Goal: Task Accomplishment & Management: Use online tool/utility

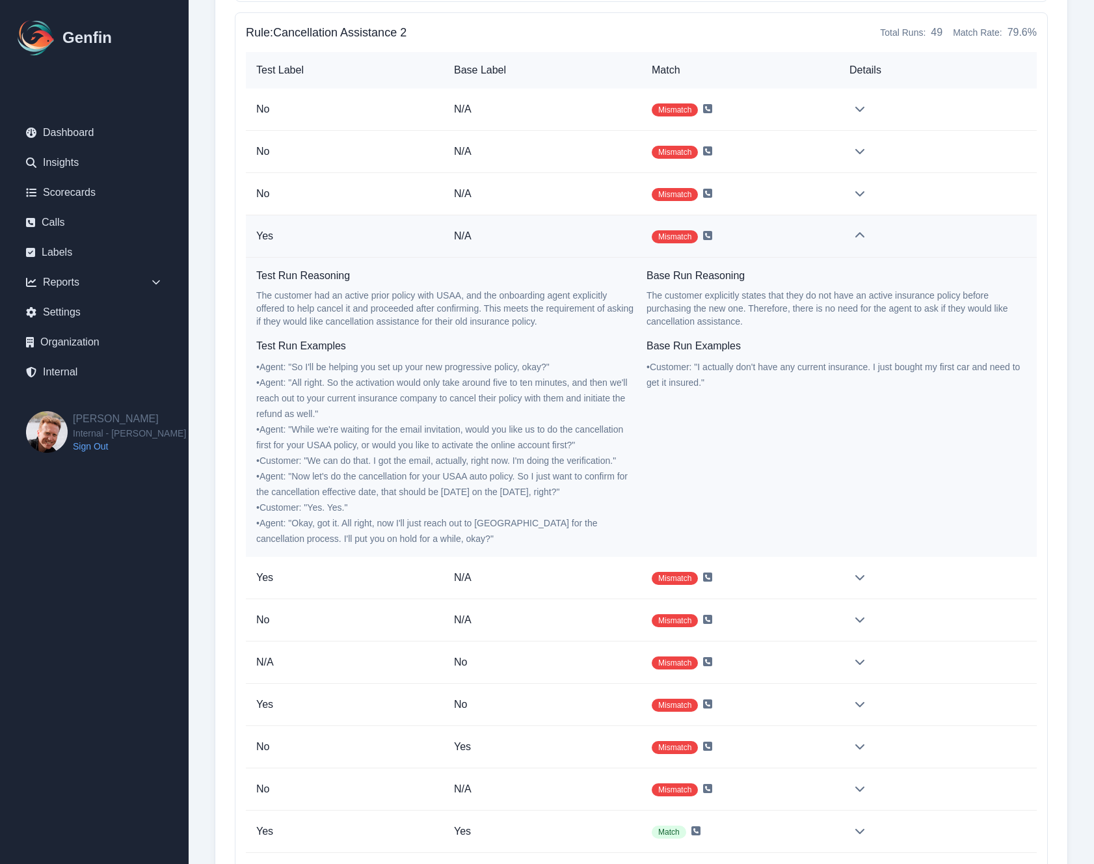
scroll to position [20847, 0]
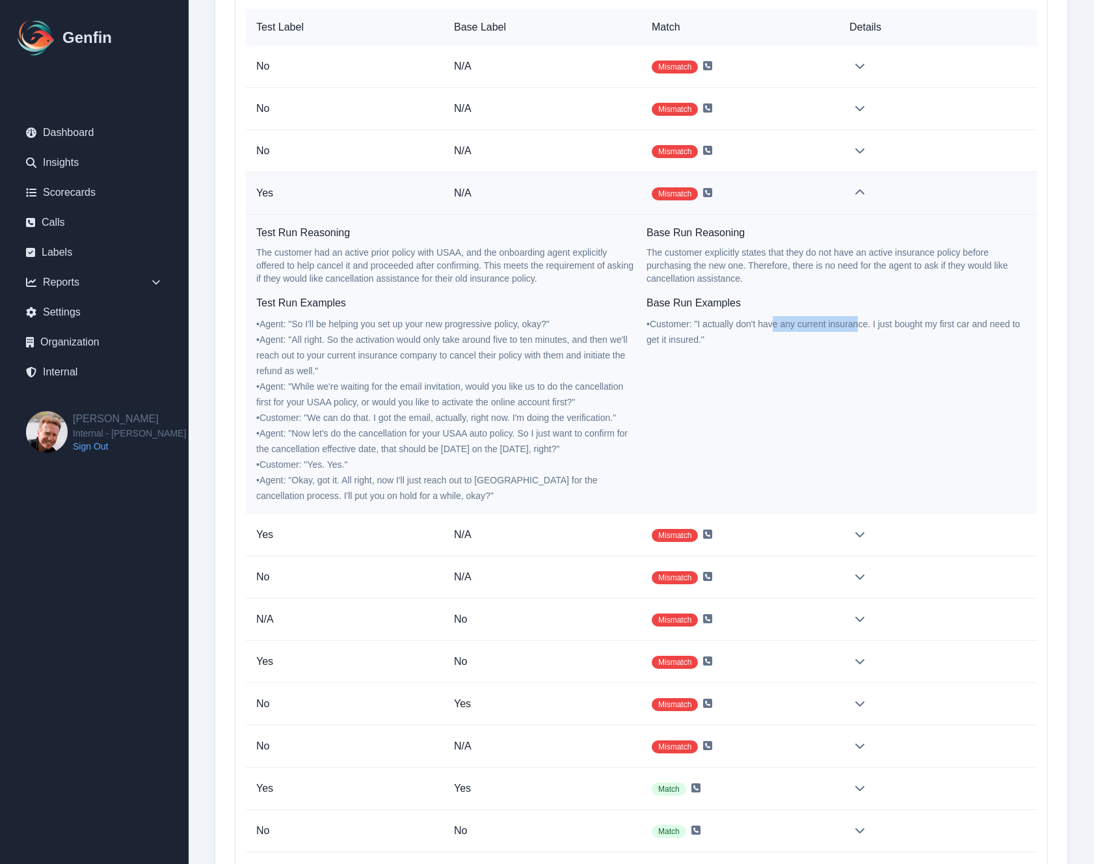
drag, startPoint x: 776, startPoint y: 324, endPoint x: 858, endPoint y: 325, distance: 81.9
click at [858, 325] on span "• Customer : " I actually don't have any current insurance. I just bought my fi…" at bounding box center [832, 332] width 373 height 26
copy span "e any current insuran"
drag, startPoint x: 341, startPoint y: 324, endPoint x: 499, endPoint y: 328, distance: 158.7
click at [499, 328] on span "• Agent : " So I'll be helping you set up your new progressive policy, okay? "" at bounding box center [402, 324] width 293 height 10
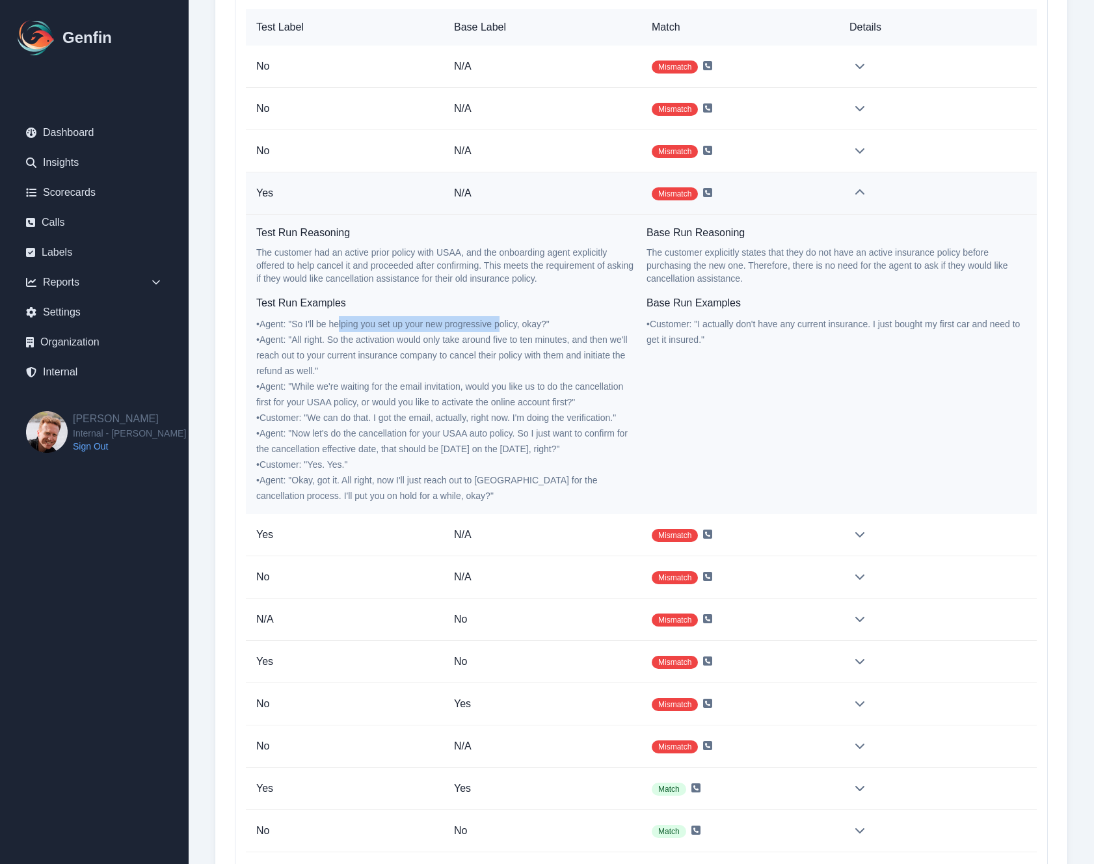
copy span "lping you set up your new progressive p"
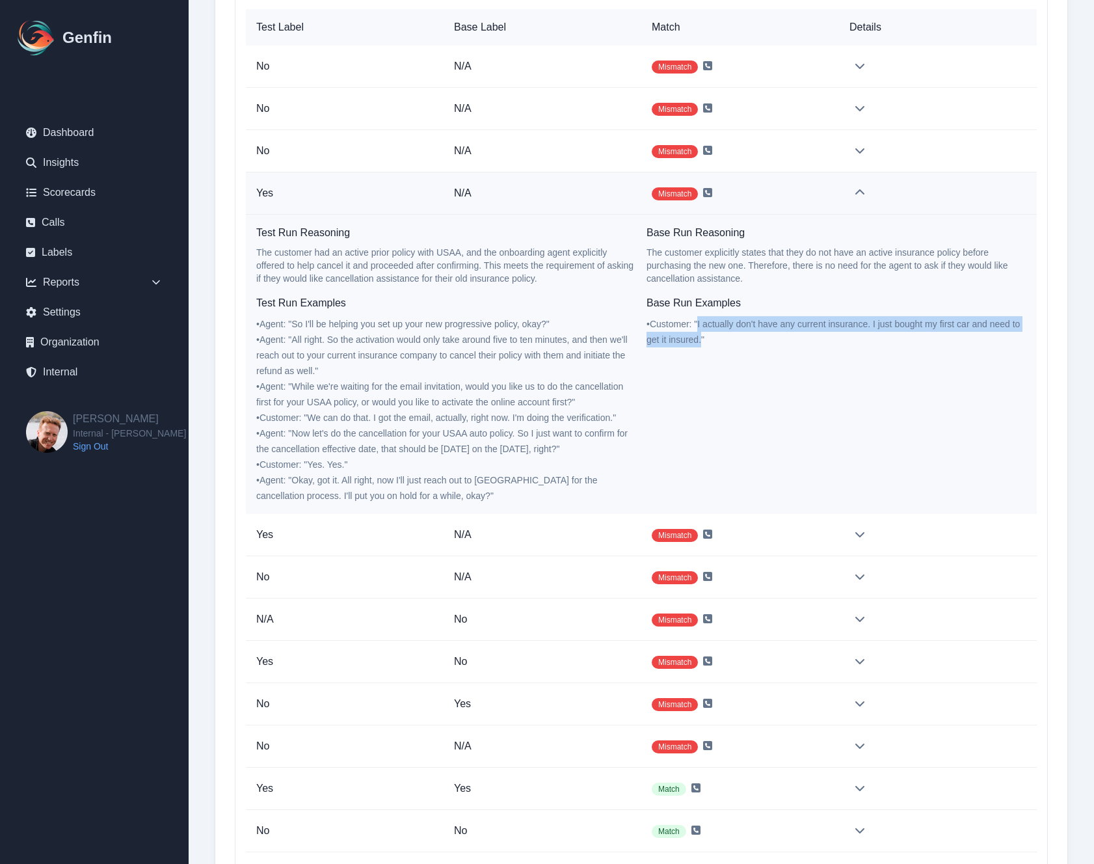
drag, startPoint x: 699, startPoint y: 324, endPoint x: 701, endPoint y: 339, distance: 15.7
click at [701, 339] on span "• Customer : " I actually don't have any current insurance. I just bought my fi…" at bounding box center [832, 332] width 373 height 26
copy span "I actually don't have any current insurance. I just bought my first car and nee…"
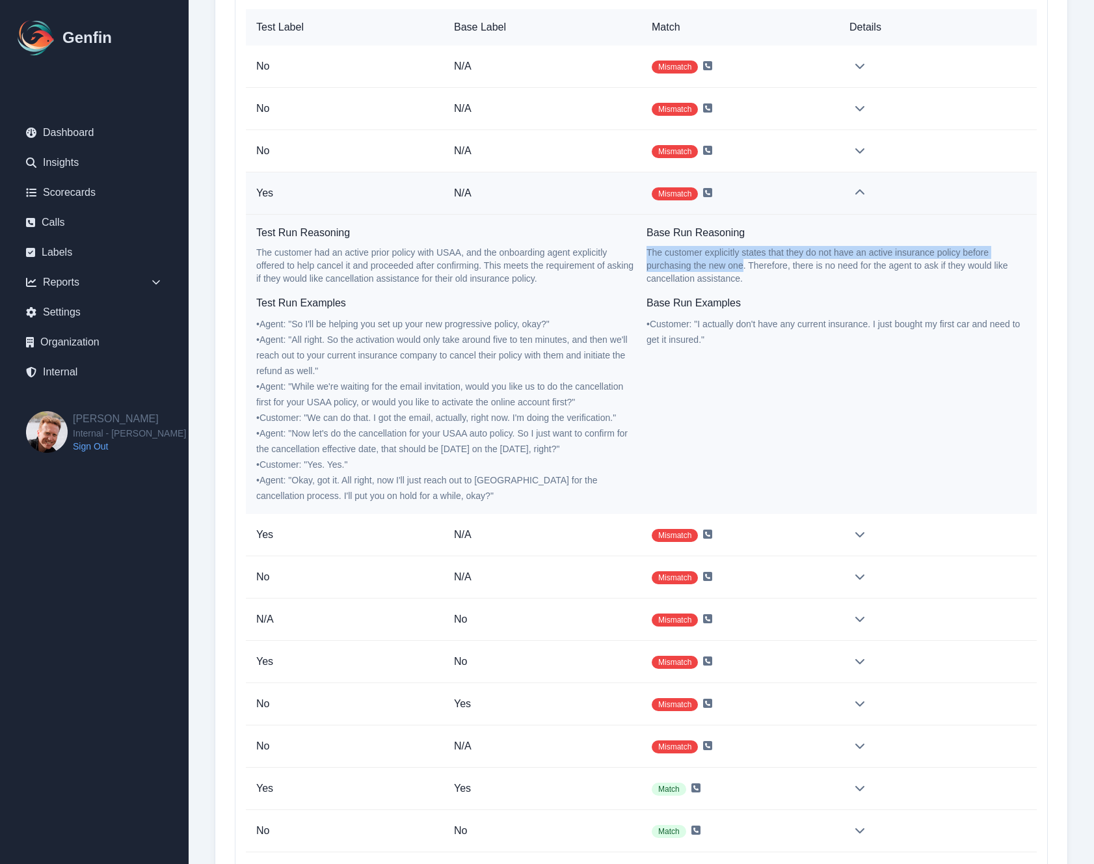
drag, startPoint x: 647, startPoint y: 252, endPoint x: 743, endPoint y: 269, distance: 97.1
click at [743, 269] on p "The customer explicitly states that they do not have an active insurance policy…" at bounding box center [836, 265] width 380 height 39
copy p "The customer explicitly states that they do not have an active insurance policy…"
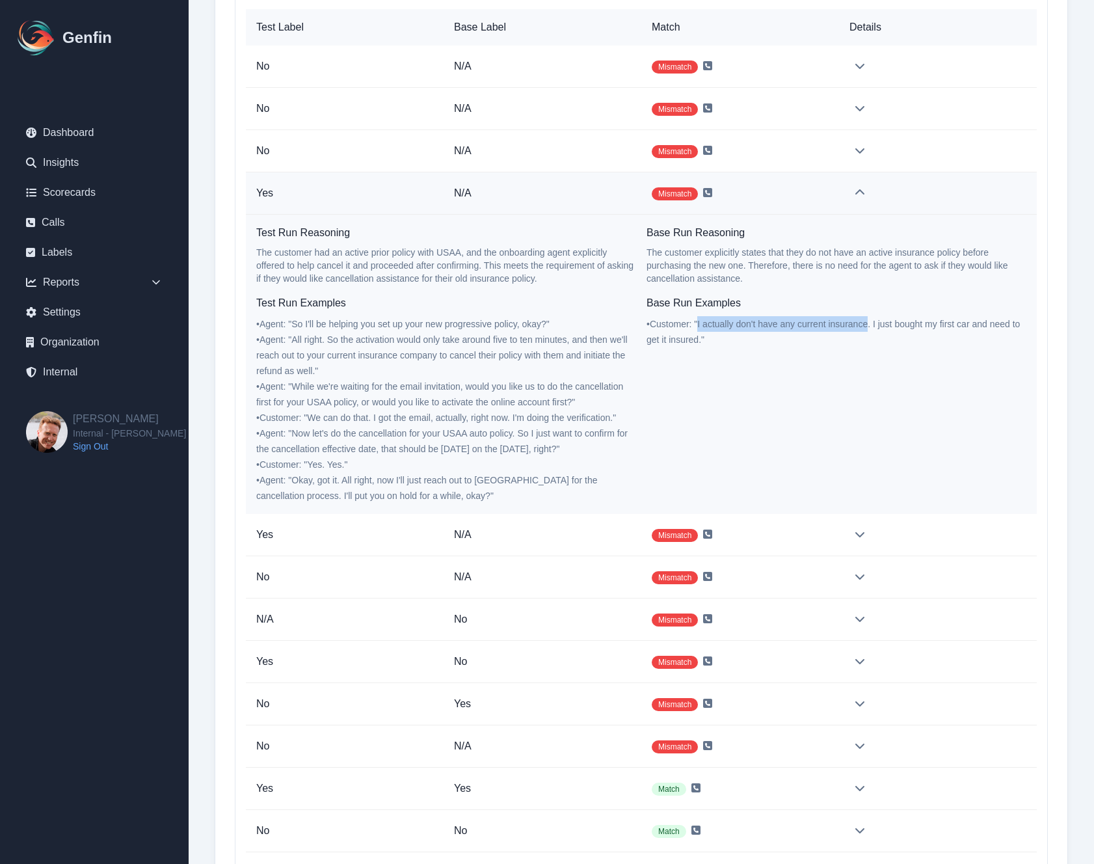
drag, startPoint x: 700, startPoint y: 323, endPoint x: 869, endPoint y: 323, distance: 169.1
click at [869, 323] on span "• Customer : " I actually don't have any current insurance. I just bought my fi…" at bounding box center [832, 332] width 373 height 26
copy span "I actually don't have any current insurance"
click at [862, 319] on span "• Customer : " I actually don't have any current insurance. I just bought my fi…" at bounding box center [832, 332] width 373 height 26
drag, startPoint x: 760, startPoint y: 325, endPoint x: 956, endPoint y: 322, distance: 196.4
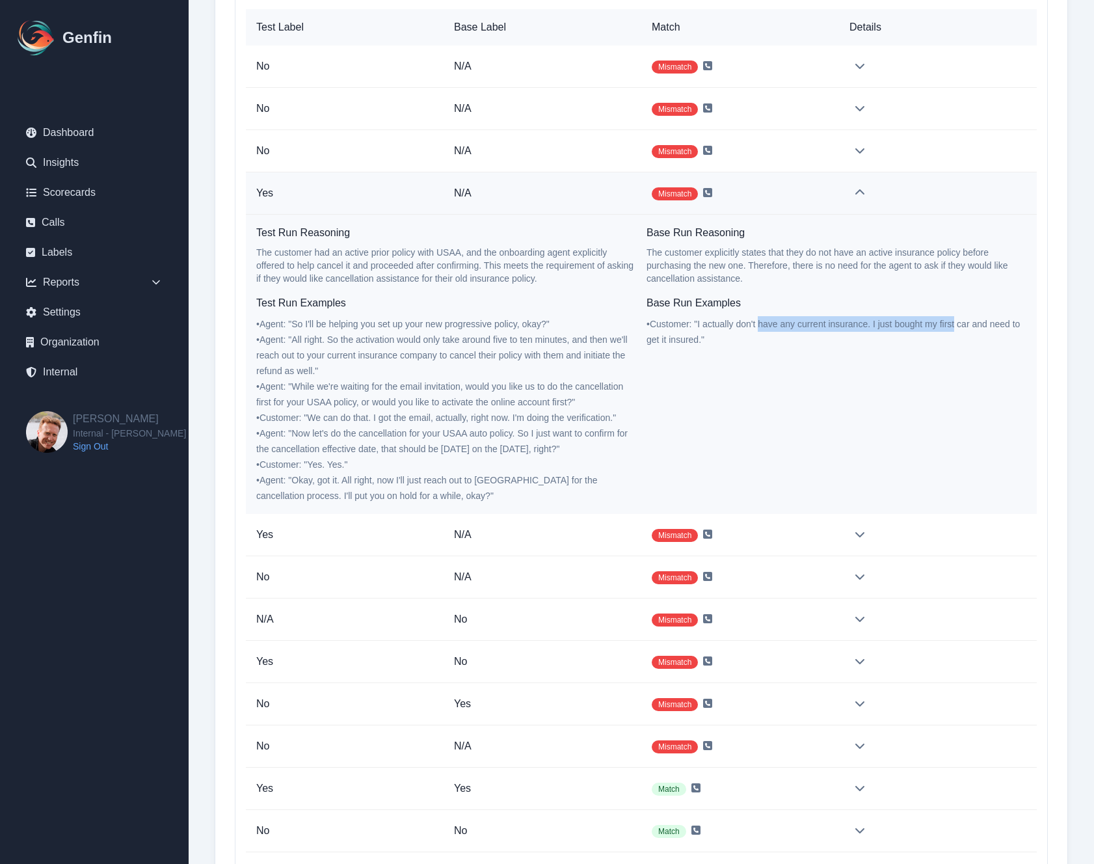
click at [956, 322] on span "• Customer : " I actually don't have any current insurance. I just bought my fi…" at bounding box center [832, 332] width 373 height 26
copy span "have any current insurance. I just bought my first"
click at [784, 362] on div "Base Run Examples • Customer : " I actually don't have any current insurance. I…" at bounding box center [836, 399] width 380 height 208
drag, startPoint x: 928, startPoint y: 323, endPoint x: 698, endPoint y: 341, distance: 230.3
click at [698, 341] on span "• Customer : " I actually don't have any current insurance. I just bought my fi…" at bounding box center [832, 332] width 373 height 26
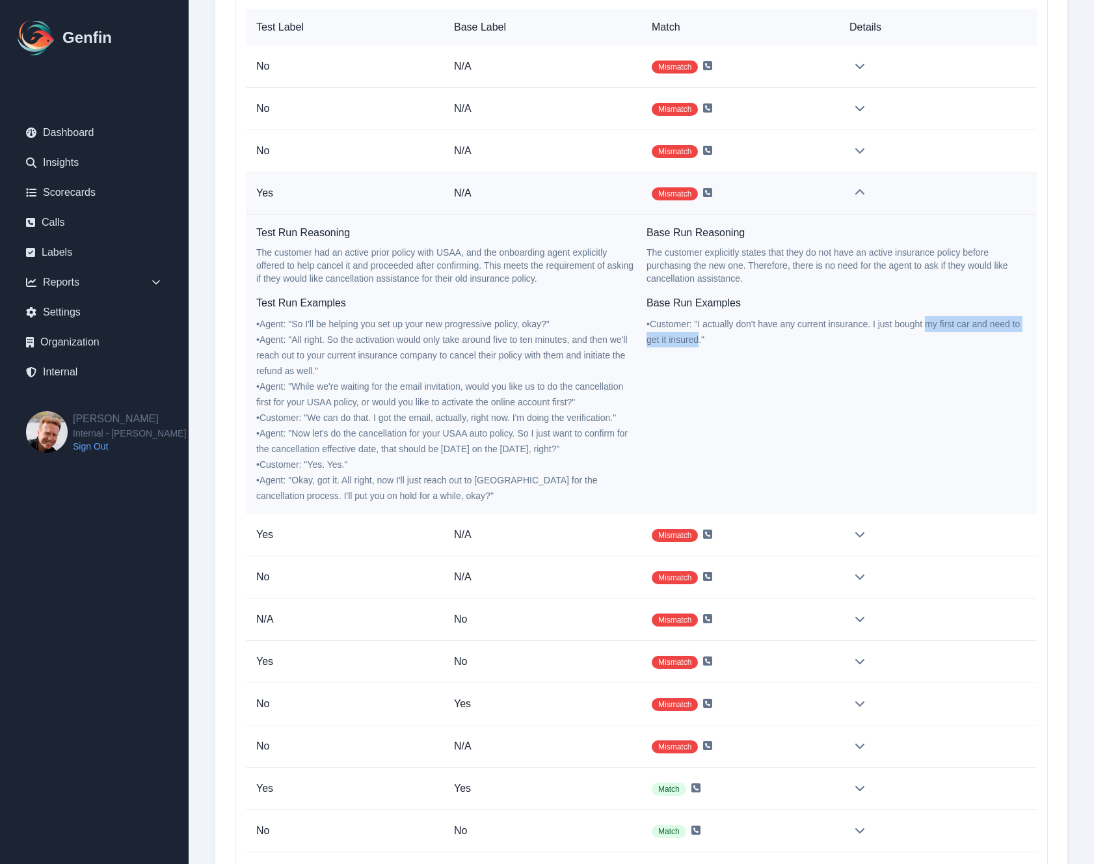
copy span "my first car and need to get it insured"
click at [825, 533] on td "Mismatch" at bounding box center [740, 535] width 198 height 42
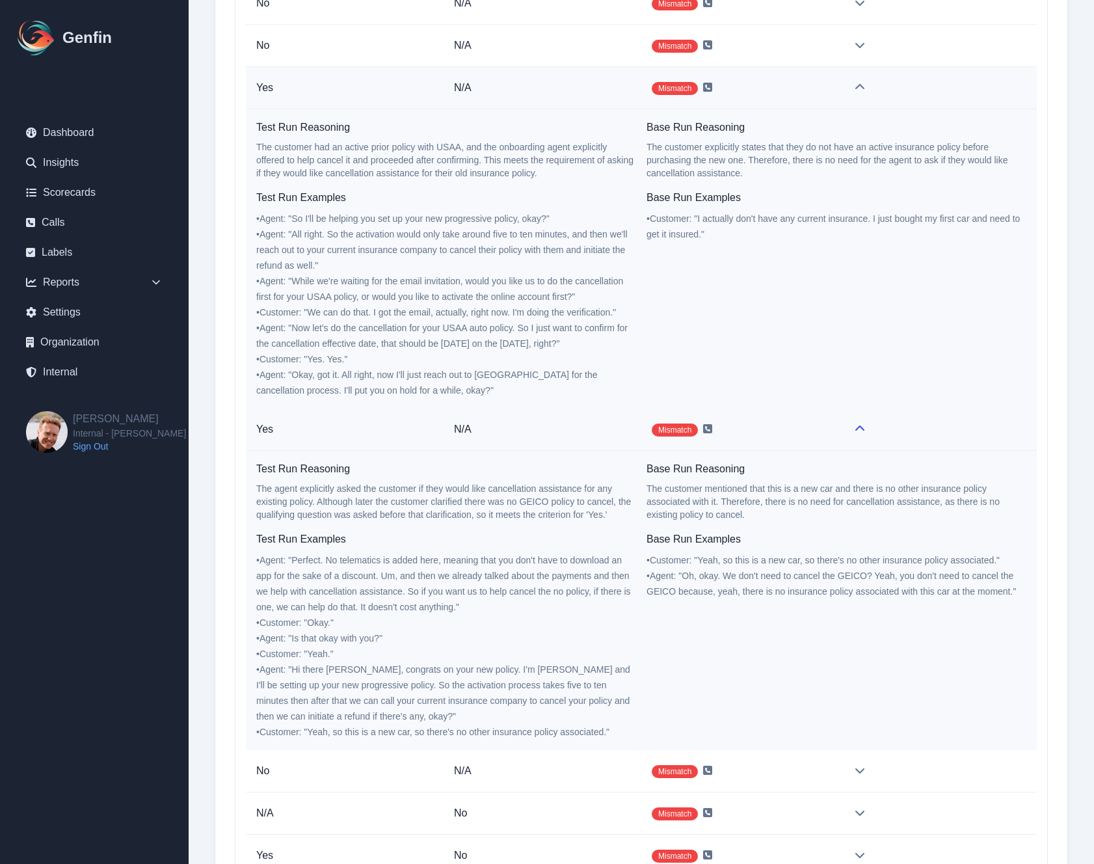
scroll to position [20953, 0]
drag, startPoint x: 328, startPoint y: 561, endPoint x: 437, endPoint y: 574, distance: 110.1
click at [437, 574] on span "• Agent : " Perfect. No telematics is added here, meaning that you don't have t…" at bounding box center [443, 582] width 375 height 57
copy span "No telematics is added here, meaning that you don't have to download an app for…"
click at [707, 427] on icon at bounding box center [707, 427] width 9 height 9
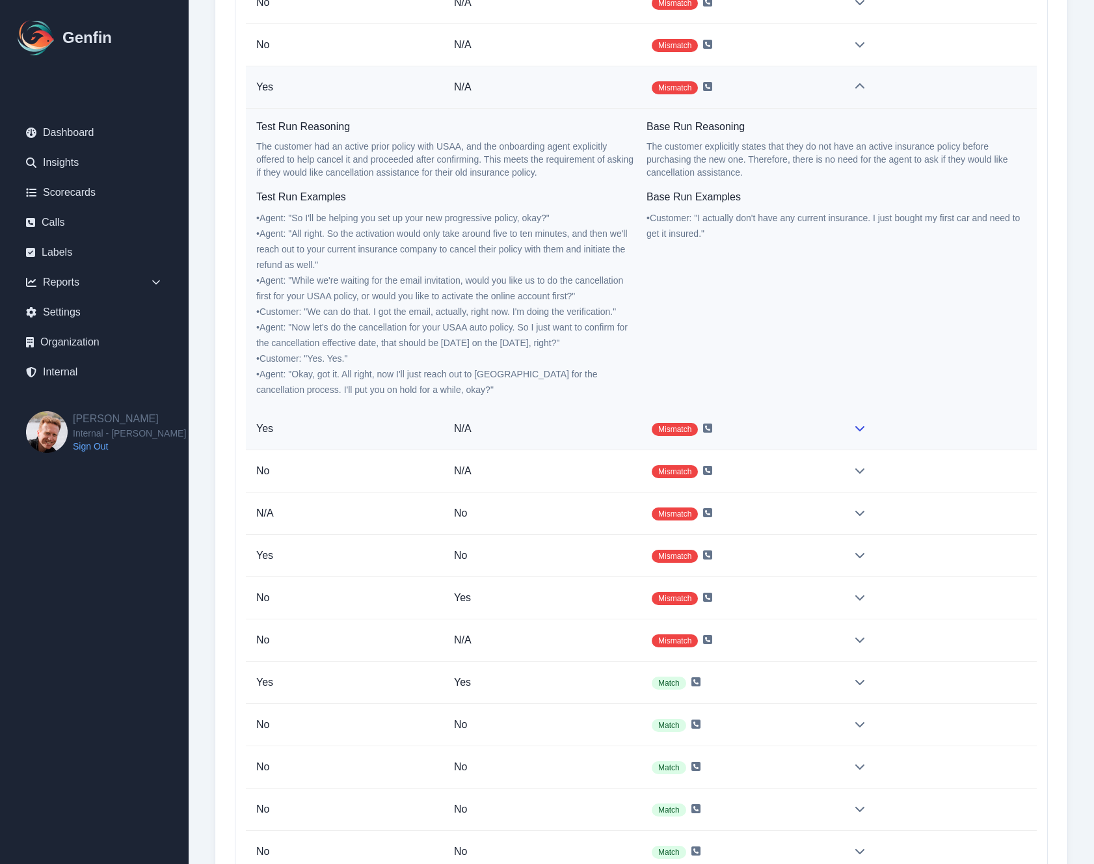
click at [780, 427] on td "Mismatch" at bounding box center [740, 429] width 198 height 42
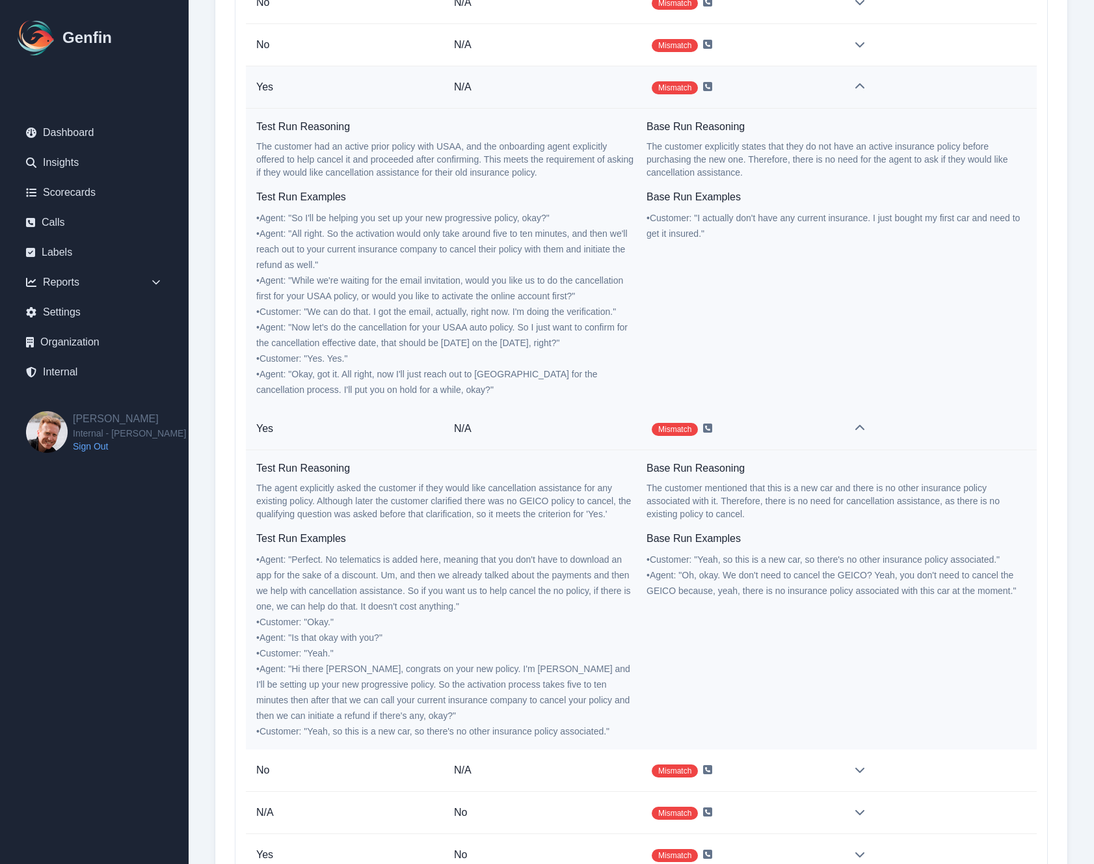
drag, startPoint x: 327, startPoint y: 560, endPoint x: 523, endPoint y: 571, distance: 196.7
click at [523, 571] on span "• Agent : " Perfect. No telematics is added here, meaning that you don't have t…" at bounding box center [443, 582] width 375 height 57
drag, startPoint x: 537, startPoint y: 555, endPoint x: 356, endPoint y: 559, distance: 180.8
click at [356, 559] on span "• Agent : " Perfect. No telematics is added here, meaning that you don't have t…" at bounding box center [443, 582] width 375 height 57
copy span "matics is added here, meaning that you don't"
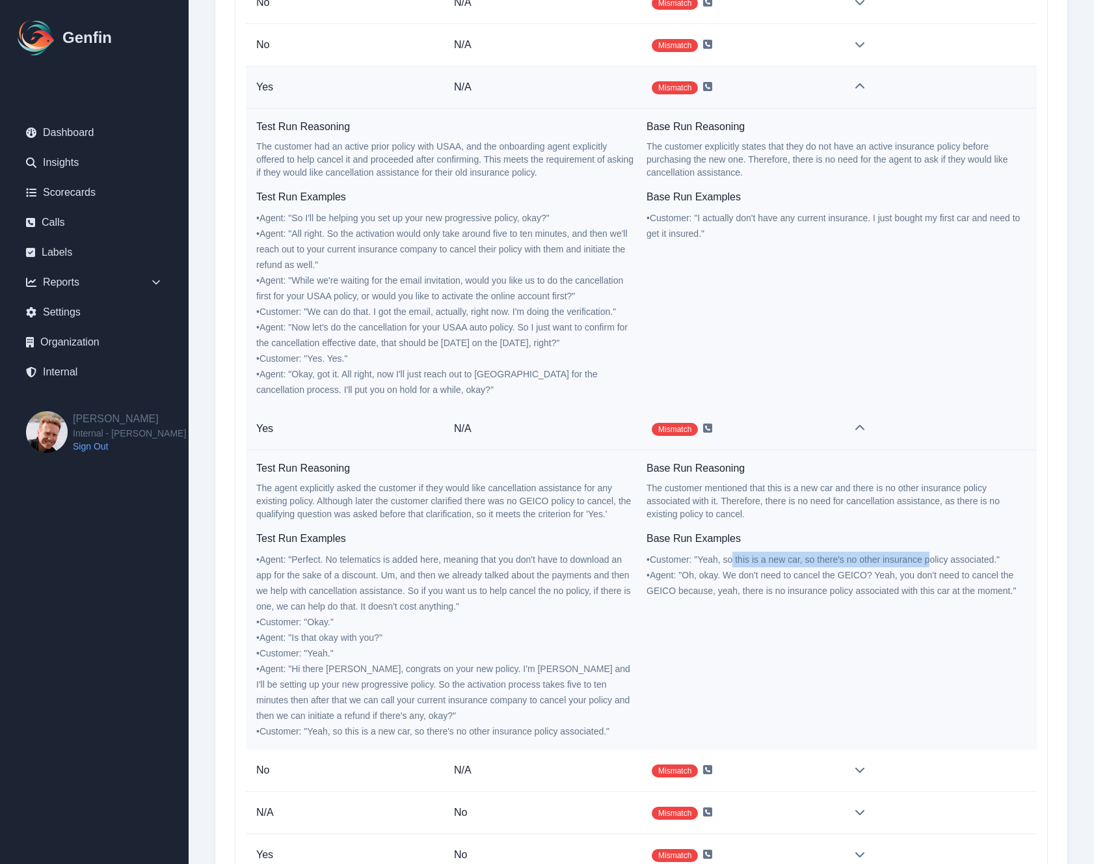
drag, startPoint x: 734, startPoint y: 561, endPoint x: 934, endPoint y: 559, distance: 200.3
click at [934, 559] on span "• Customer : " Yeah, so this is a new car, so there's no other insurance policy…" at bounding box center [822, 559] width 353 height 10
copy span "this is a new car, so there's no other insurance p"
click at [860, 90] on icon at bounding box center [859, 86] width 10 height 10
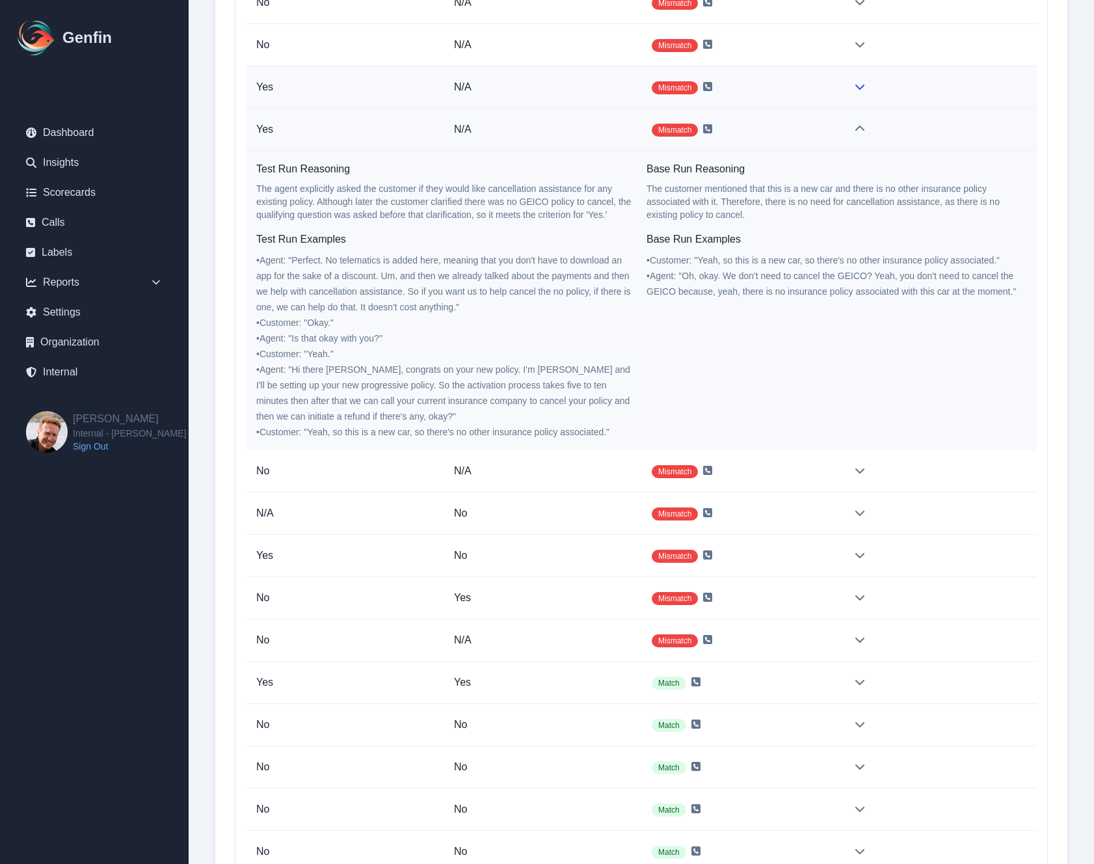
click at [860, 90] on icon at bounding box center [859, 86] width 10 height 10
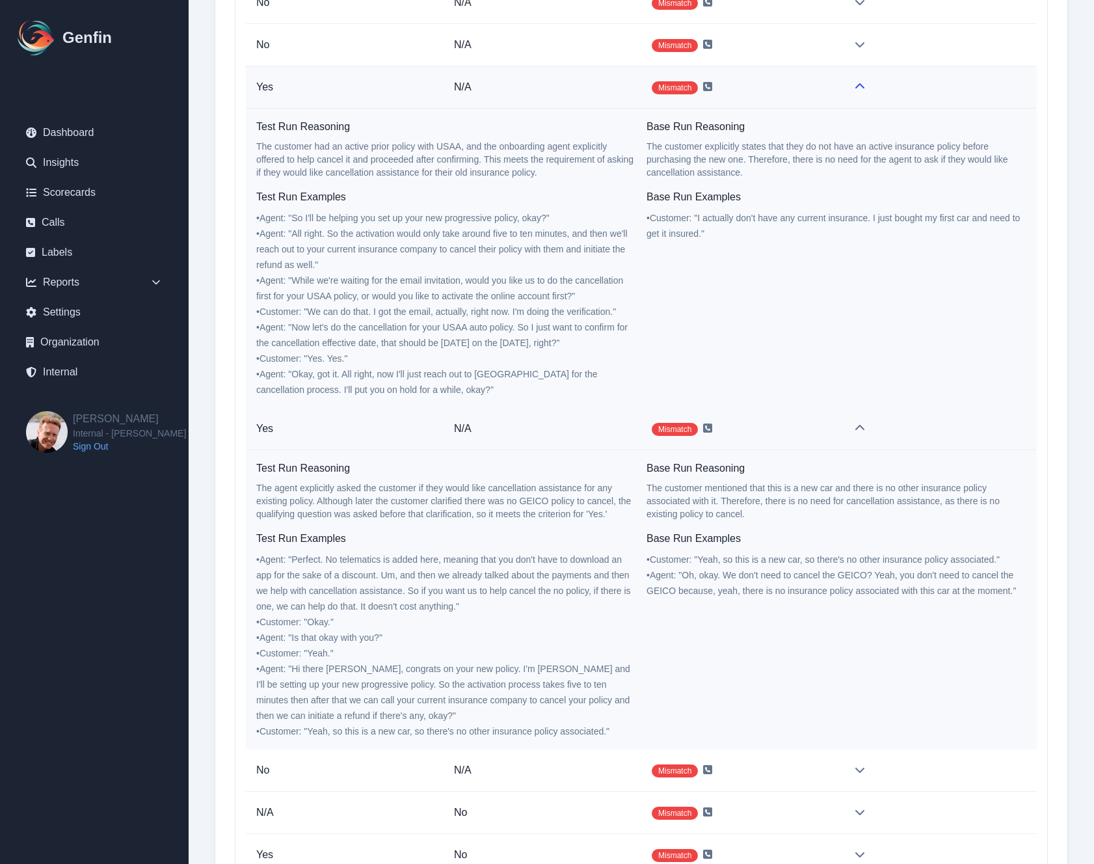
click at [860, 90] on icon at bounding box center [859, 86] width 10 height 10
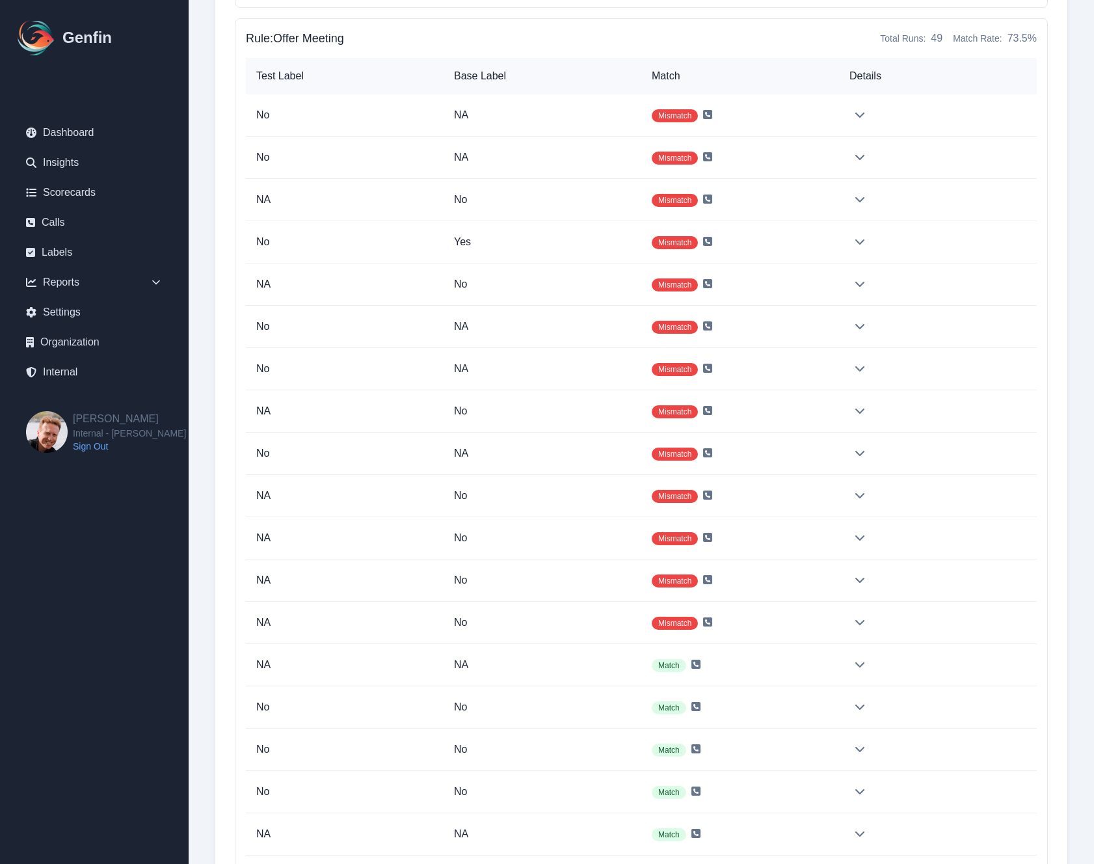
scroll to position [31937, 0]
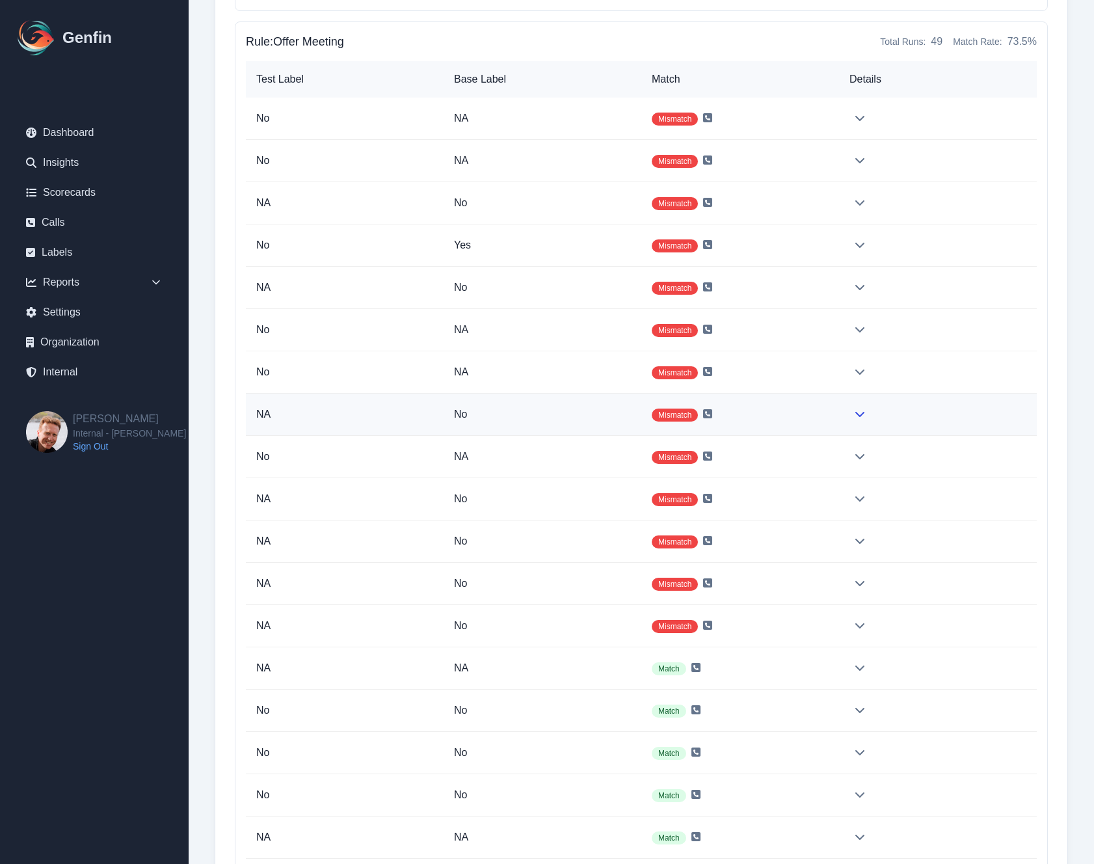
click at [859, 417] on icon at bounding box center [859, 413] width 10 height 10
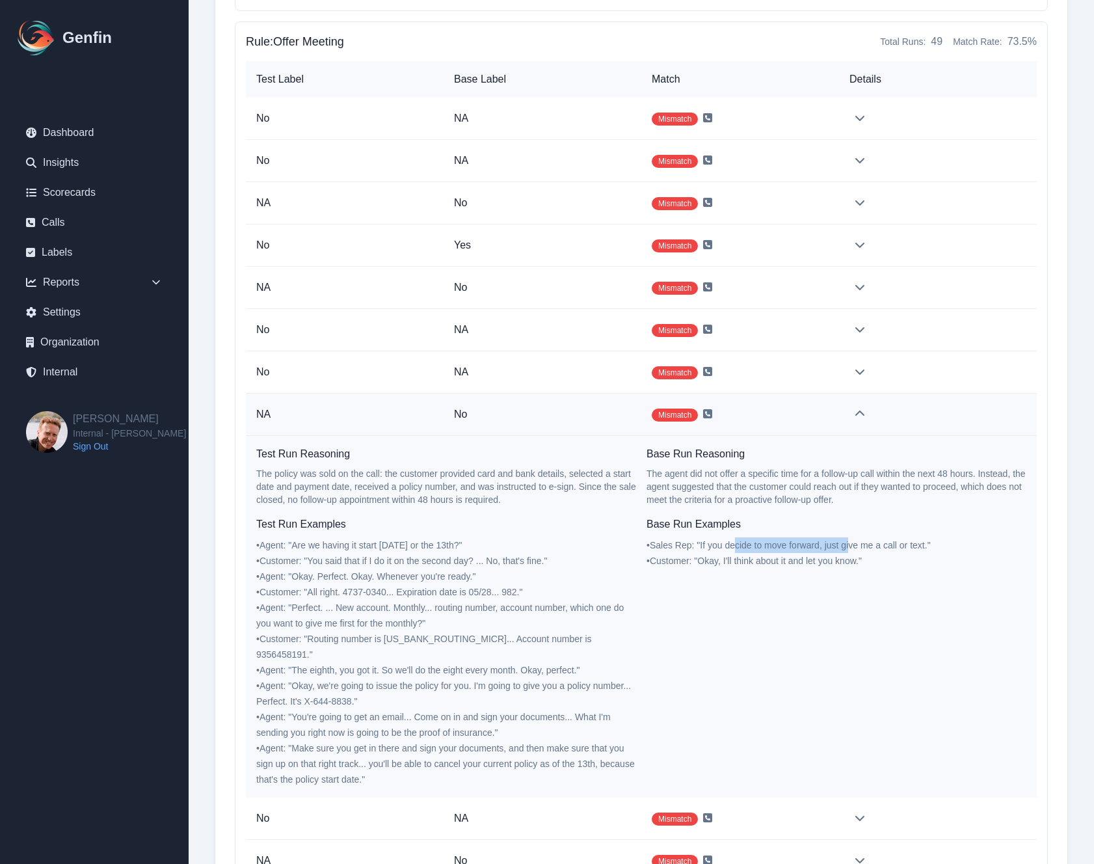
drag, startPoint x: 737, startPoint y: 546, endPoint x: 850, endPoint y: 546, distance: 112.5
click at [850, 546] on span "• Sales Rep : " If you decide to move forward, just give me a call or text. "" at bounding box center [788, 545] width 284 height 10
click at [708, 415] on icon at bounding box center [707, 413] width 9 height 10
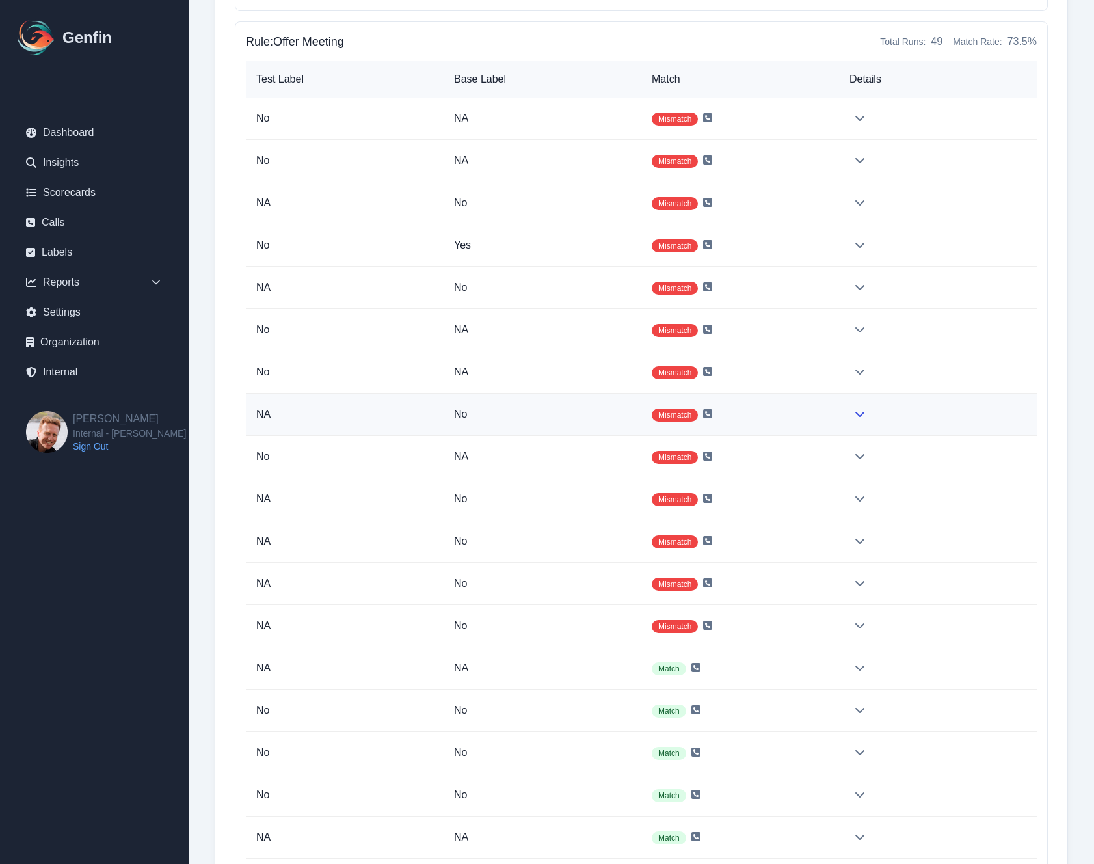
click at [822, 415] on td "Mismatch" at bounding box center [740, 414] width 198 height 42
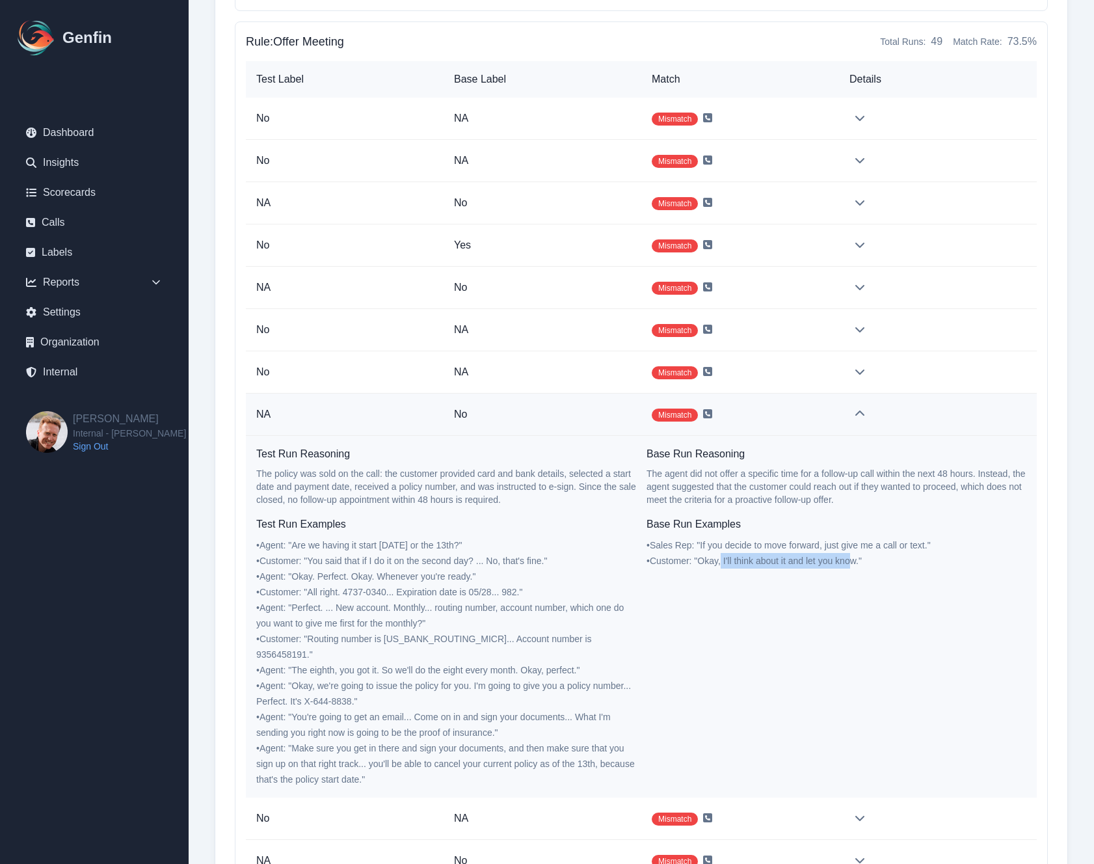
drag, startPoint x: 724, startPoint y: 562, endPoint x: 853, endPoint y: 557, distance: 129.5
click at [853, 557] on span "• Customer : " Okay, I'll think about it and let you know. "" at bounding box center [753, 560] width 215 height 10
drag, startPoint x: 337, startPoint y: 607, endPoint x: 505, endPoint y: 608, distance: 167.8
click at [505, 608] on span "• Agent : " Perfect. ... New account. Monthly... routing number, account number…" at bounding box center [439, 615] width 367 height 26
drag, startPoint x: 700, startPoint y: 561, endPoint x: 820, endPoint y: 564, distance: 119.7
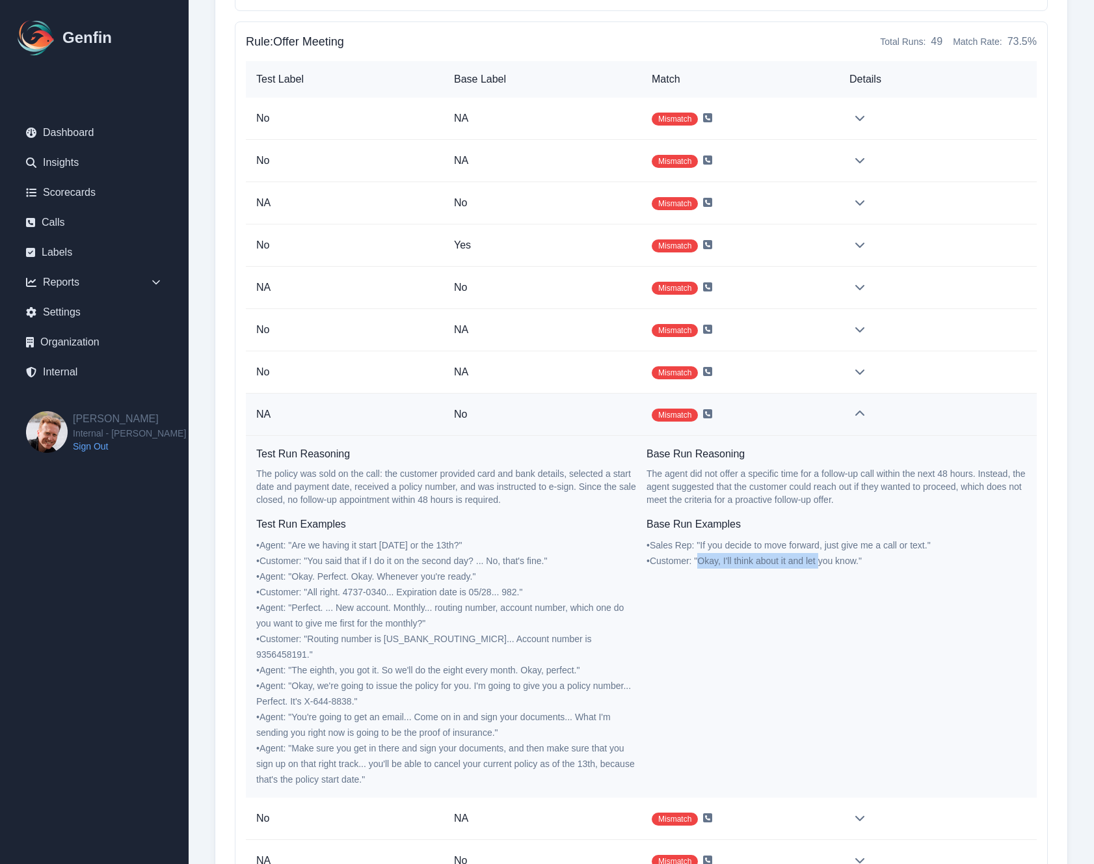
click at [820, 564] on span "• Customer : " Okay, I'll think about it and let you know. "" at bounding box center [753, 560] width 215 height 10
drag, startPoint x: 735, startPoint y: 559, endPoint x: 860, endPoint y: 561, distance: 124.9
click at [860, 561] on span "• Customer : " Okay, I'll think about it and let you know. "" at bounding box center [753, 560] width 215 height 10
drag, startPoint x: 702, startPoint y: 544, endPoint x: 929, endPoint y: 549, distance: 226.4
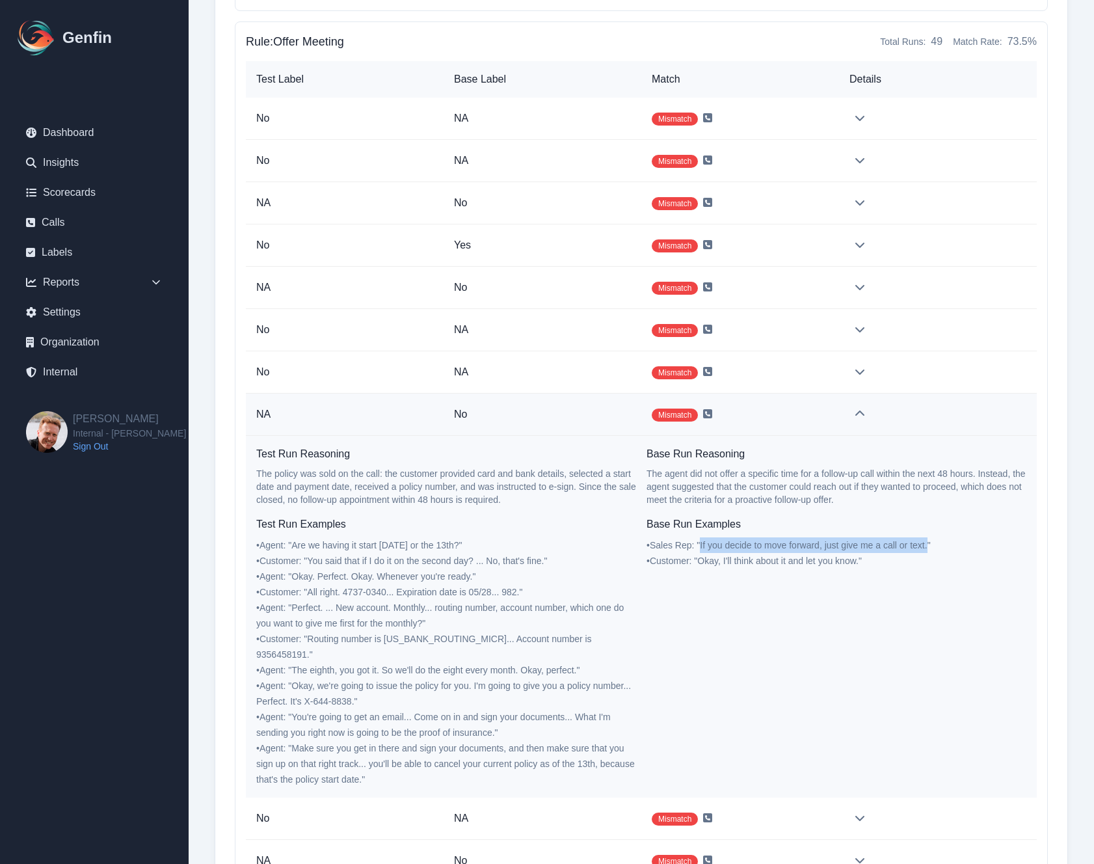
click at [929, 549] on span "• Sales Rep : " If you decide to move forward, just give me a call or text. "" at bounding box center [788, 545] width 284 height 10
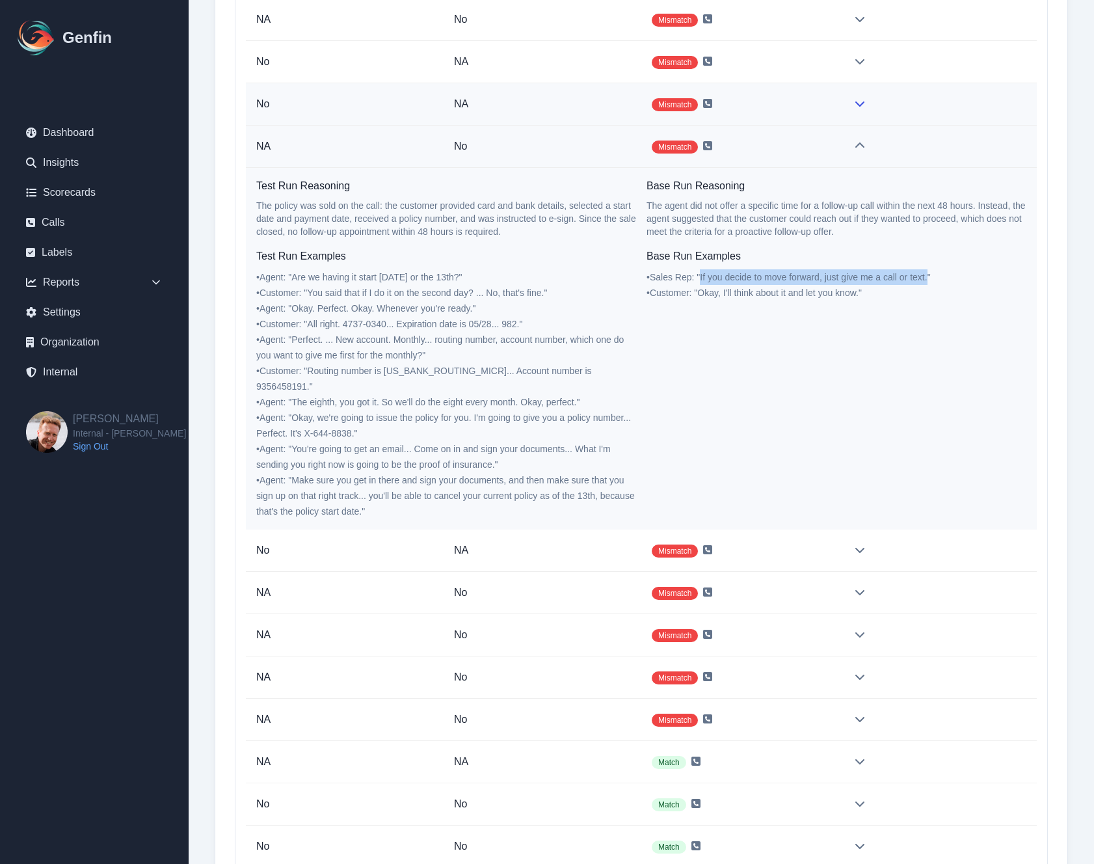
scroll to position [32315, 0]
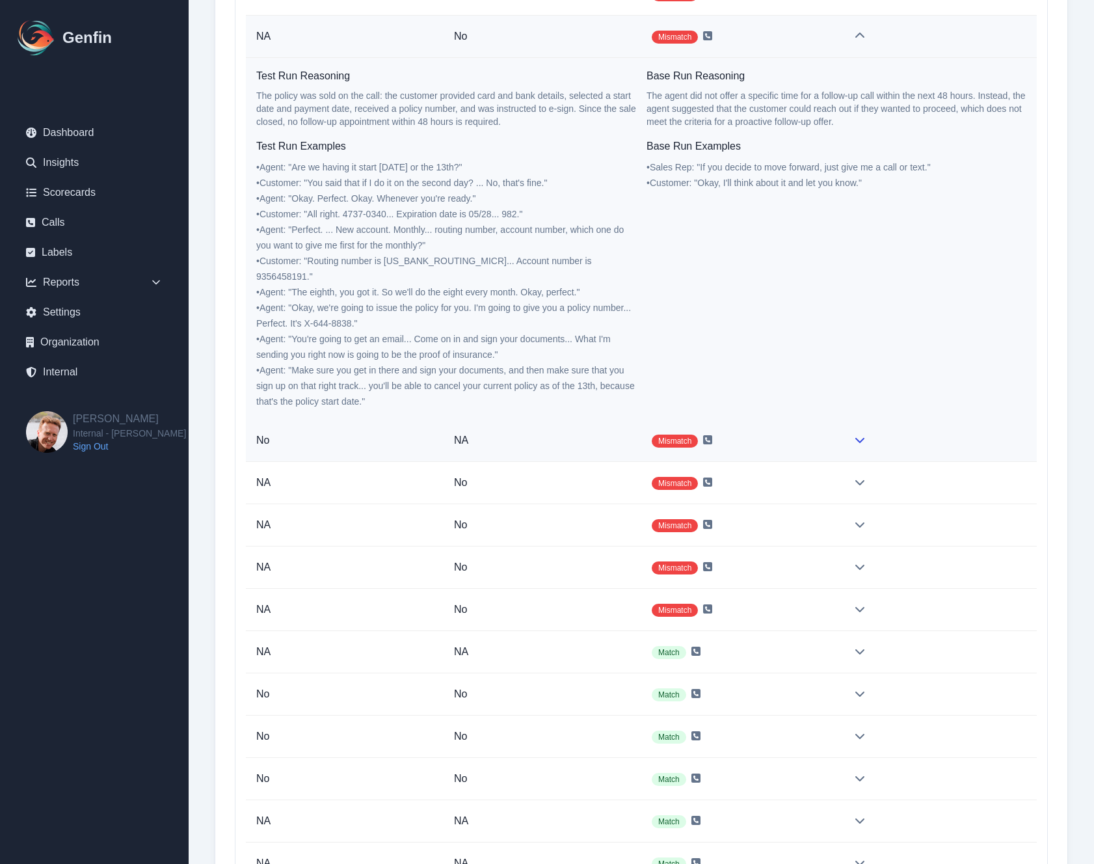
click at [860, 432] on td at bounding box center [938, 440] width 198 height 42
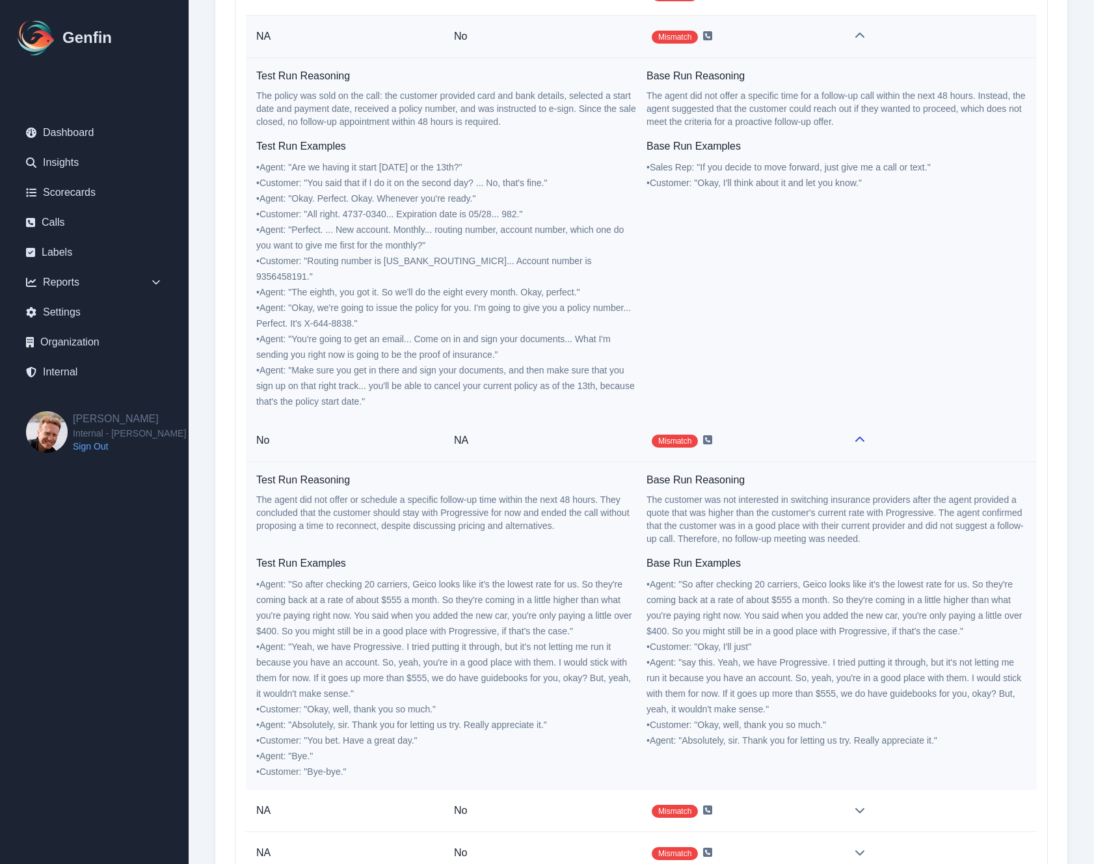
click at [860, 432] on td at bounding box center [938, 440] width 198 height 42
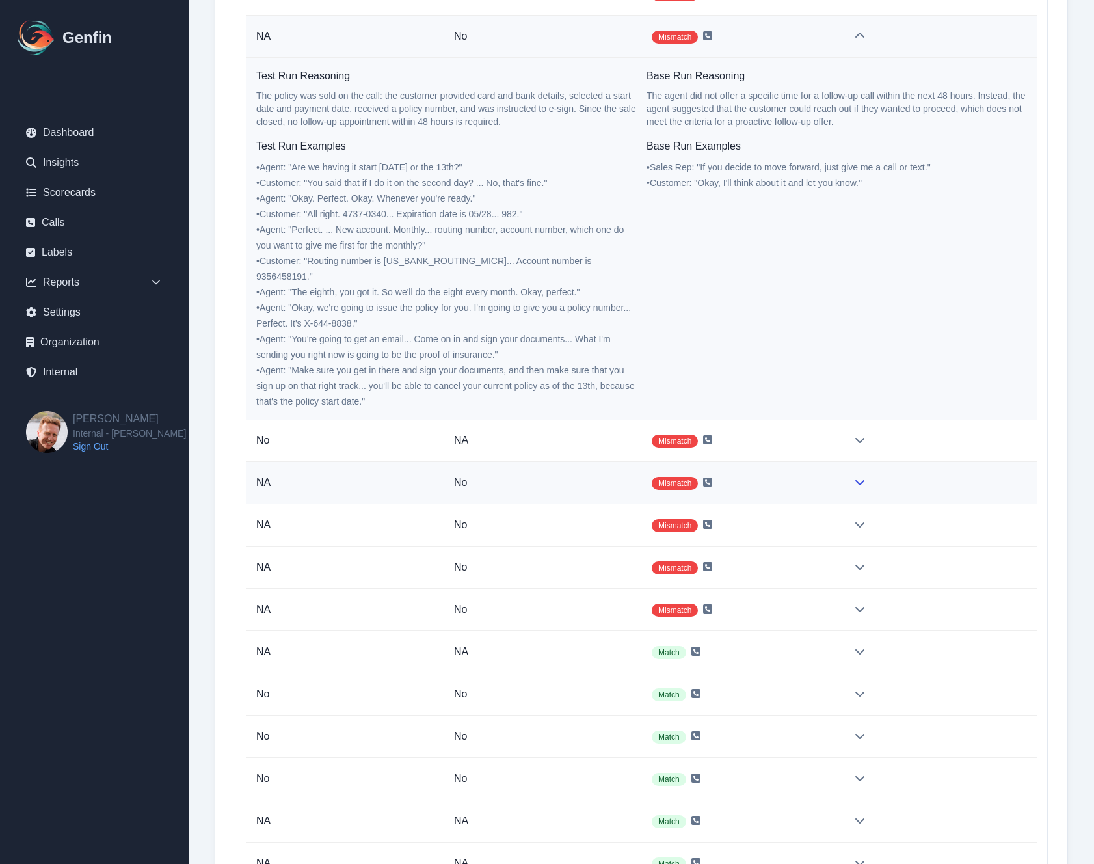
click at [860, 480] on icon at bounding box center [859, 482] width 9 height 5
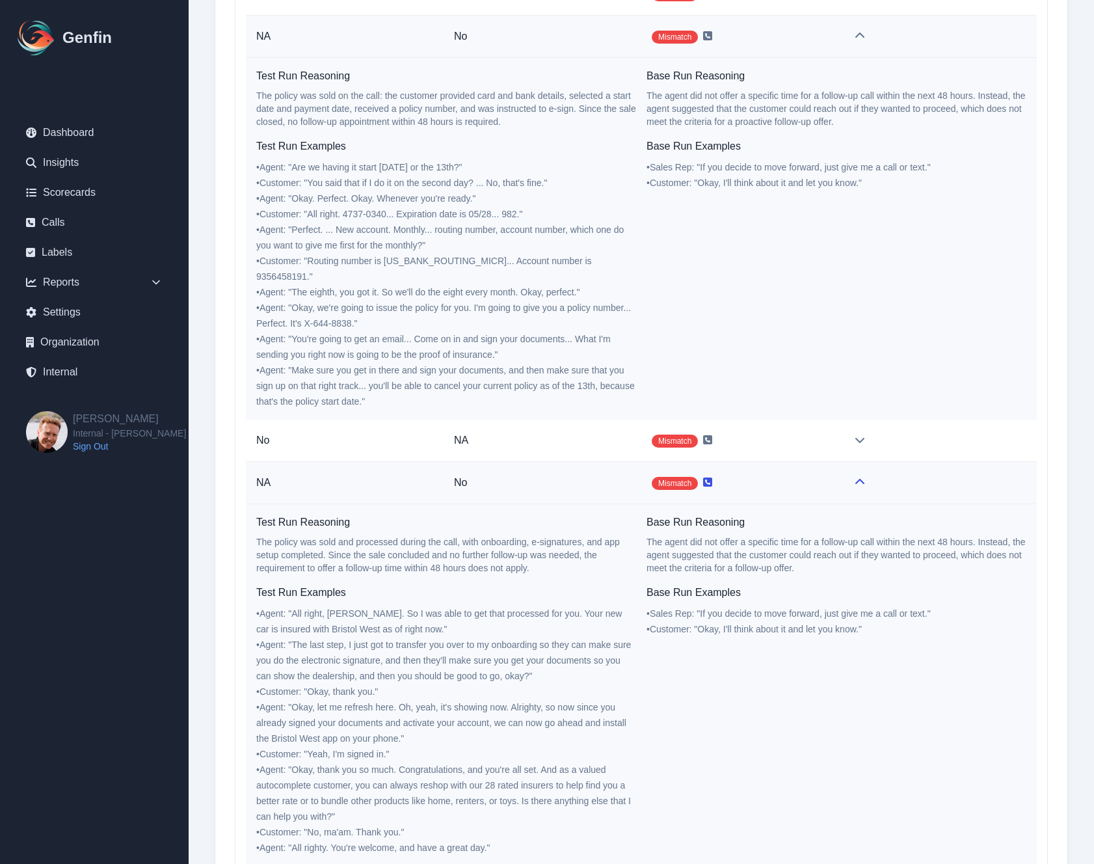
click at [709, 477] on icon at bounding box center [707, 482] width 9 height 10
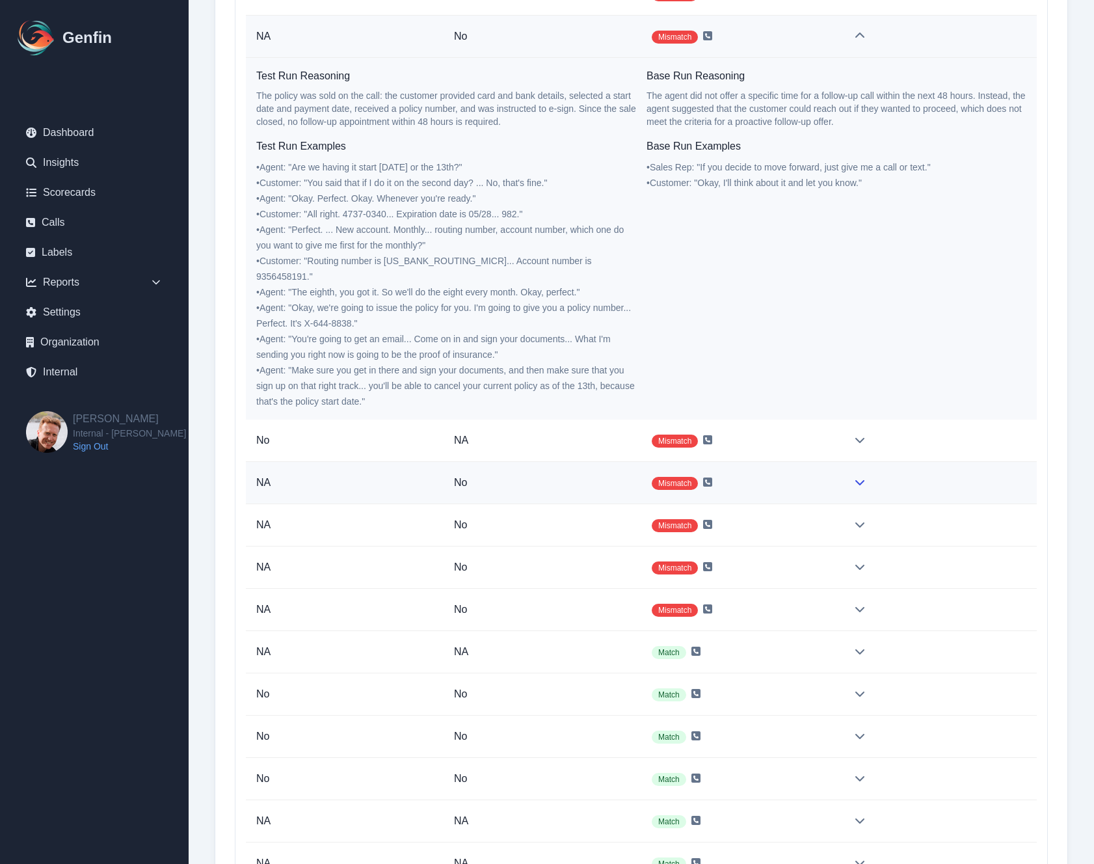
click at [858, 477] on icon at bounding box center [859, 482] width 10 height 10
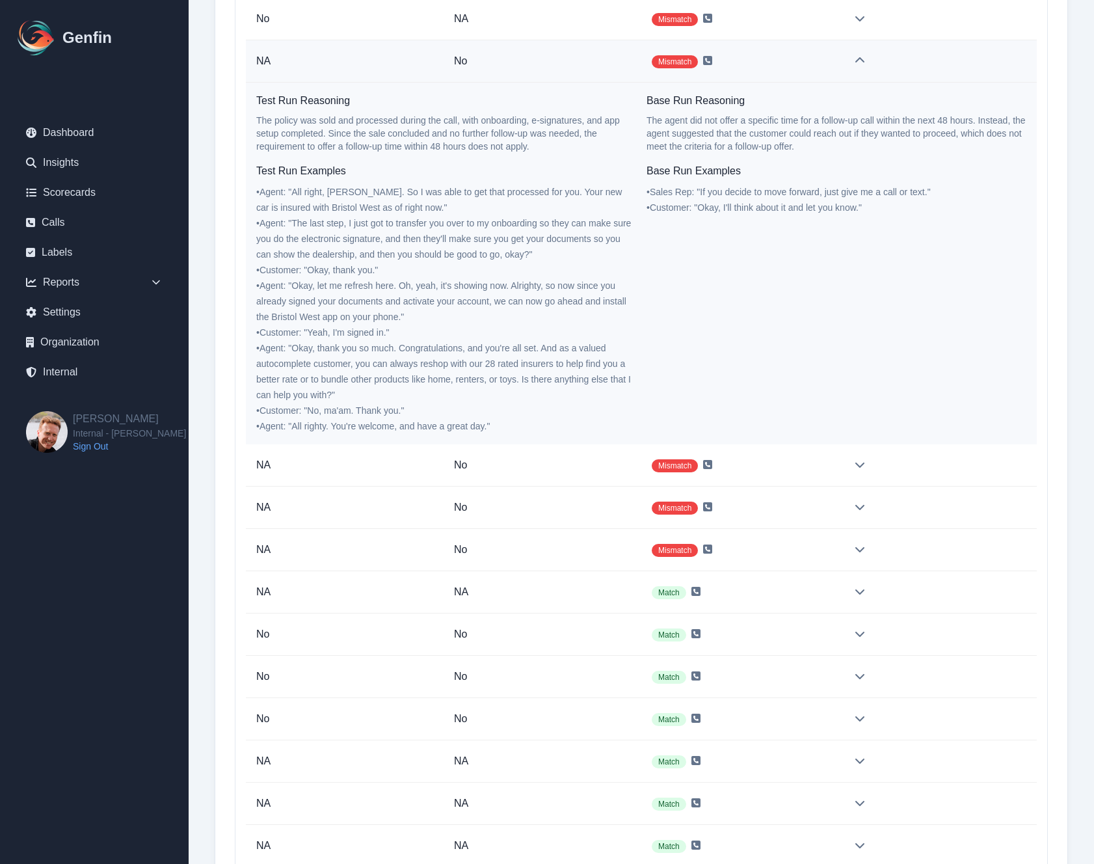
scroll to position [32766, 0]
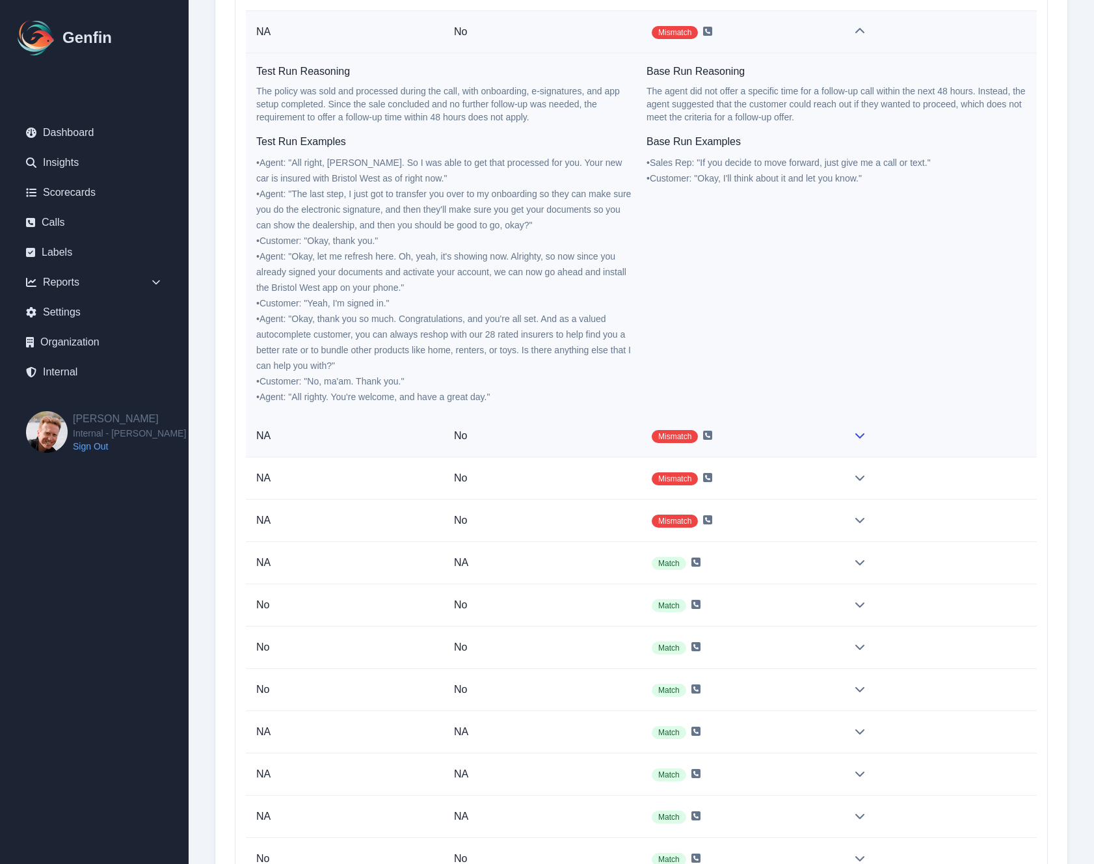
click at [857, 430] on icon at bounding box center [859, 435] width 10 height 10
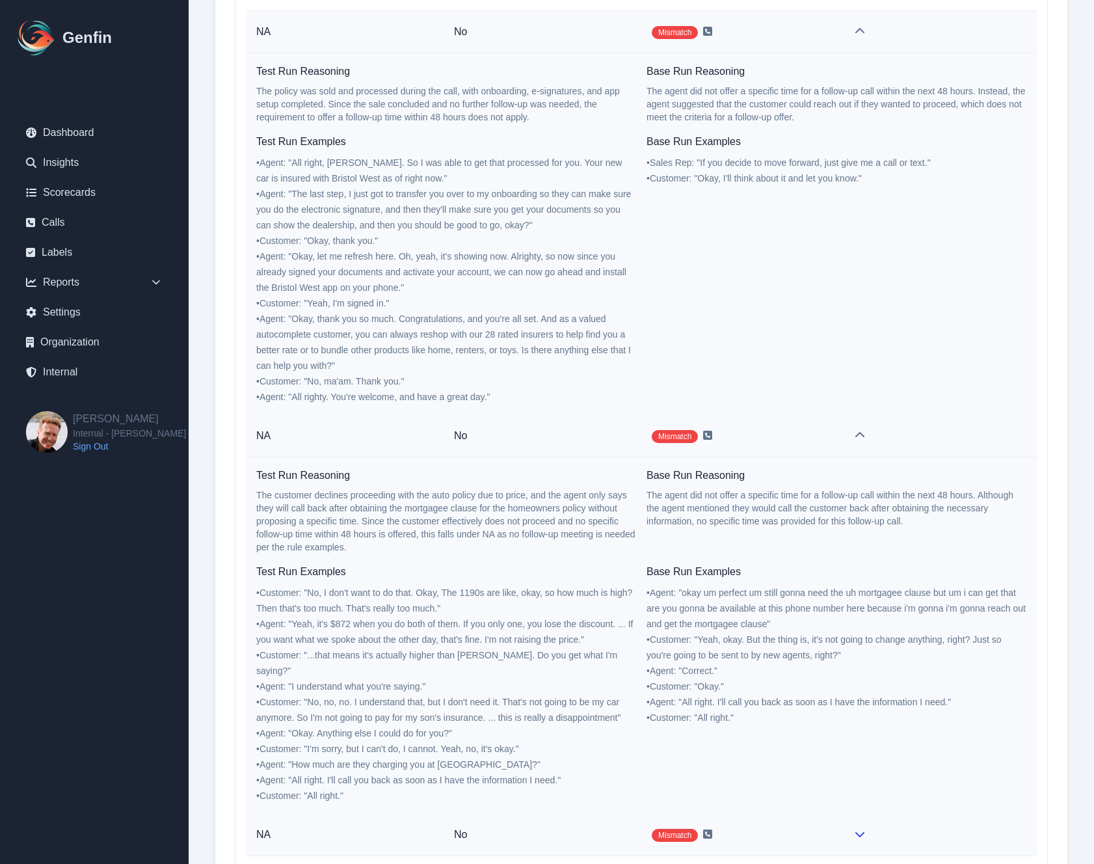
click at [864, 828] on icon at bounding box center [859, 833] width 10 height 10
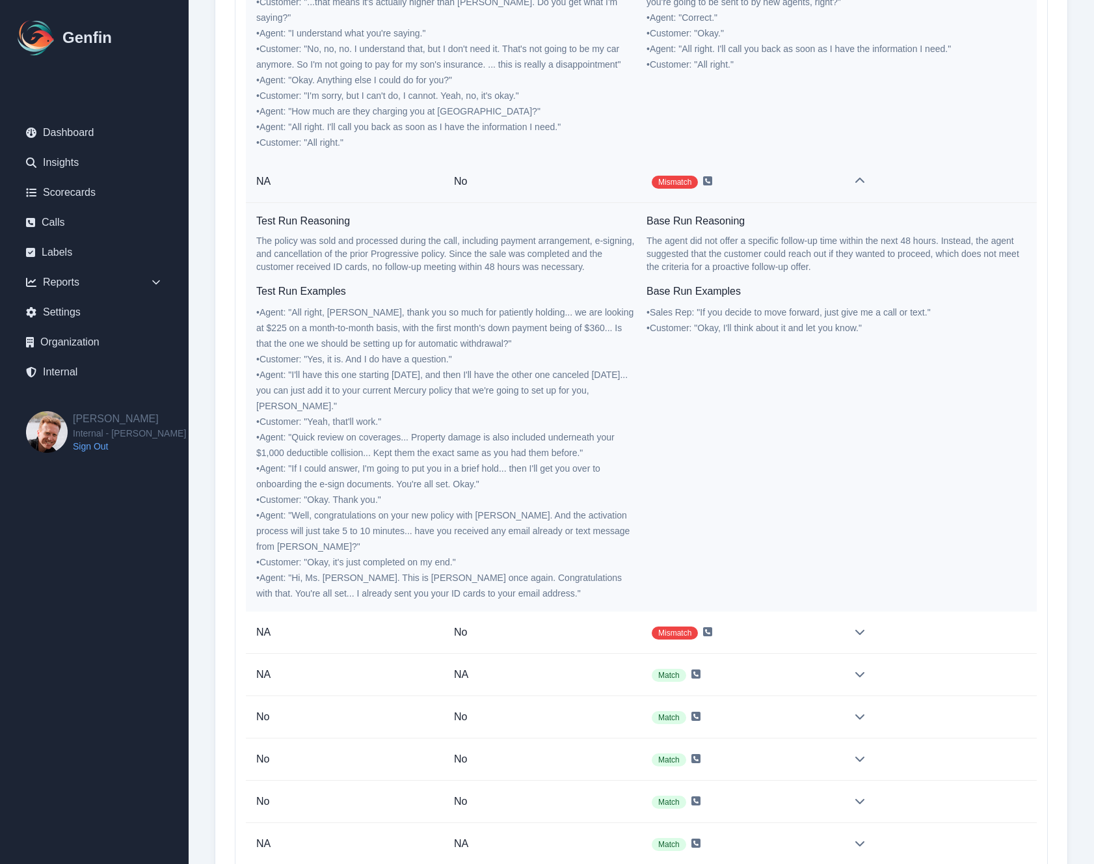
scroll to position [33470, 0]
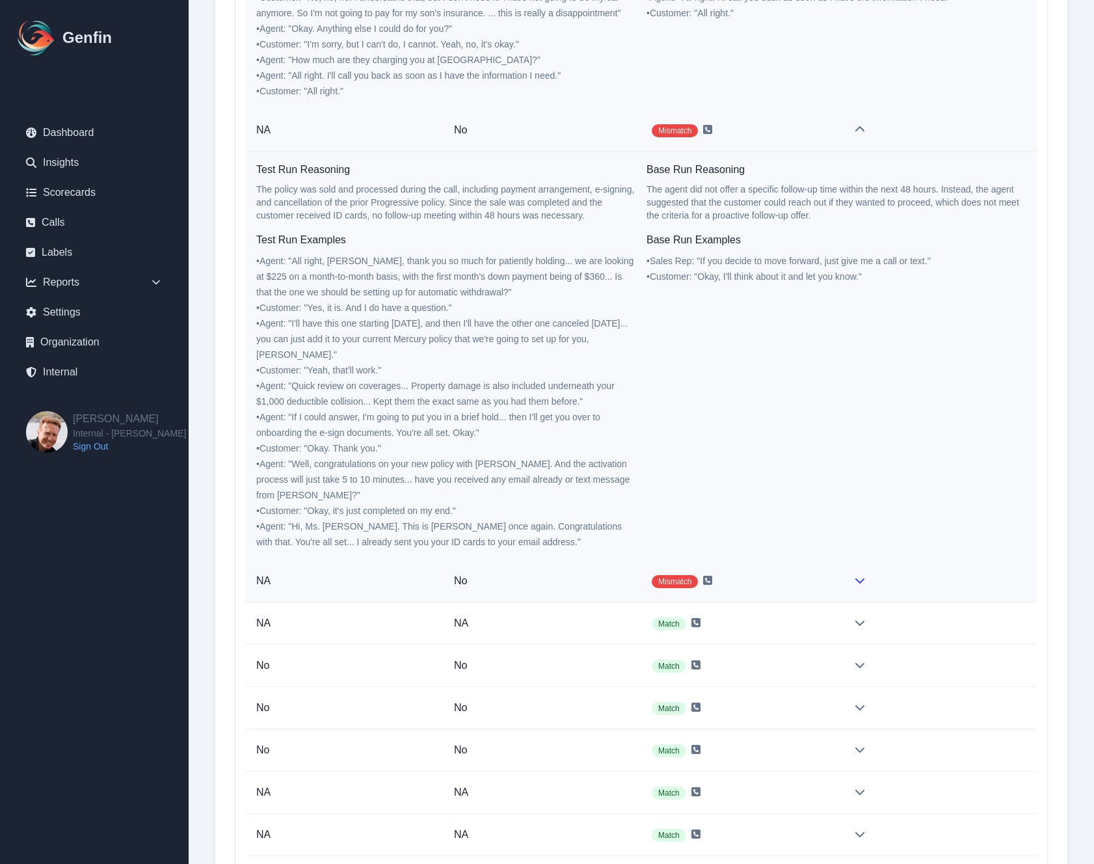
click at [862, 560] on td at bounding box center [938, 581] width 198 height 42
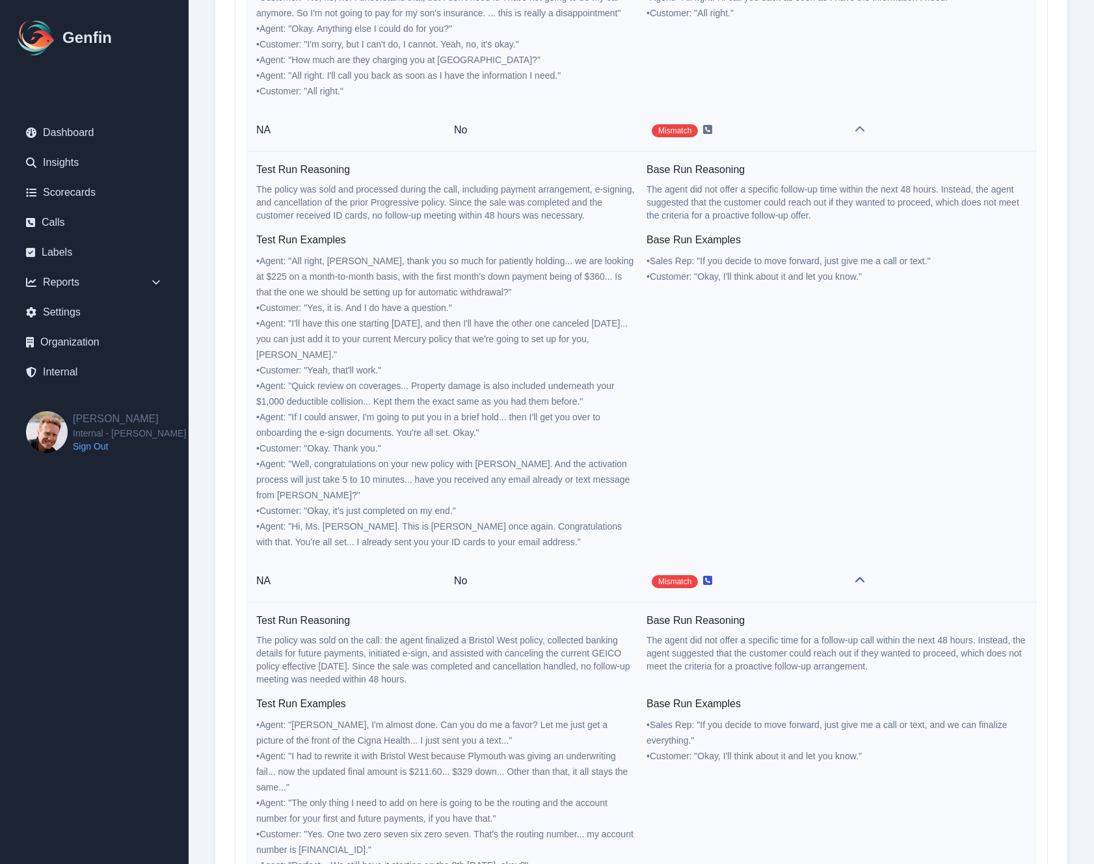
click at [710, 575] on icon at bounding box center [707, 579] width 9 height 9
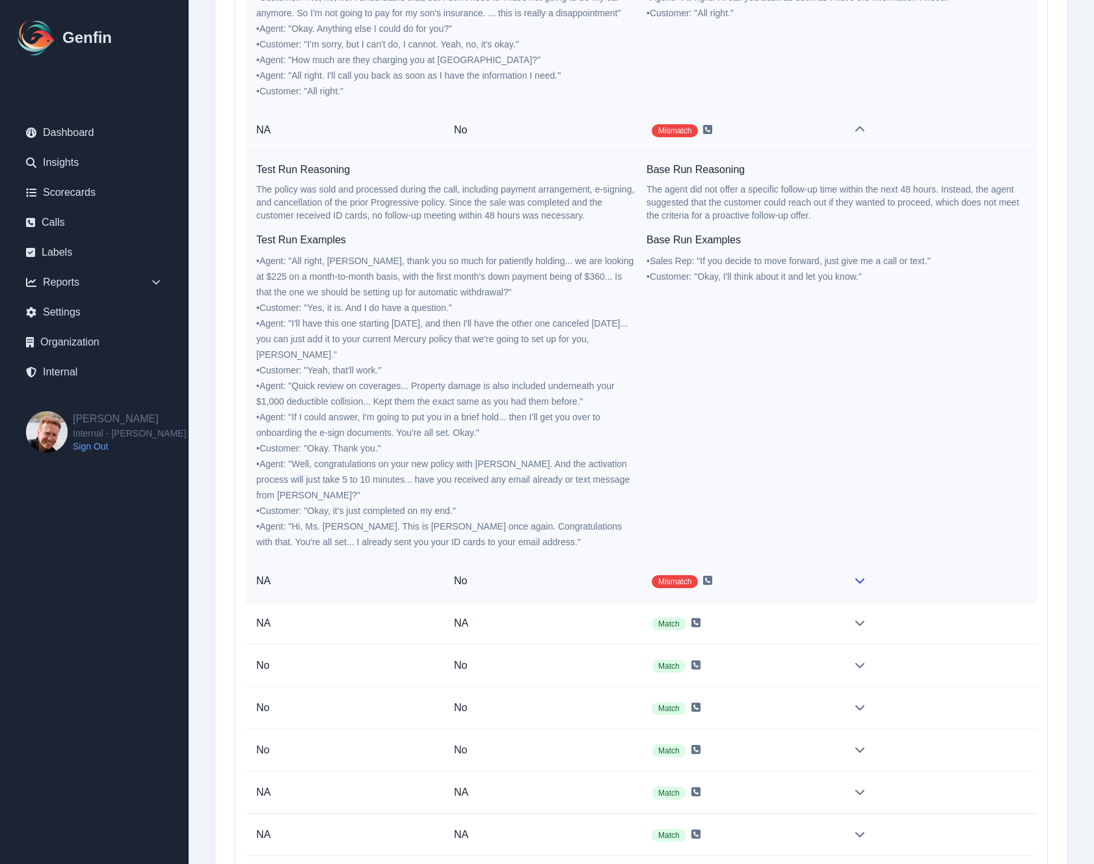
click at [858, 575] on icon at bounding box center [859, 580] width 10 height 10
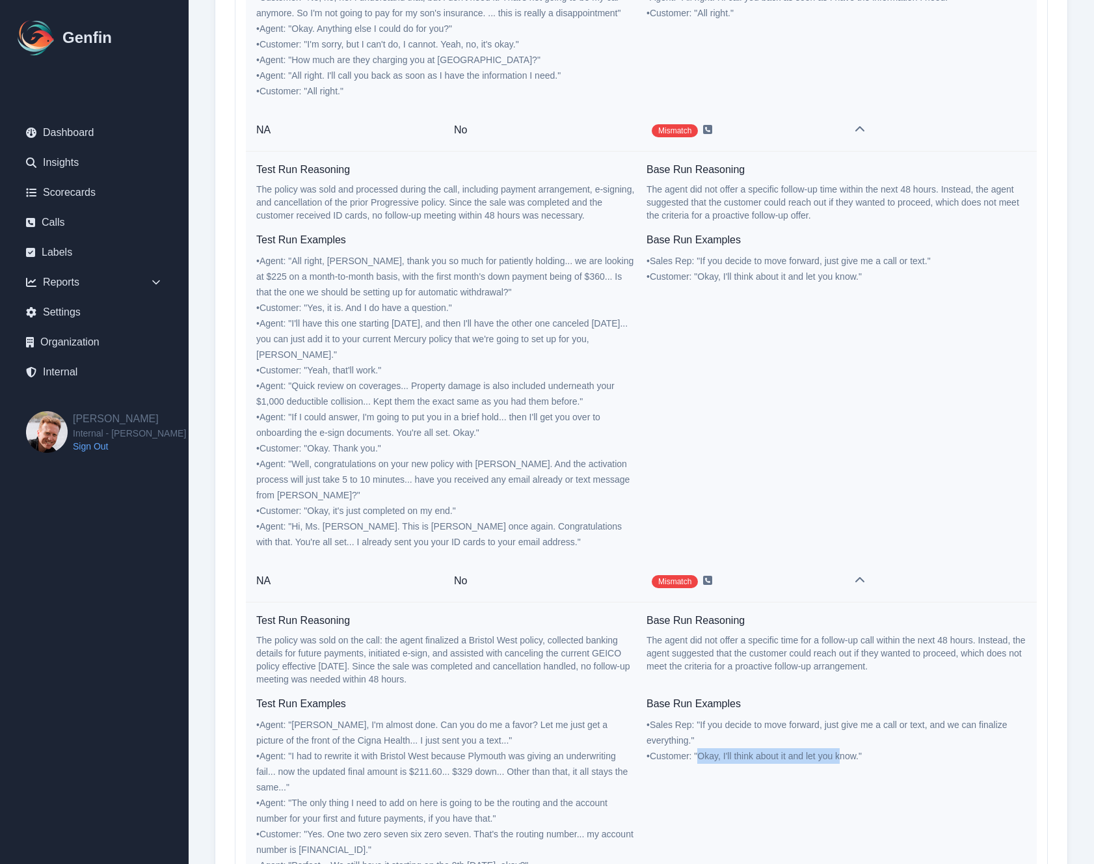
drag, startPoint x: 701, startPoint y: 709, endPoint x: 840, endPoint y: 709, distance: 139.2
click at [840, 750] on span "• Customer : " Okay, I'll think about it and let you know. "" at bounding box center [753, 755] width 215 height 10
drag, startPoint x: 701, startPoint y: 677, endPoint x: 690, endPoint y: 694, distance: 20.2
click at [690, 719] on span "• Sales Rep : " If you decide to move forward, just give me a call or text, and…" at bounding box center [826, 732] width 361 height 26
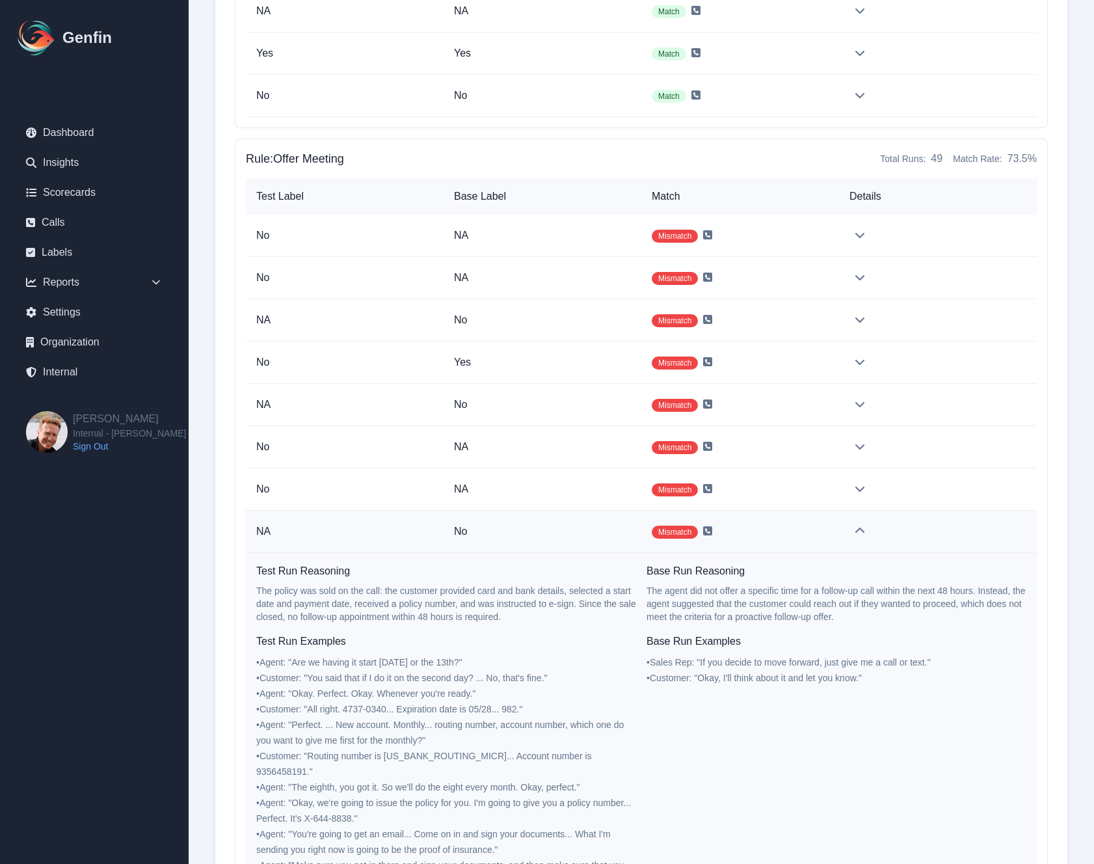
scroll to position [31822, 0]
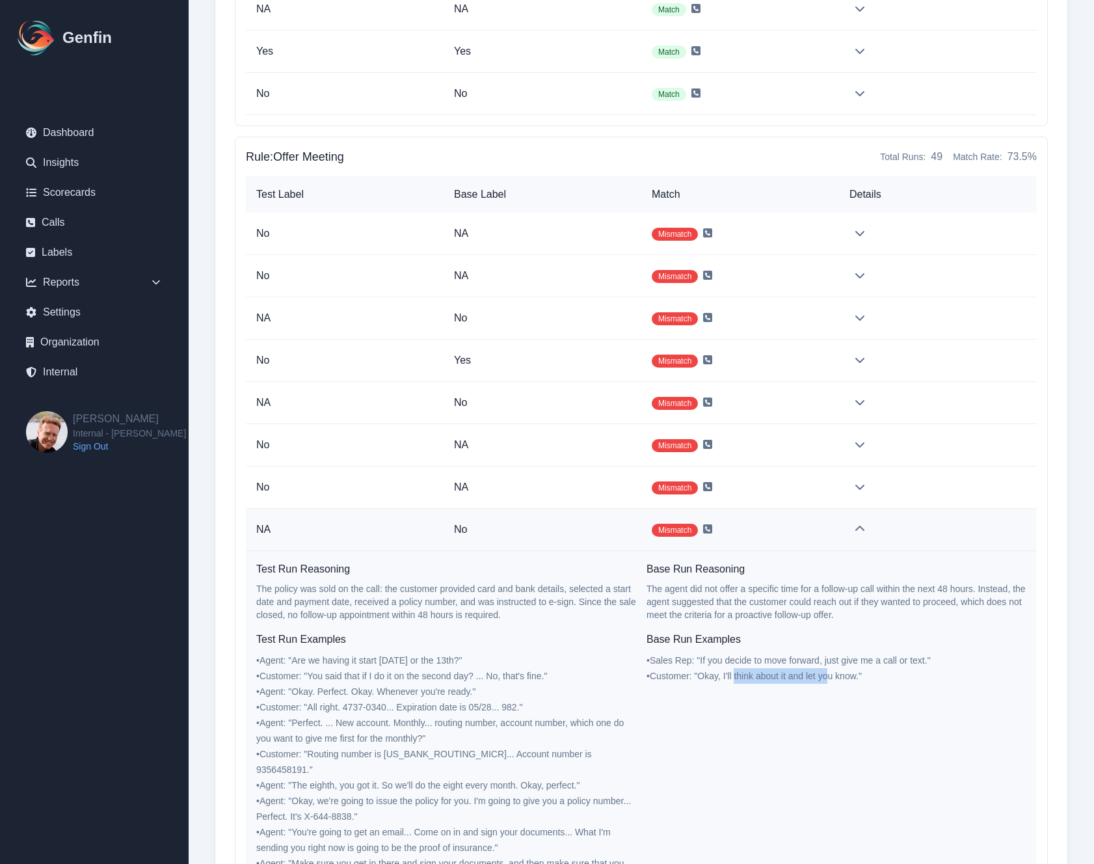
drag, startPoint x: 737, startPoint y: 676, endPoint x: 834, endPoint y: 674, distance: 96.9
click at [834, 678] on span "• Customer : " Okay, I'll think about it and let you know. "" at bounding box center [753, 675] width 215 height 10
click at [859, 235] on icon at bounding box center [859, 233] width 9 height 5
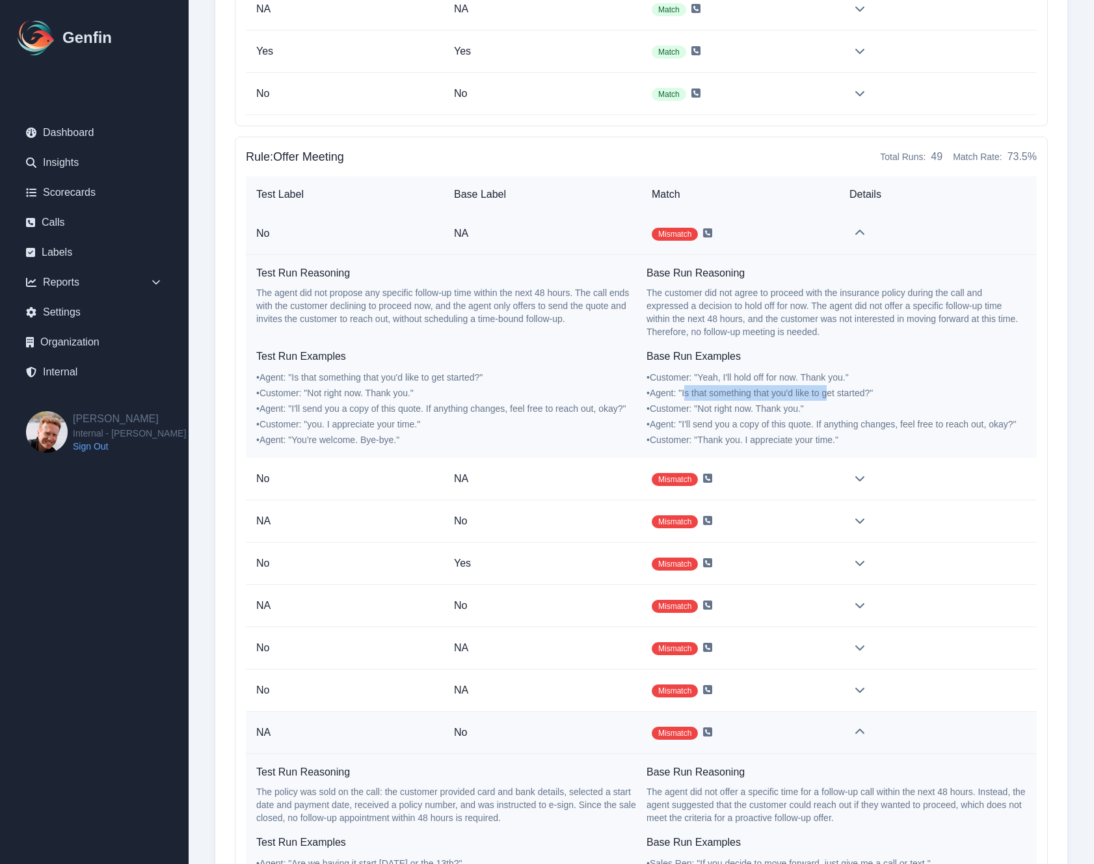
drag, startPoint x: 686, startPoint y: 393, endPoint x: 827, endPoint y: 393, distance: 141.1
click at [827, 393] on span "• Agent : " Is that something that you'd like to get started? "" at bounding box center [759, 393] width 226 height 10
click at [709, 237] on icon at bounding box center [707, 233] width 9 height 10
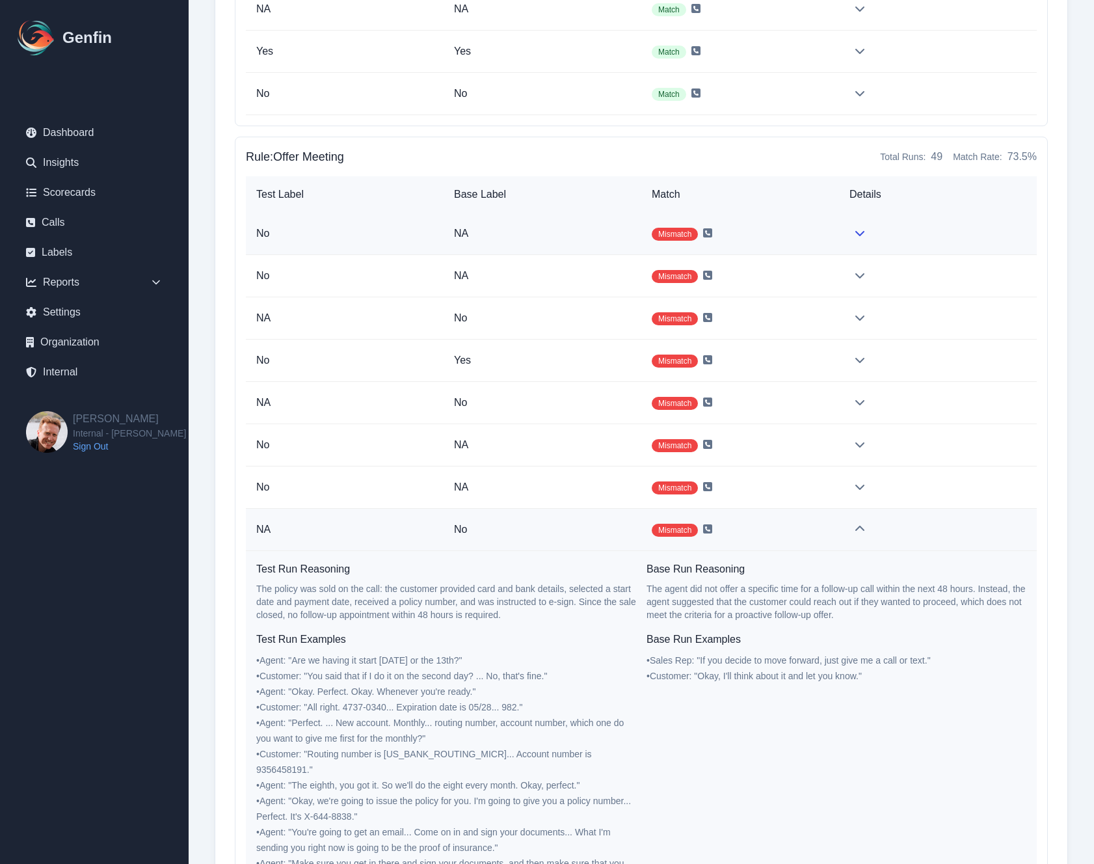
click at [776, 239] on td "Mismatch" at bounding box center [740, 234] width 198 height 42
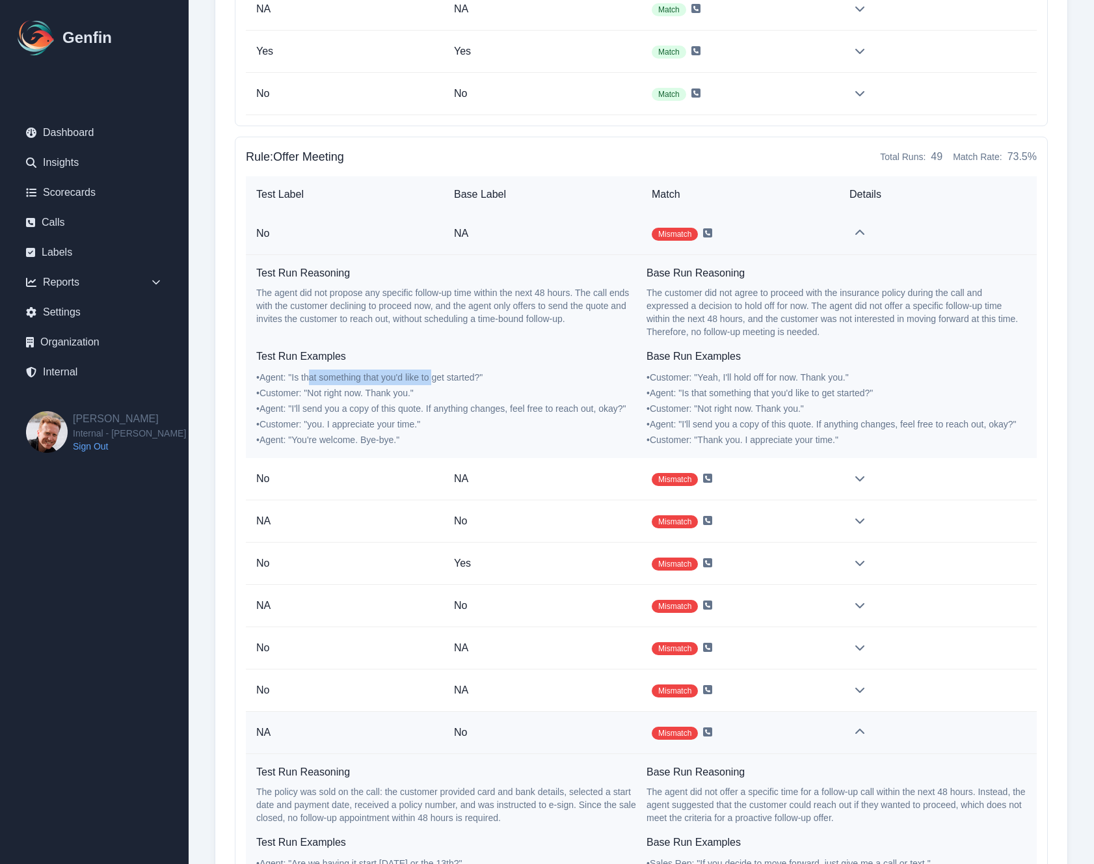
drag, startPoint x: 311, startPoint y: 378, endPoint x: 432, endPoint y: 382, distance: 121.0
click at [432, 382] on span "• Agent : " Is that something that you'd like to get started? "" at bounding box center [369, 377] width 226 height 10
click at [802, 354] on h6 "Base Run Examples" at bounding box center [836, 357] width 380 height 16
click at [852, 238] on td at bounding box center [938, 234] width 198 height 42
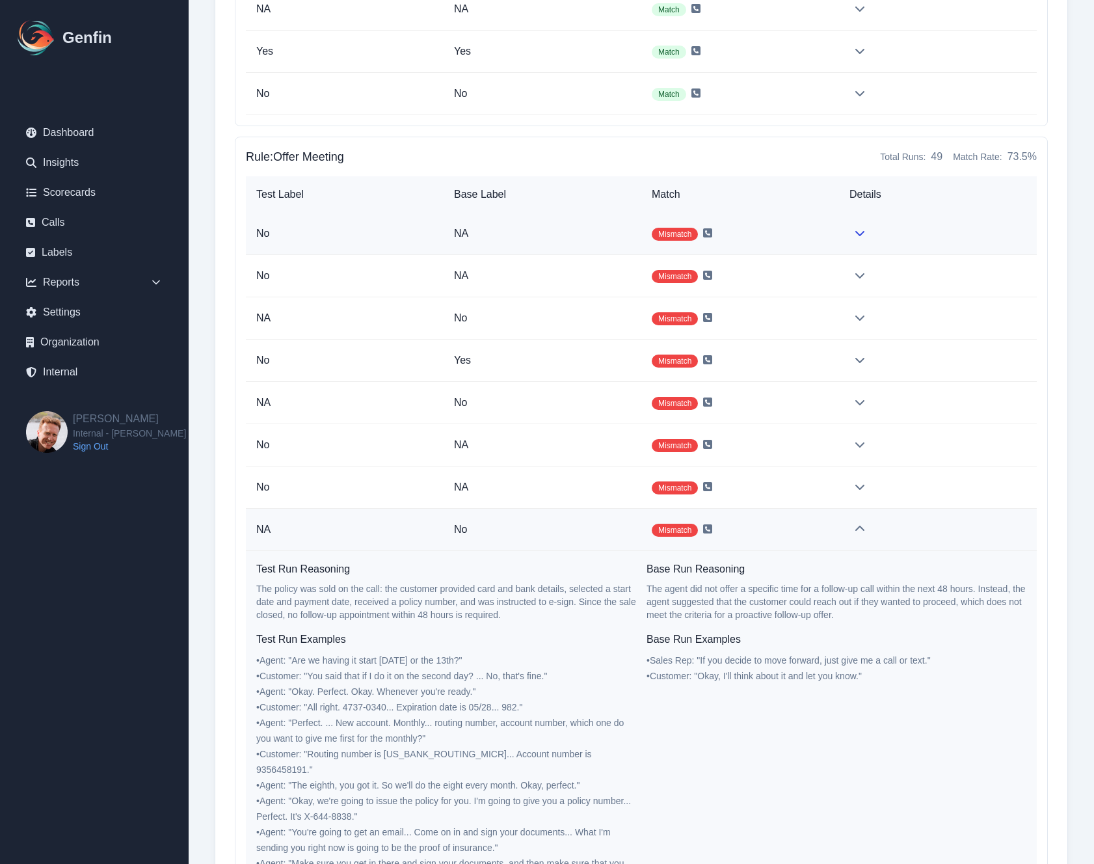
click at [854, 231] on icon at bounding box center [859, 233] width 10 height 10
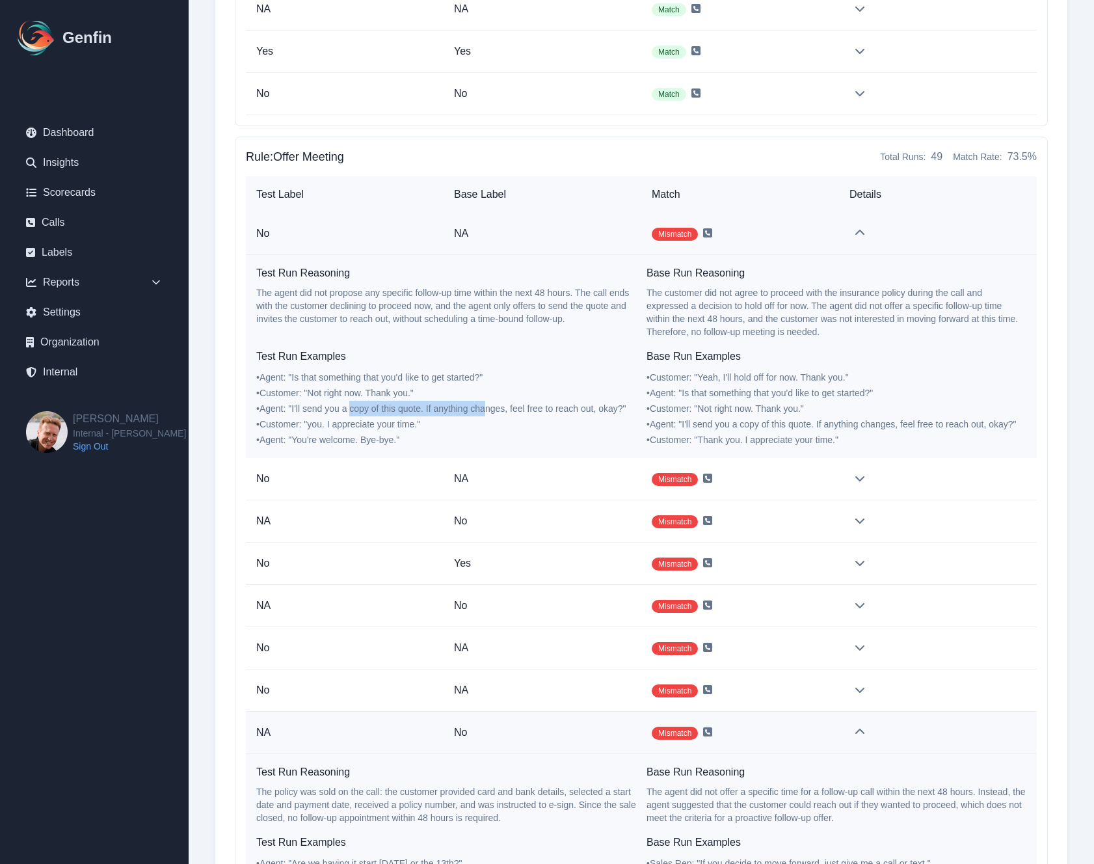
drag, startPoint x: 353, startPoint y: 406, endPoint x: 488, endPoint y: 412, distance: 134.7
click at [488, 412] on span "• Agent : " I'll send you a copy of this quote. If anything changes, feel free …" at bounding box center [441, 408] width 370 height 10
click at [860, 229] on icon at bounding box center [859, 233] width 10 height 10
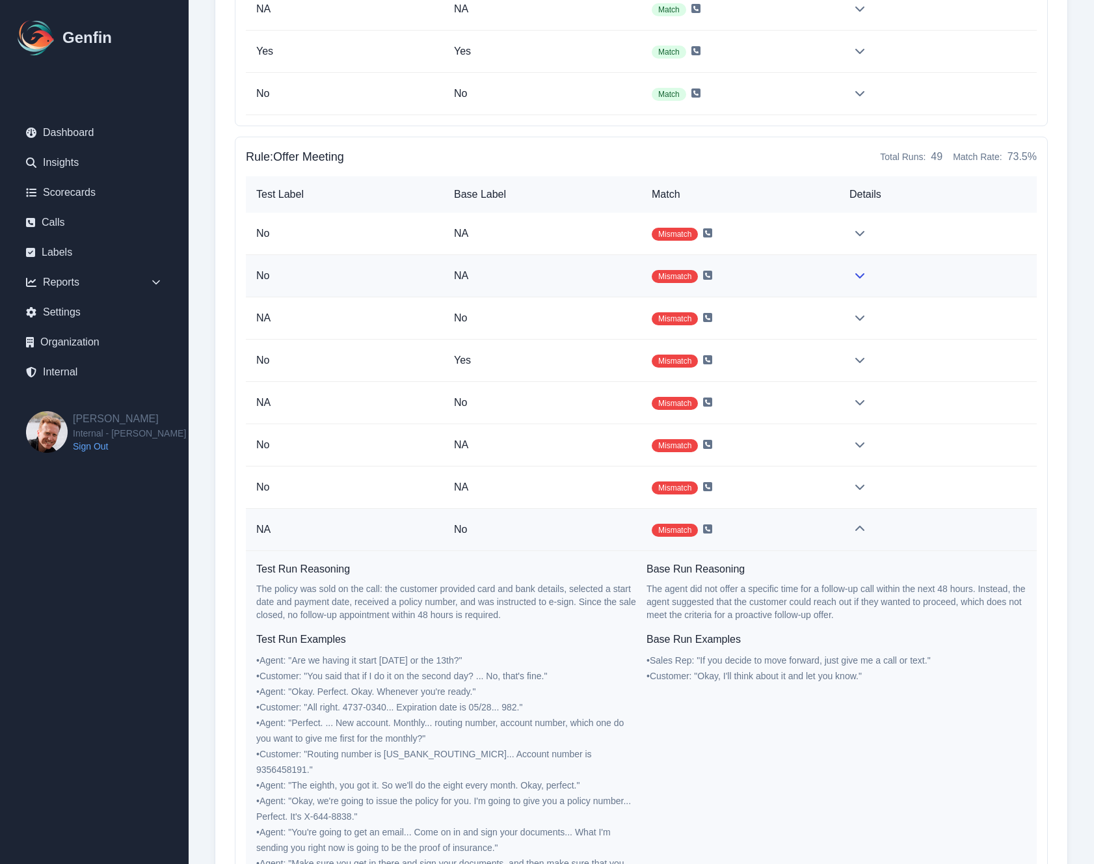
click at [854, 274] on icon at bounding box center [859, 275] width 10 height 10
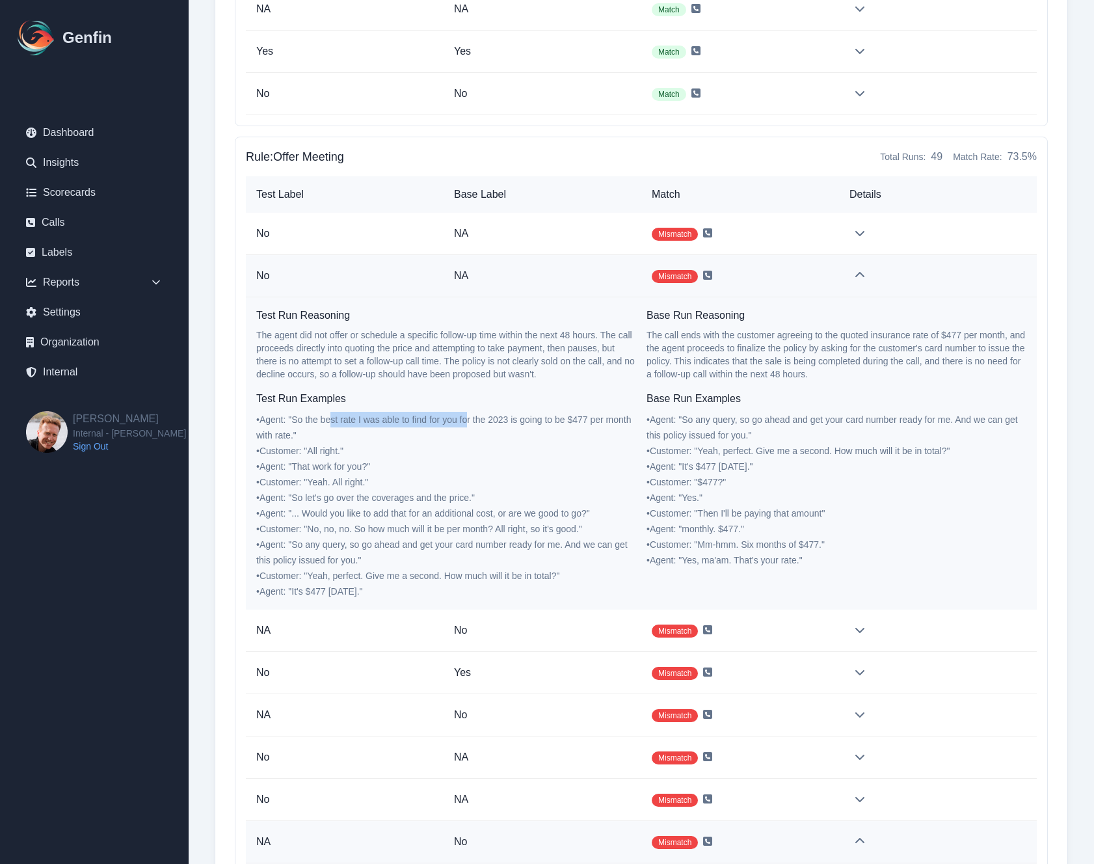
drag, startPoint x: 332, startPoint y: 421, endPoint x: 469, endPoint y: 420, distance: 136.6
click at [469, 420] on span "• Agent : " So the best rate I was able to find for you for the 2023 is going t…" at bounding box center [443, 427] width 375 height 26
click at [712, 273] on icon at bounding box center [707, 275] width 9 height 9
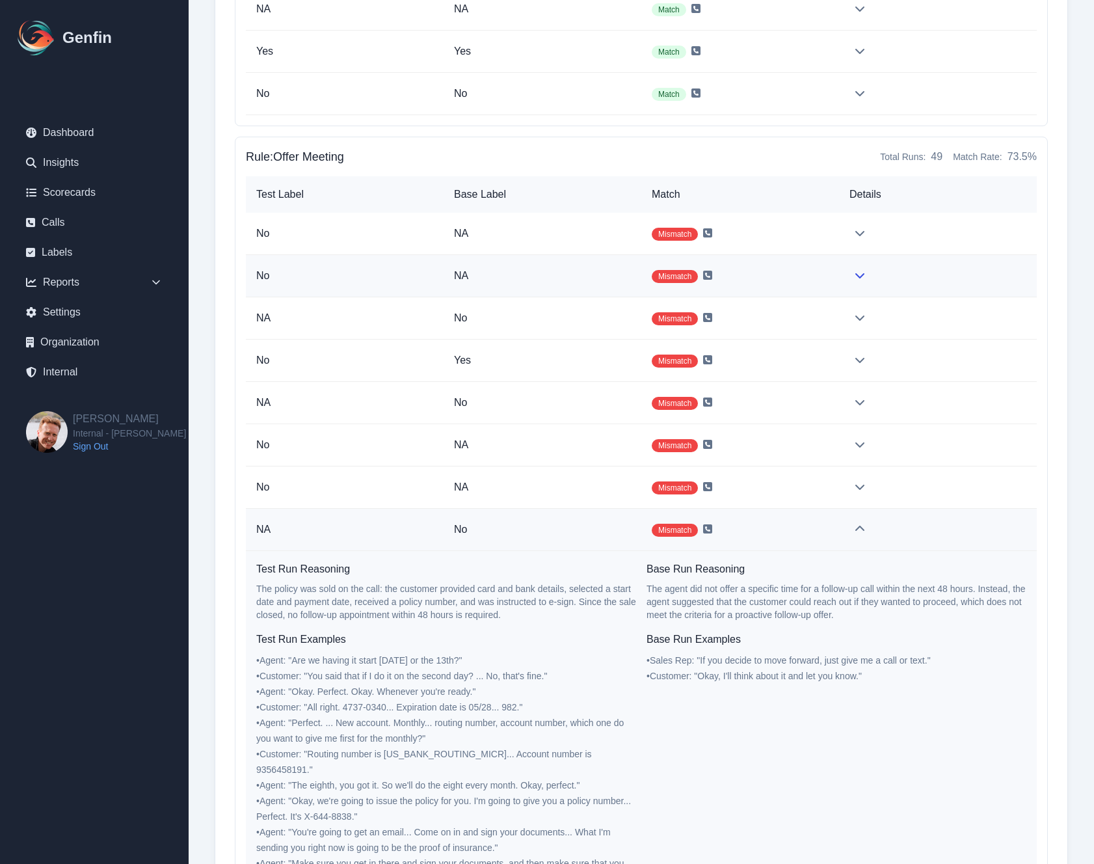
click at [788, 283] on td "Mismatch" at bounding box center [740, 276] width 198 height 42
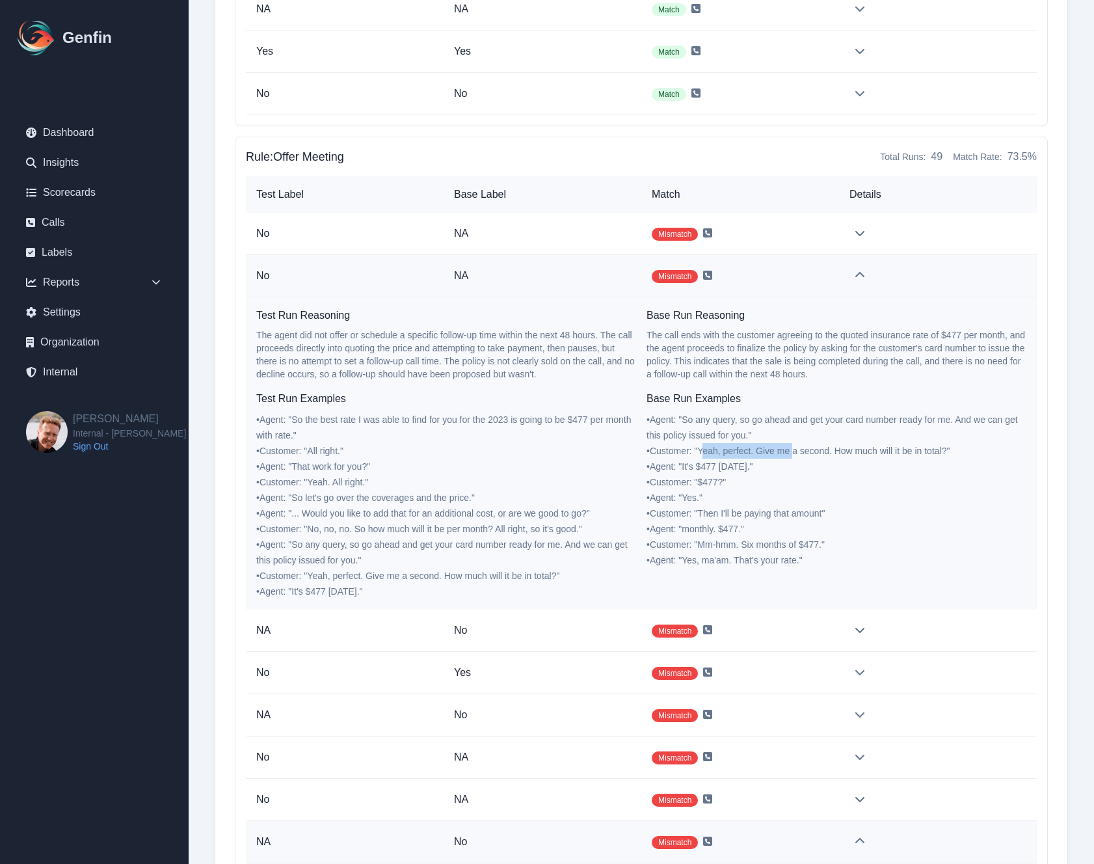
drag, startPoint x: 707, startPoint y: 451, endPoint x: 797, endPoint y: 450, distance: 89.1
click at [797, 450] on span "• Customer : " Yeah, perfect. Give me a second. How much will it be in total? "" at bounding box center [797, 450] width 303 height 10
click at [856, 282] on td at bounding box center [938, 276] width 198 height 42
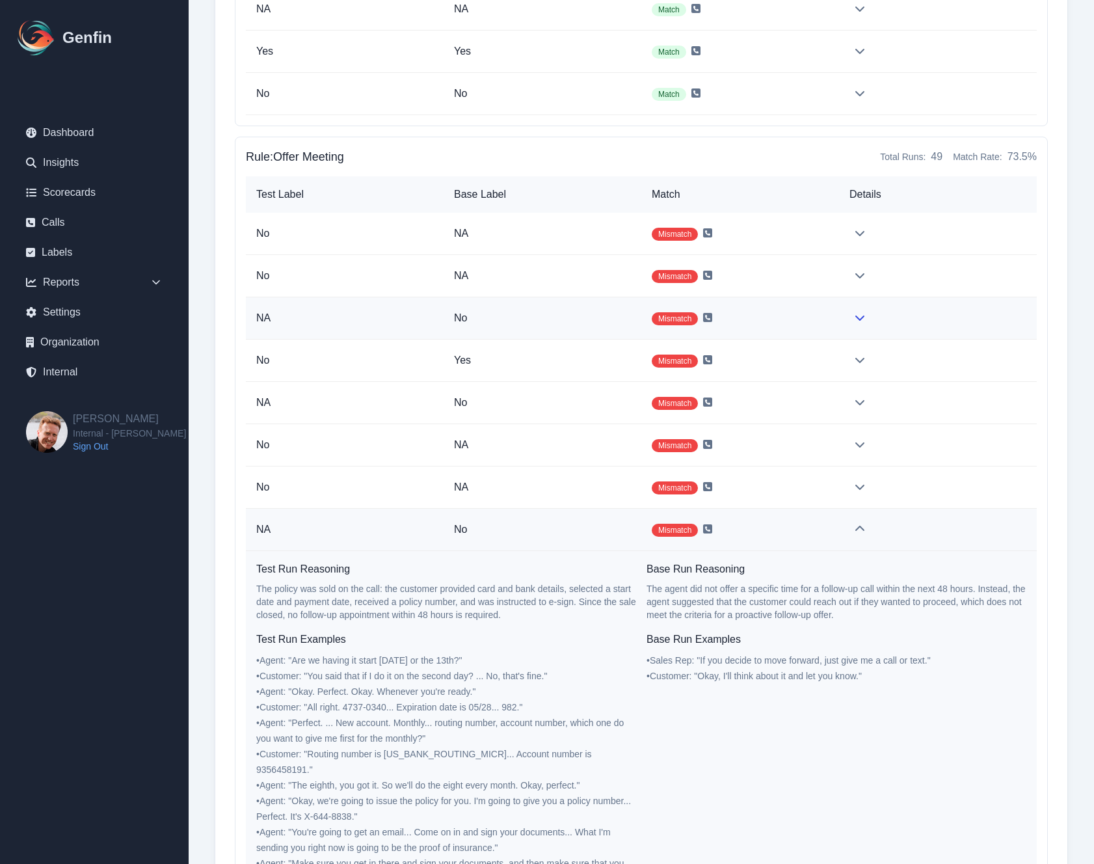
click at [857, 315] on icon at bounding box center [859, 317] width 10 height 10
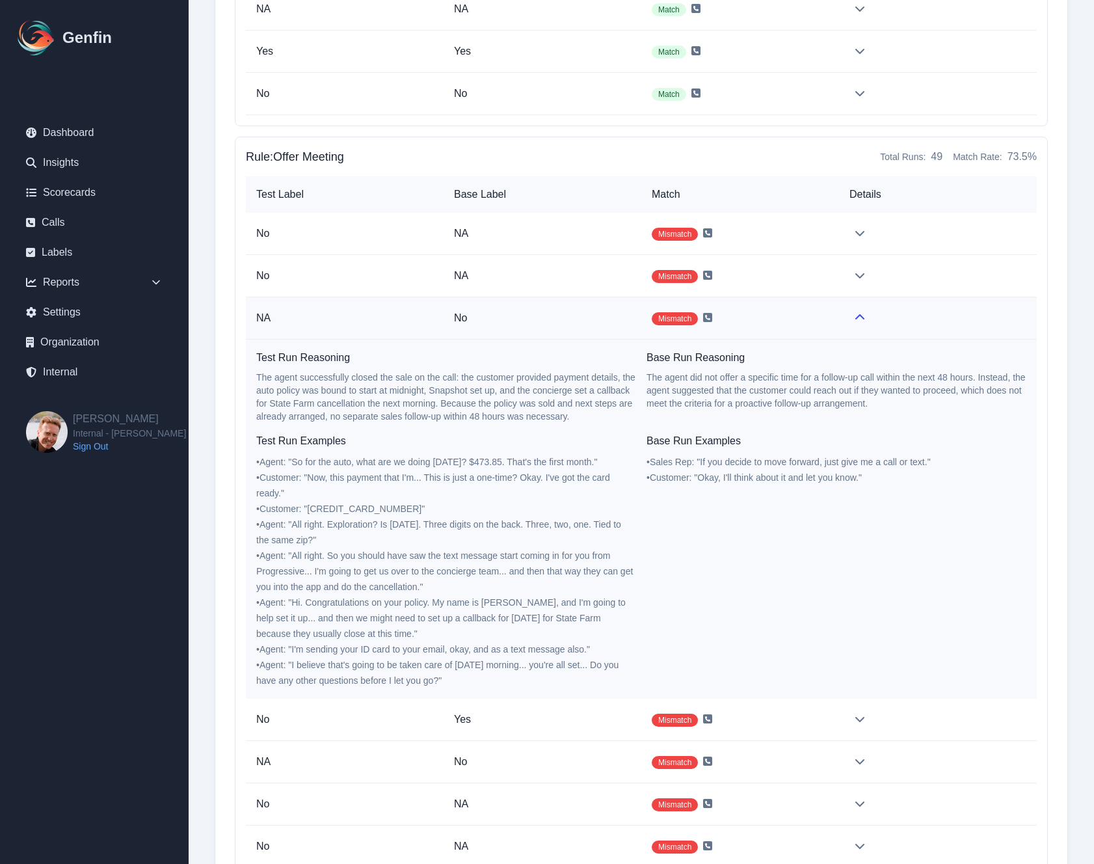
click at [857, 315] on icon at bounding box center [859, 317] width 10 height 10
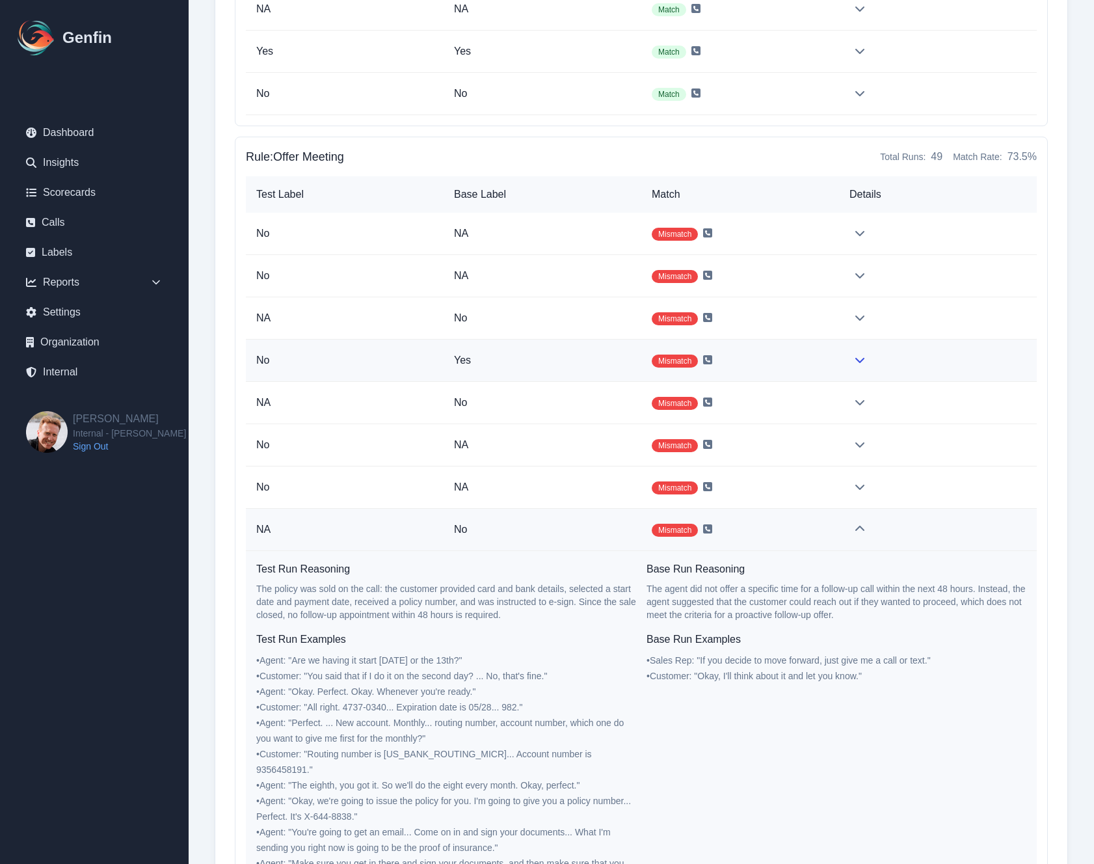
click at [853, 356] on td at bounding box center [938, 360] width 198 height 42
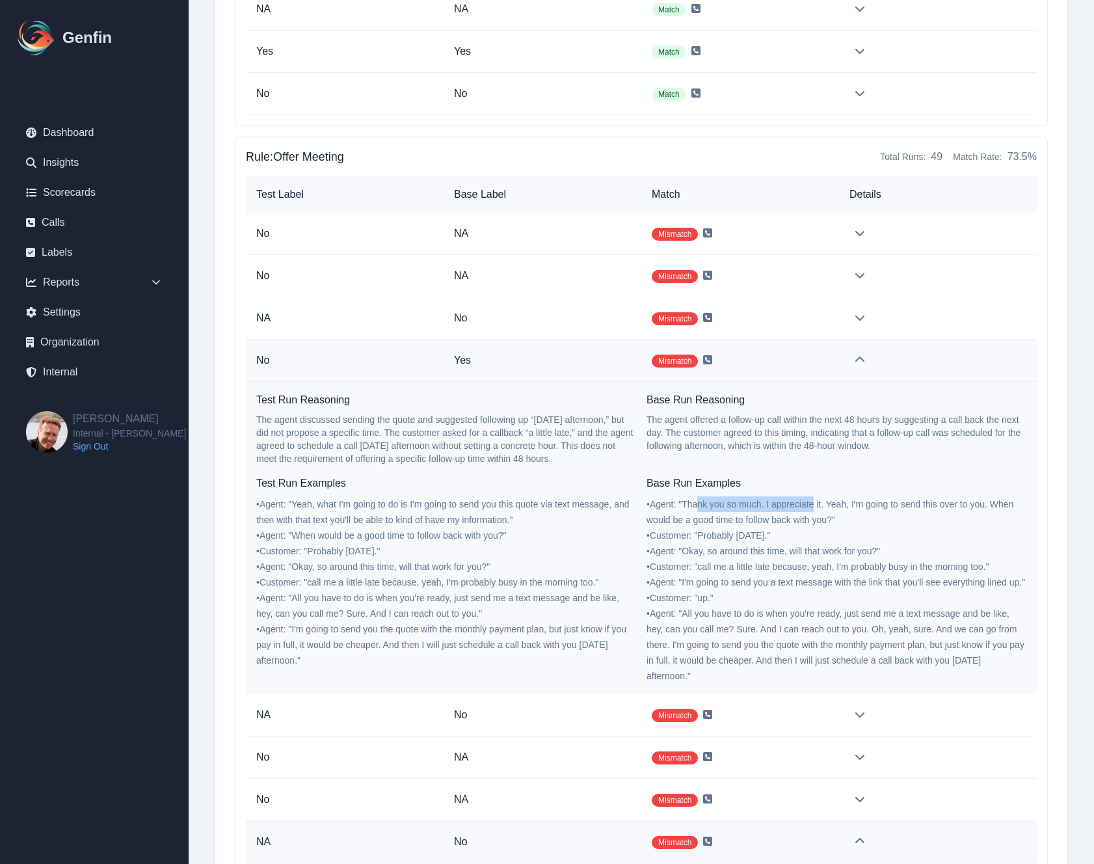
drag, startPoint x: 698, startPoint y: 505, endPoint x: 815, endPoint y: 503, distance: 117.7
click at [815, 503] on span "• Agent : " Thank you so much. I appreciate it. Yeah, I'm going to send this ov…" at bounding box center [829, 512] width 367 height 26
click at [859, 361] on icon at bounding box center [859, 359] width 10 height 10
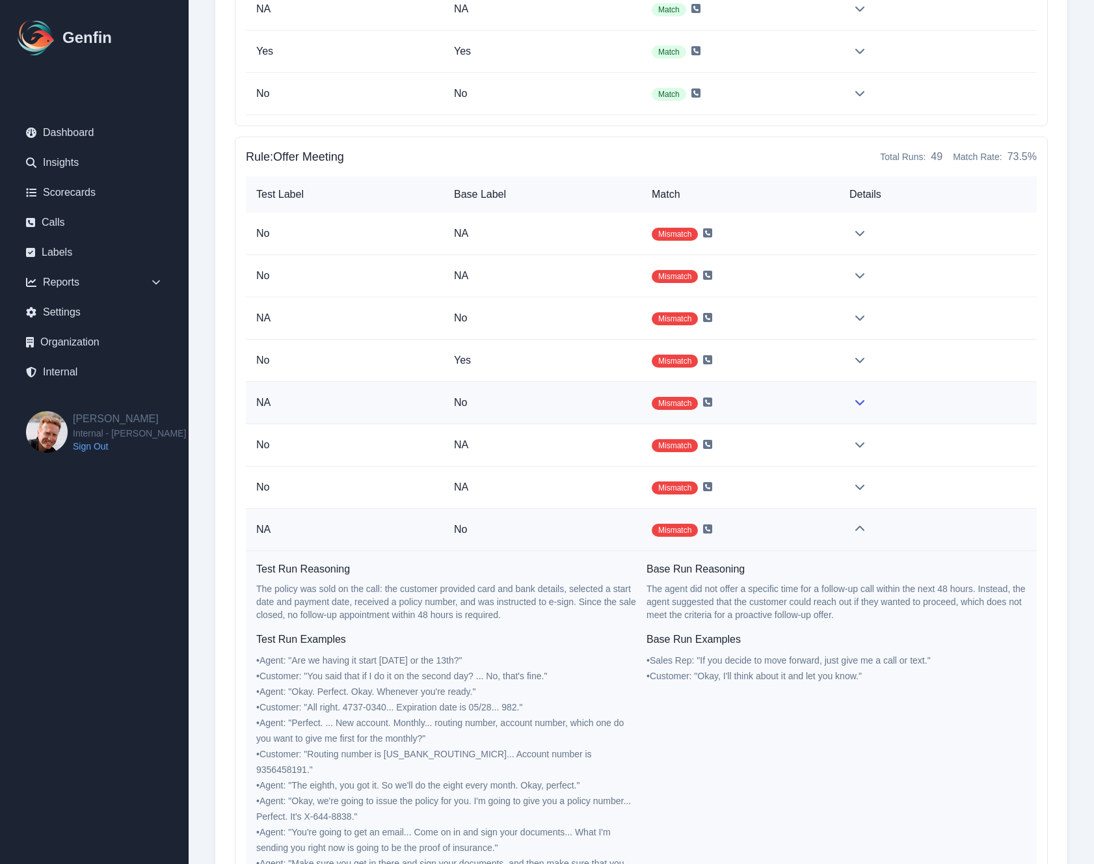
click at [862, 409] on td at bounding box center [938, 403] width 198 height 42
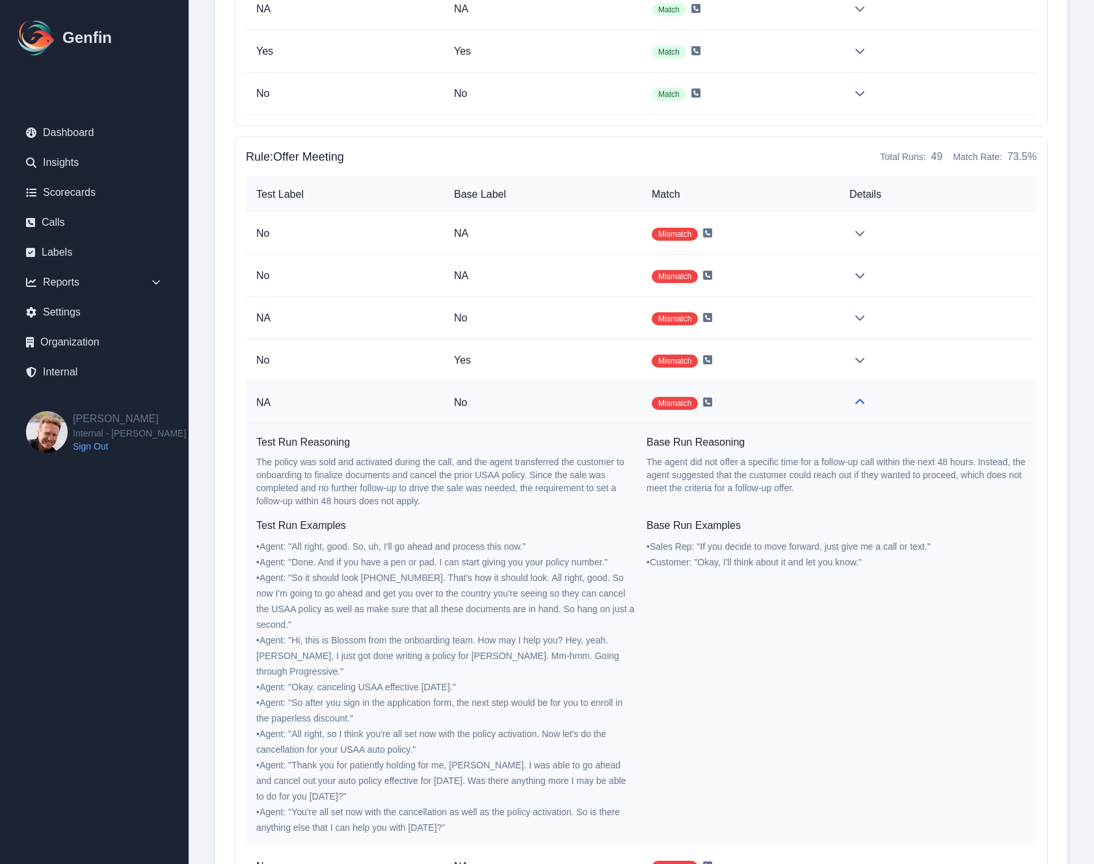
click at [862, 410] on td at bounding box center [938, 403] width 198 height 42
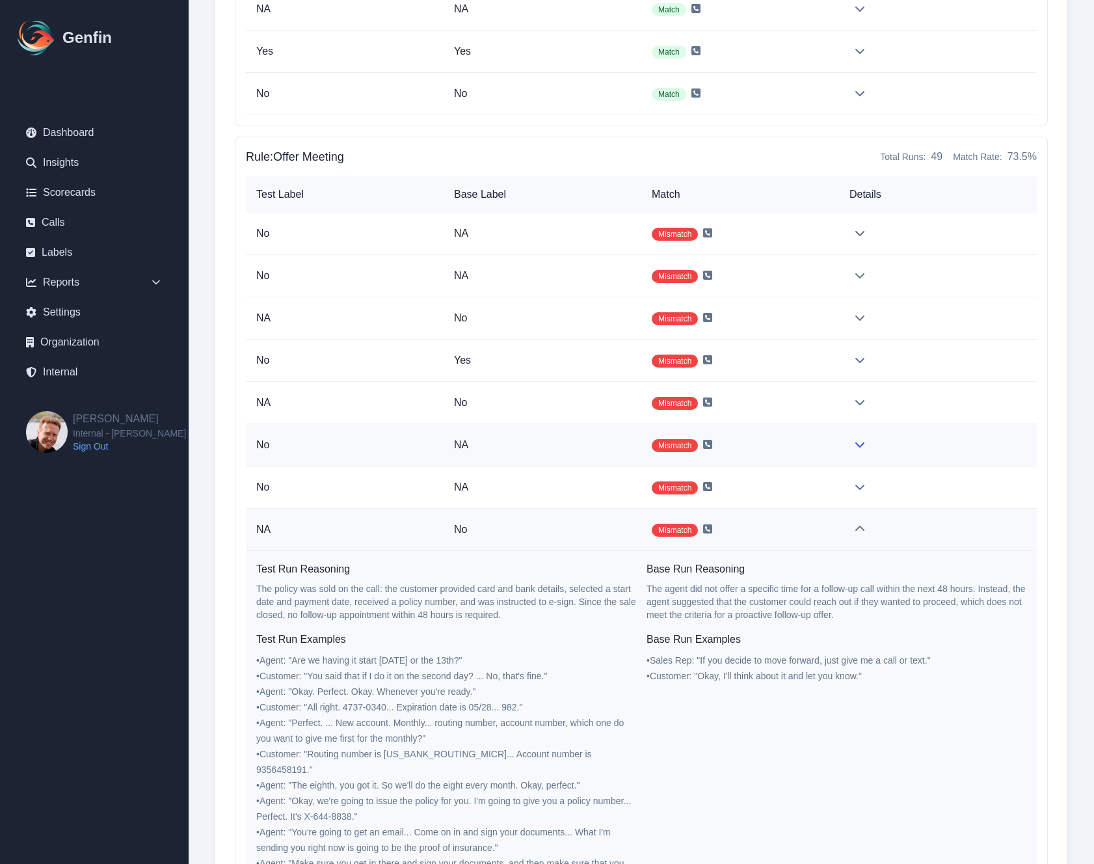
click at [852, 464] on td at bounding box center [938, 445] width 198 height 42
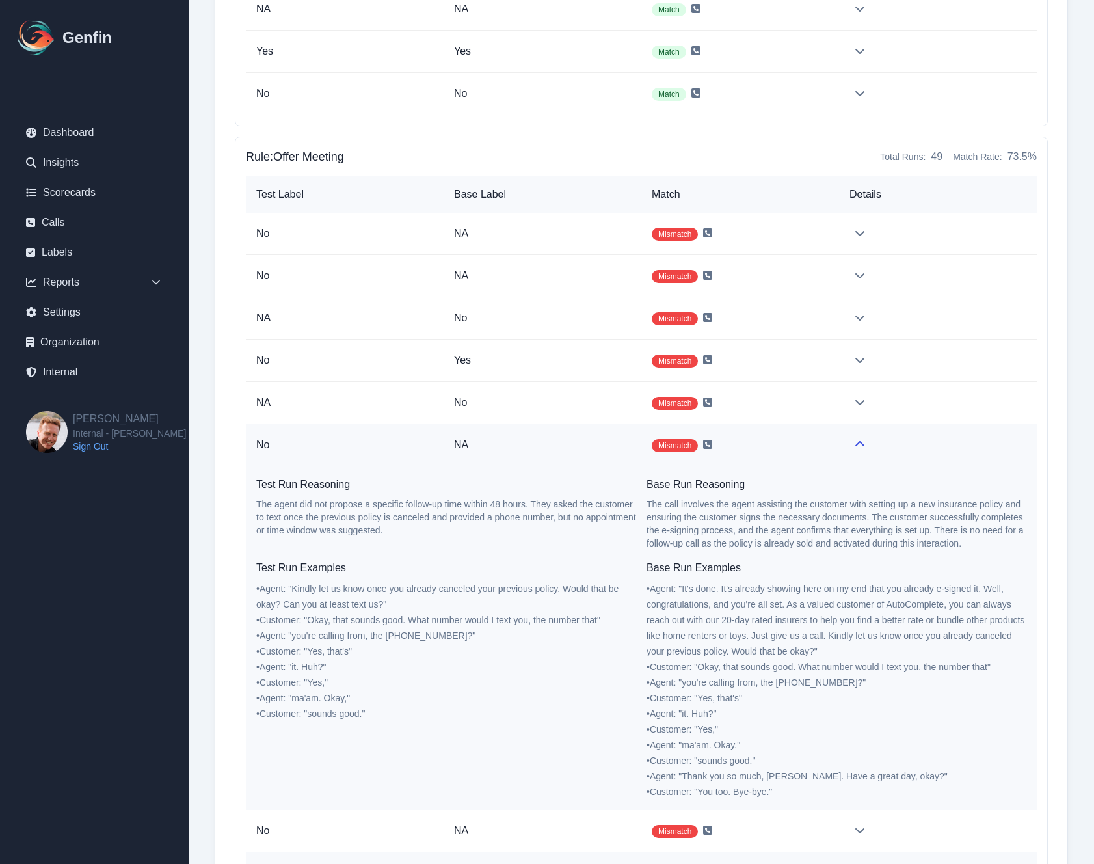
click at [853, 443] on td at bounding box center [938, 445] width 198 height 42
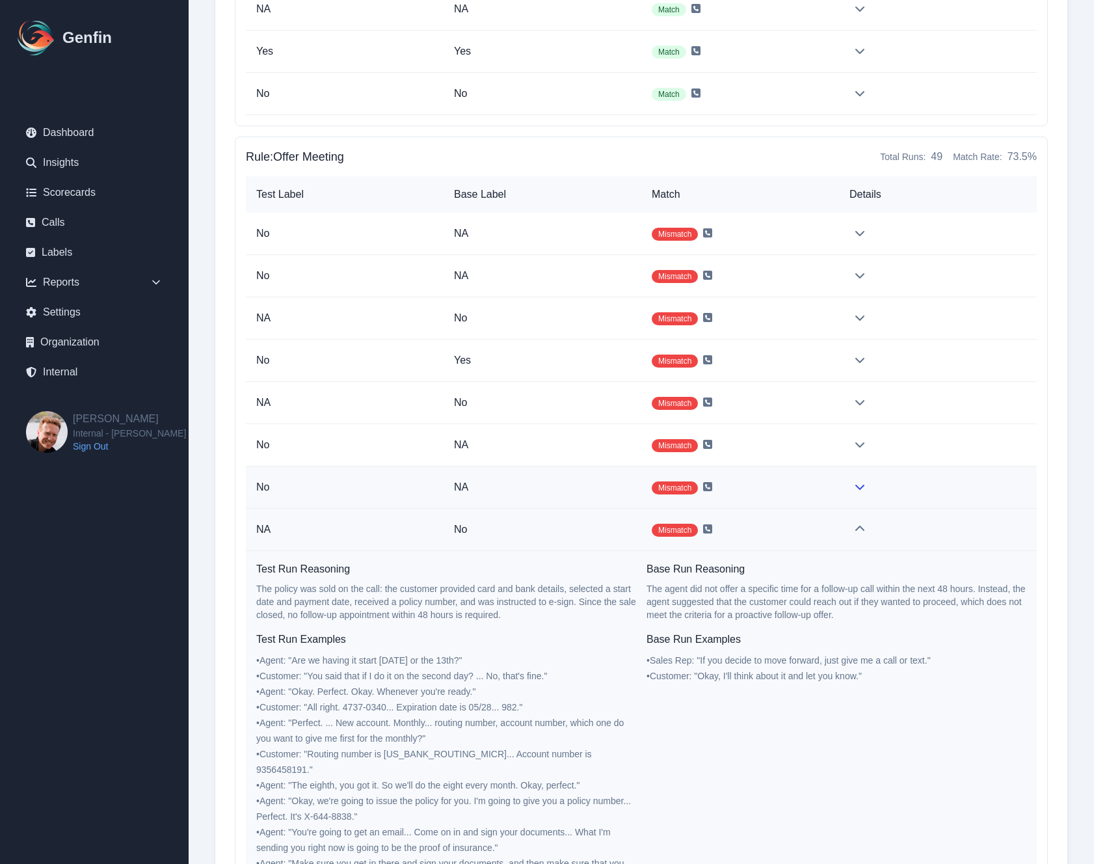
click at [838, 479] on td "Mismatch" at bounding box center [740, 487] width 198 height 42
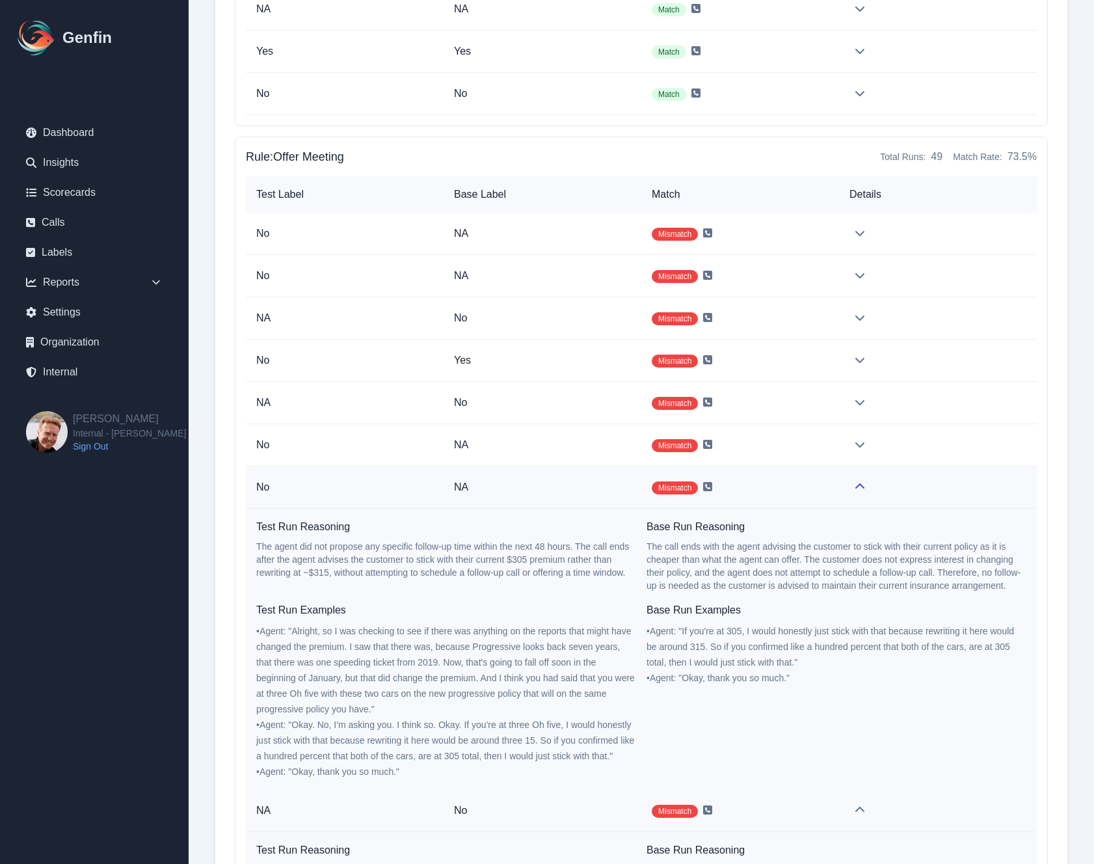
click at [840, 479] on td at bounding box center [938, 487] width 198 height 42
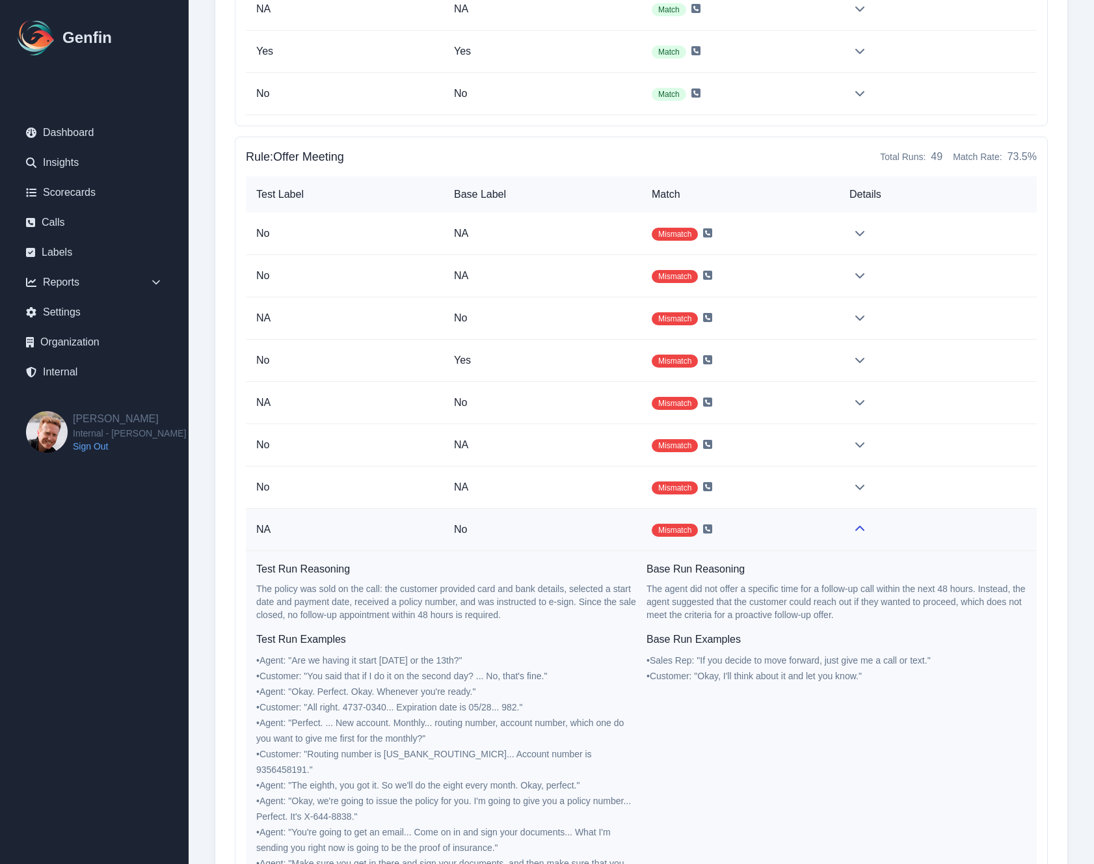
click at [840, 531] on td at bounding box center [938, 530] width 198 height 42
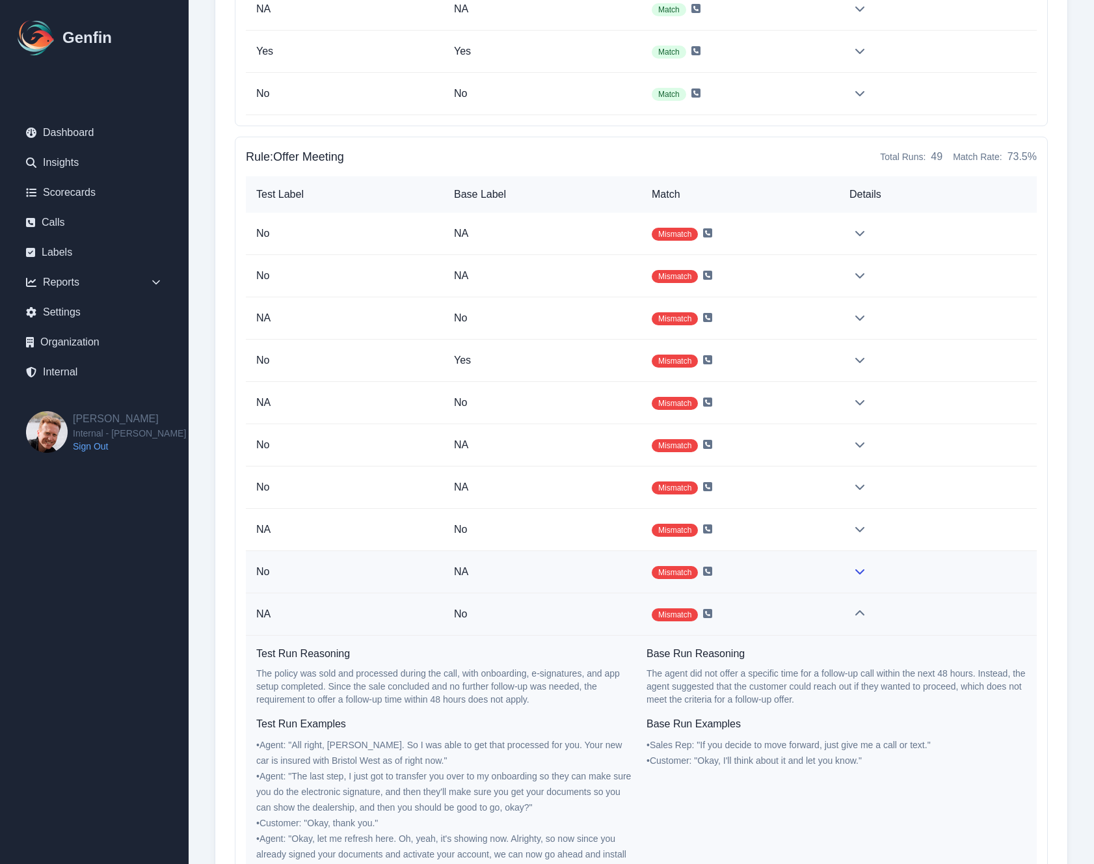
click at [845, 575] on td at bounding box center [938, 572] width 198 height 42
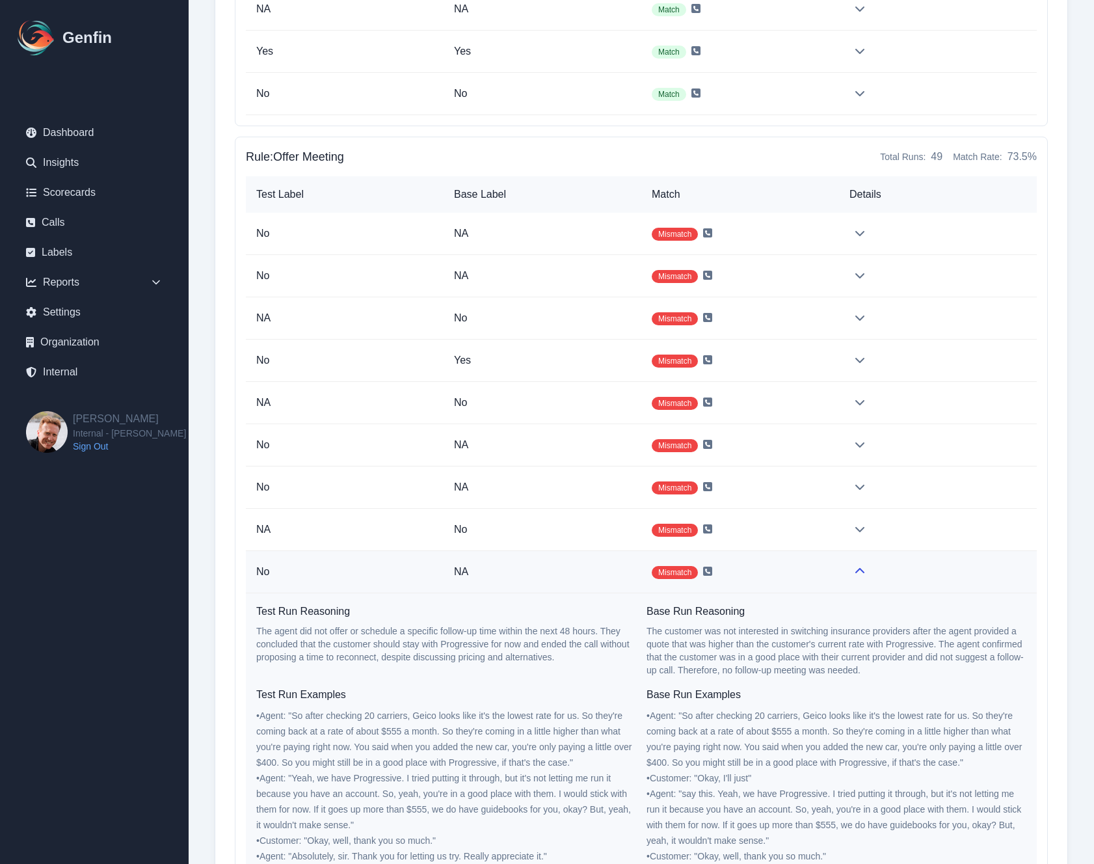
click at [845, 575] on td at bounding box center [938, 572] width 198 height 42
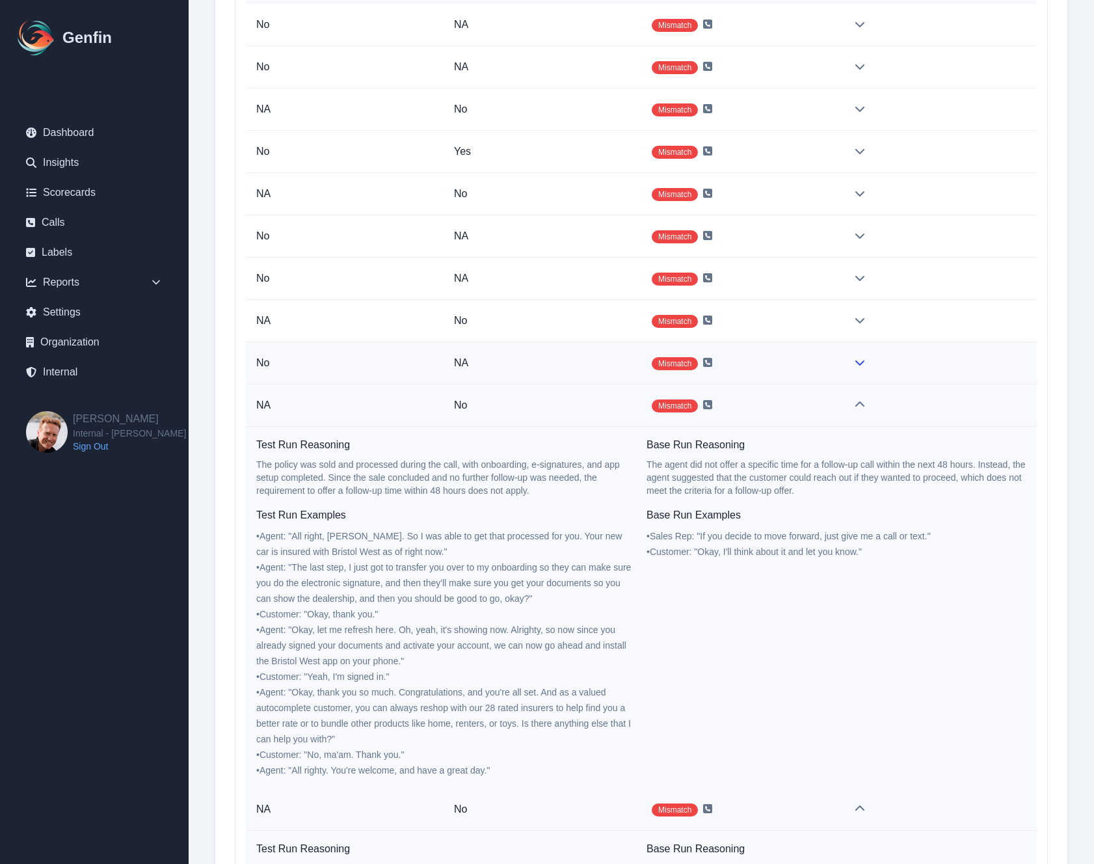
scroll to position [32046, 0]
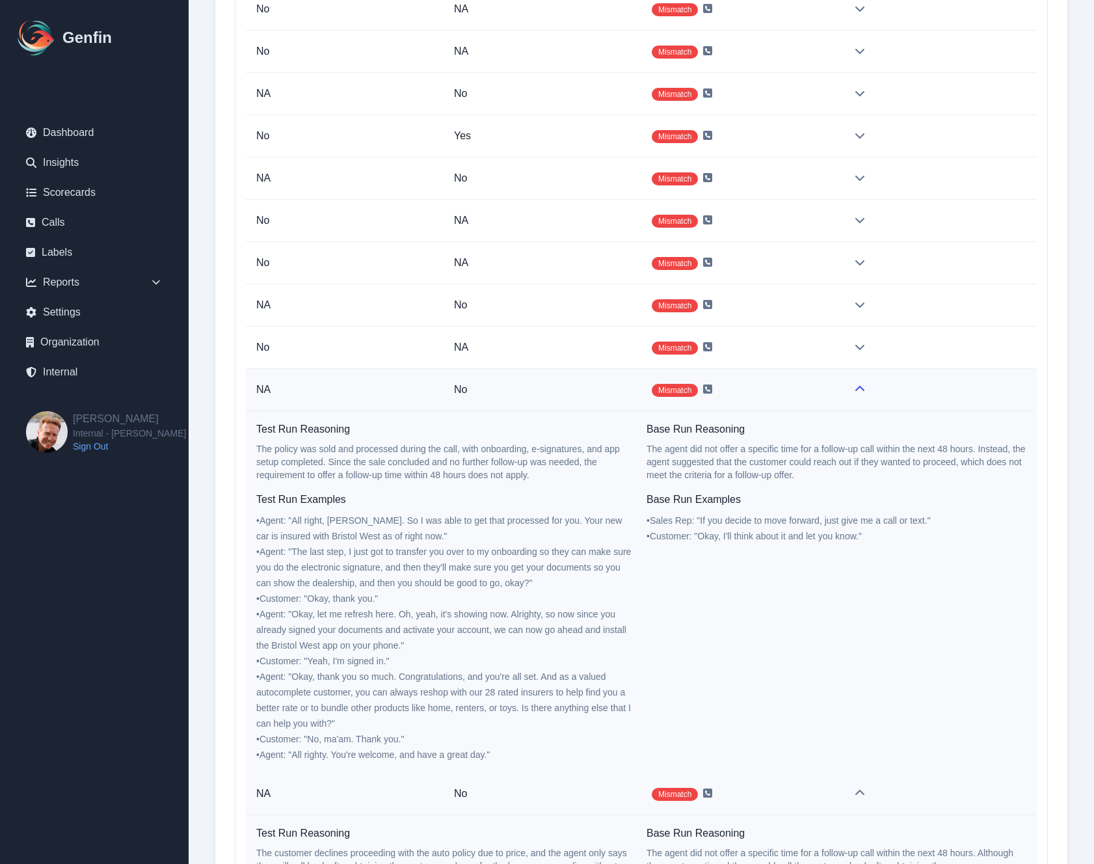
click at [839, 379] on td at bounding box center [938, 390] width 198 height 42
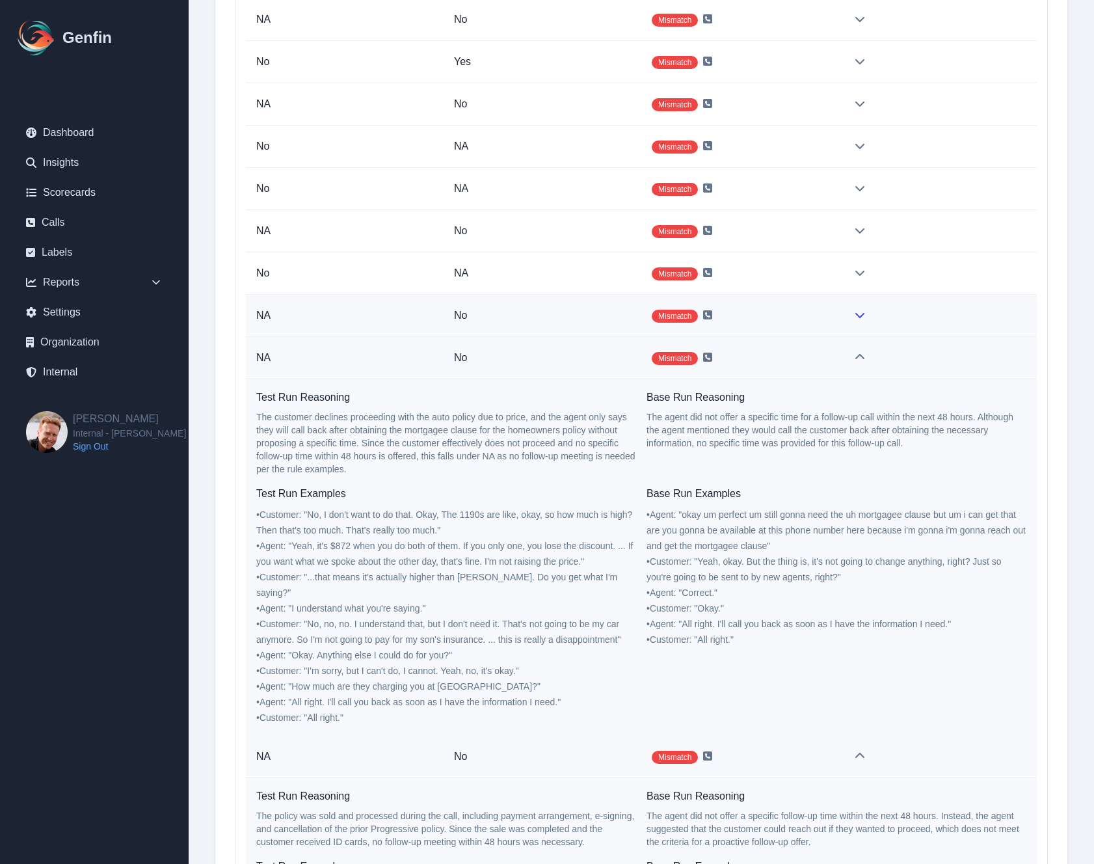
scroll to position [32138, 0]
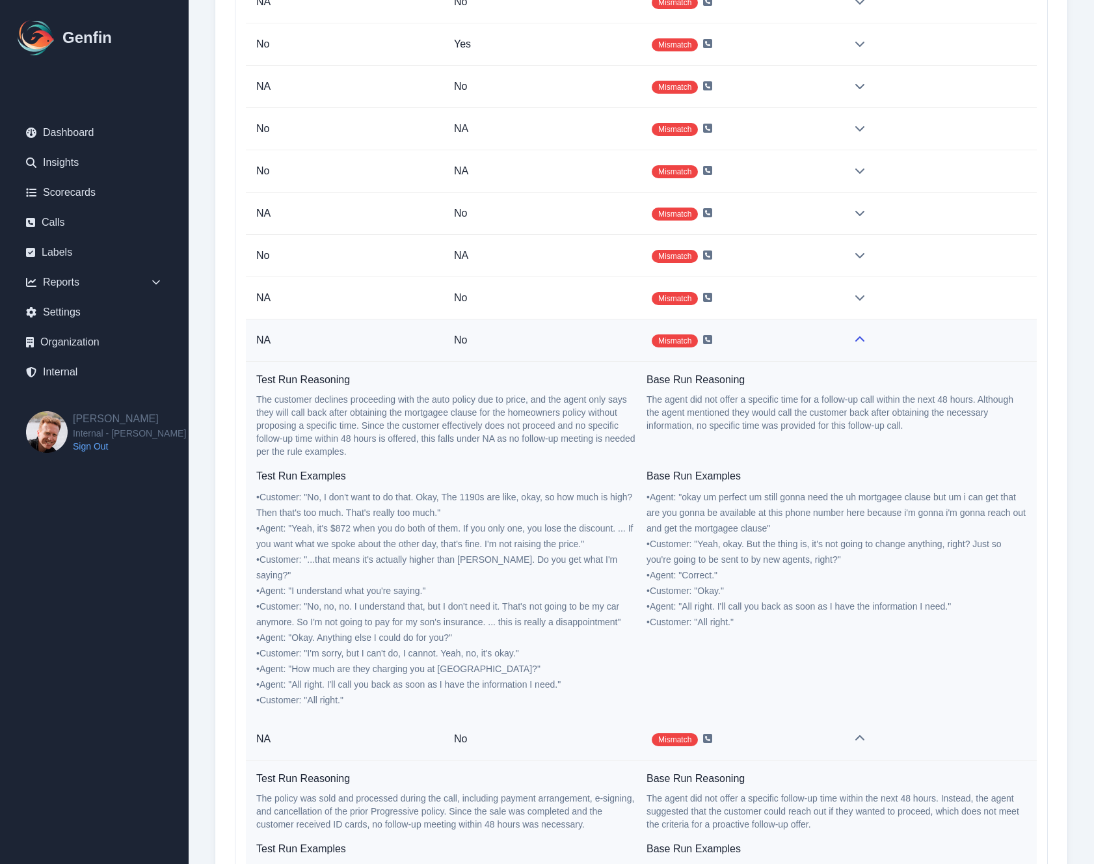
click at [841, 334] on td at bounding box center [938, 340] width 198 height 42
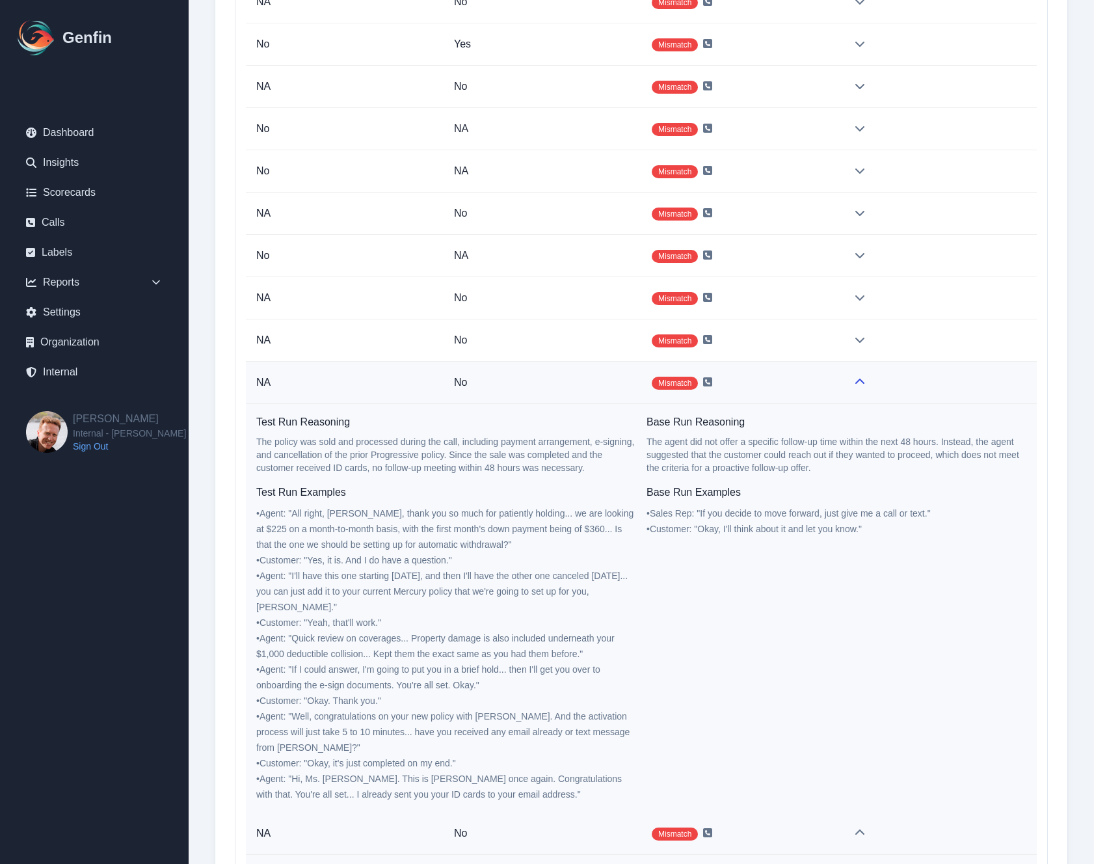
click at [830, 380] on td "Mismatch" at bounding box center [740, 383] width 198 height 42
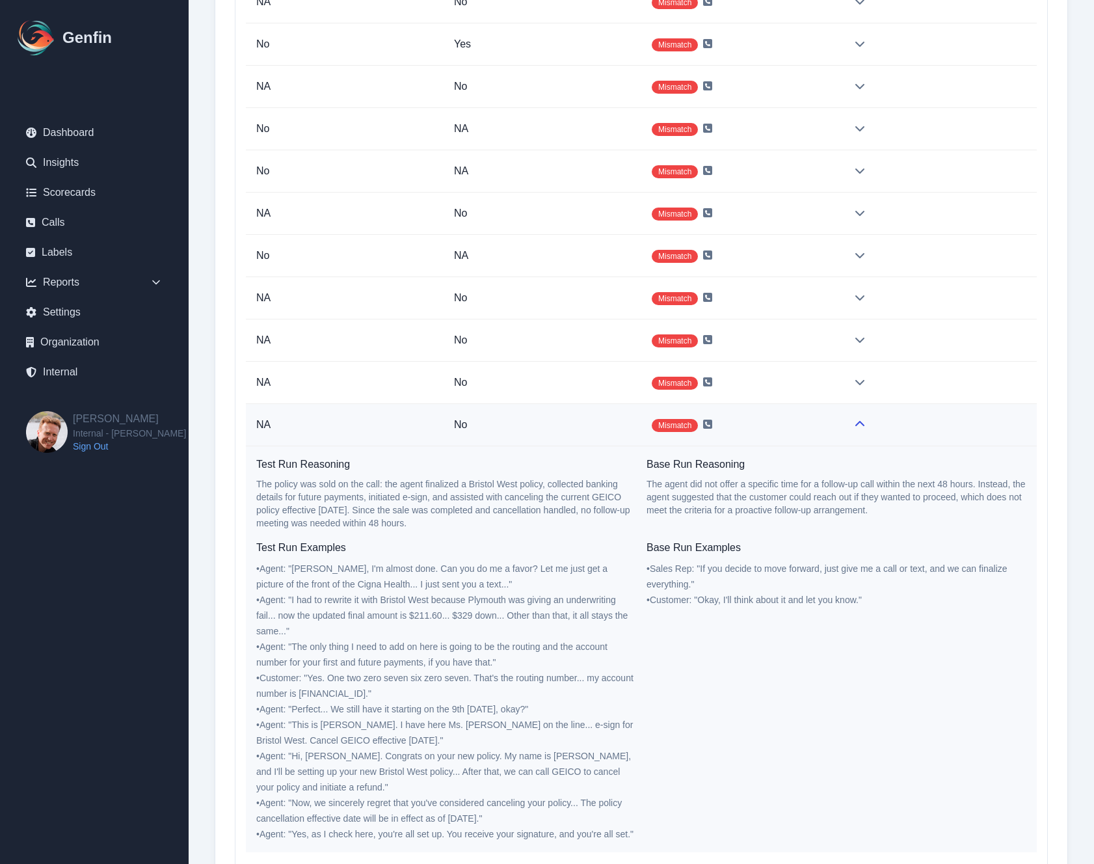
click at [810, 434] on td "Mismatch" at bounding box center [740, 425] width 198 height 42
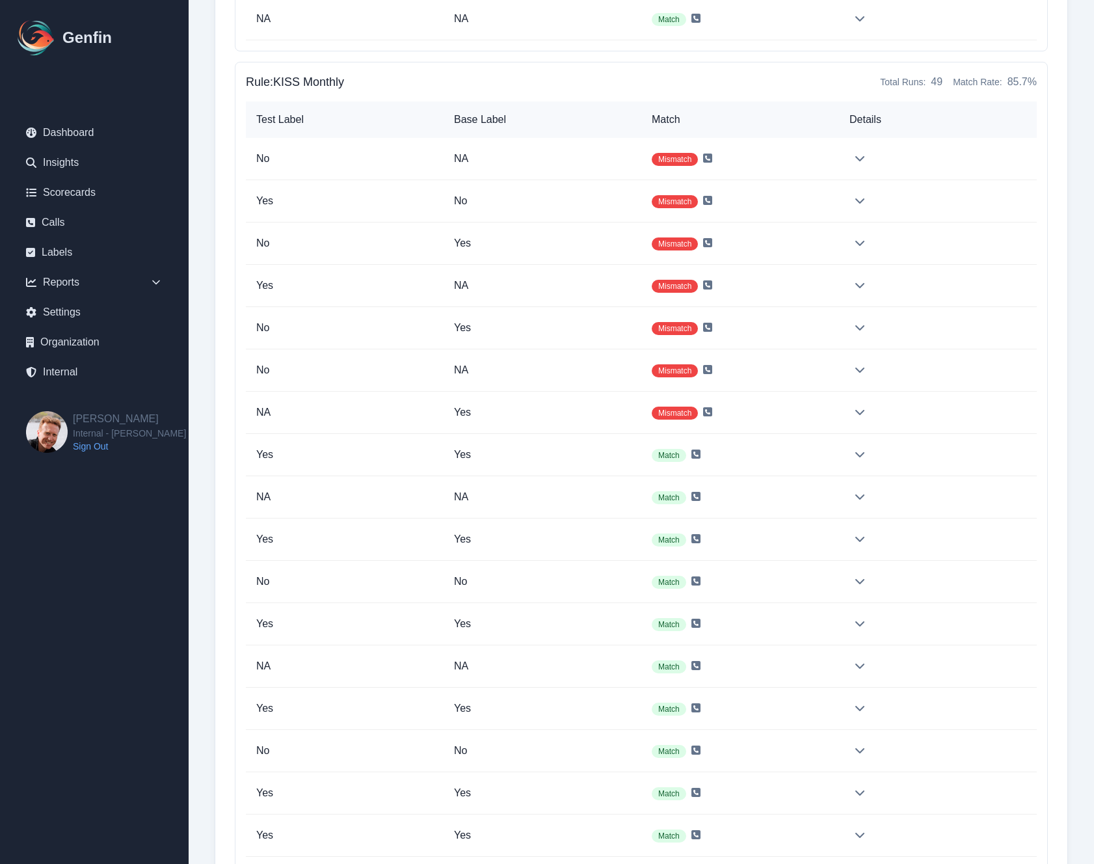
scroll to position [29585, 0]
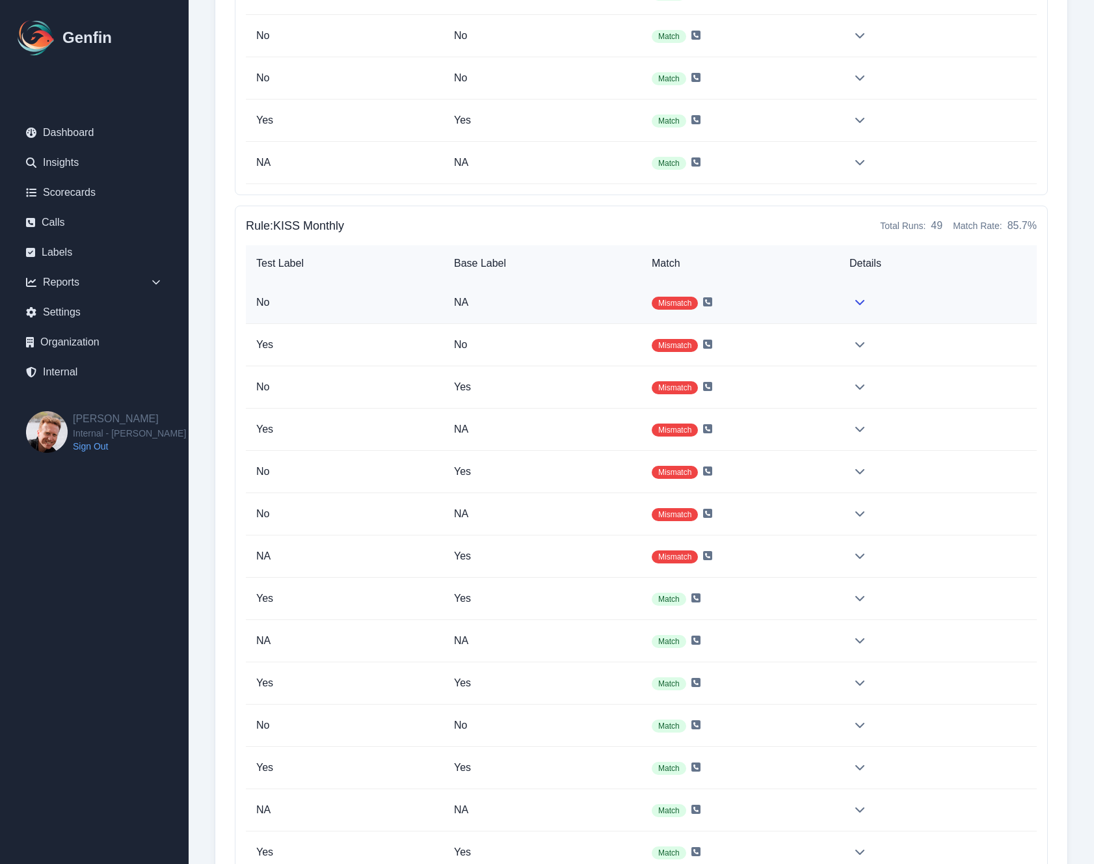
click at [804, 305] on td "Mismatch" at bounding box center [740, 303] width 198 height 42
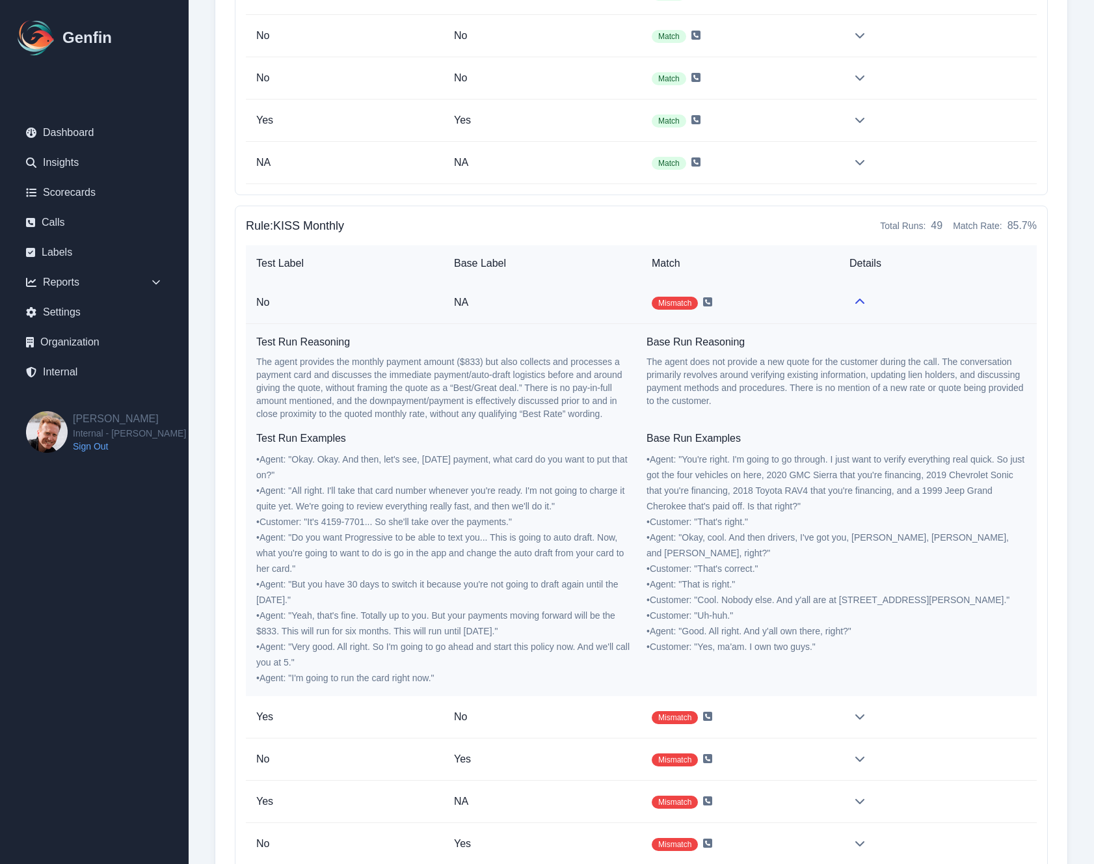
click at [804, 305] on td "Mismatch" at bounding box center [740, 303] width 198 height 42
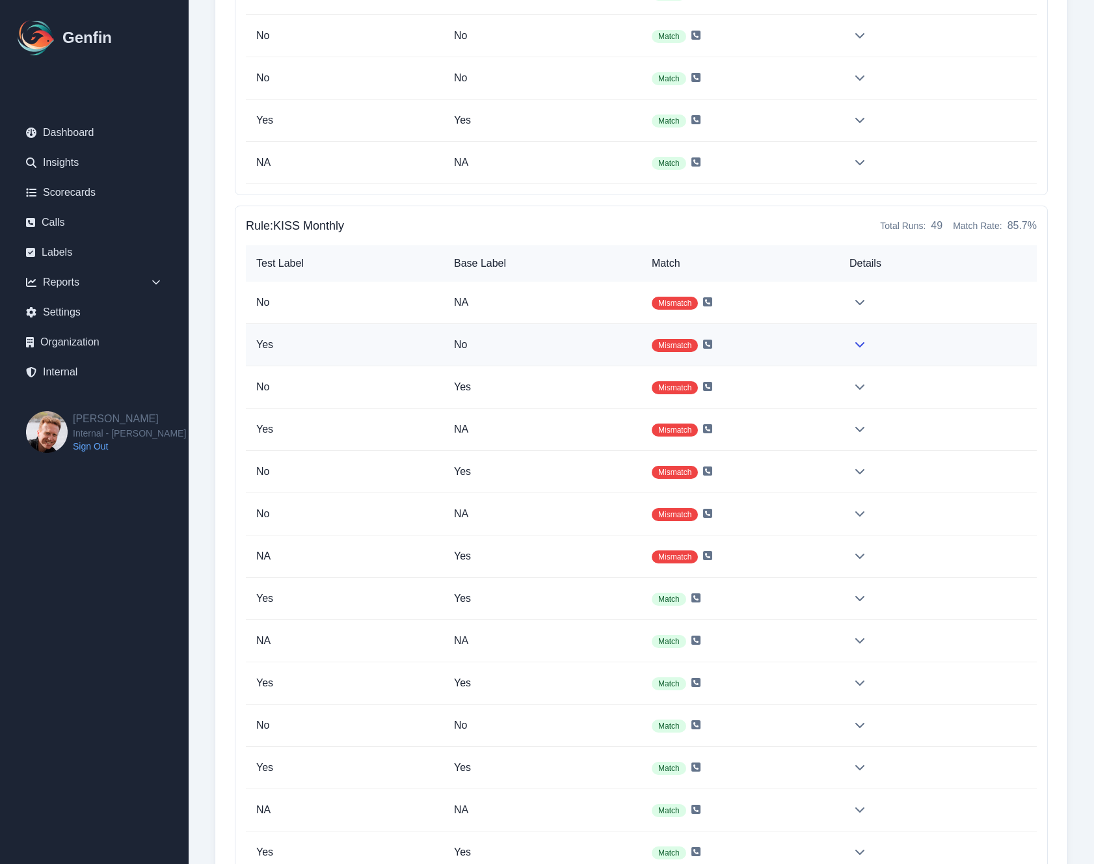
click at [813, 349] on td "Mismatch" at bounding box center [740, 345] width 198 height 42
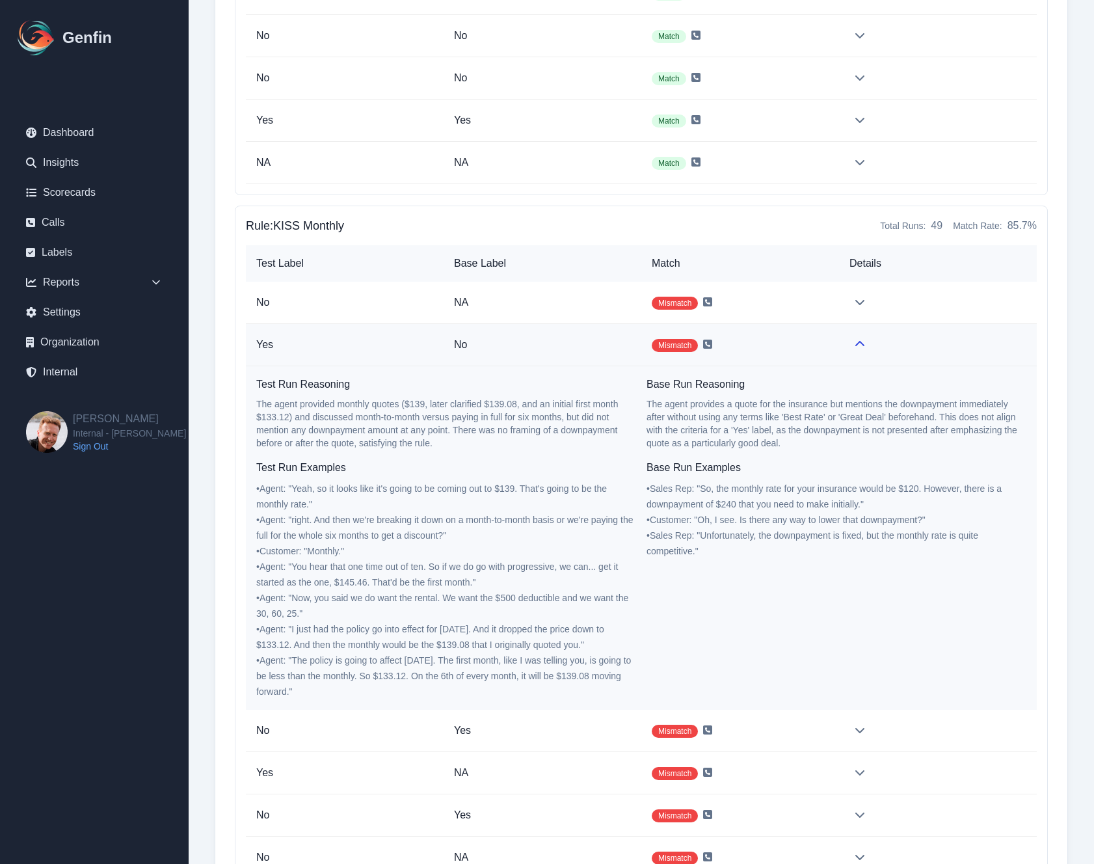
click at [813, 349] on td "Mismatch" at bounding box center [740, 345] width 198 height 42
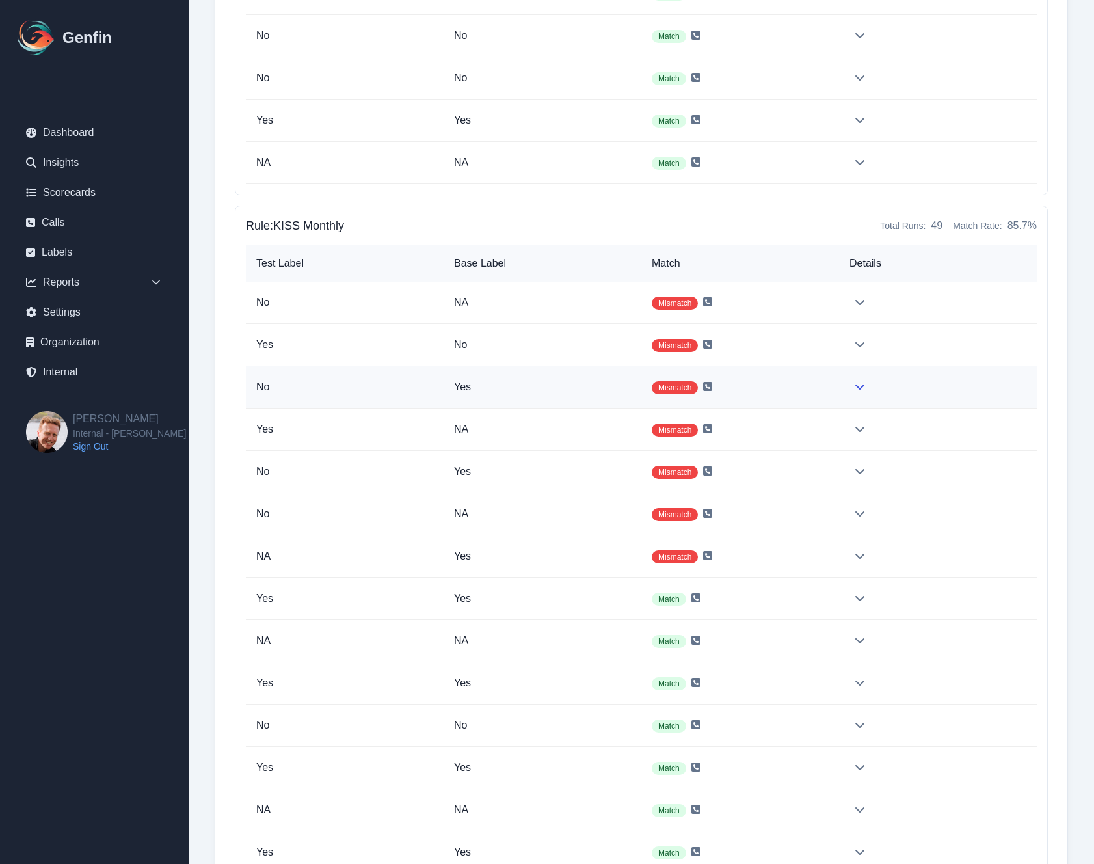
click at [813, 382] on td "Mismatch" at bounding box center [740, 387] width 198 height 42
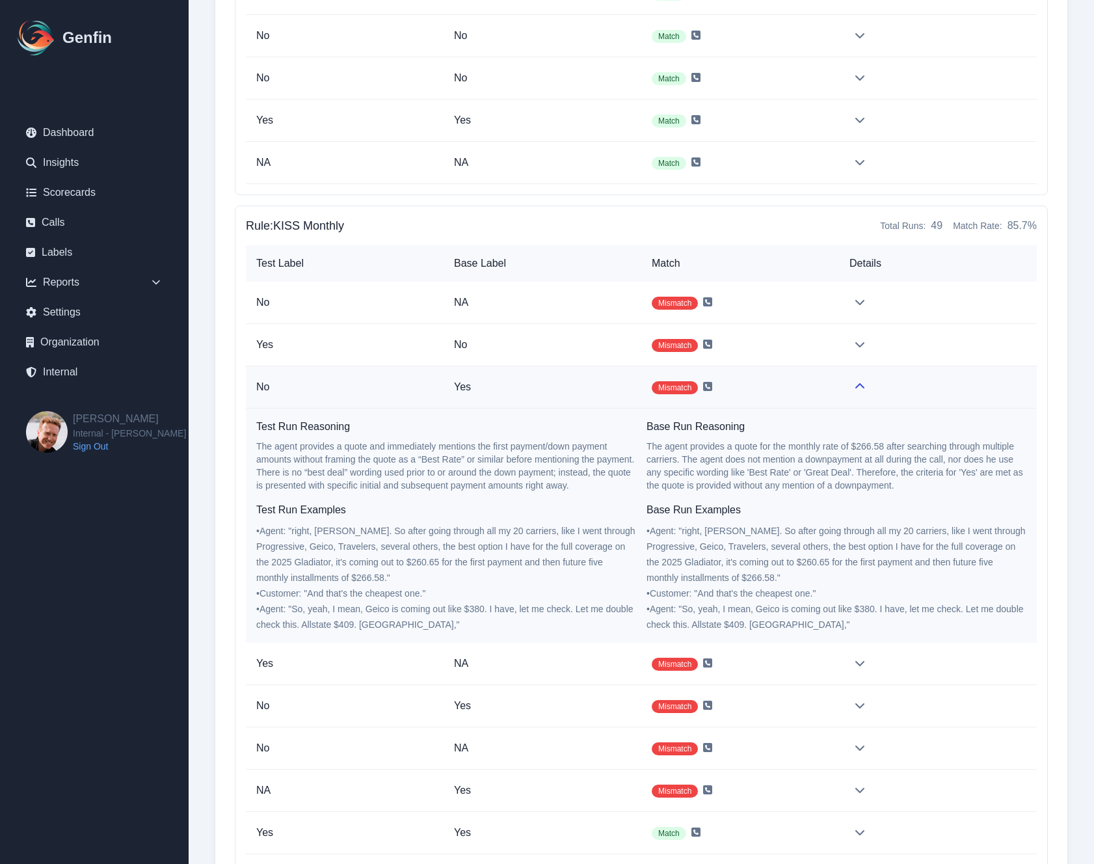
click at [813, 382] on td "Mismatch" at bounding box center [740, 387] width 198 height 42
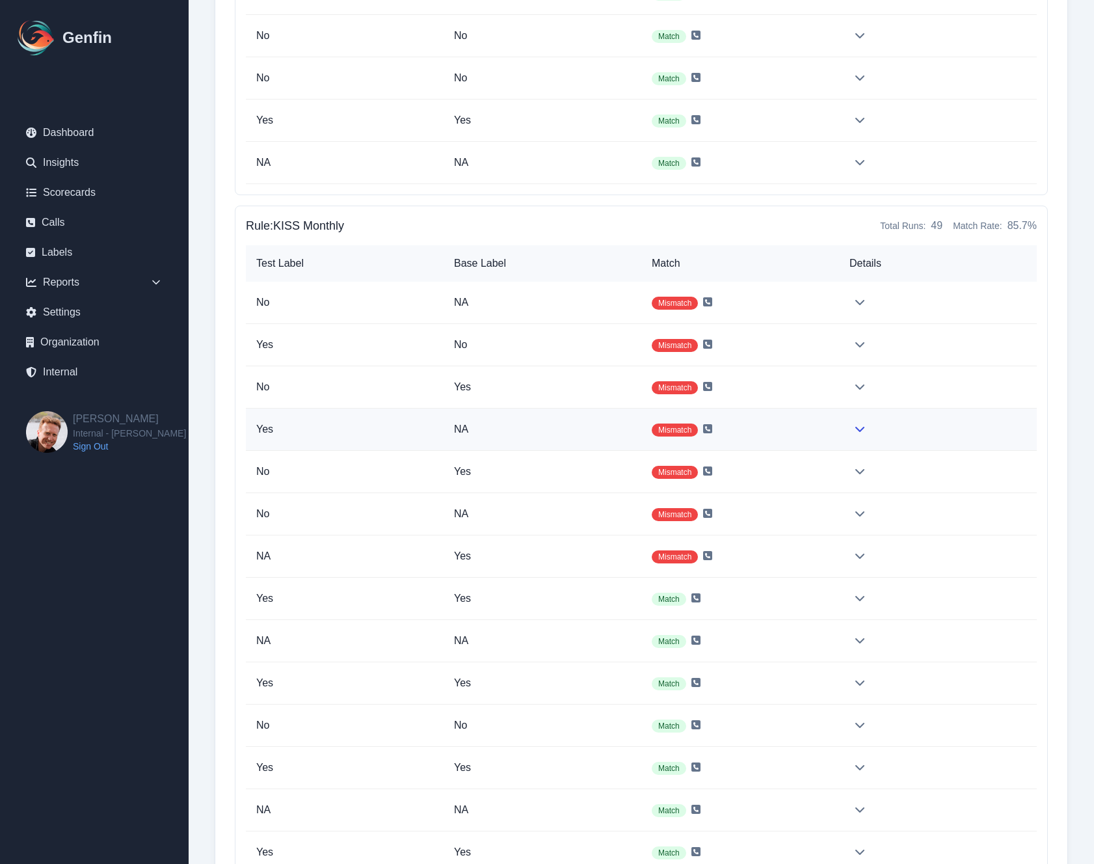
click at [817, 423] on td "Mismatch" at bounding box center [740, 429] width 198 height 42
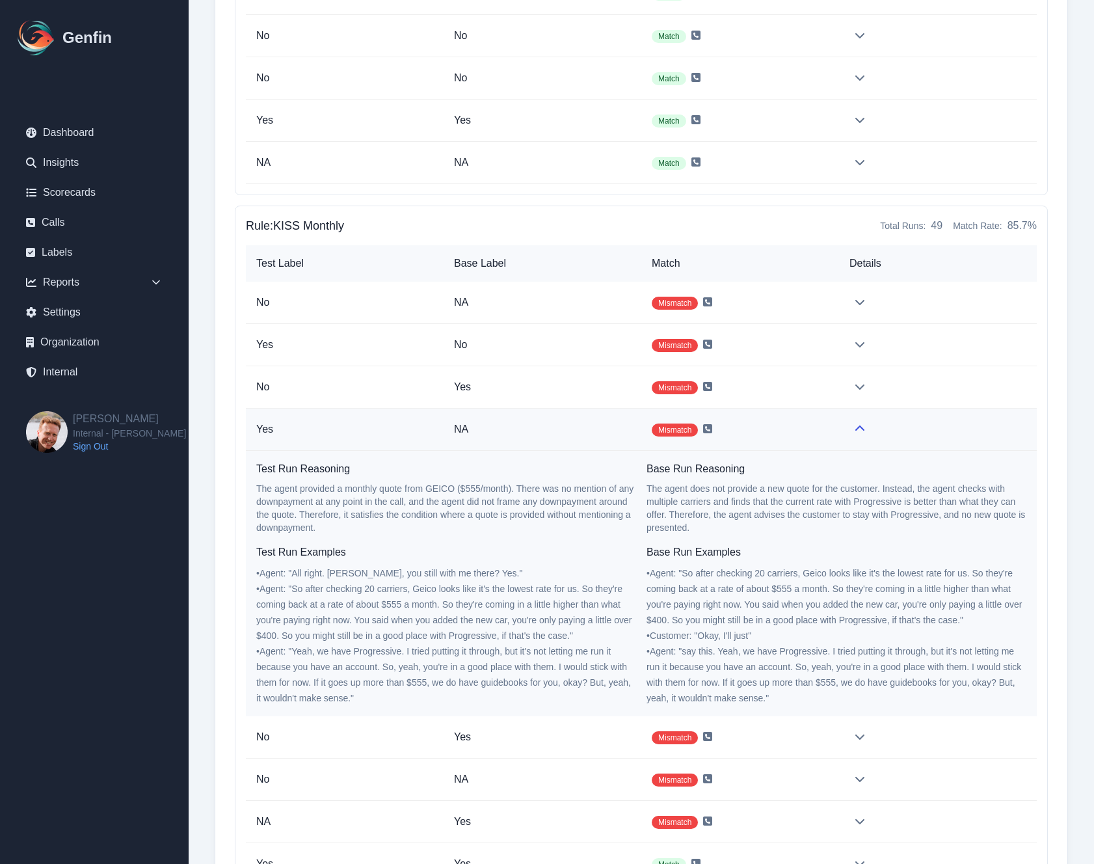
click at [817, 423] on td "Mismatch" at bounding box center [740, 429] width 198 height 42
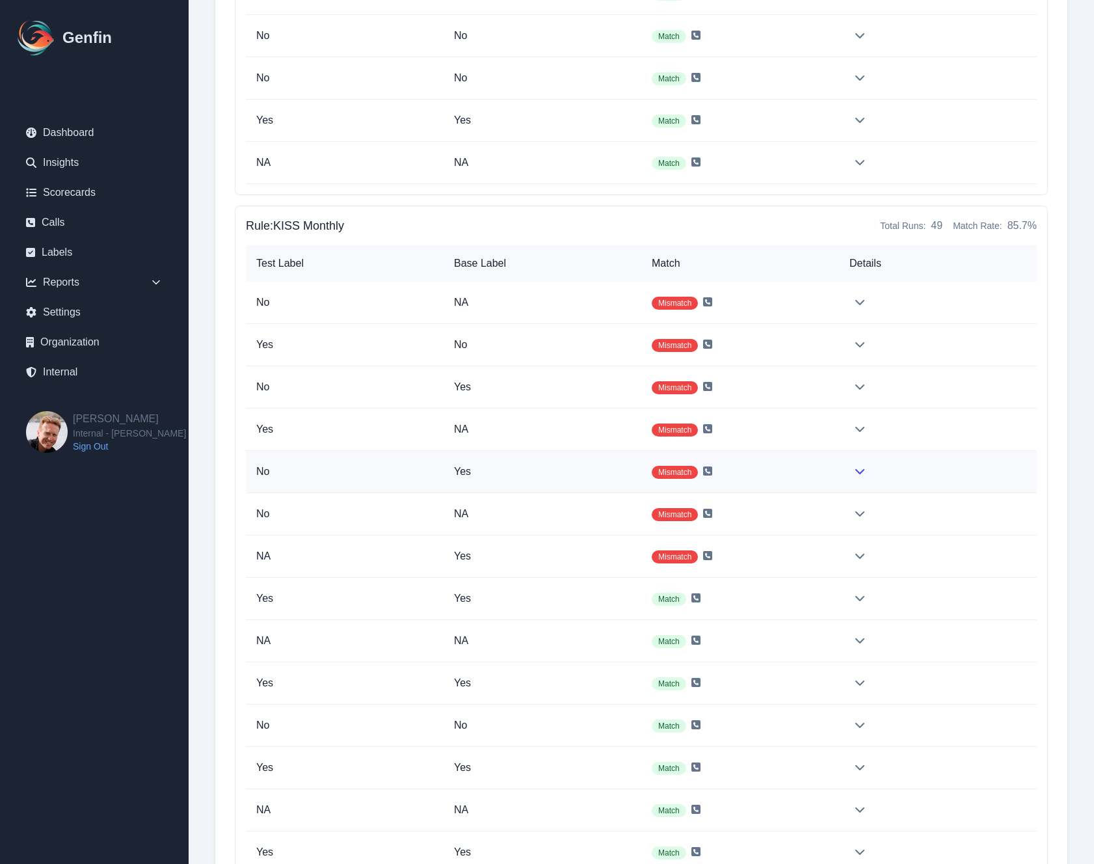
click at [818, 479] on td "Mismatch" at bounding box center [740, 472] width 198 height 42
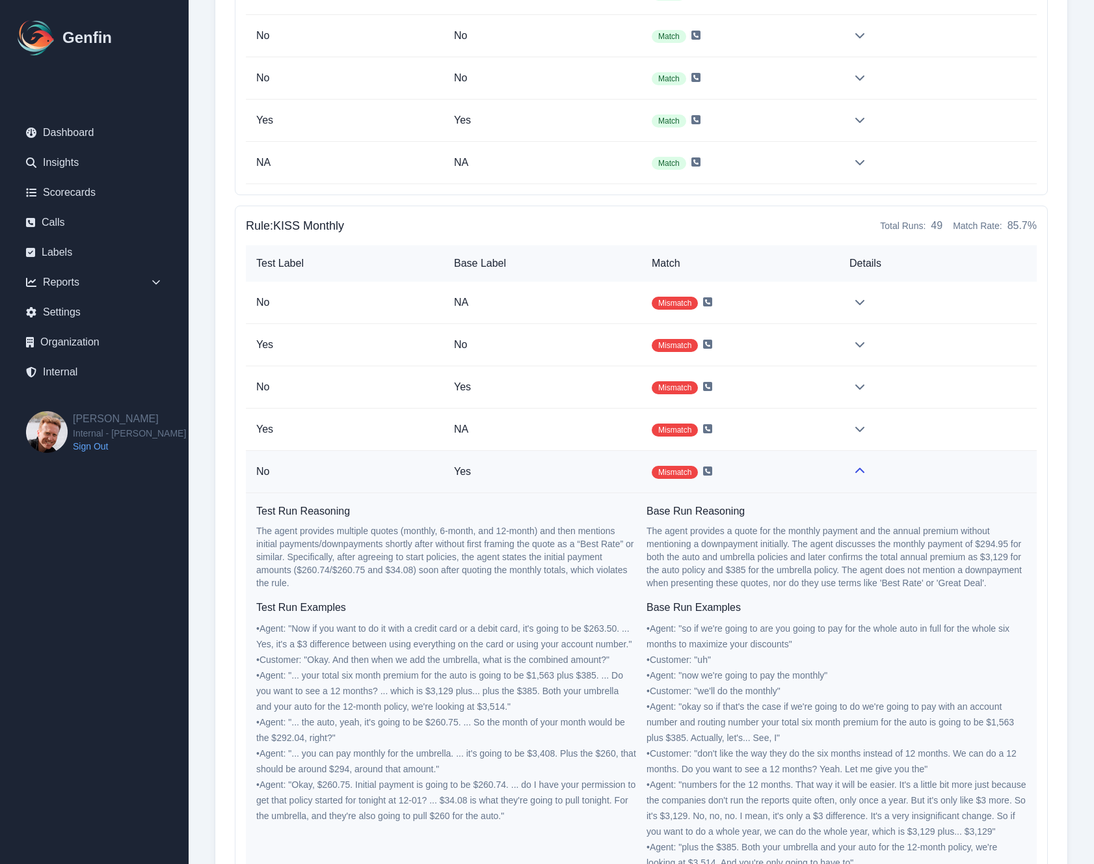
click at [818, 479] on td "Mismatch" at bounding box center [740, 472] width 198 height 42
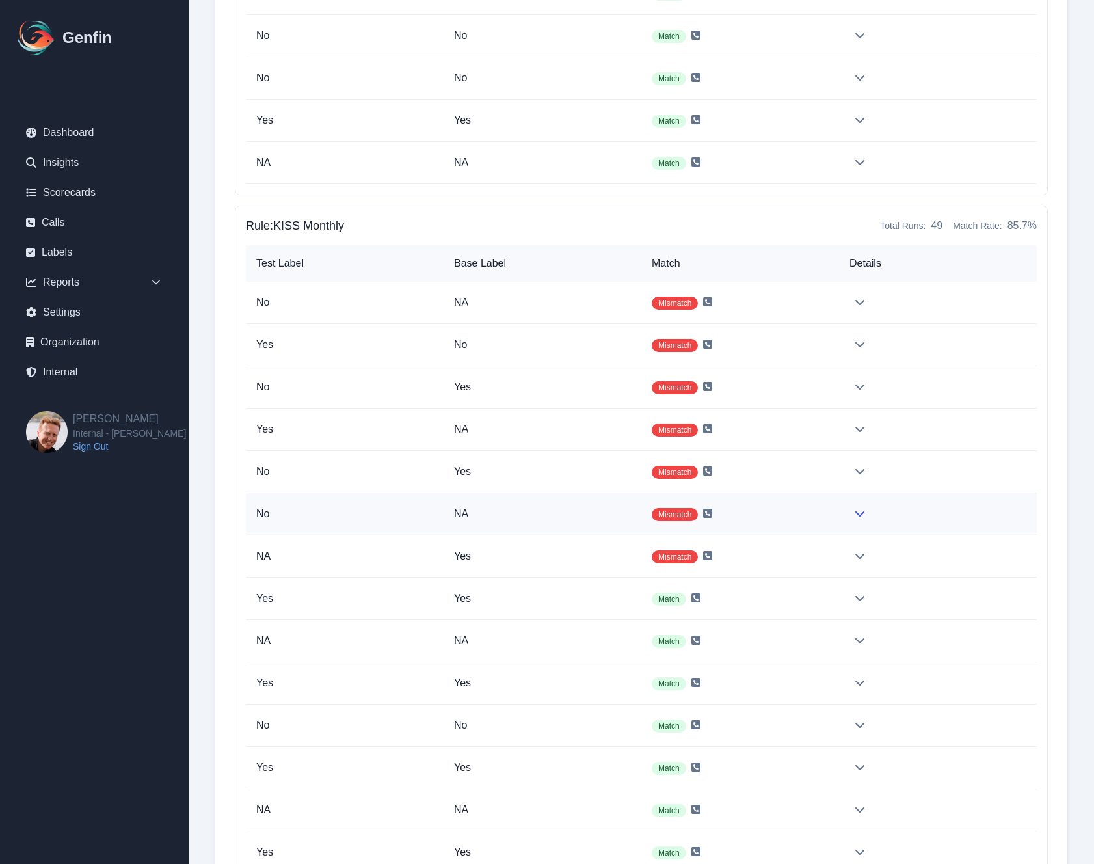
click at [818, 518] on td "Mismatch" at bounding box center [740, 514] width 198 height 42
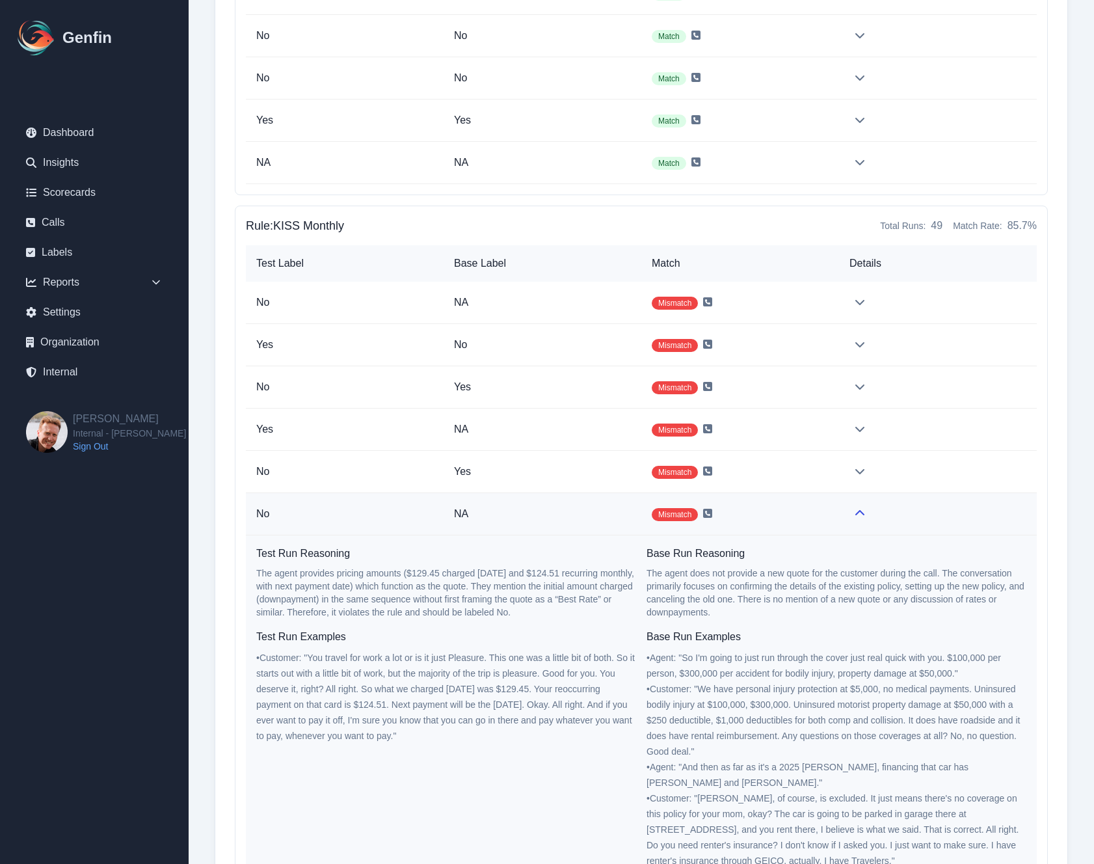
click at [818, 518] on td "Mismatch" at bounding box center [740, 514] width 198 height 42
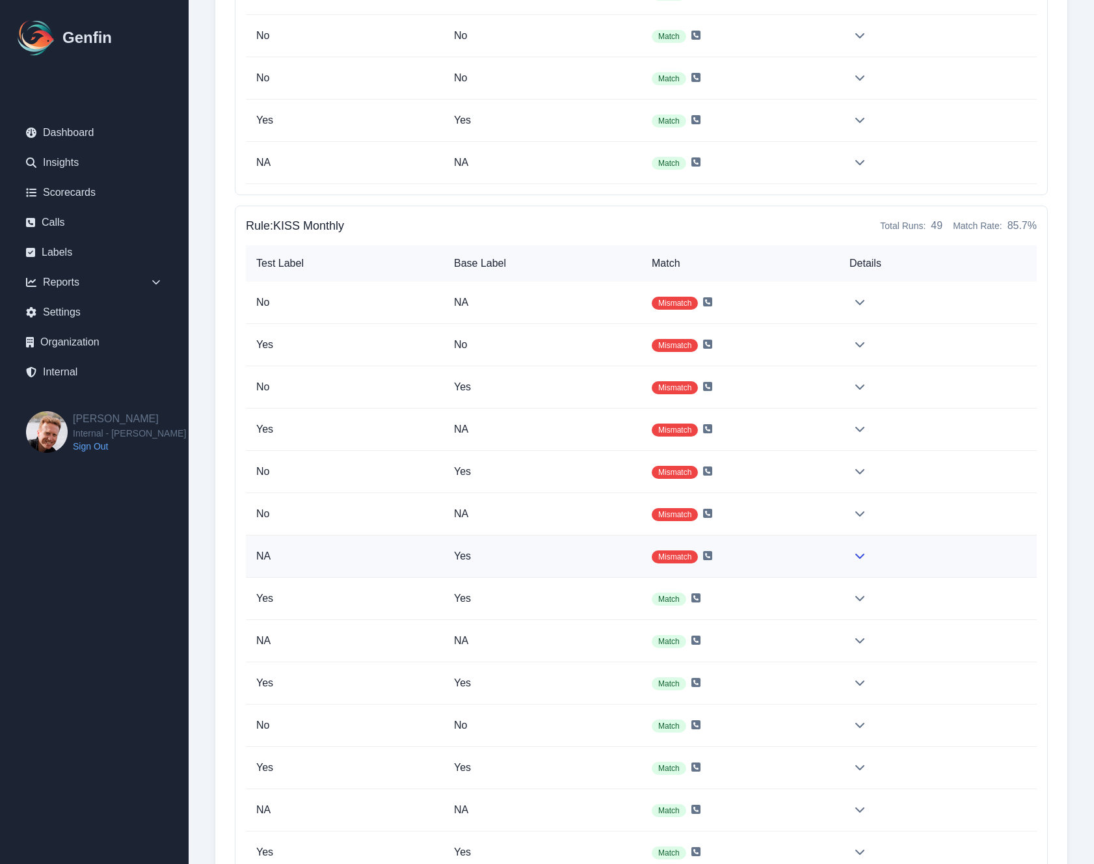
click at [820, 555] on td "Mismatch" at bounding box center [740, 556] width 198 height 42
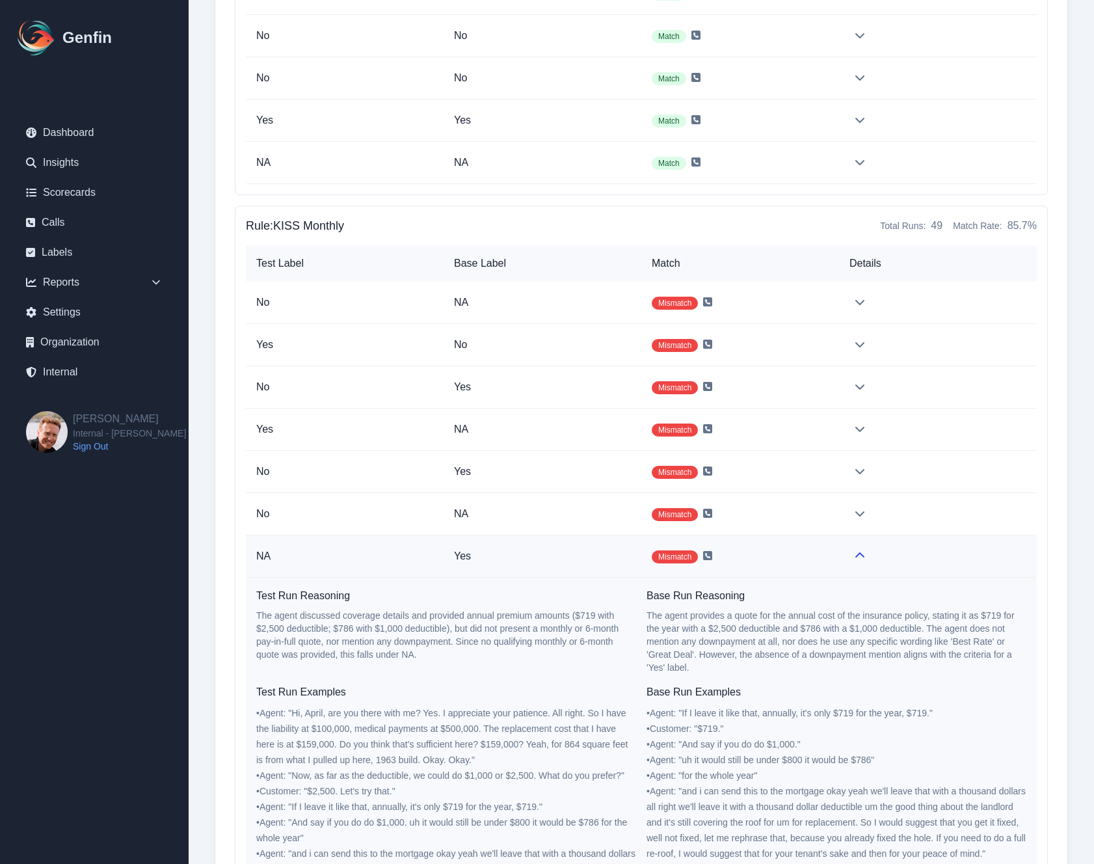
click at [820, 555] on td "Mismatch" at bounding box center [740, 556] width 198 height 42
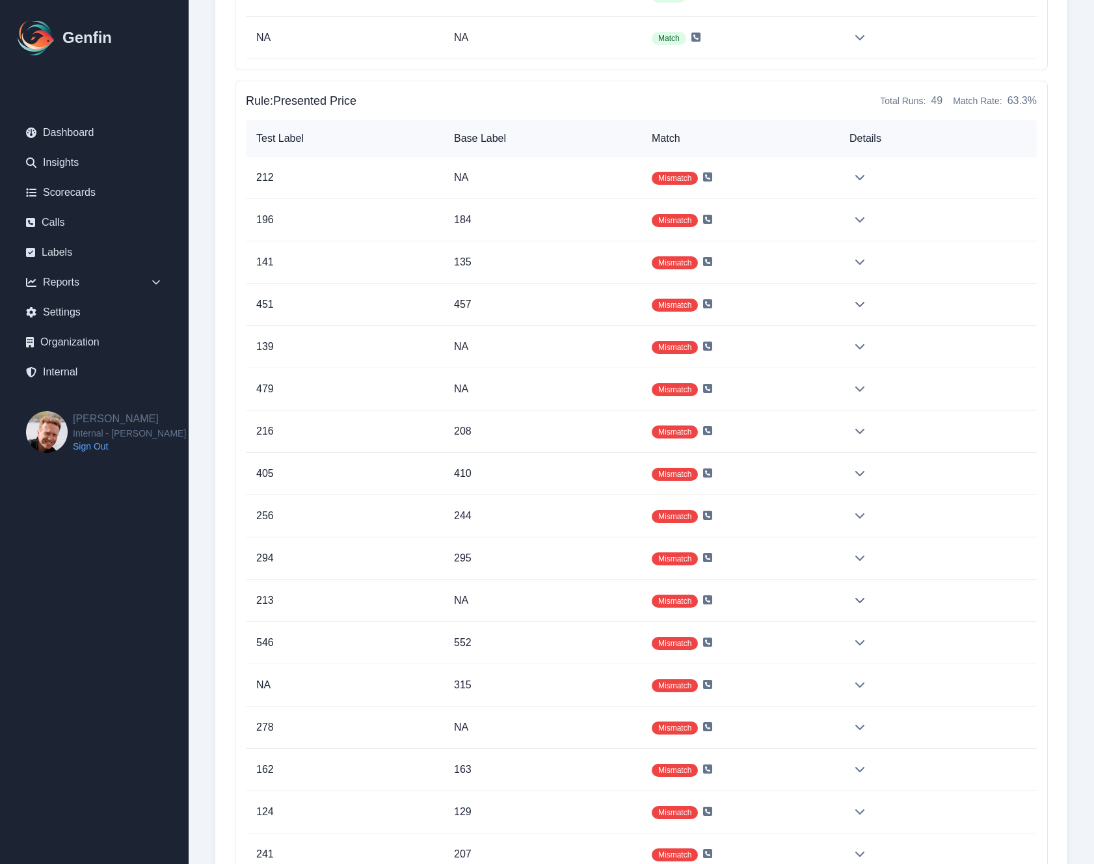
scroll to position [34048, 0]
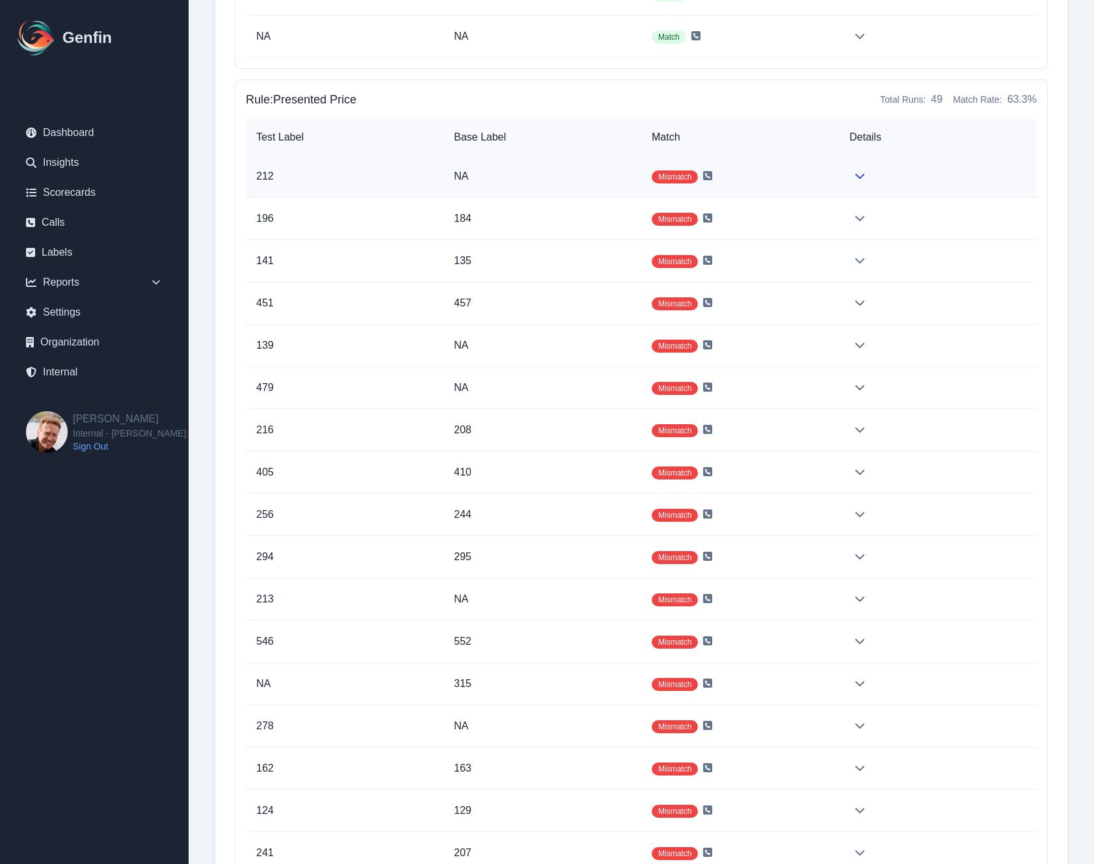
click at [845, 176] on td at bounding box center [938, 176] width 198 height 42
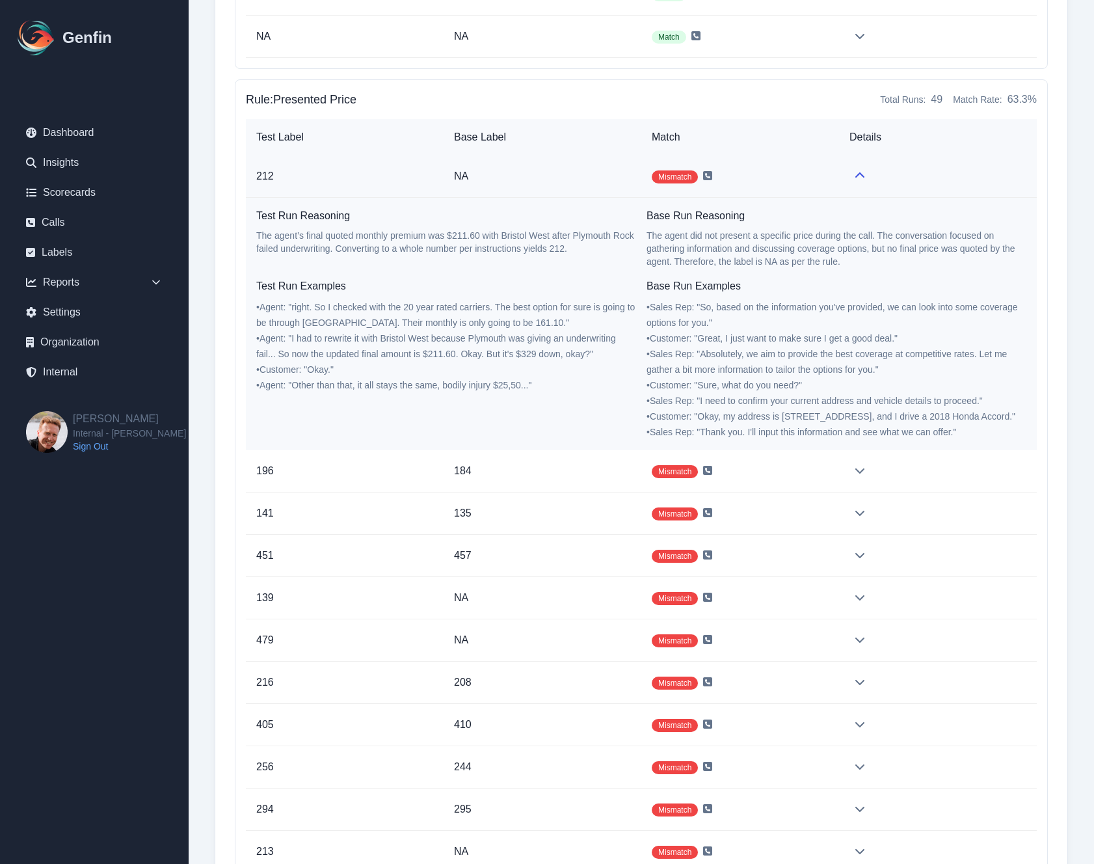
click at [845, 176] on td at bounding box center [938, 176] width 198 height 42
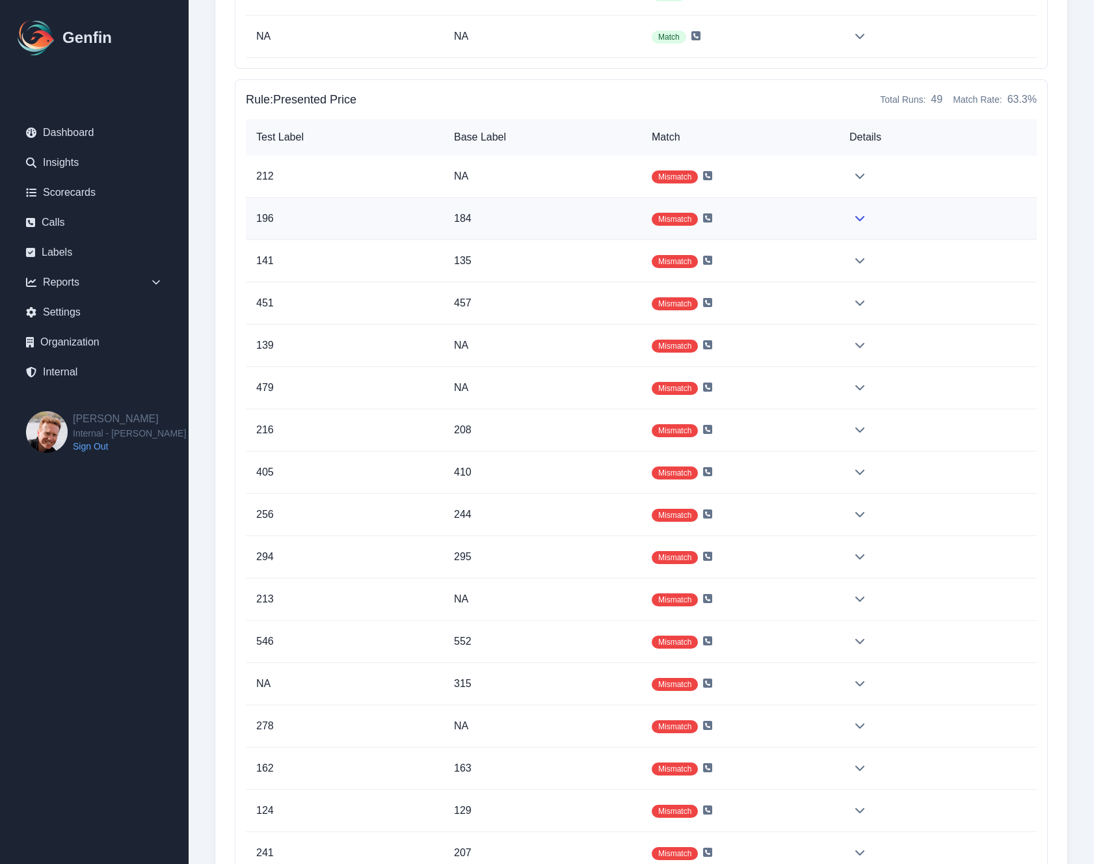
click at [836, 217] on td "Mismatch" at bounding box center [740, 219] width 198 height 42
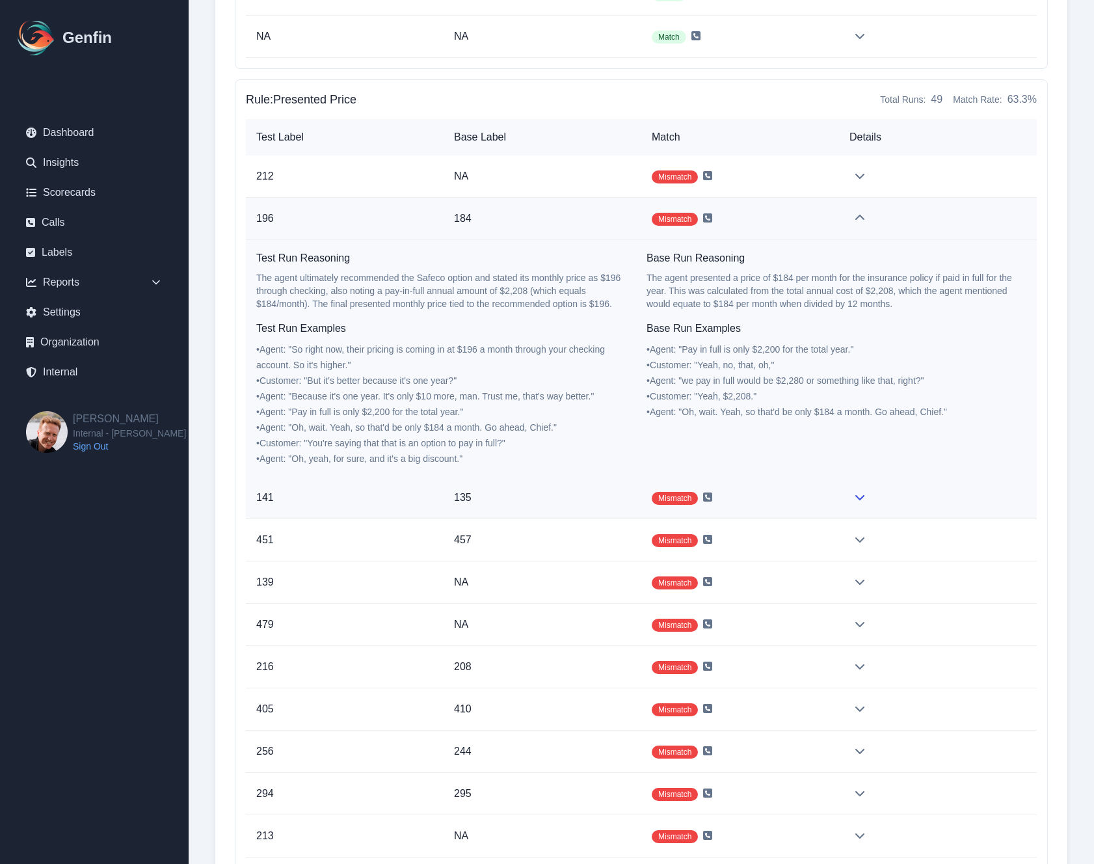
click at [837, 499] on td "Mismatch" at bounding box center [740, 498] width 198 height 42
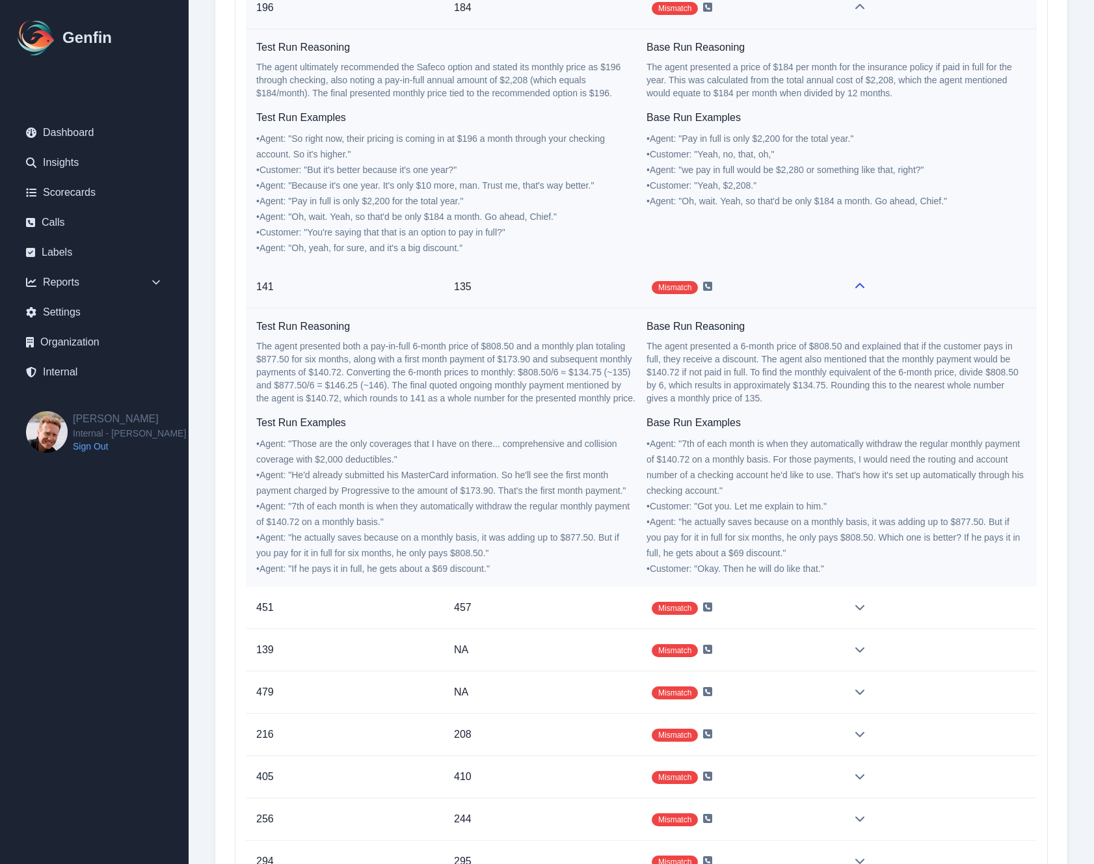
scroll to position [34280, 0]
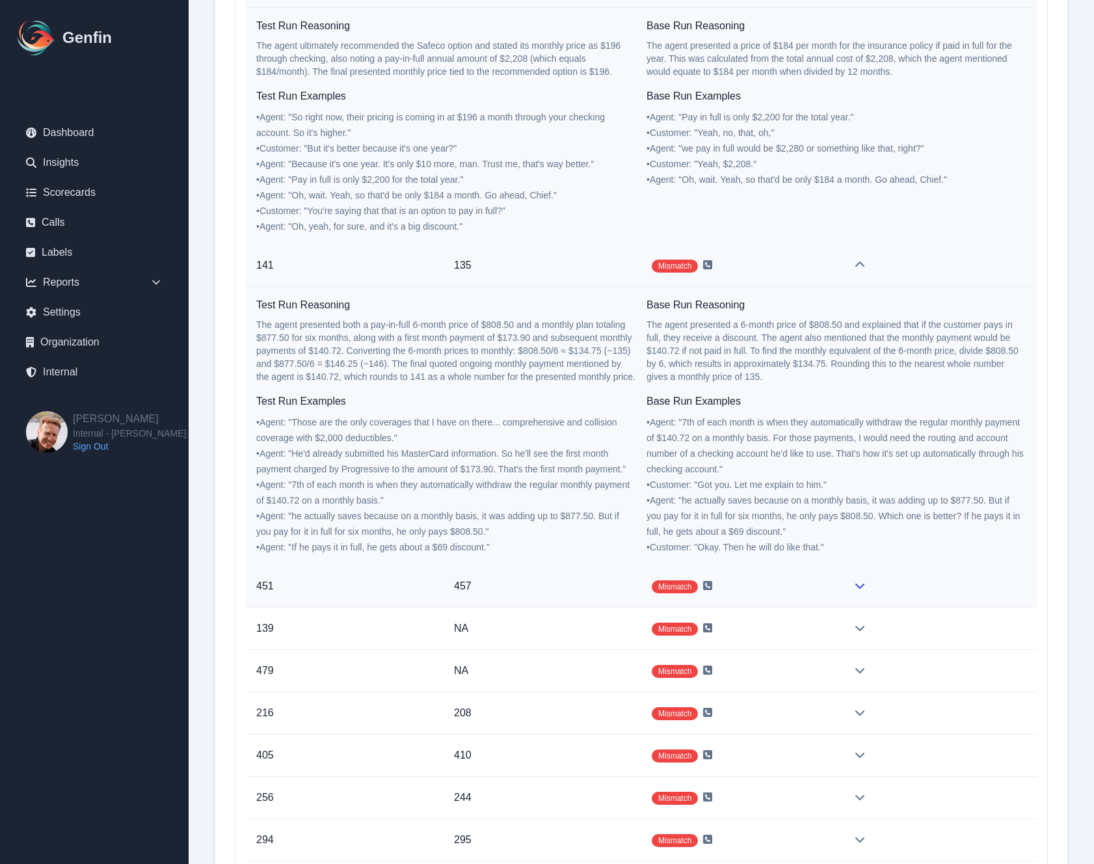
click at [829, 592] on td "Mismatch" at bounding box center [740, 586] width 198 height 42
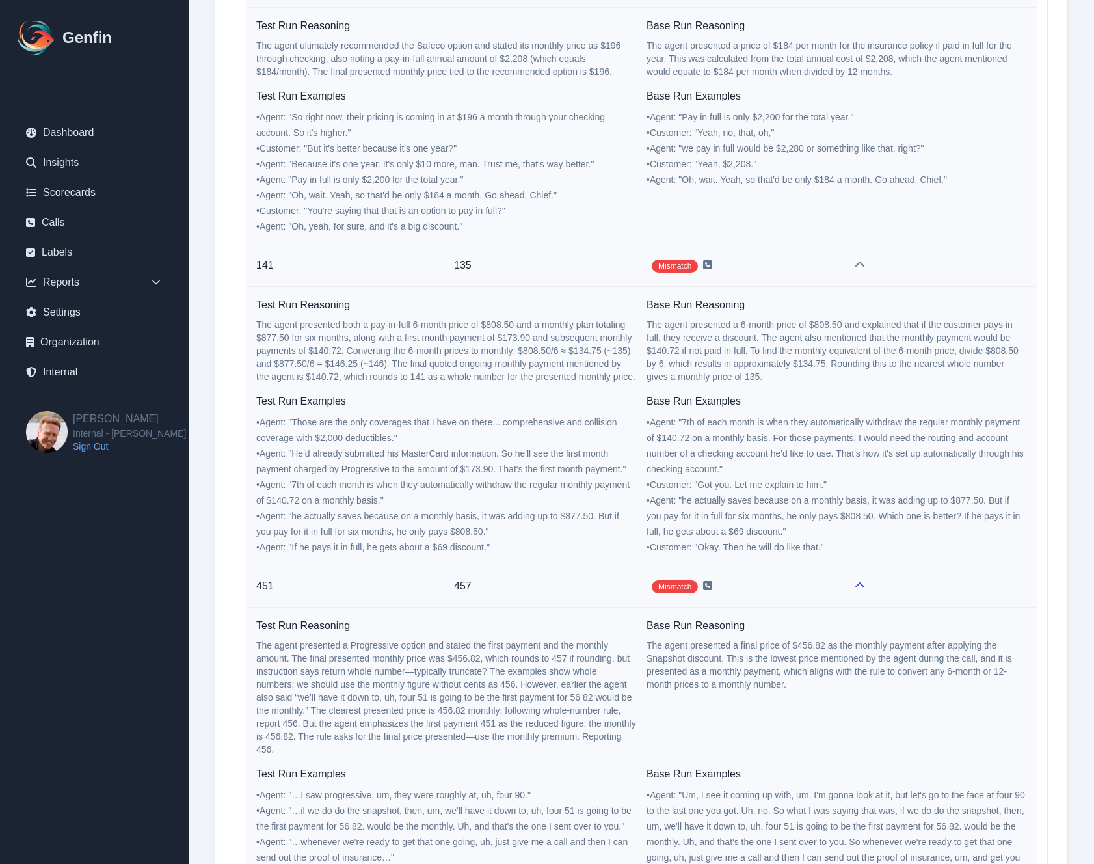
click at [829, 592] on td "Mismatch" at bounding box center [740, 586] width 198 height 42
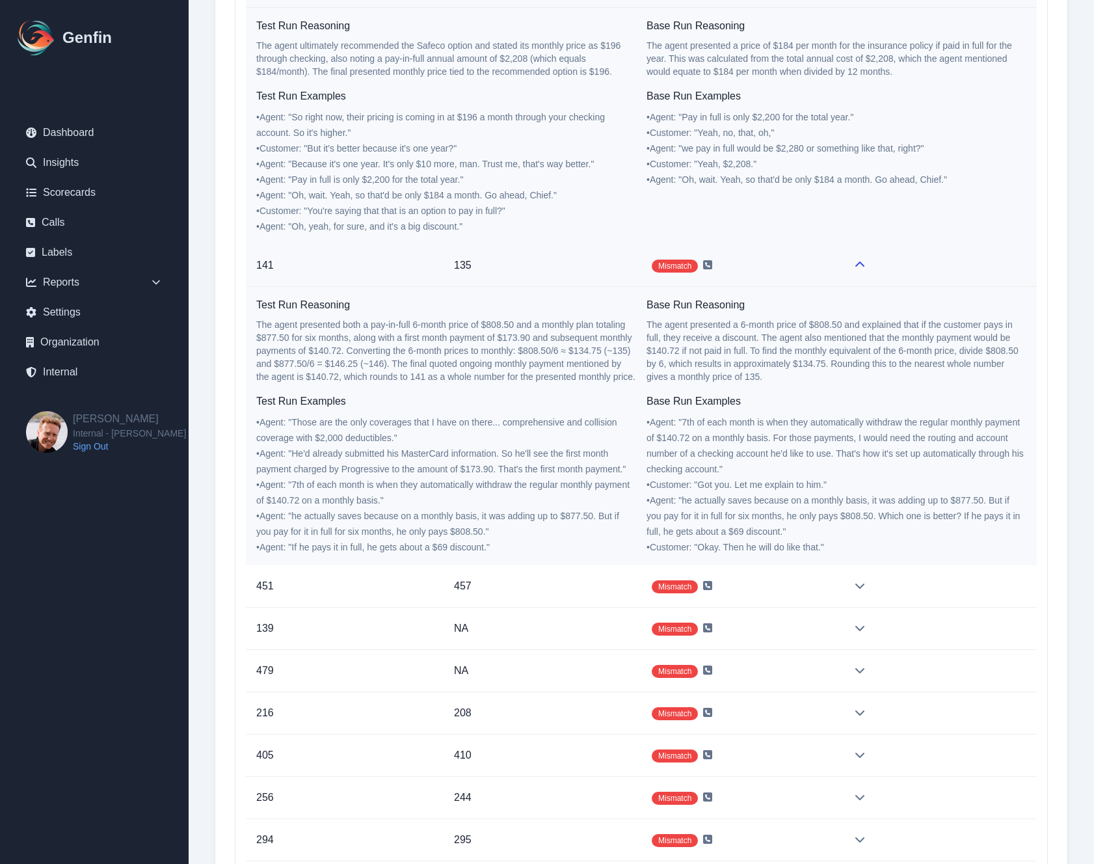
click at [826, 264] on td "Mismatch" at bounding box center [740, 266] width 198 height 42
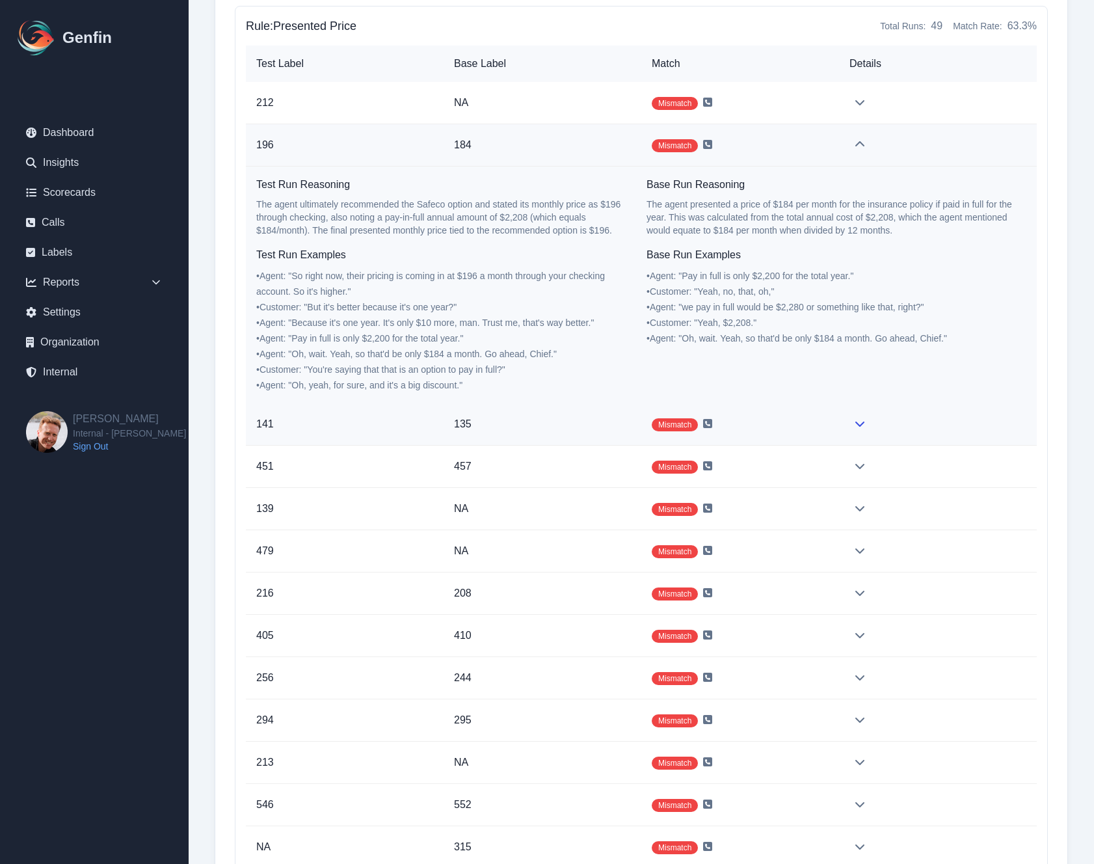
scroll to position [34043, 0]
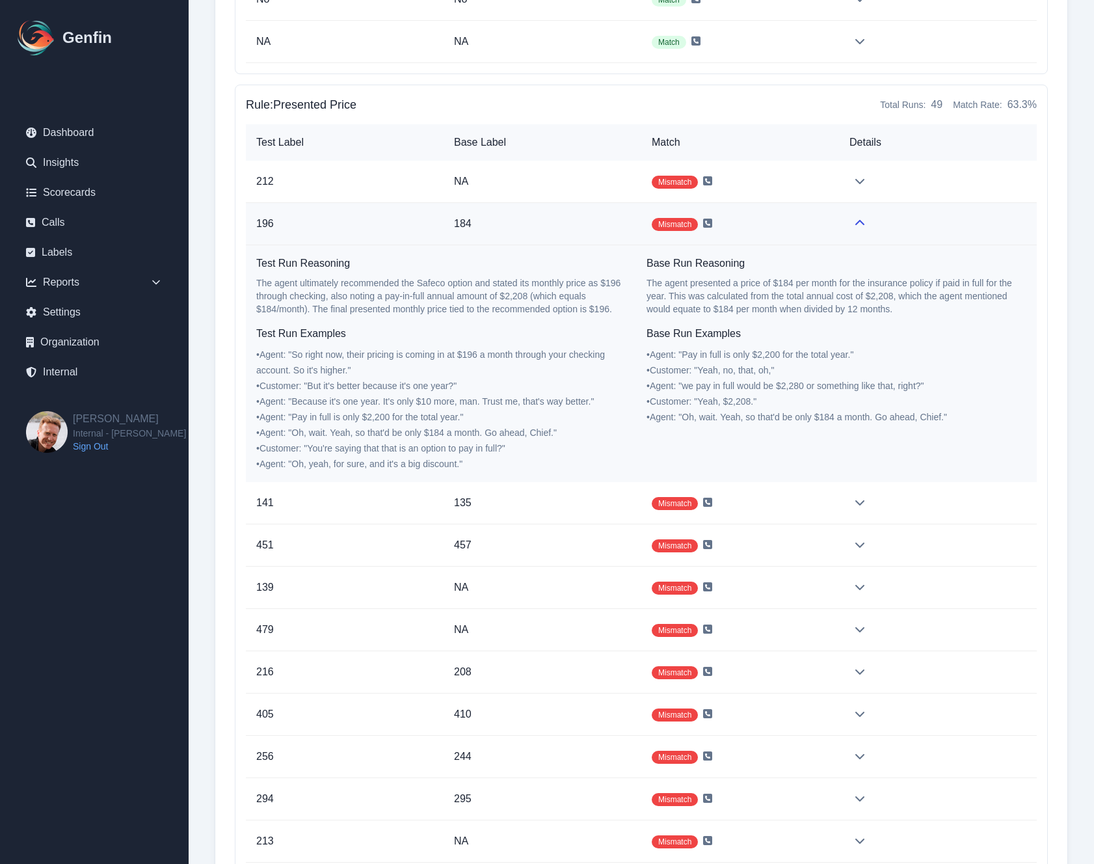
click at [826, 225] on td "Mismatch" at bounding box center [740, 224] width 198 height 42
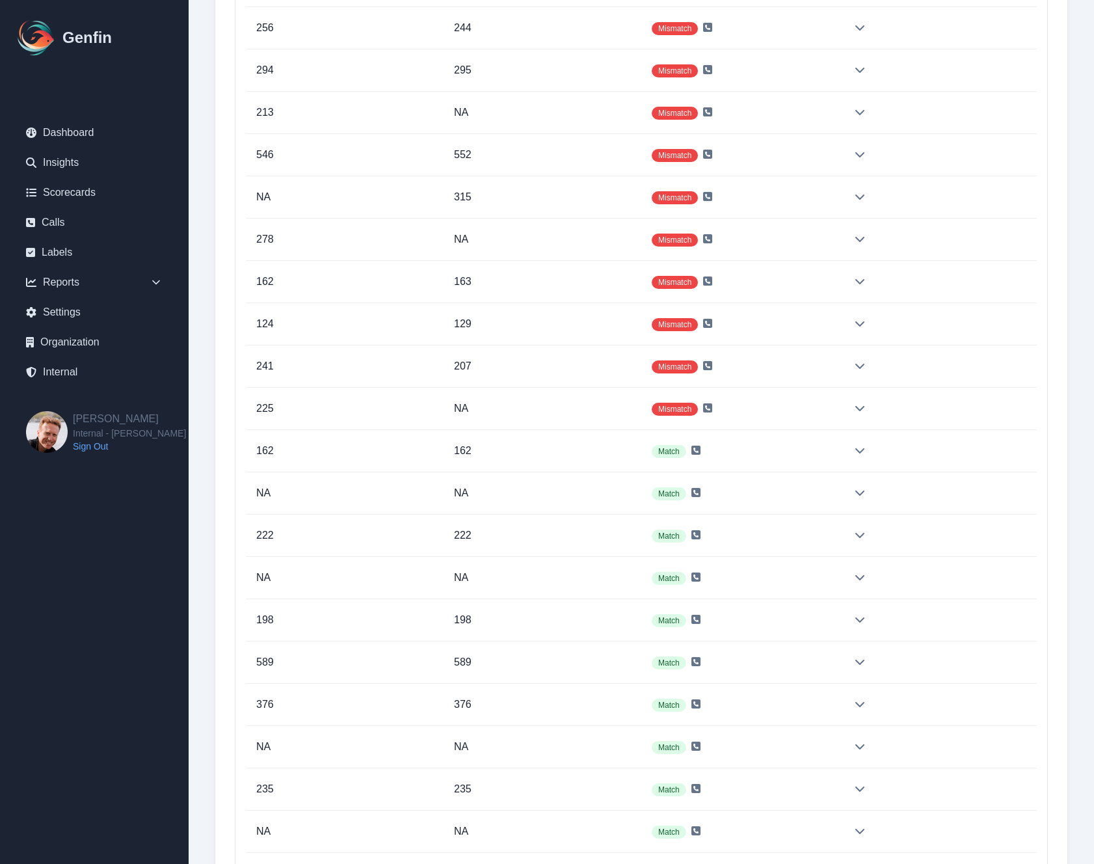
scroll to position [34536, 0]
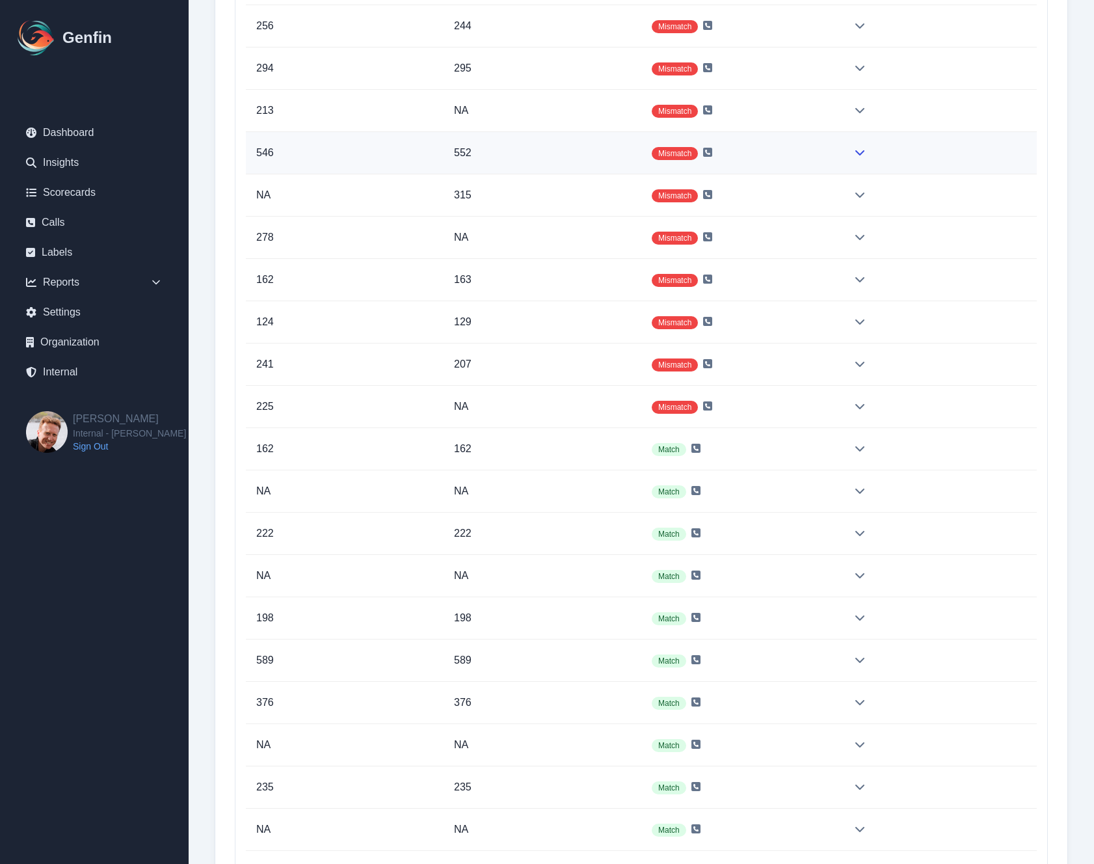
click at [845, 160] on td at bounding box center [938, 153] width 198 height 42
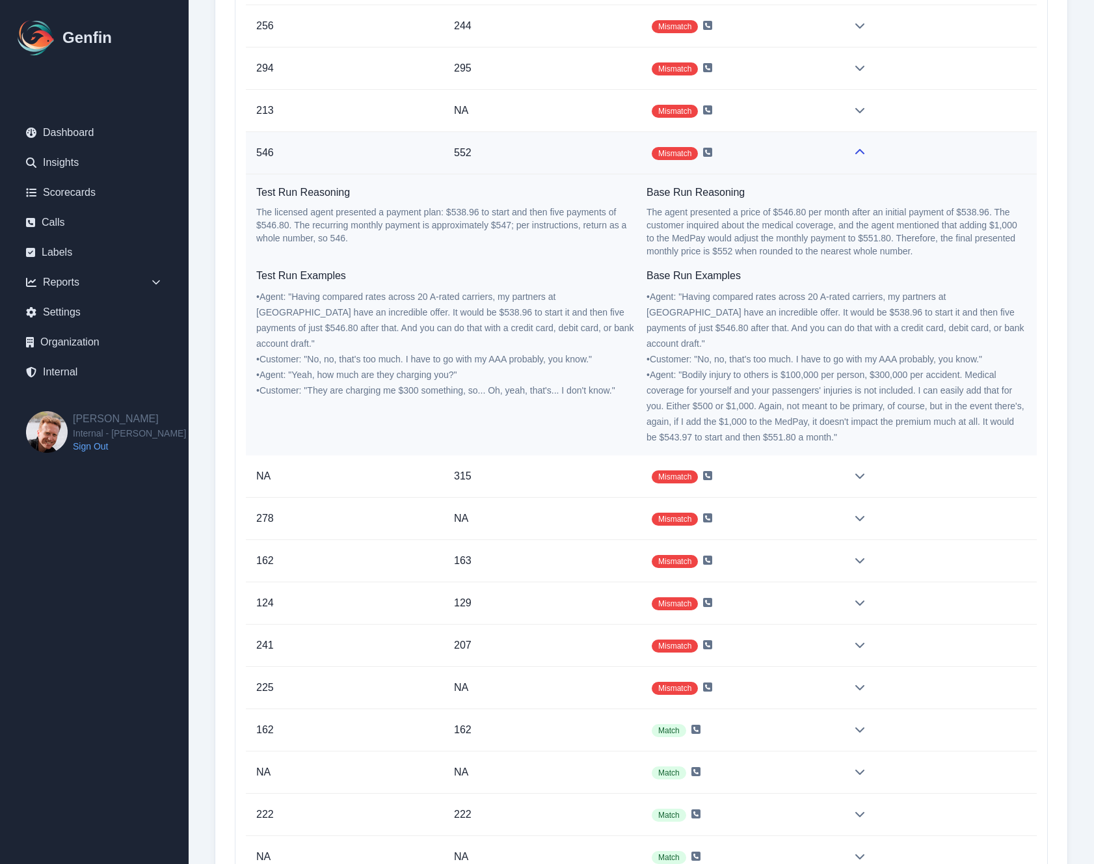
click at [845, 160] on td at bounding box center [938, 153] width 198 height 42
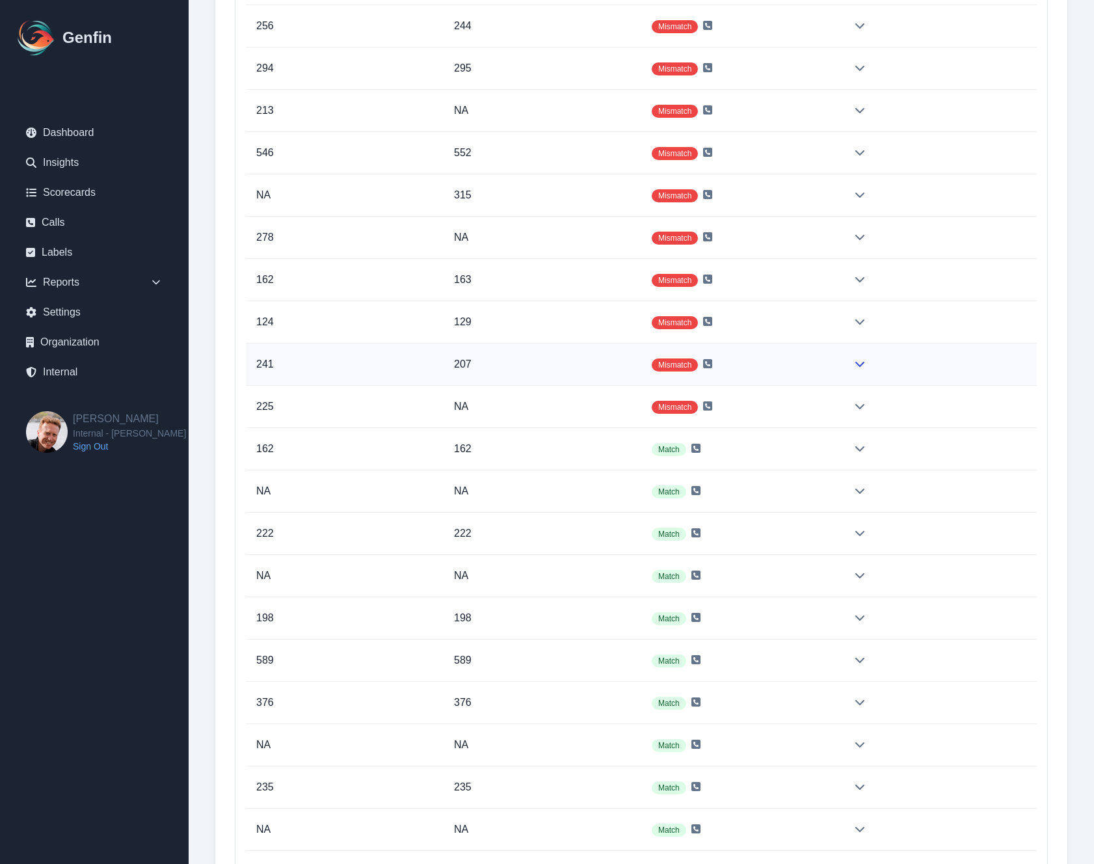
click at [858, 365] on icon at bounding box center [859, 364] width 9 height 5
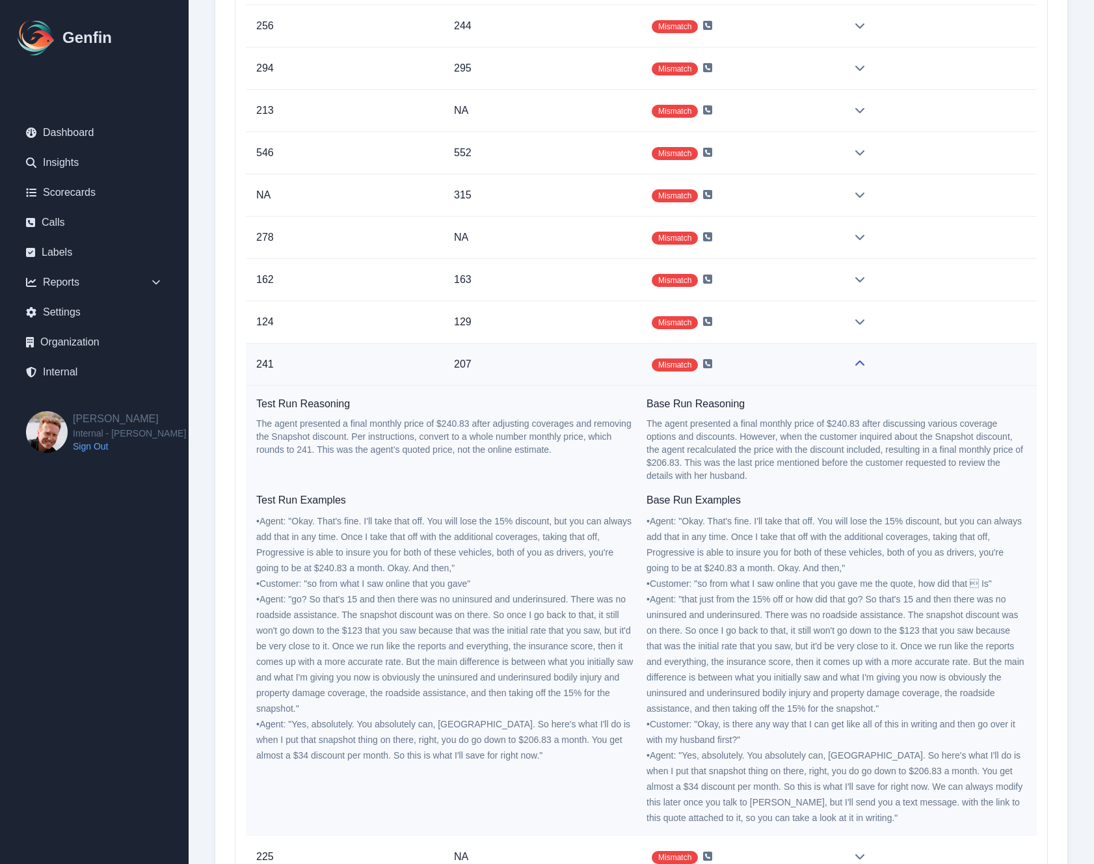
click at [858, 365] on icon at bounding box center [859, 363] width 10 height 10
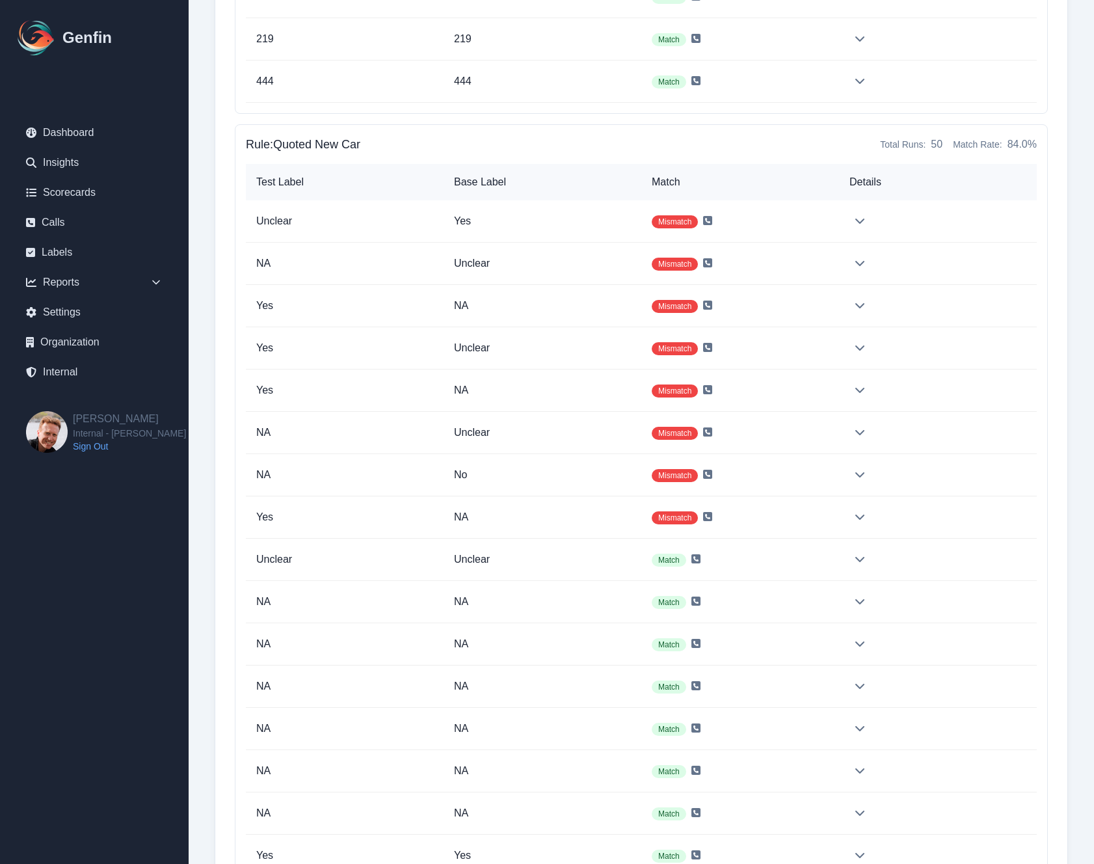
scroll to position [36173, 0]
click at [864, 224] on td at bounding box center [938, 220] width 198 height 42
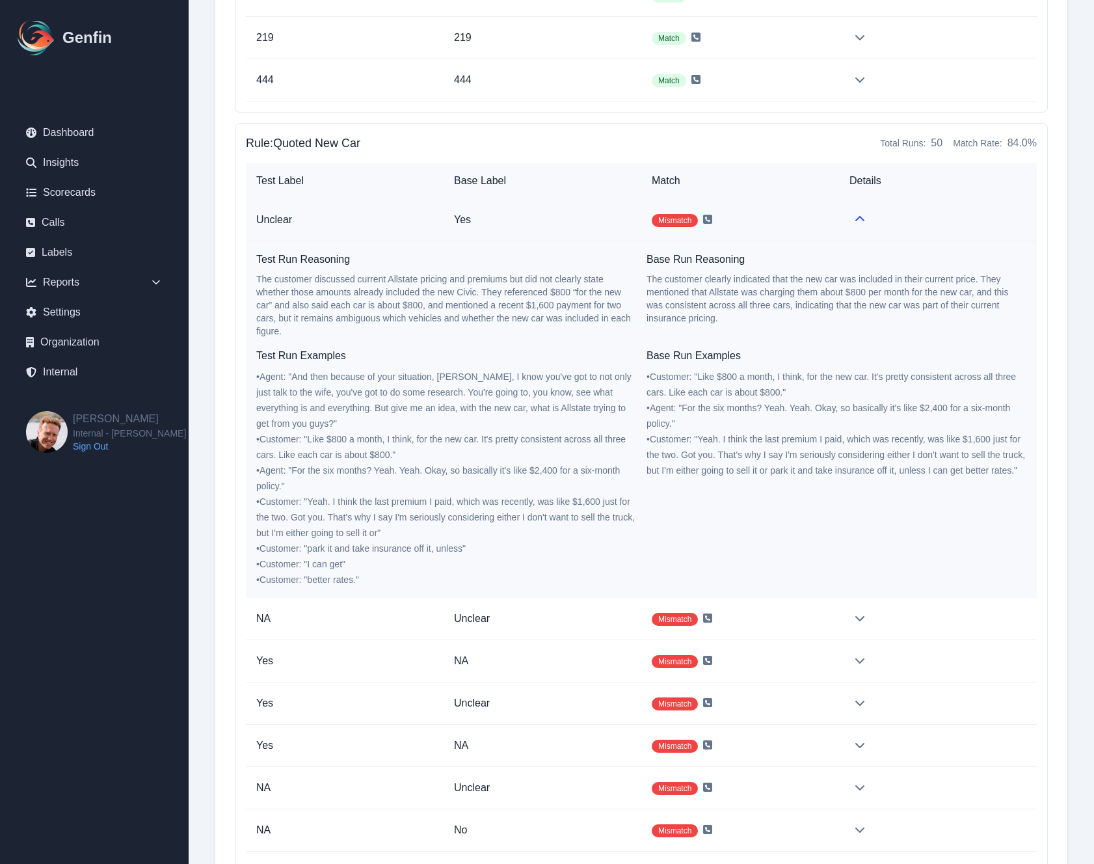
click at [857, 222] on icon at bounding box center [859, 219] width 10 height 10
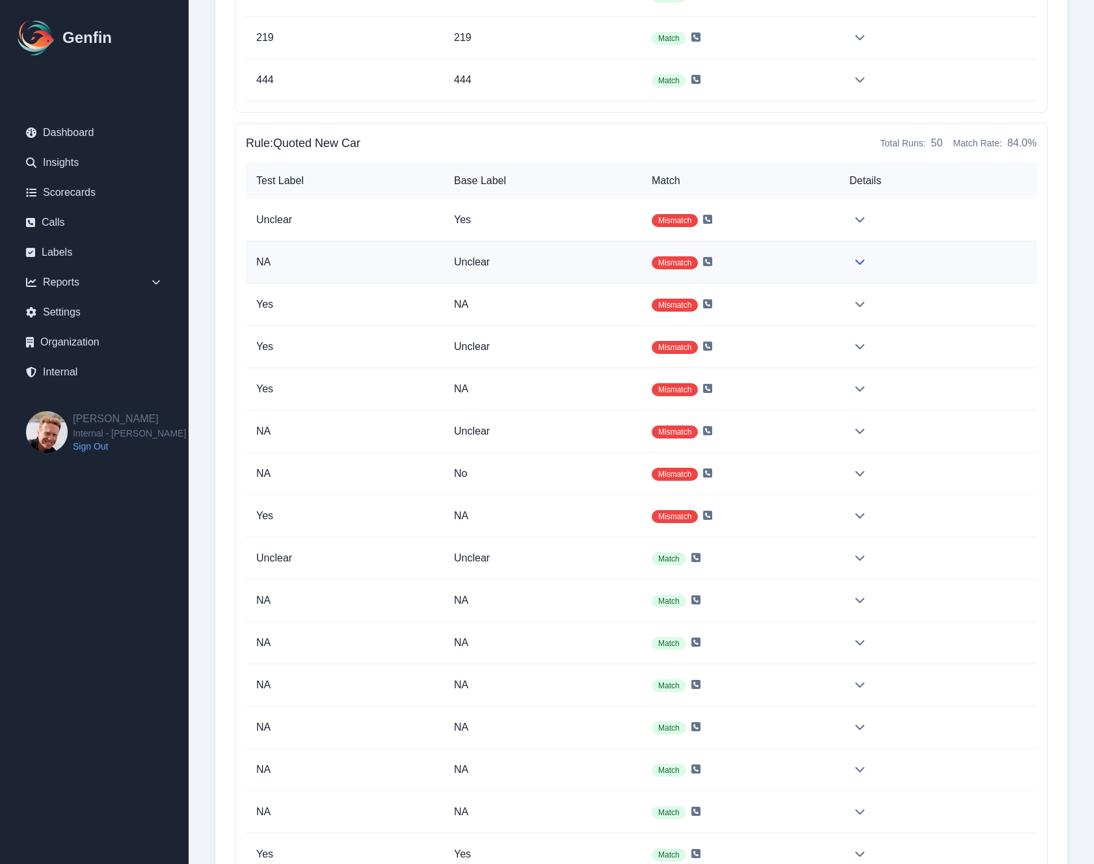
click at [857, 262] on icon at bounding box center [859, 261] width 9 height 5
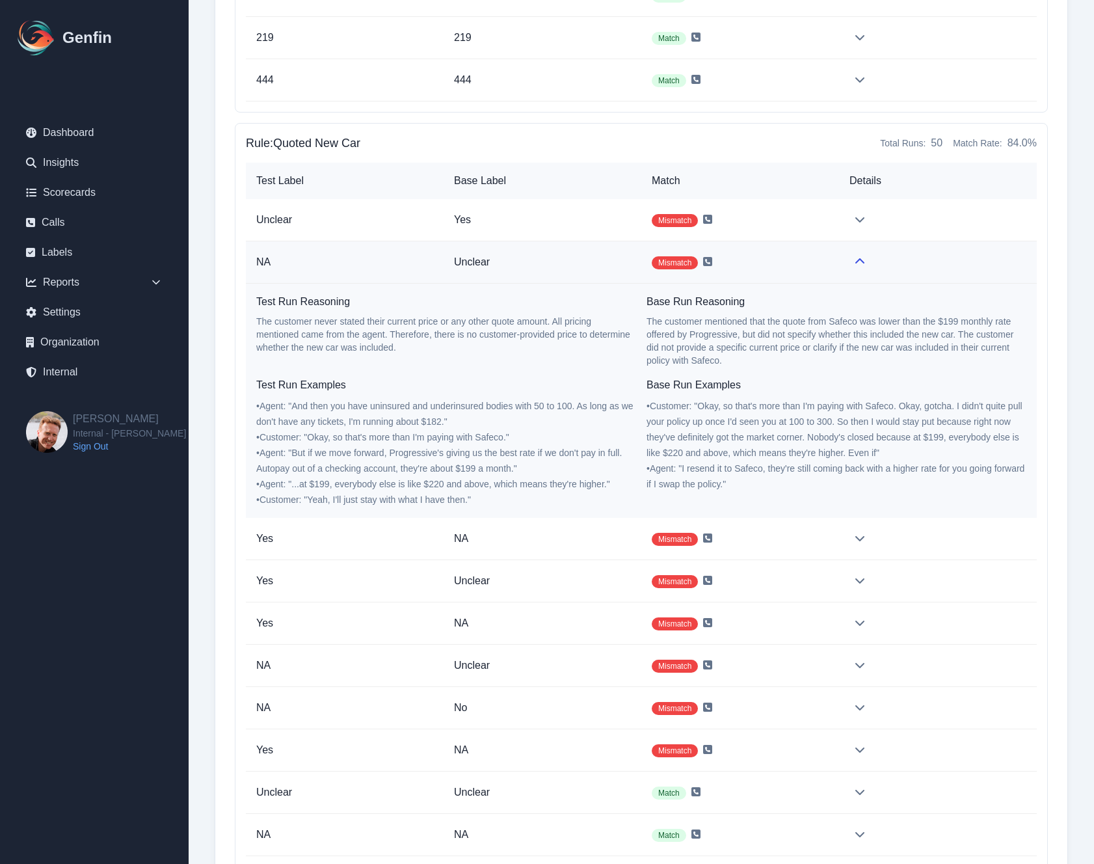
click at [857, 262] on icon at bounding box center [859, 261] width 10 height 10
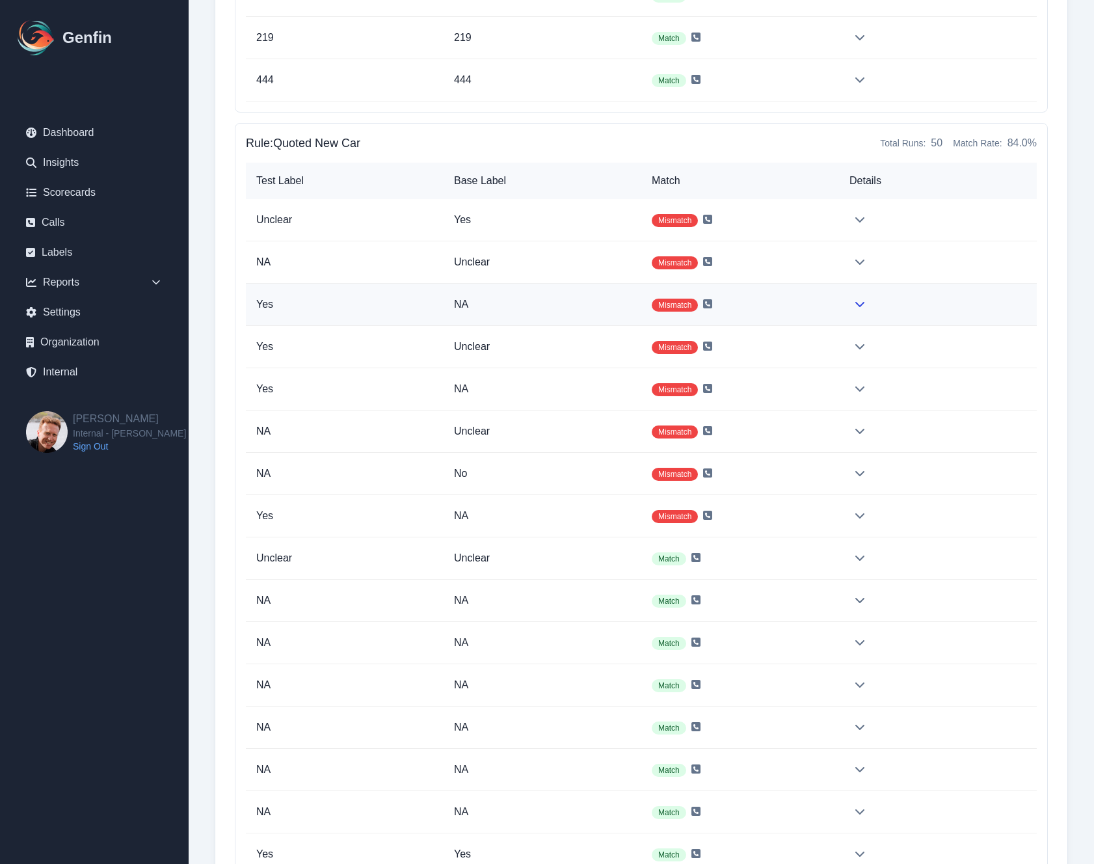
click at [862, 300] on icon at bounding box center [859, 303] width 10 height 10
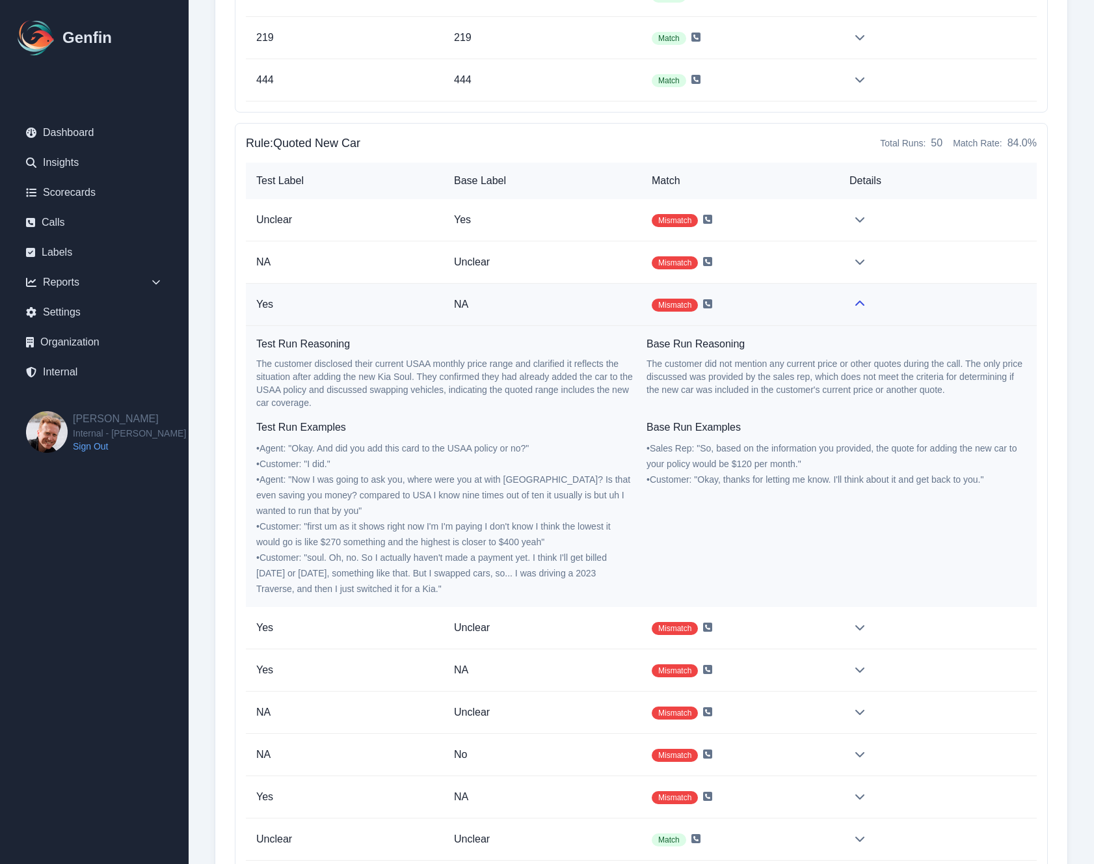
click at [708, 310] on td "Mismatch" at bounding box center [740, 305] width 198 height 42
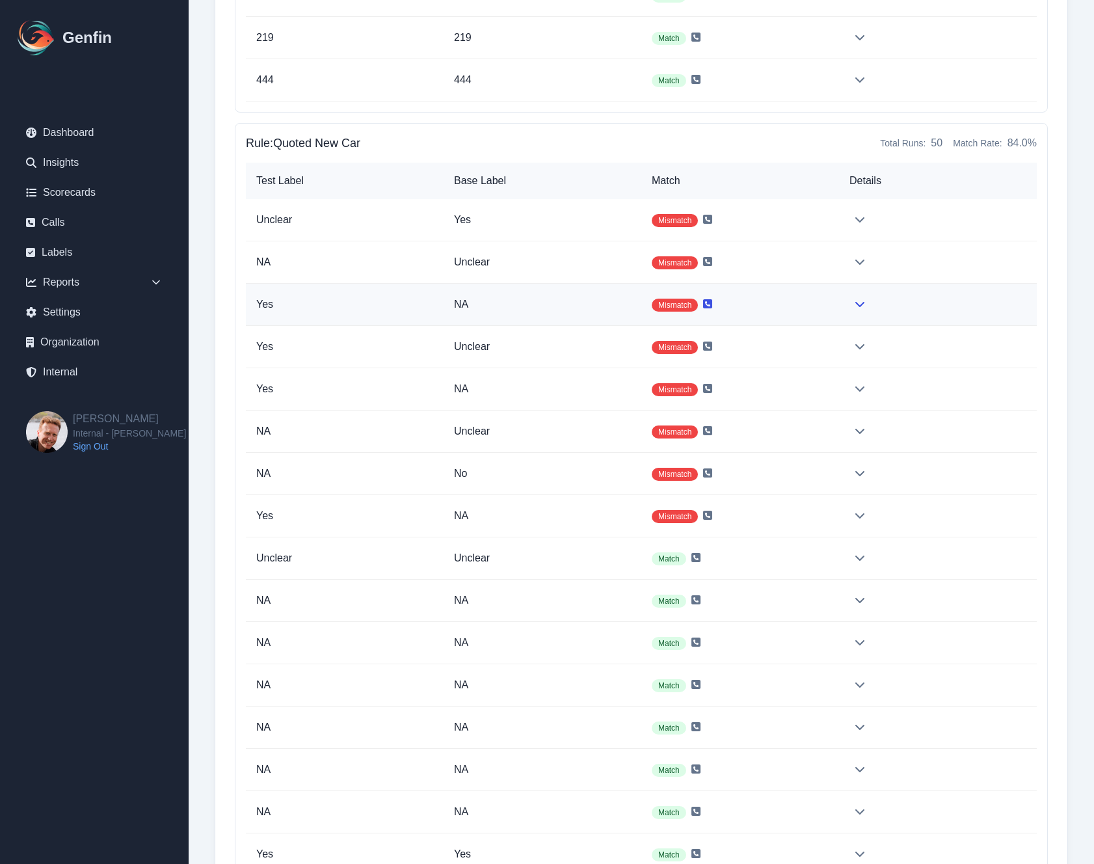
click at [709, 303] on icon at bounding box center [707, 303] width 9 height 9
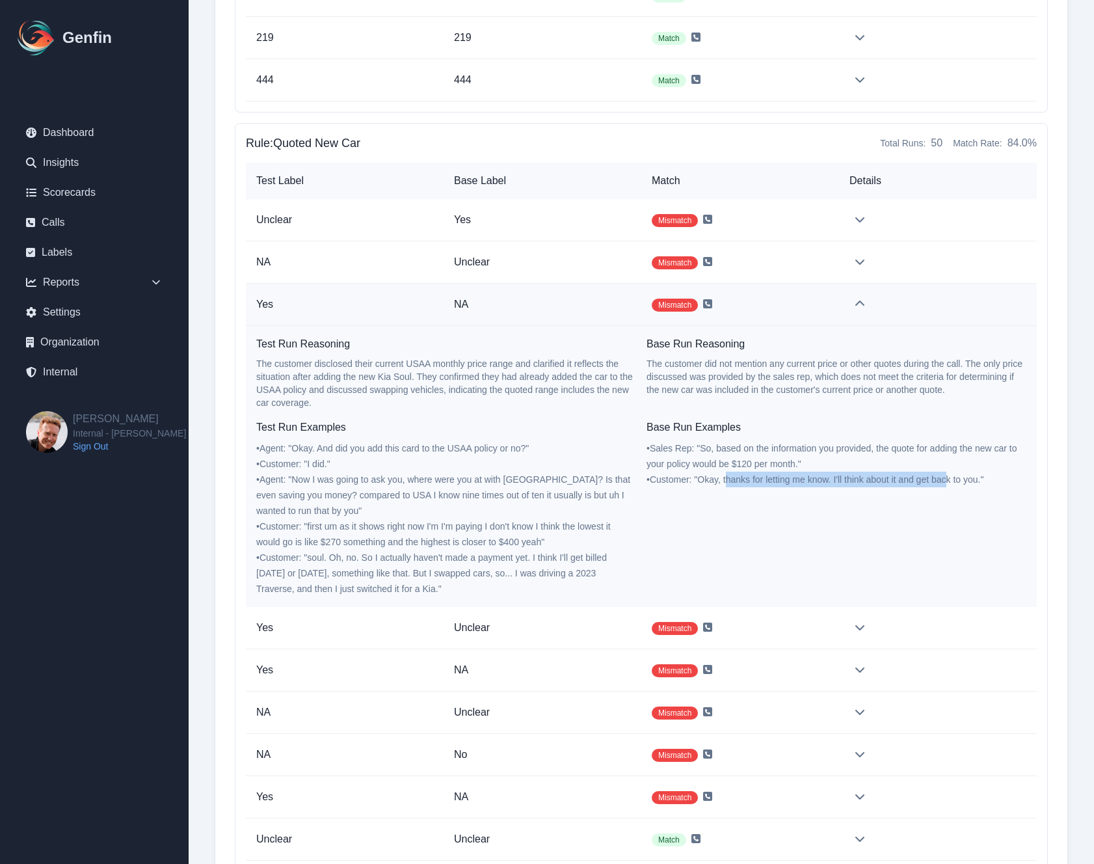
drag, startPoint x: 752, startPoint y: 479, endPoint x: 947, endPoint y: 480, distance: 195.7
click at [947, 480] on span "• Customer : " Okay, thanks for letting me know. I'll think about it and get ba…" at bounding box center [814, 479] width 337 height 10
drag, startPoint x: 360, startPoint y: 557, endPoint x: 513, endPoint y: 557, distance: 153.5
click at [513, 557] on span "• Customer : " soul. Oh, no. So I actually haven't made a payment yet. I think …" at bounding box center [431, 573] width 350 height 42
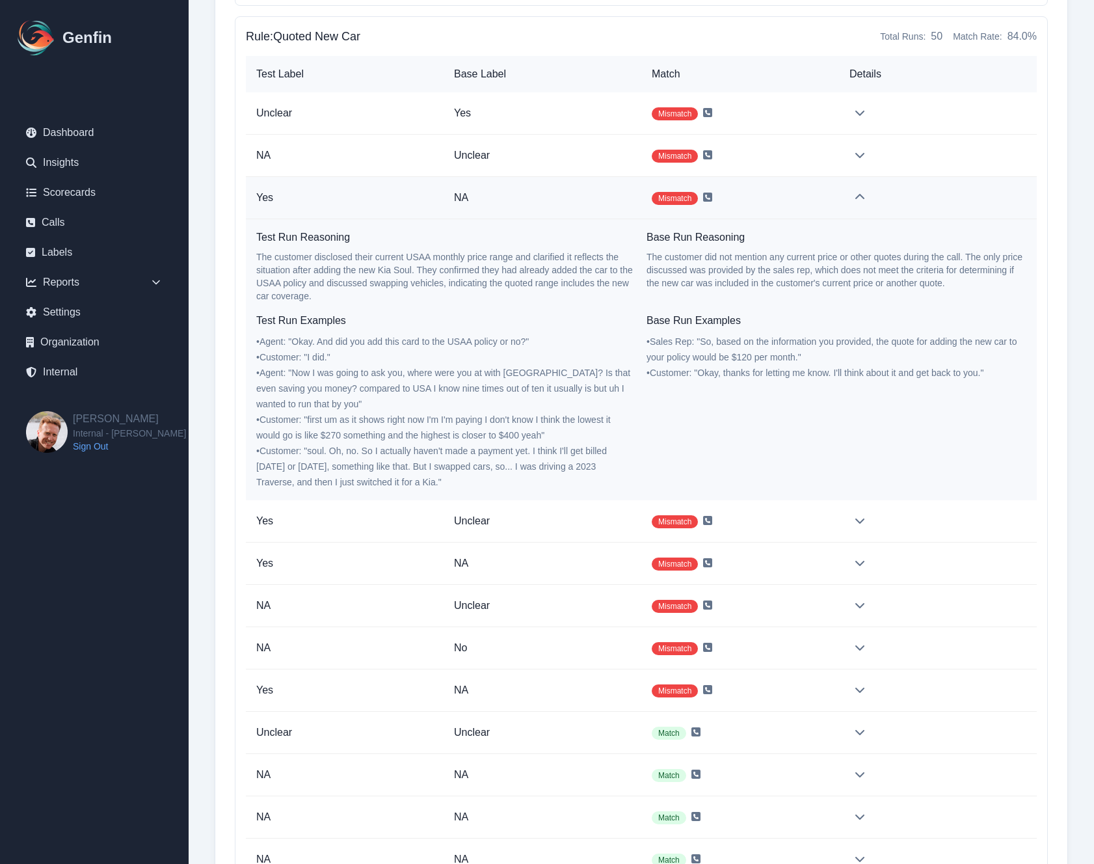
scroll to position [36281, 0]
click at [851, 198] on td at bounding box center [938, 197] width 198 height 42
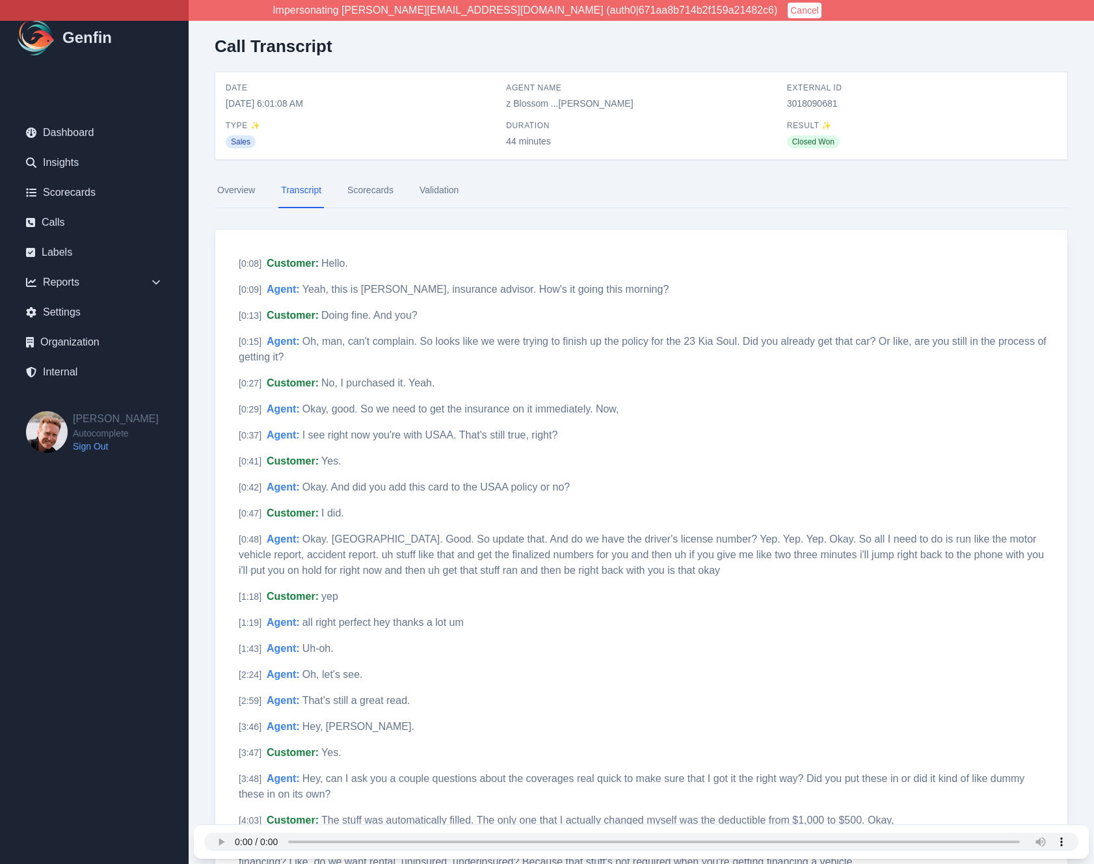
click at [356, 183] on link "Scorecards" at bounding box center [370, 190] width 51 height 35
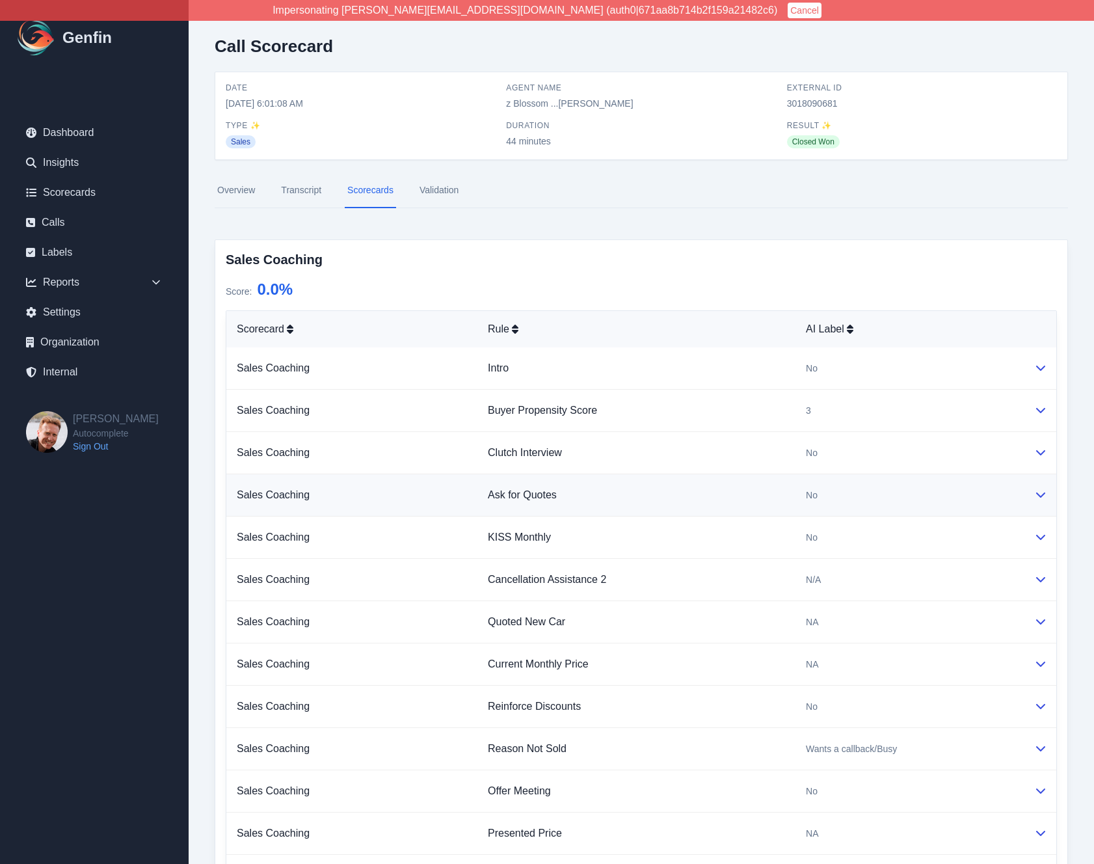
click at [722, 475] on td "Ask for Quotes" at bounding box center [636, 495] width 318 height 42
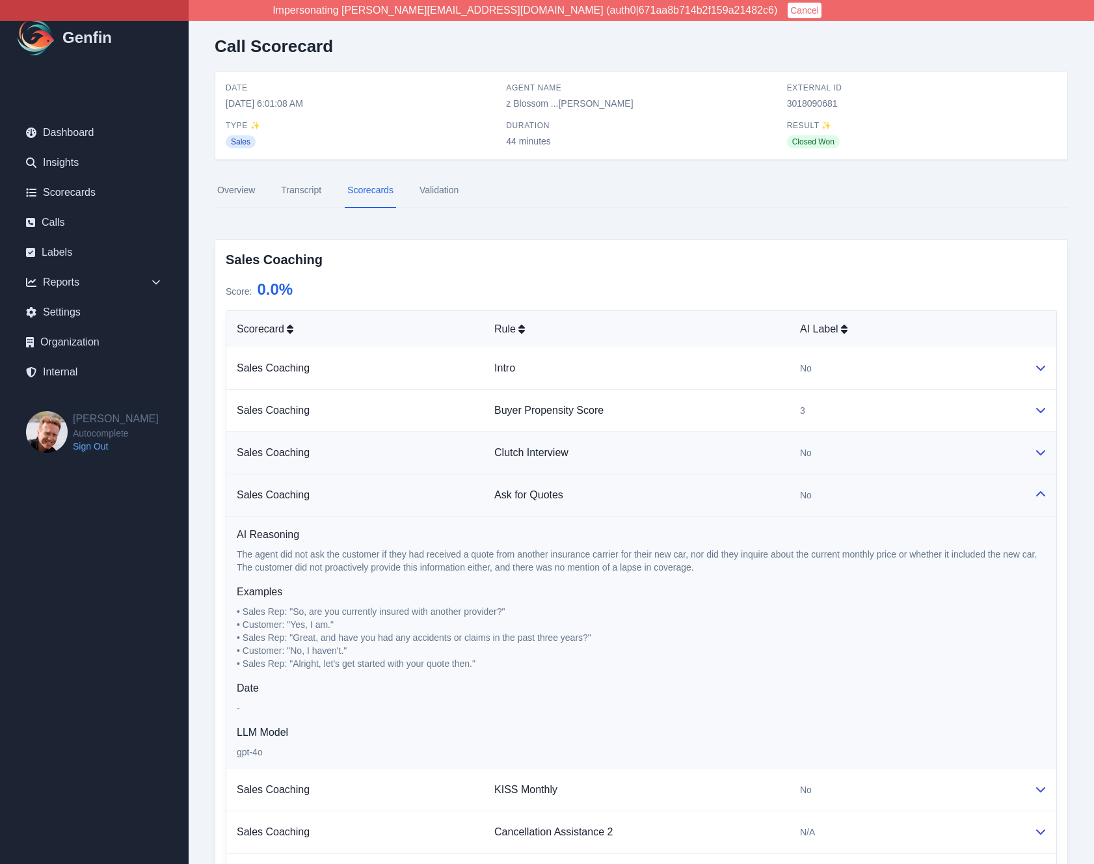
click at [740, 464] on td "Clutch Interview" at bounding box center [637, 453] width 306 height 42
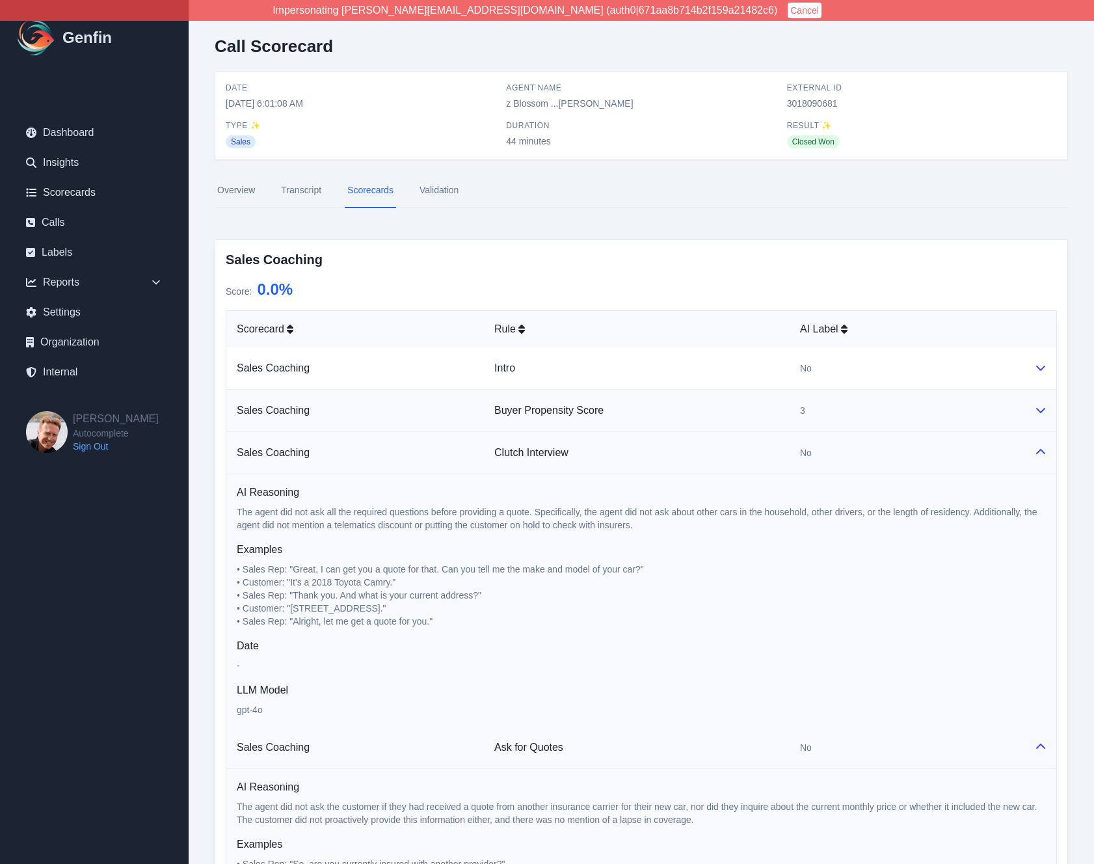
click at [745, 430] on td "Buyer Propensity Score" at bounding box center [637, 411] width 306 height 42
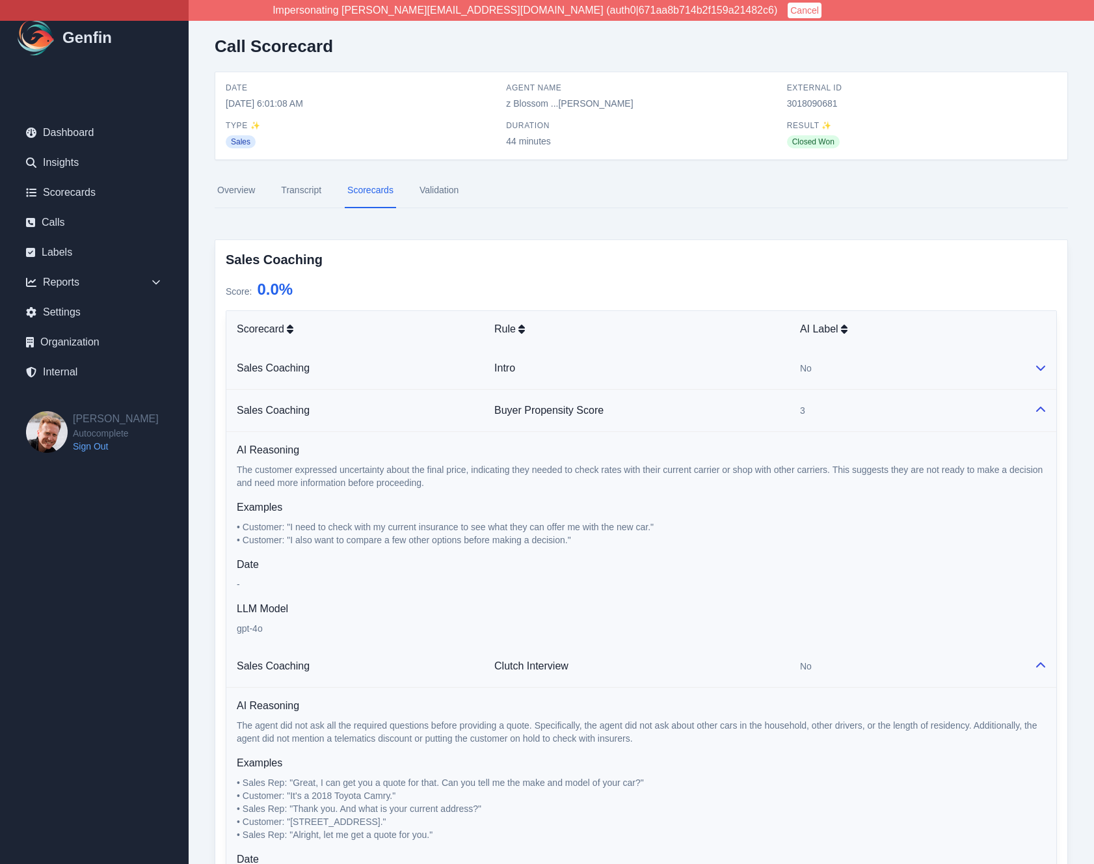
click at [754, 377] on td "Intro" at bounding box center [637, 368] width 306 height 42
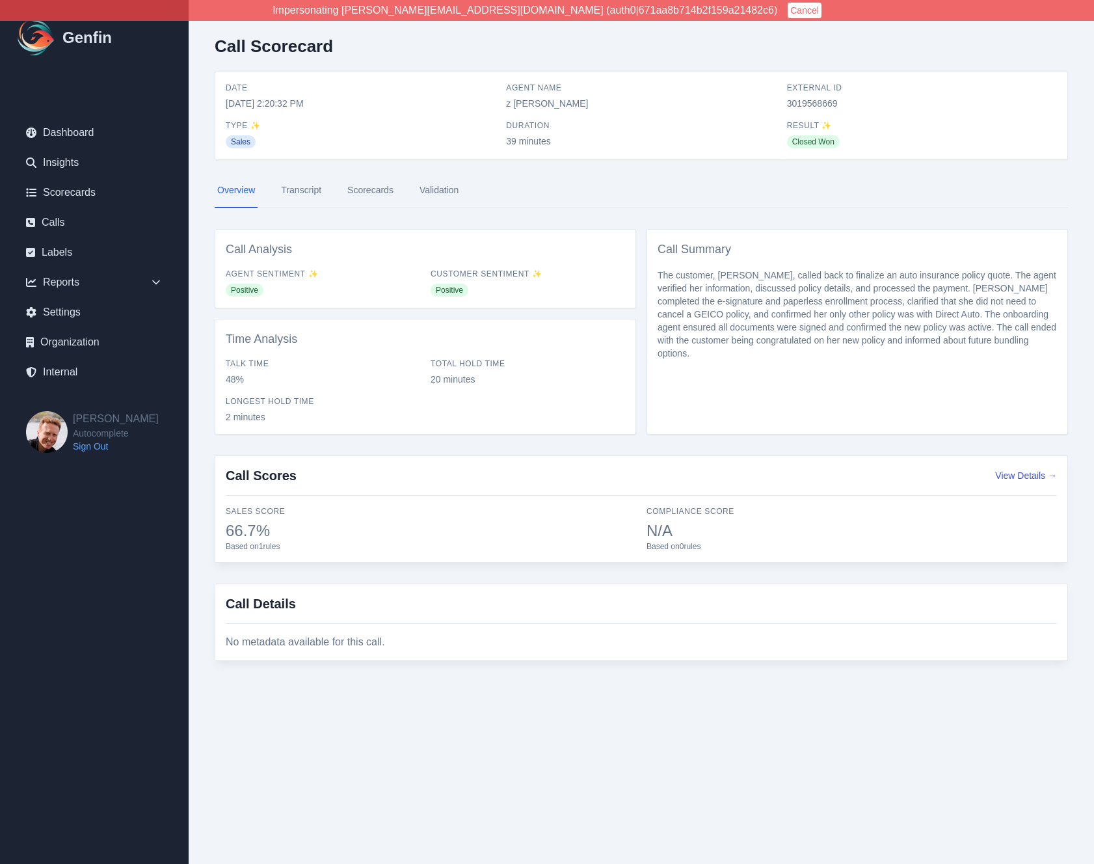
click at [296, 191] on link "Transcript" at bounding box center [301, 190] width 46 height 35
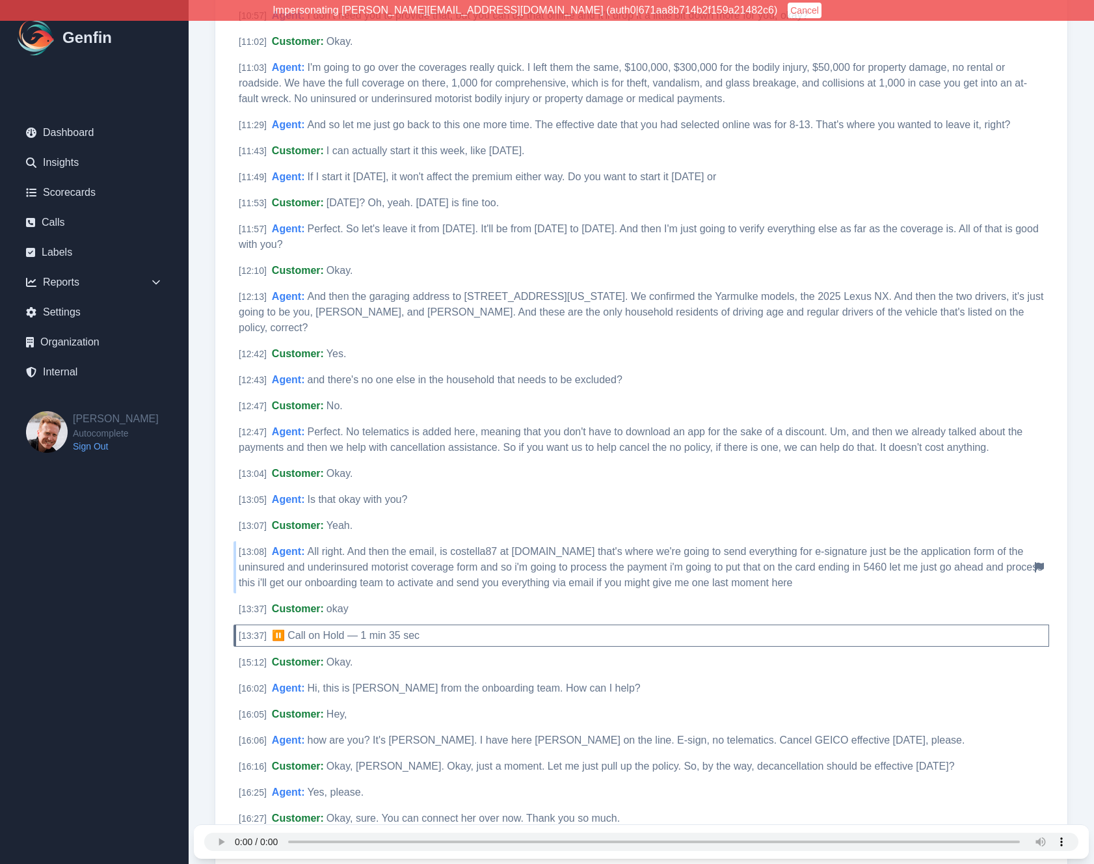
scroll to position [2095, 0]
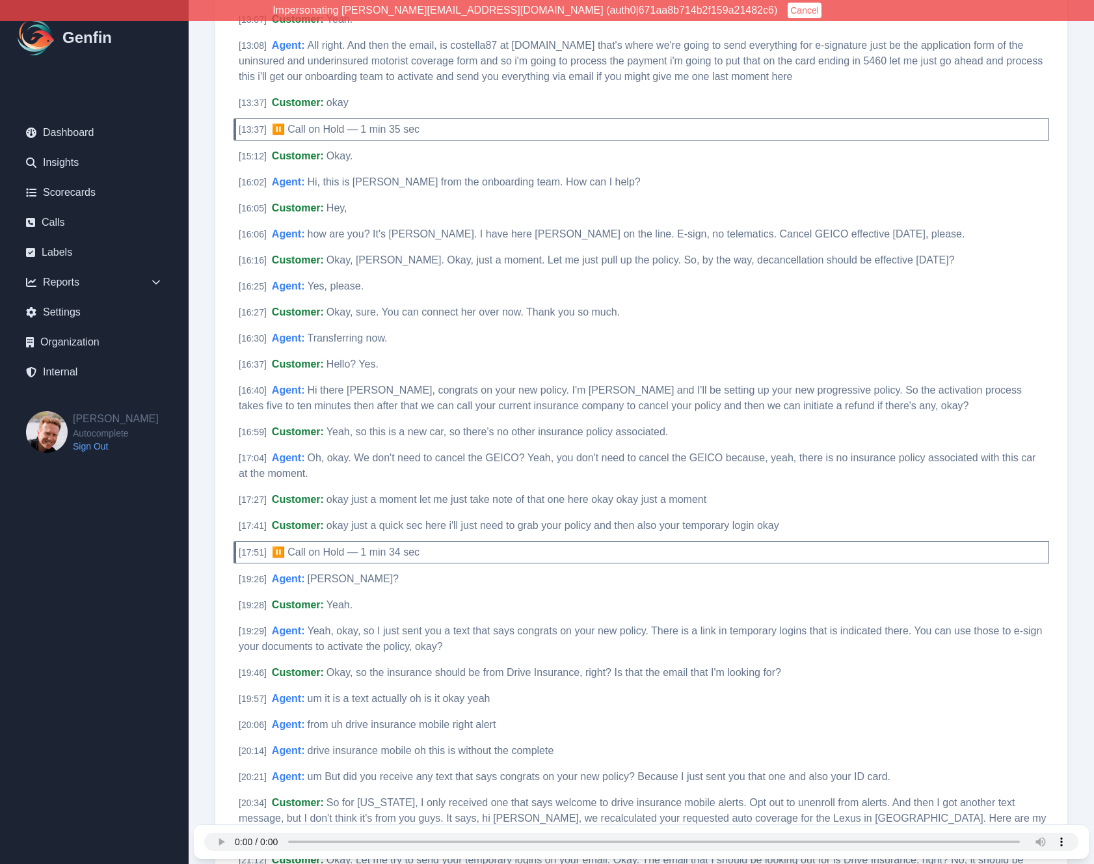
click at [522, 141] on div "[ 0:01 ] Customer : Hi, this is Ava with Autocomplete. Notify Genfin of a trans…" at bounding box center [640, 518] width 815 height 4720
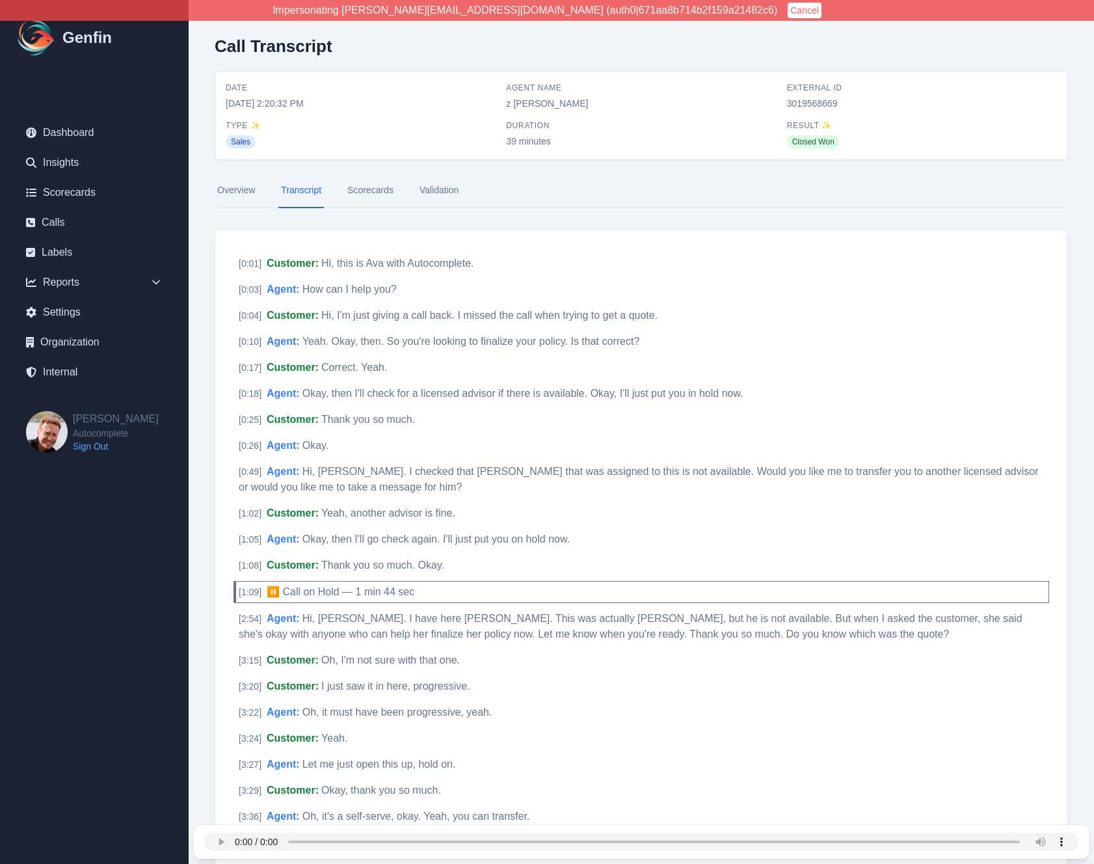
click at [354, 195] on link "Scorecards" at bounding box center [370, 190] width 51 height 35
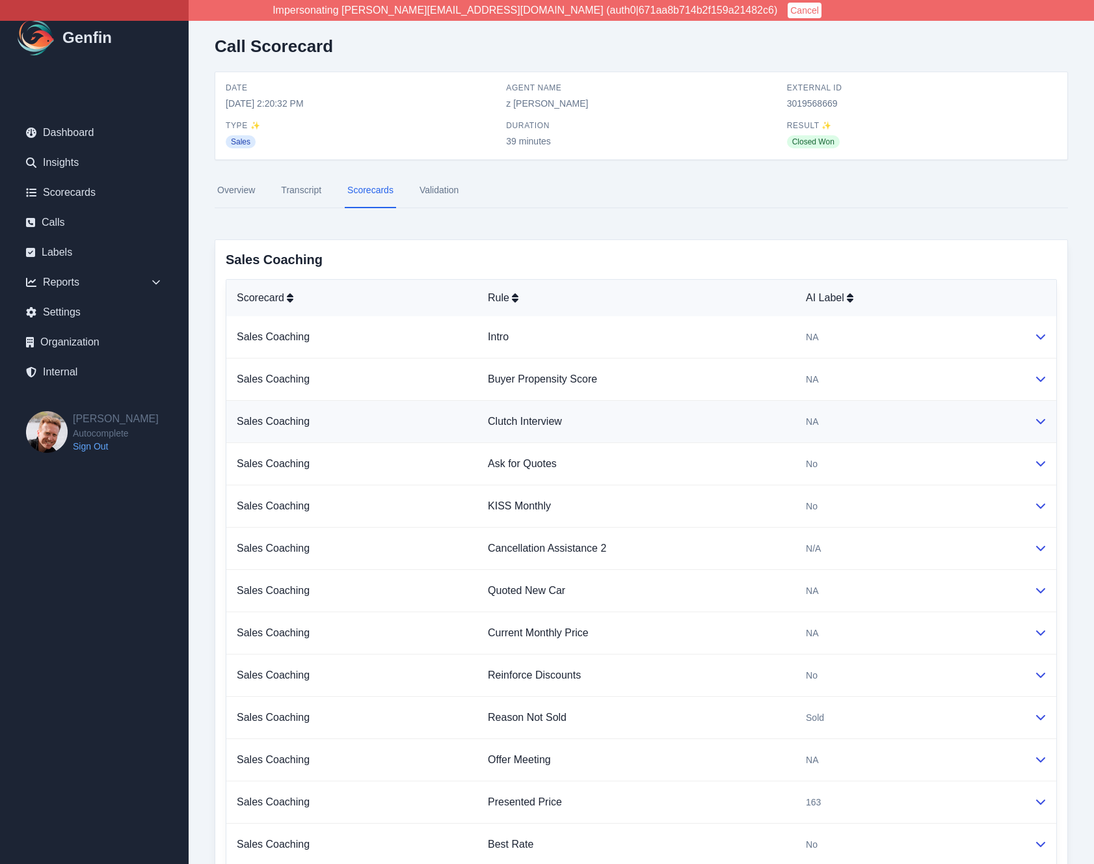
click at [770, 441] on td "Clutch Interview" at bounding box center [636, 422] width 318 height 42
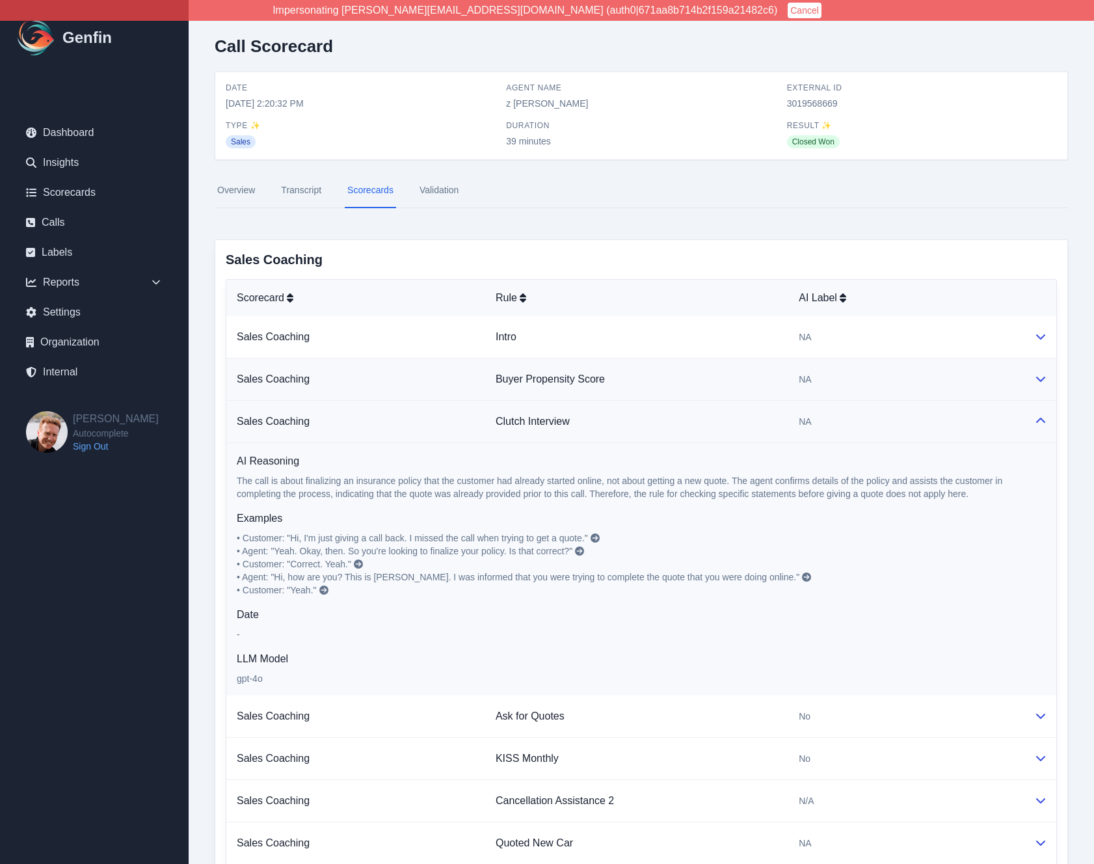
click at [777, 390] on td "Buyer Propensity Score" at bounding box center [636, 379] width 303 height 42
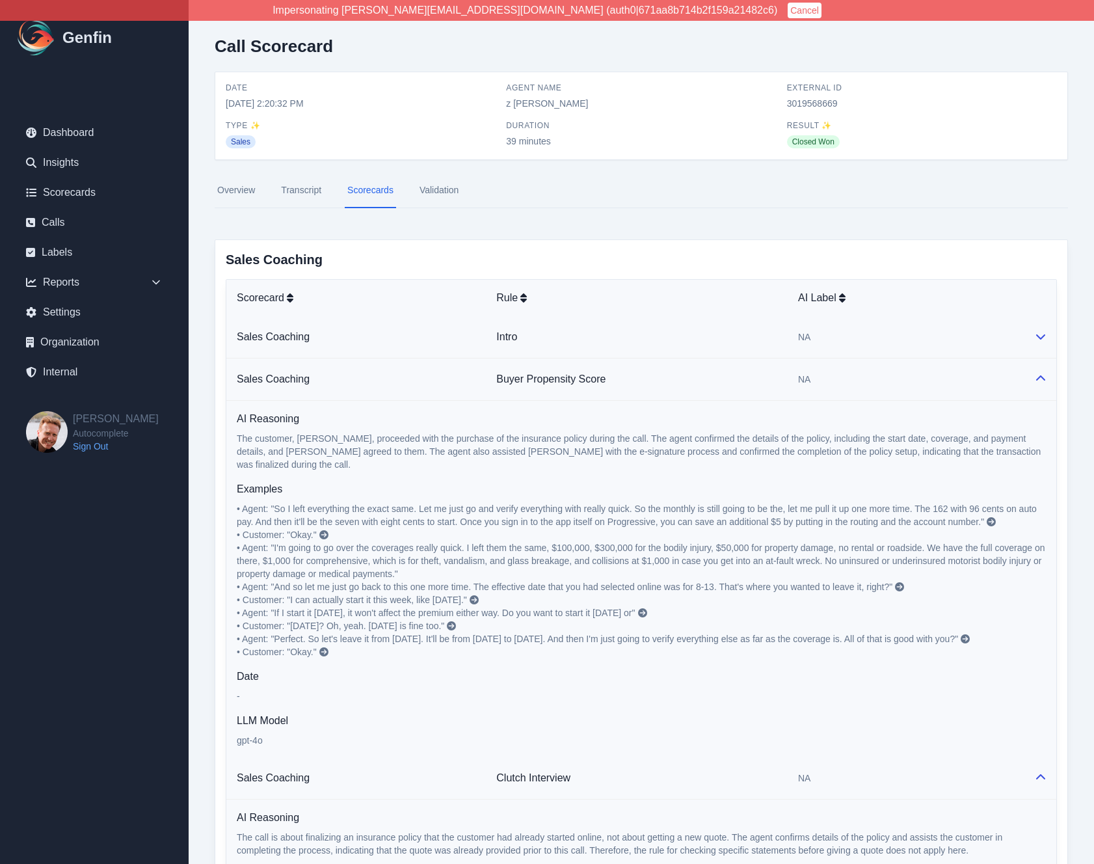
click at [776, 341] on td "Intro" at bounding box center [637, 337] width 302 height 42
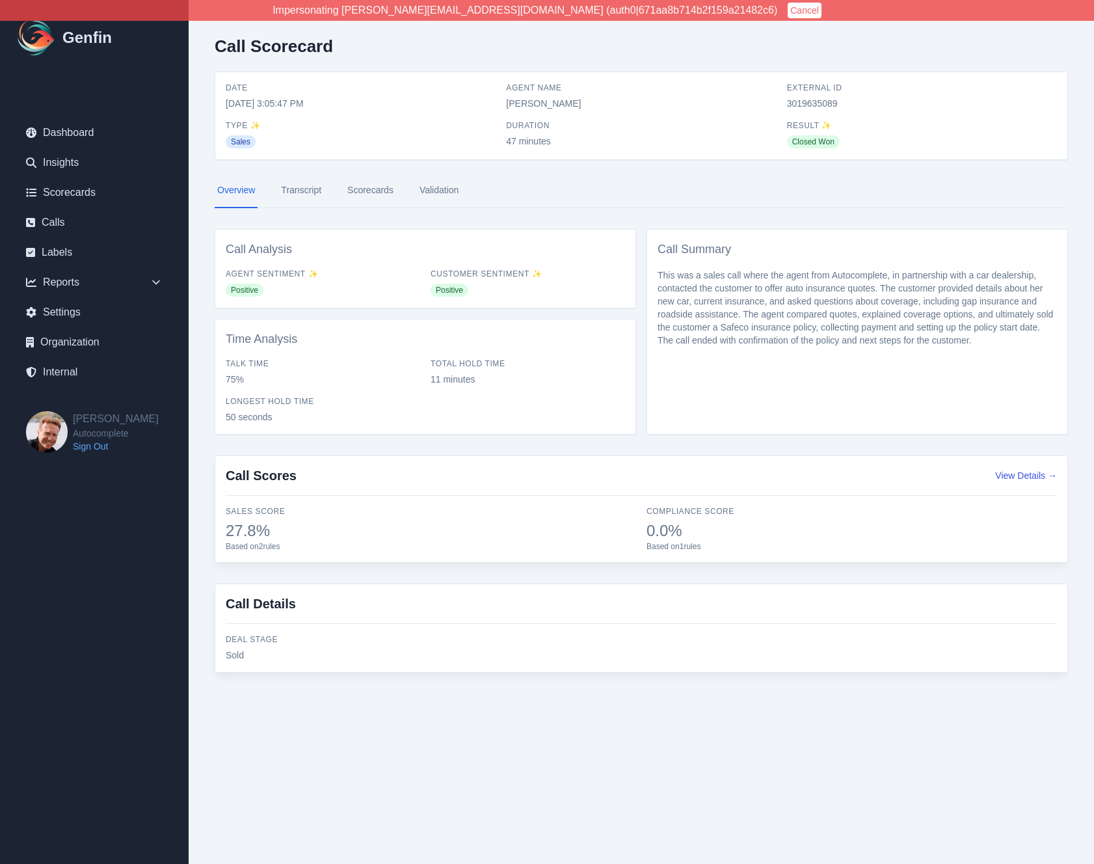
drag, startPoint x: 319, startPoint y: 185, endPoint x: 309, endPoint y: 185, distance: 10.4
click at [306, 186] on link "Transcript" at bounding box center [301, 190] width 46 height 35
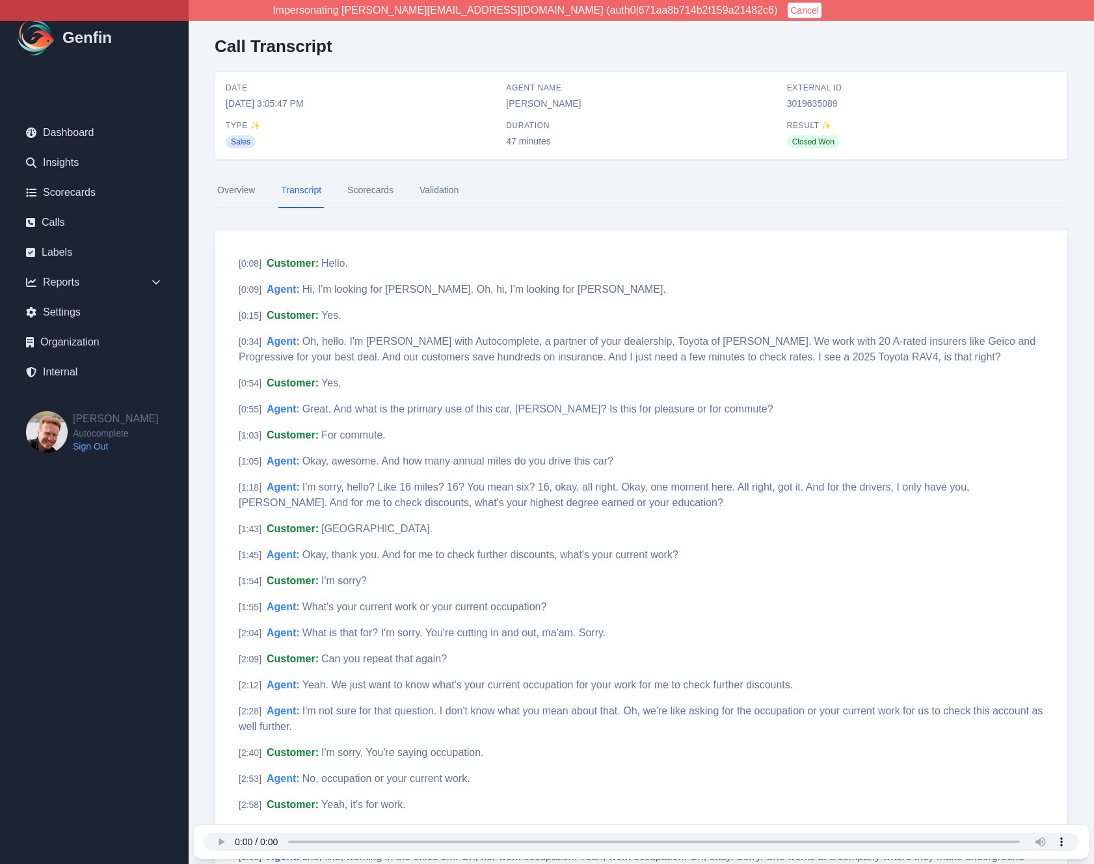
click at [378, 190] on link "Scorecards" at bounding box center [370, 190] width 51 height 35
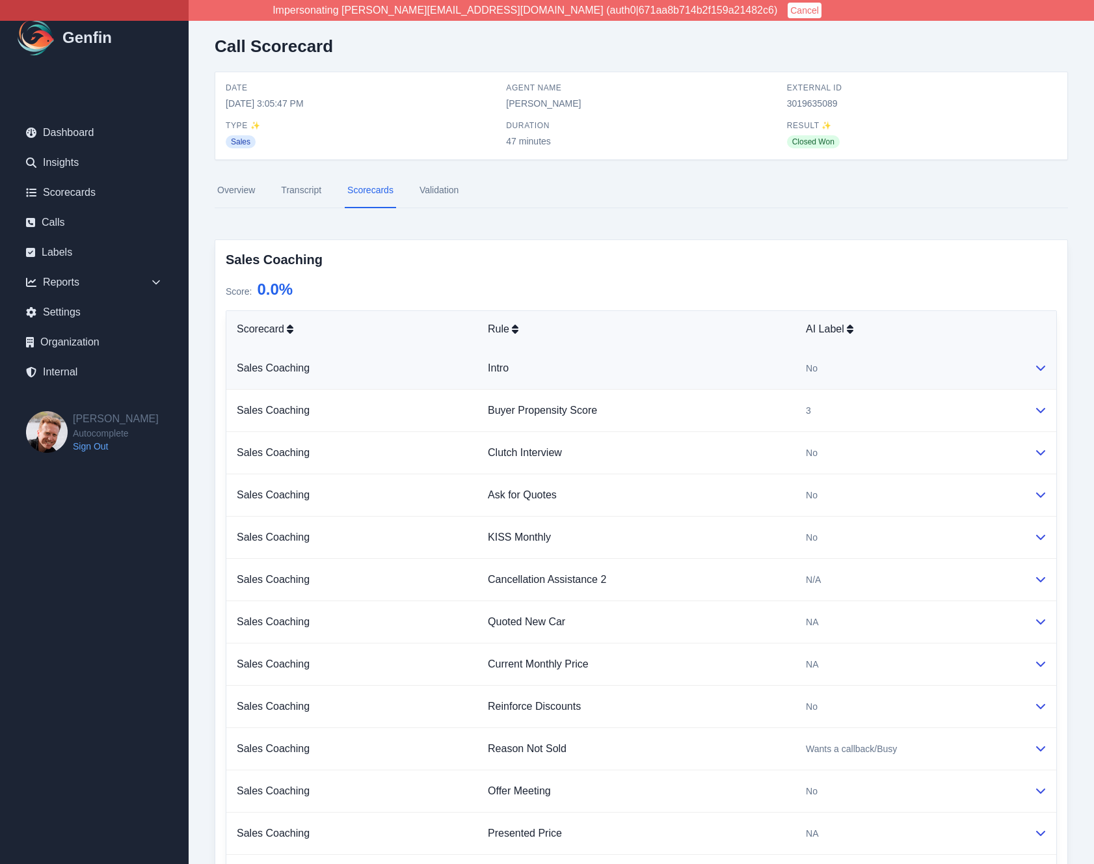
click at [752, 371] on td "Intro" at bounding box center [636, 368] width 318 height 42
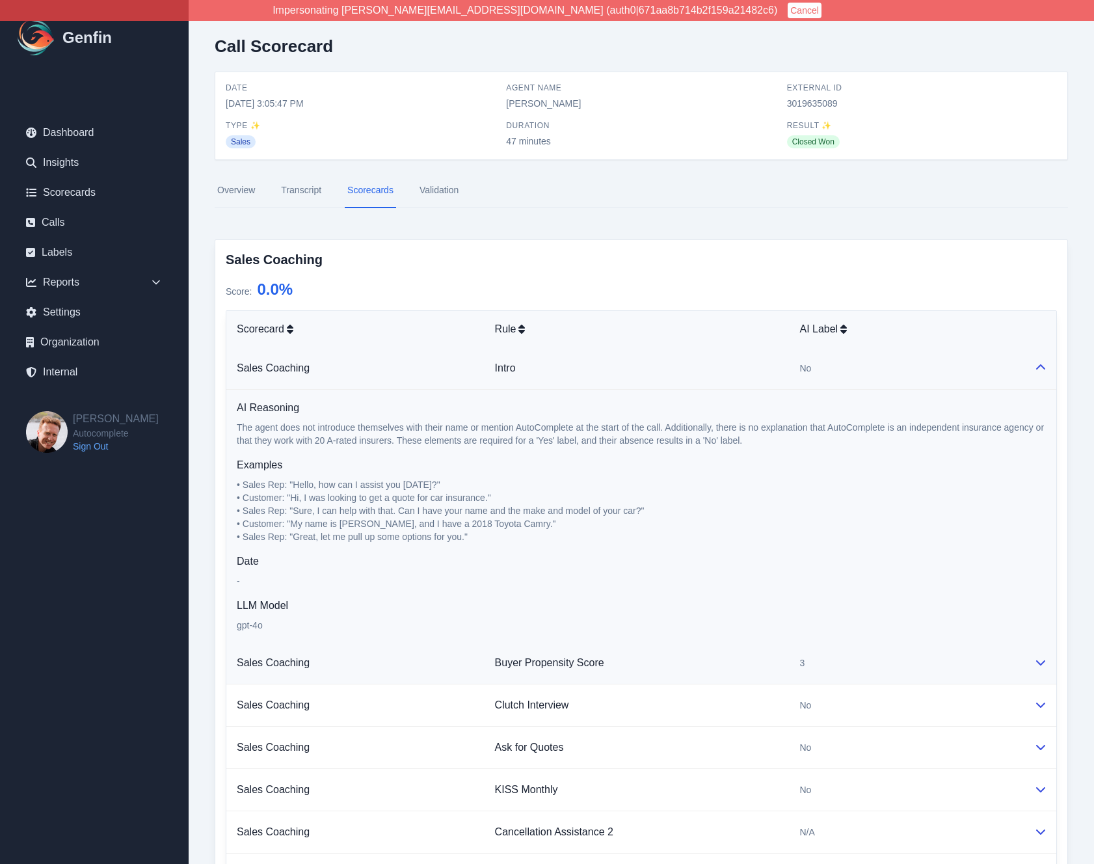
click at [764, 663] on td "Buyer Propensity Score" at bounding box center [636, 663] width 305 height 42
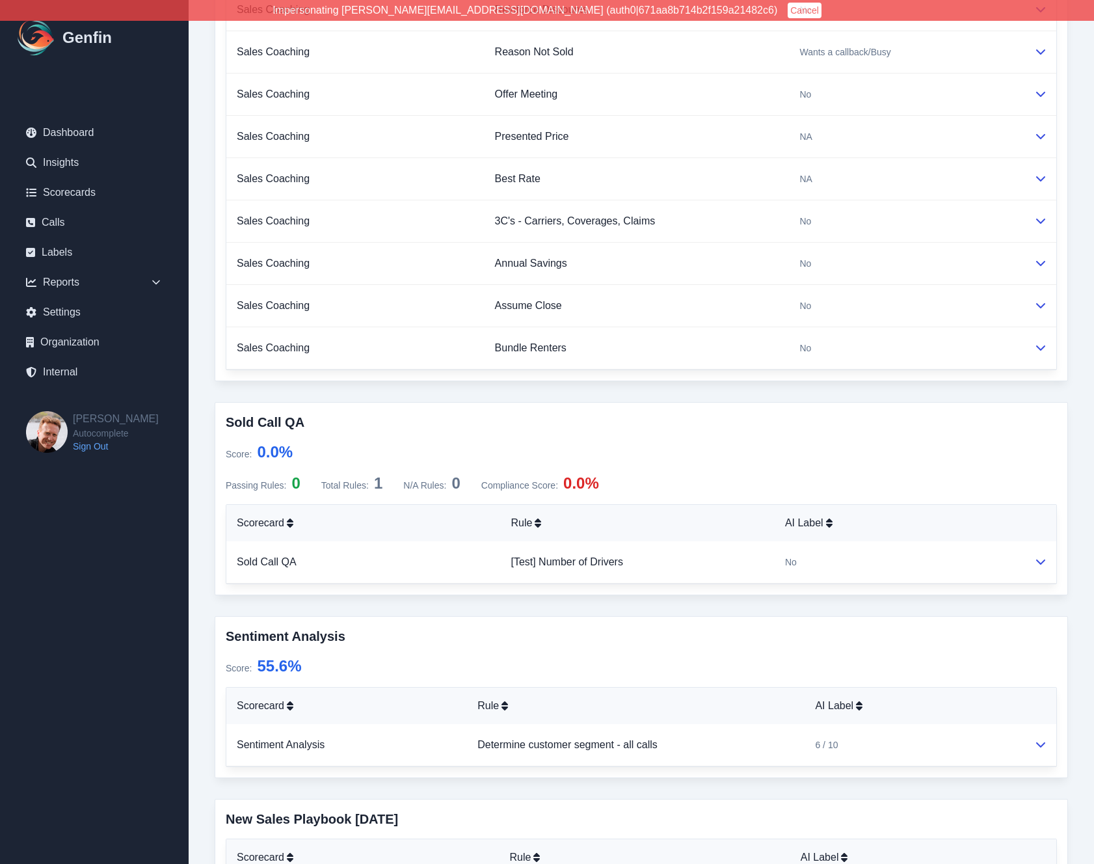
scroll to position [1288, 0]
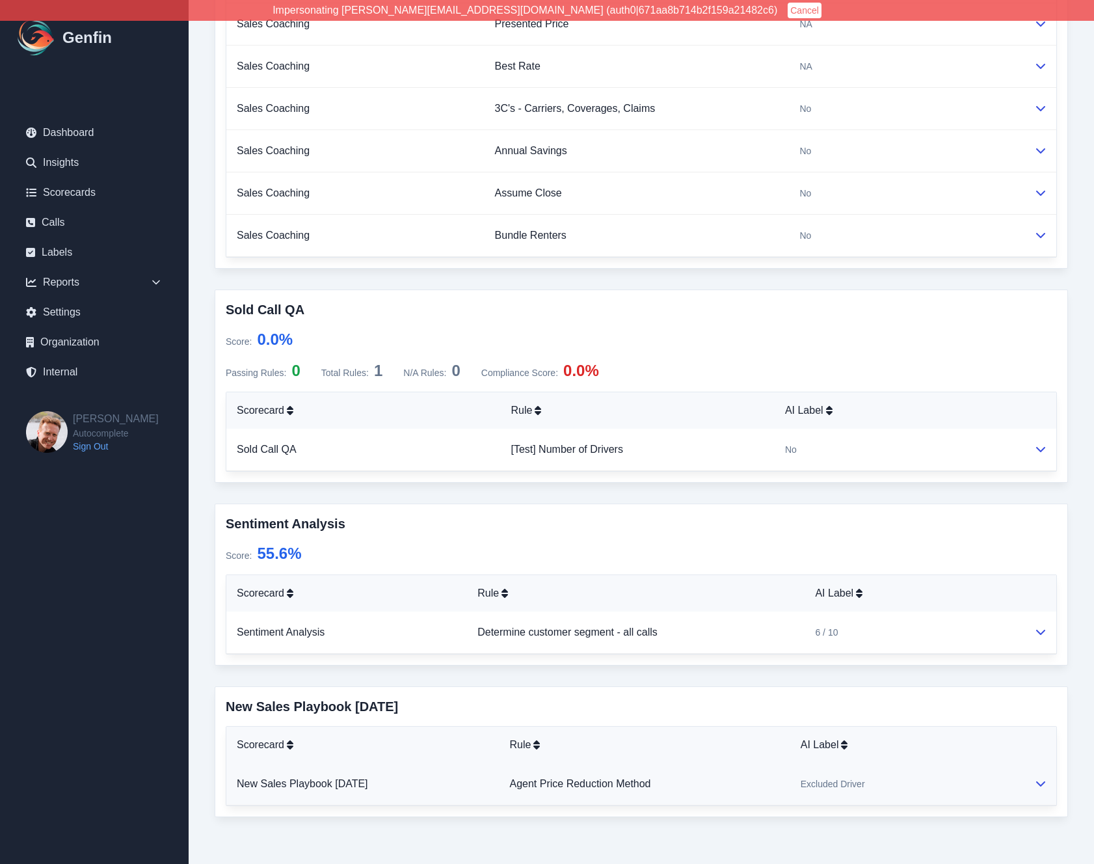
click at [788, 782] on td "Agent Price Reduction Method" at bounding box center [644, 784] width 291 height 42
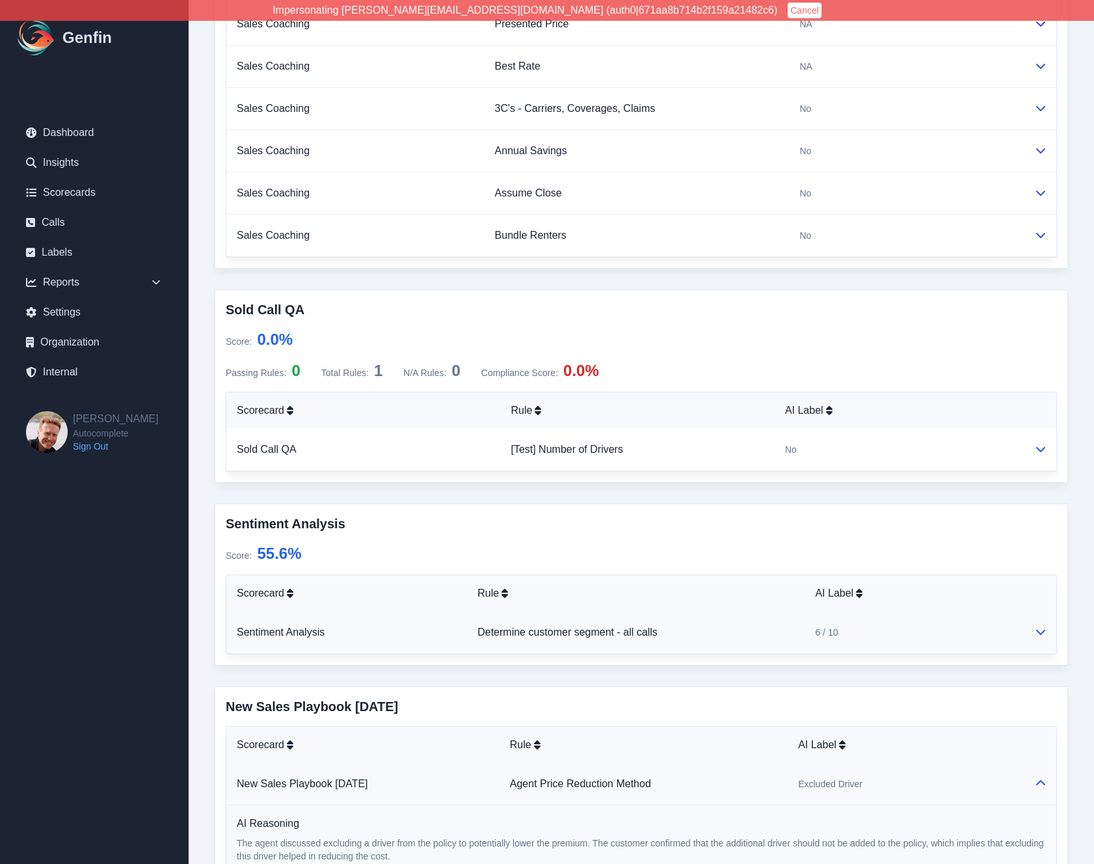
click at [786, 627] on td "Determine customer segment - all calls" at bounding box center [635, 632] width 337 height 42
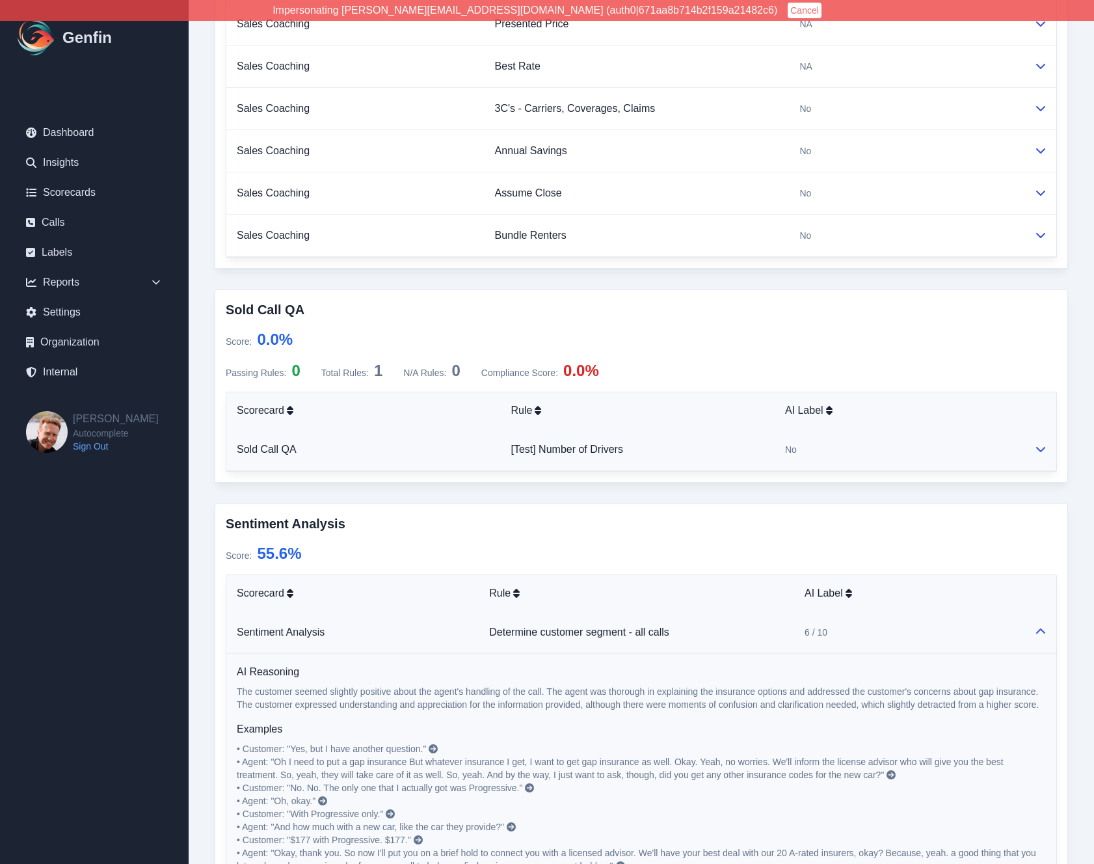
click at [776, 455] on td "No" at bounding box center [898, 450] width 249 height 42
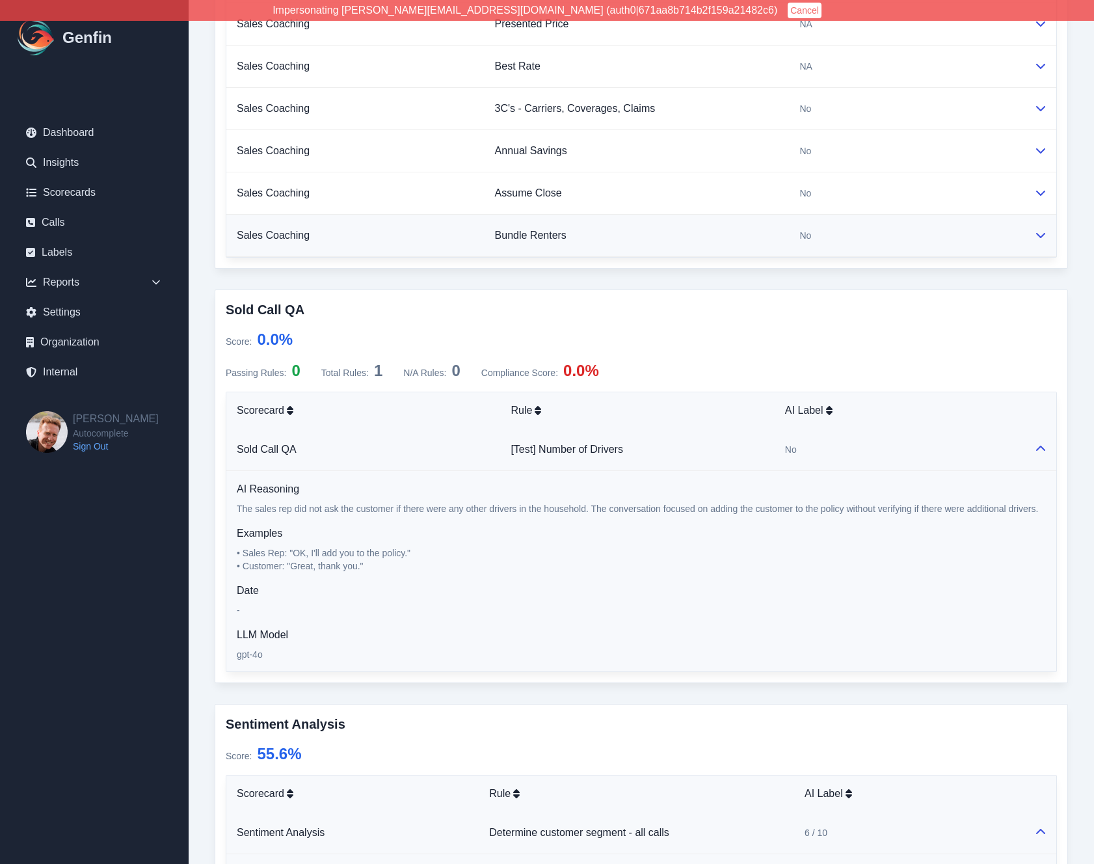
click at [766, 232] on td "Bundle Renters" at bounding box center [636, 236] width 305 height 42
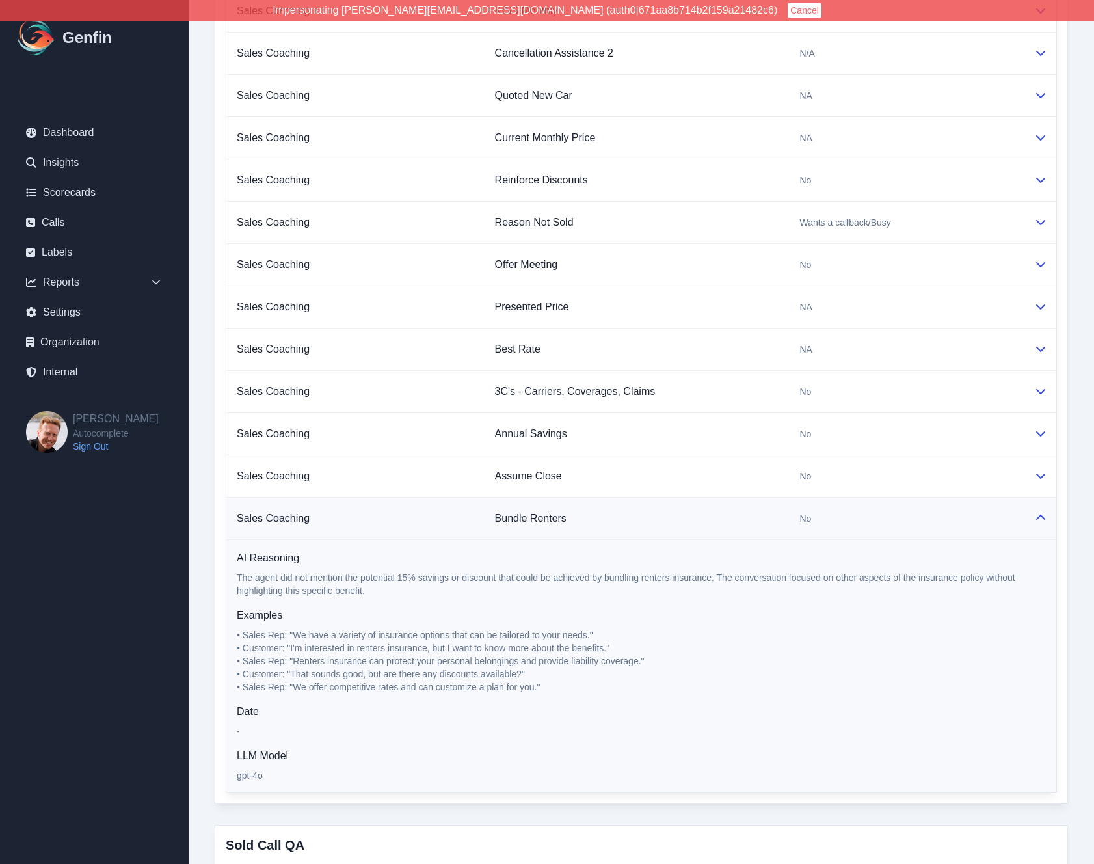
scroll to position [944, 0]
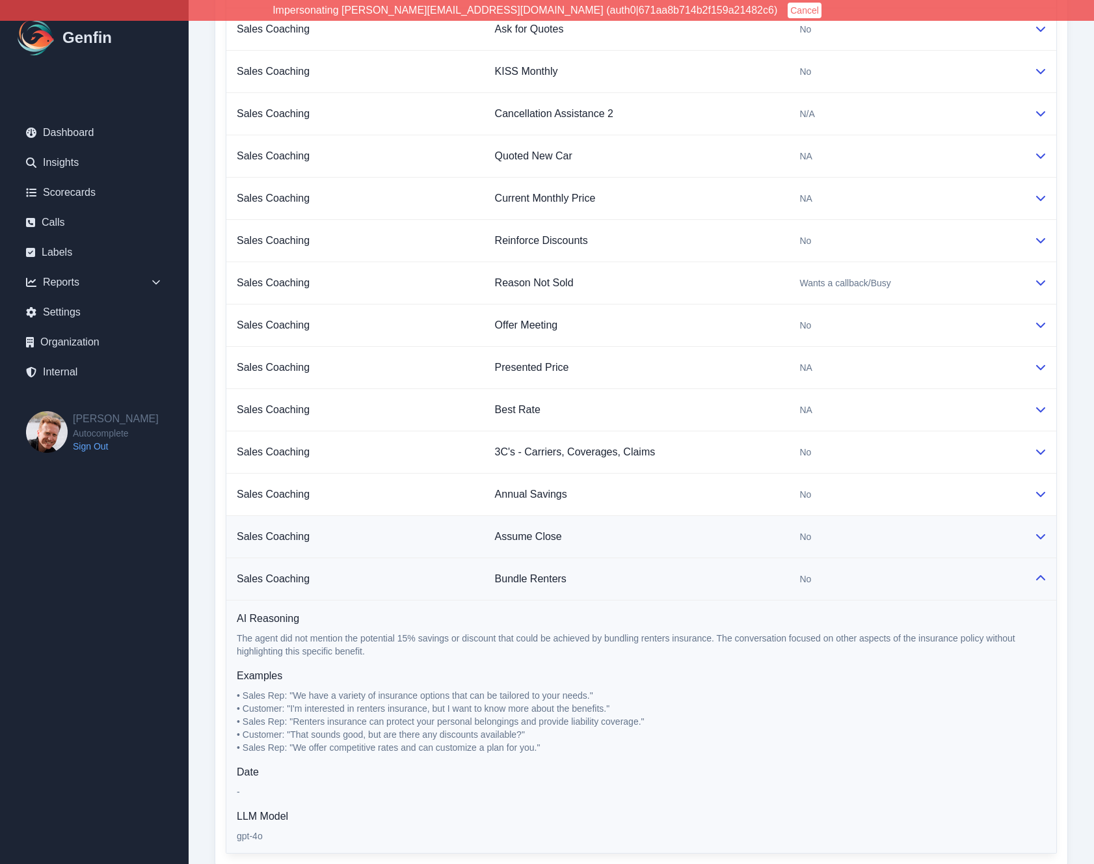
click at [776, 549] on td "Assume Close" at bounding box center [636, 537] width 305 height 42
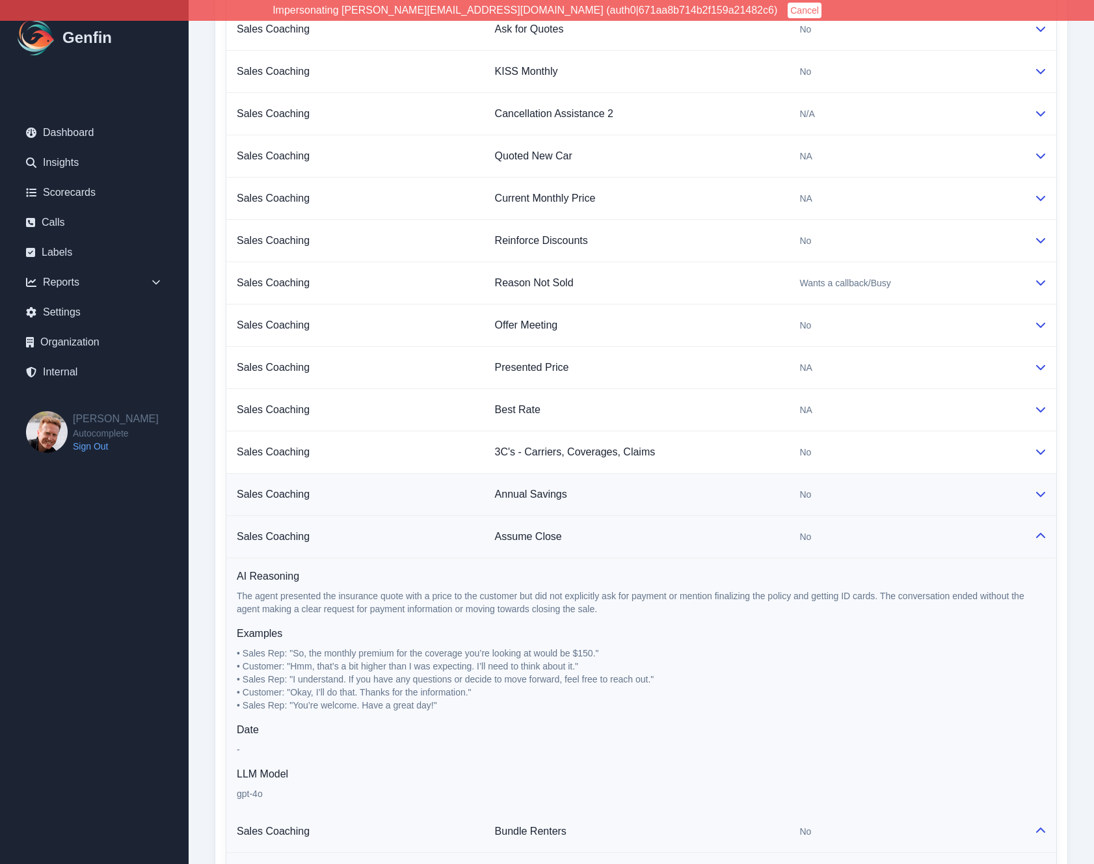
click at [777, 484] on td "Annual Savings" at bounding box center [636, 494] width 305 height 42
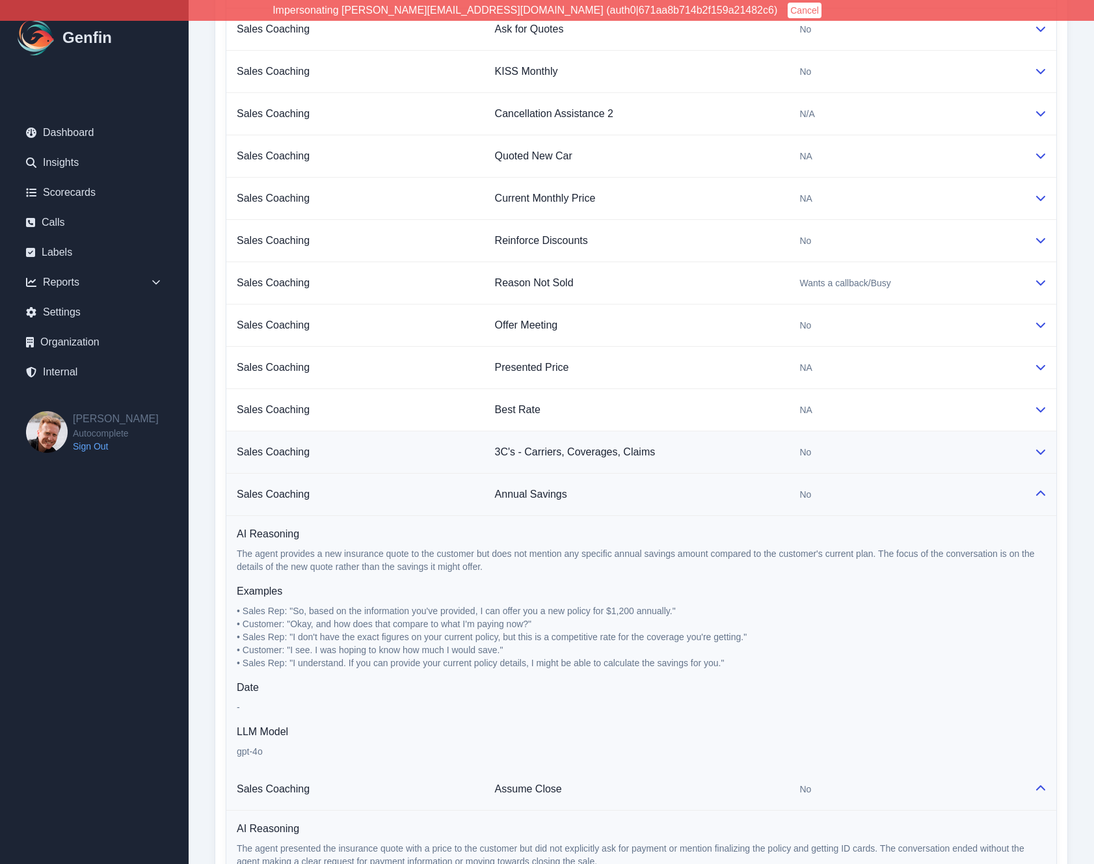
click at [777, 458] on td "3C's - Carriers, Coverages, Claims" at bounding box center [636, 452] width 305 height 42
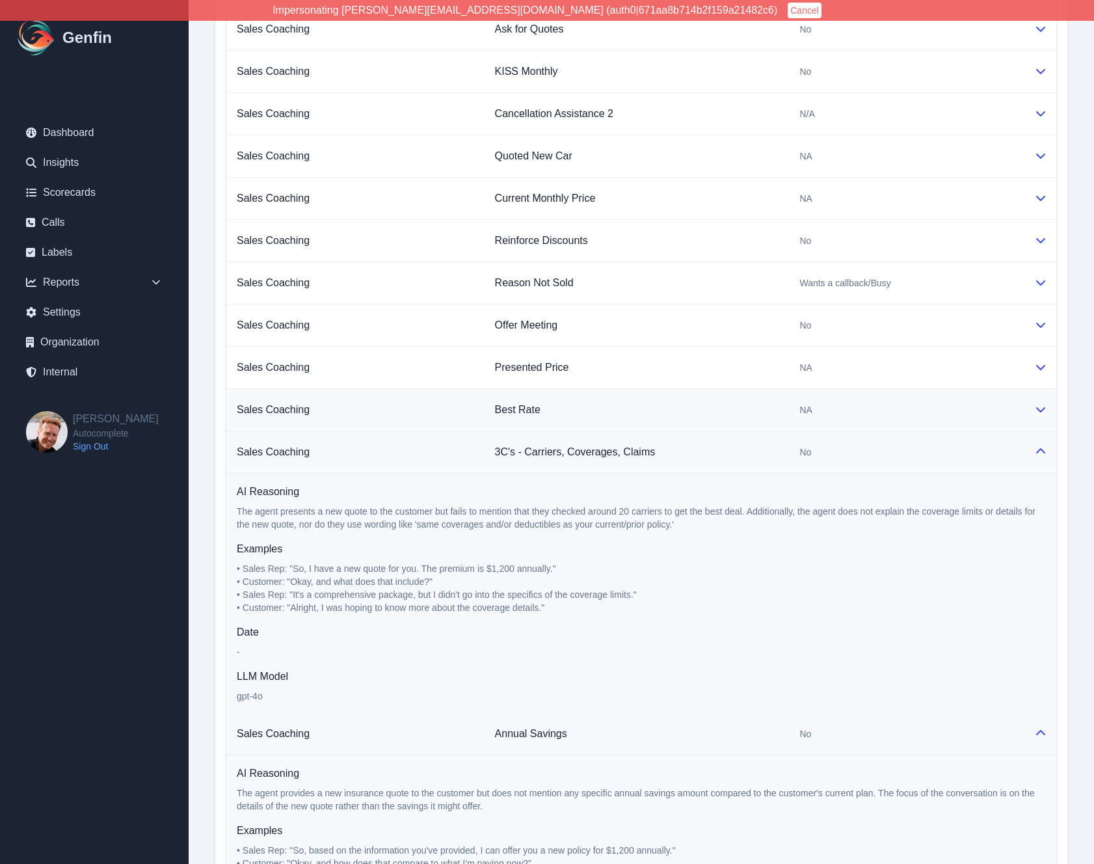
click at [777, 413] on td "Best Rate" at bounding box center [636, 410] width 305 height 42
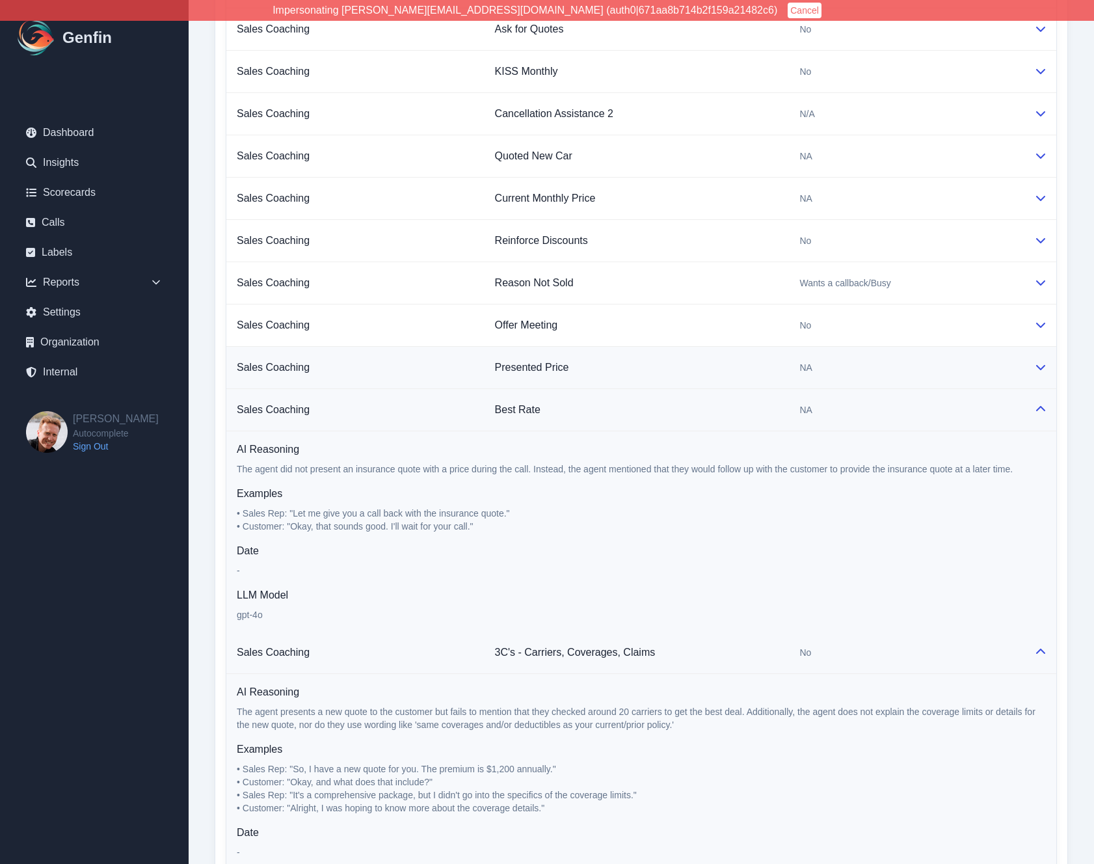
click at [777, 362] on td "Presented Price" at bounding box center [636, 368] width 305 height 42
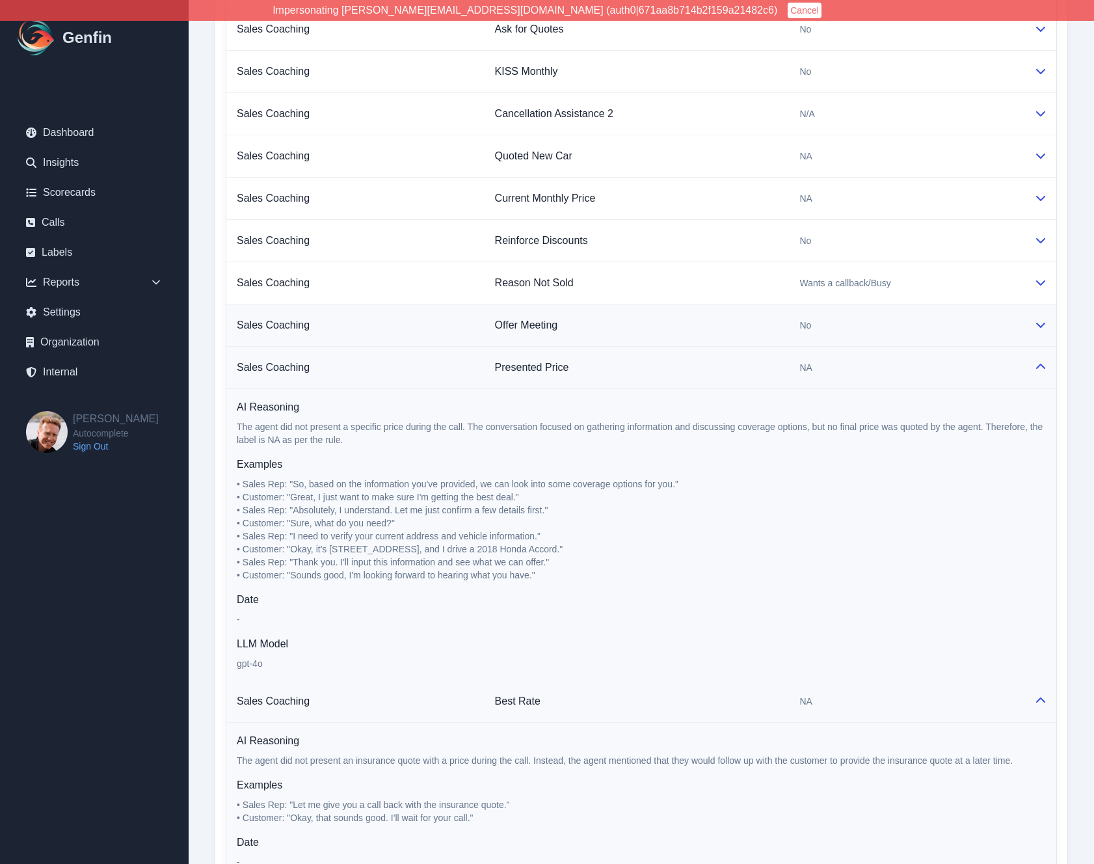
click at [778, 317] on td "Offer Meeting" at bounding box center [636, 325] width 305 height 42
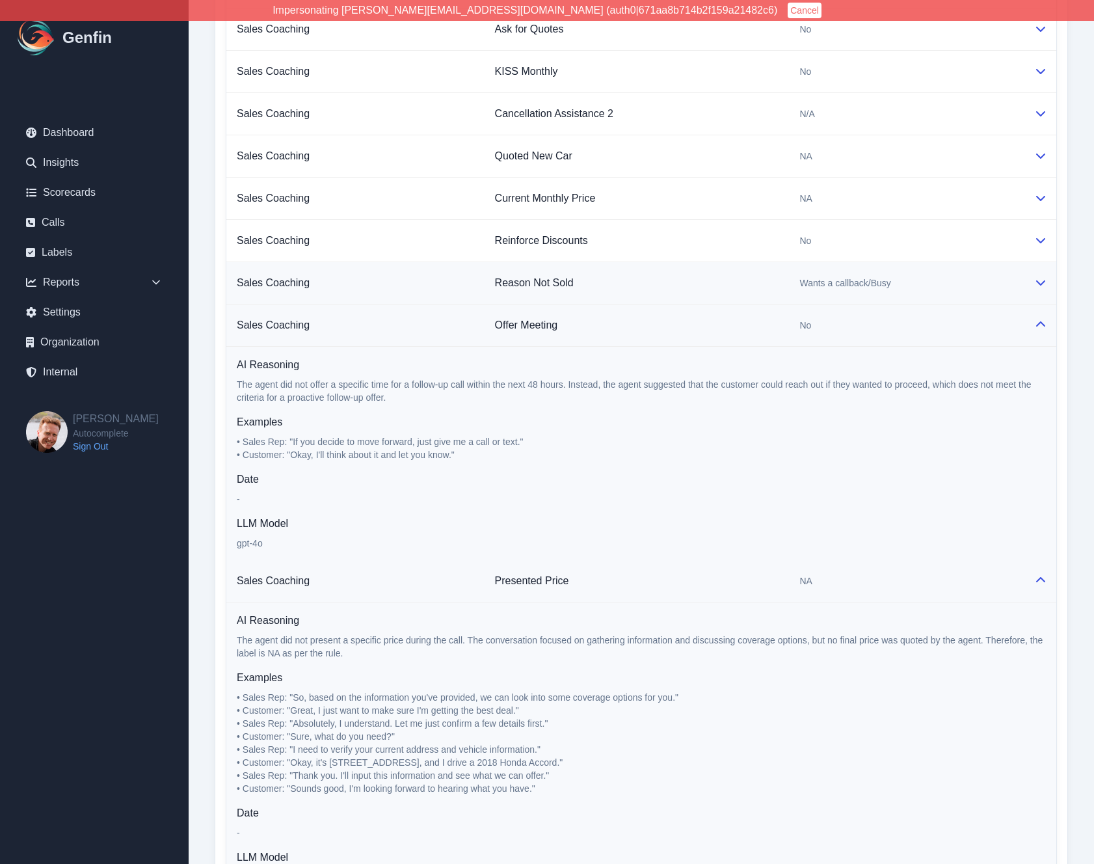
click at [778, 284] on td "Reason Not Sold" at bounding box center [636, 283] width 305 height 42
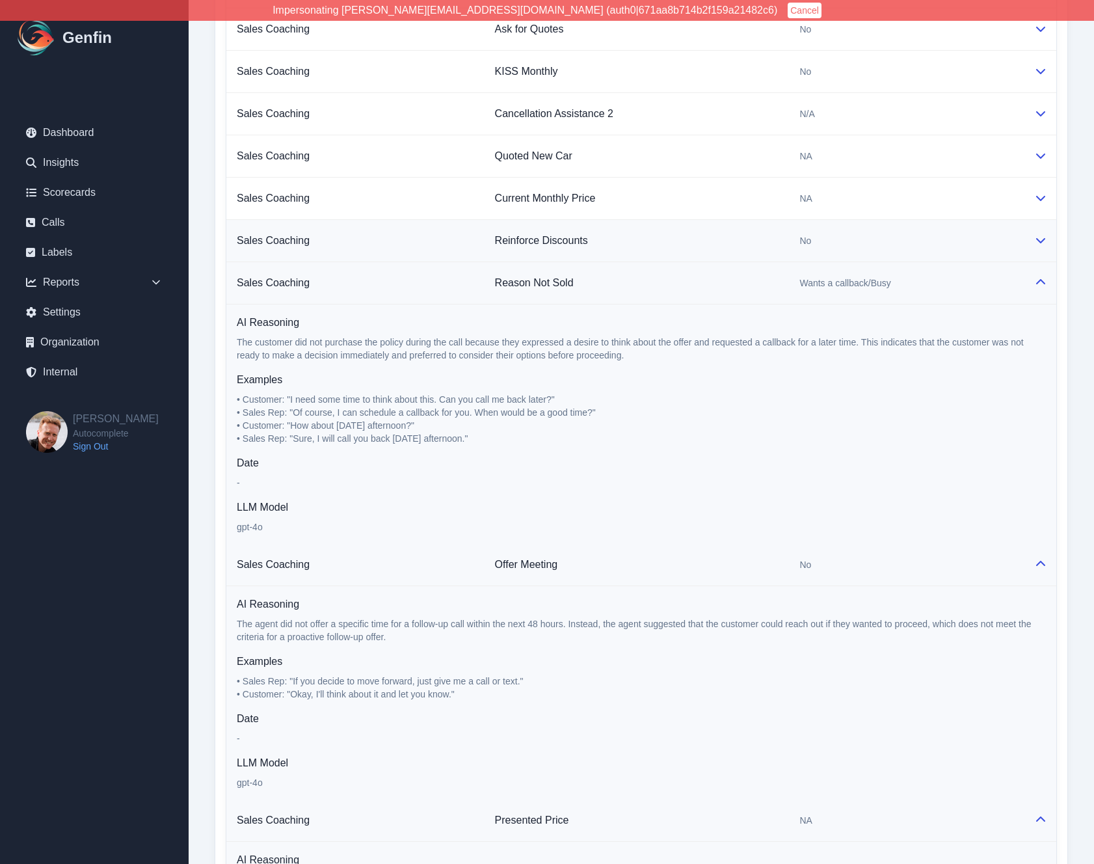
click at [778, 245] on td "Reinforce Discounts" at bounding box center [636, 241] width 305 height 42
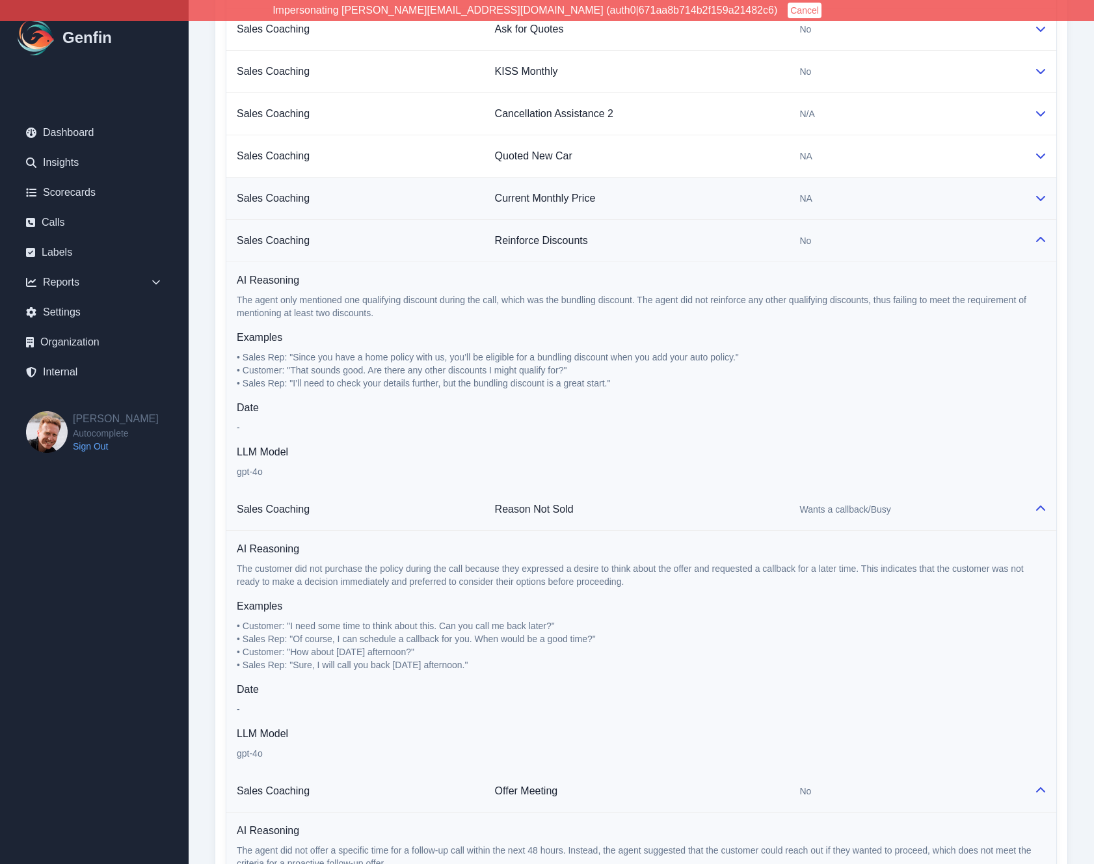
click at [778, 195] on td "Current Monthly Price" at bounding box center [636, 199] width 305 height 42
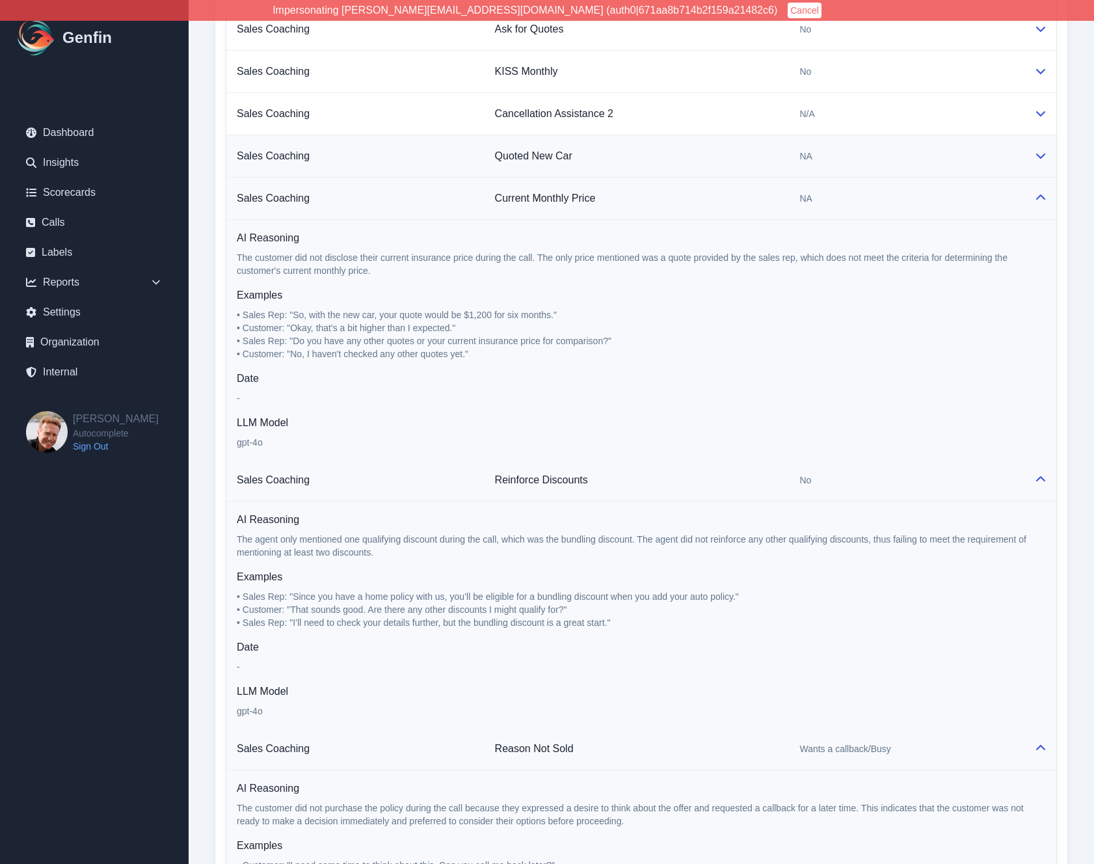
click at [778, 158] on td "Quoted New Car" at bounding box center [636, 156] width 305 height 42
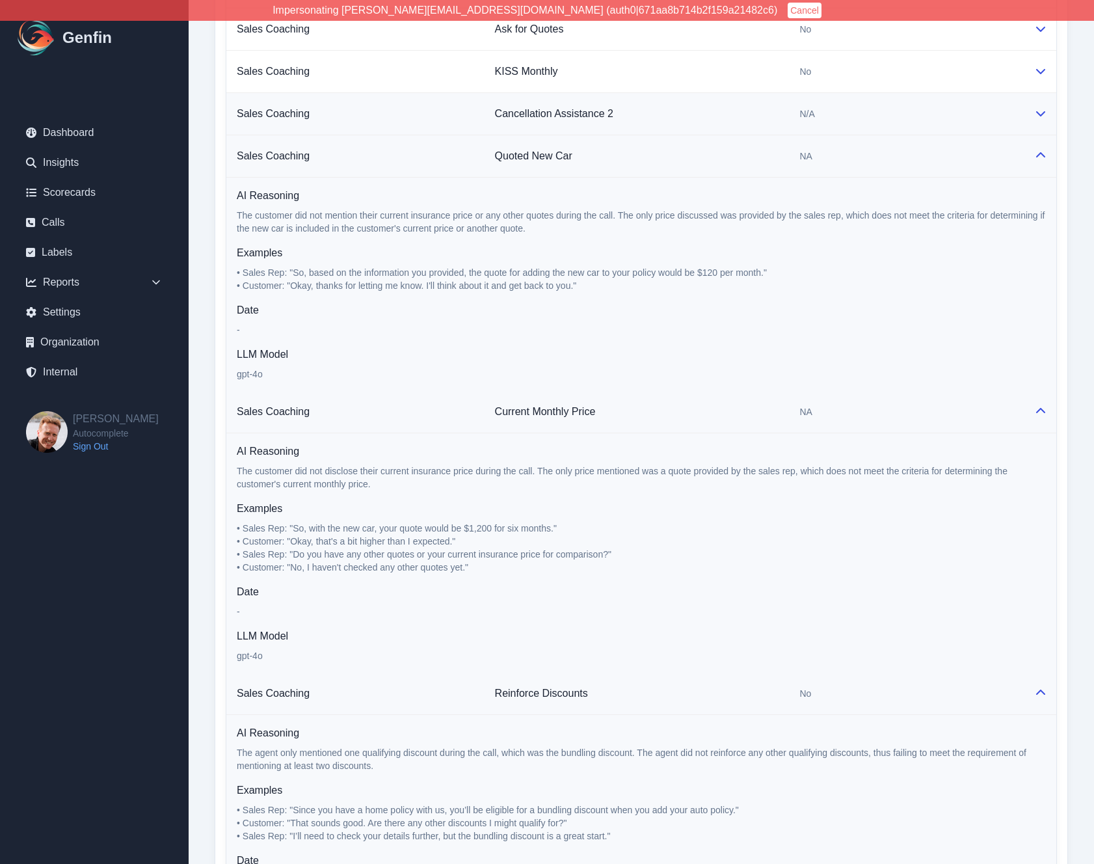
click at [778, 104] on td "Cancellation Assistance 2" at bounding box center [636, 114] width 305 height 42
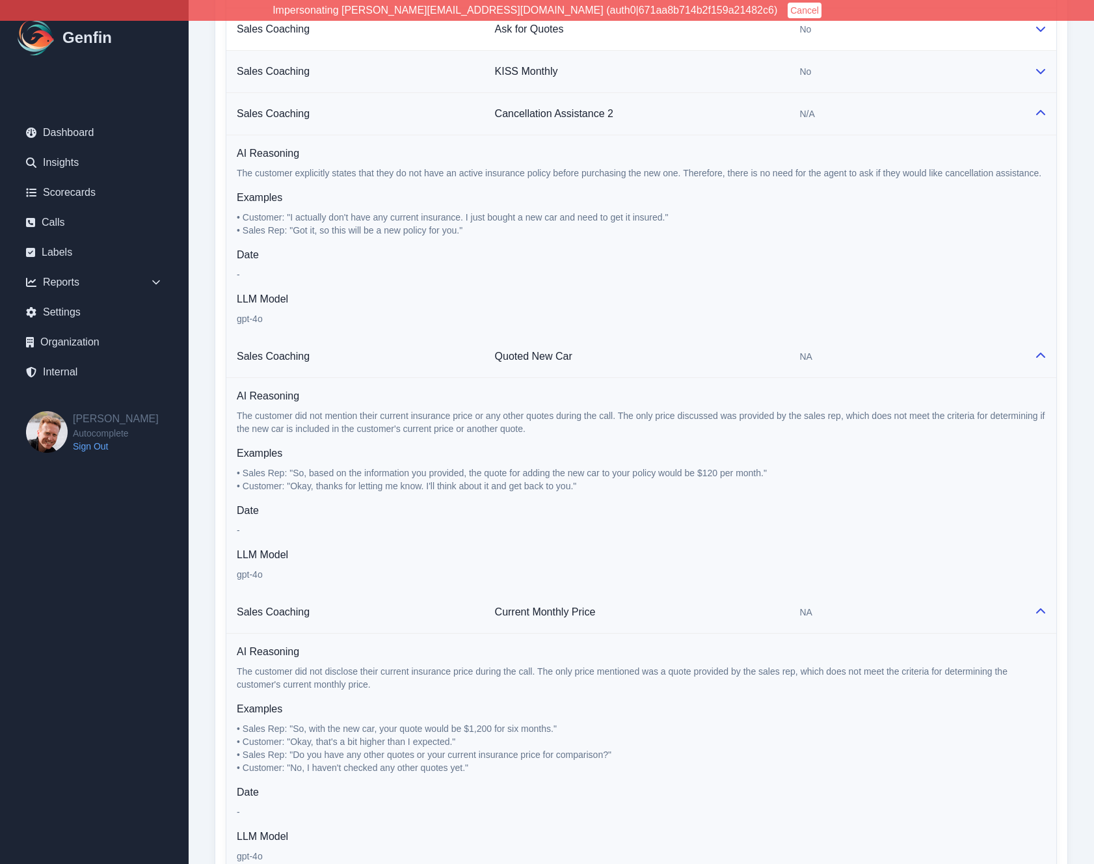
click at [778, 68] on td "KISS Monthly" at bounding box center [636, 72] width 305 height 42
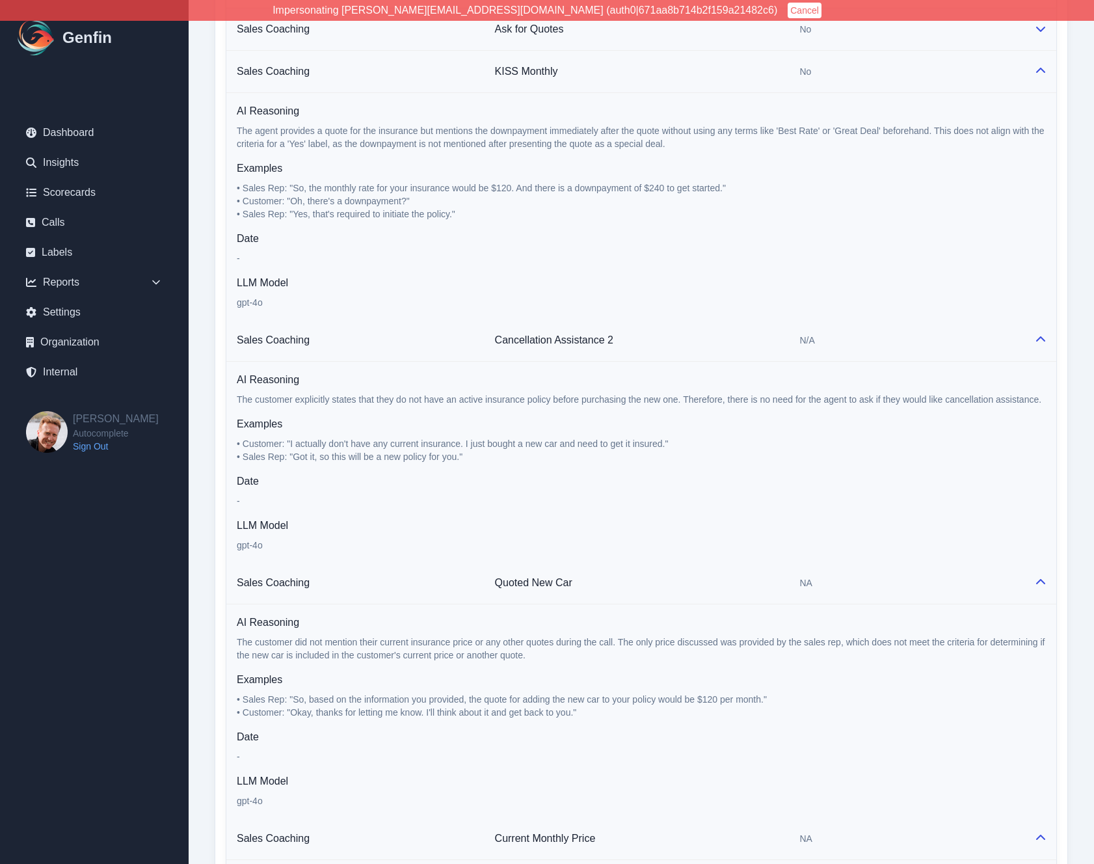
click at [778, 39] on td "Ask for Quotes" at bounding box center [636, 29] width 305 height 42
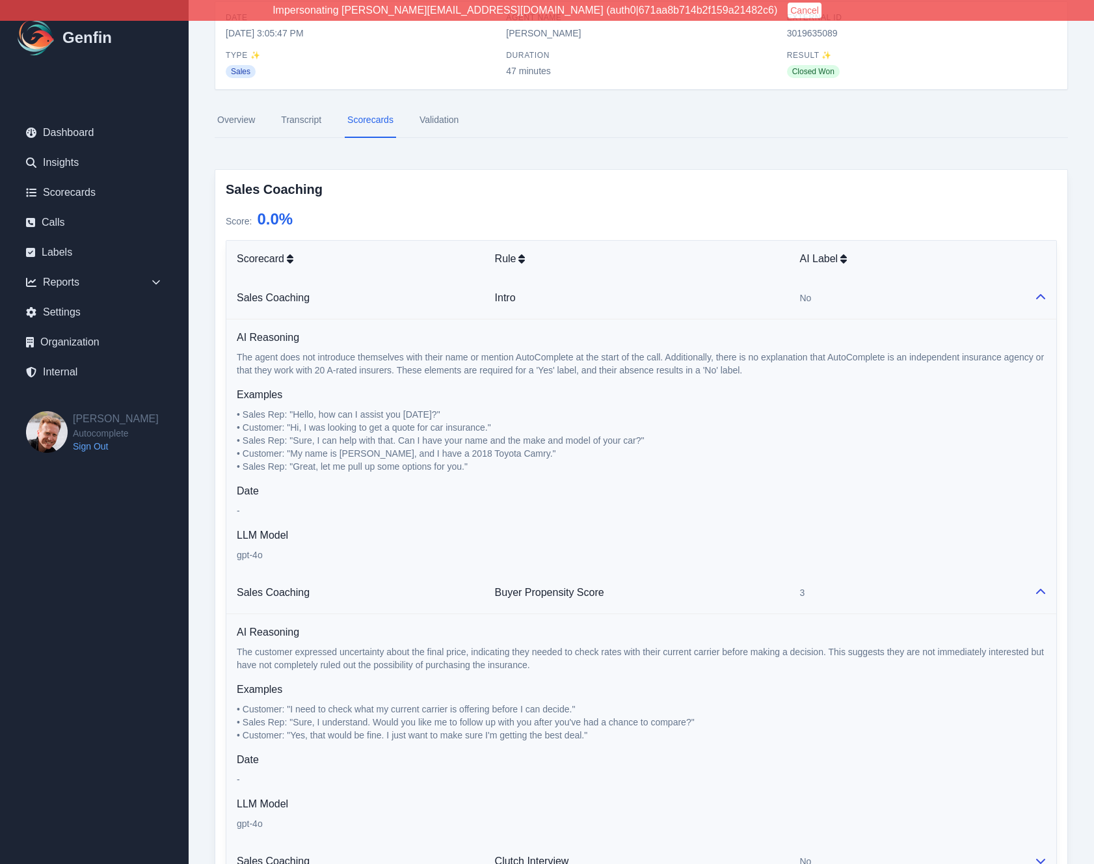
scroll to position [0, 0]
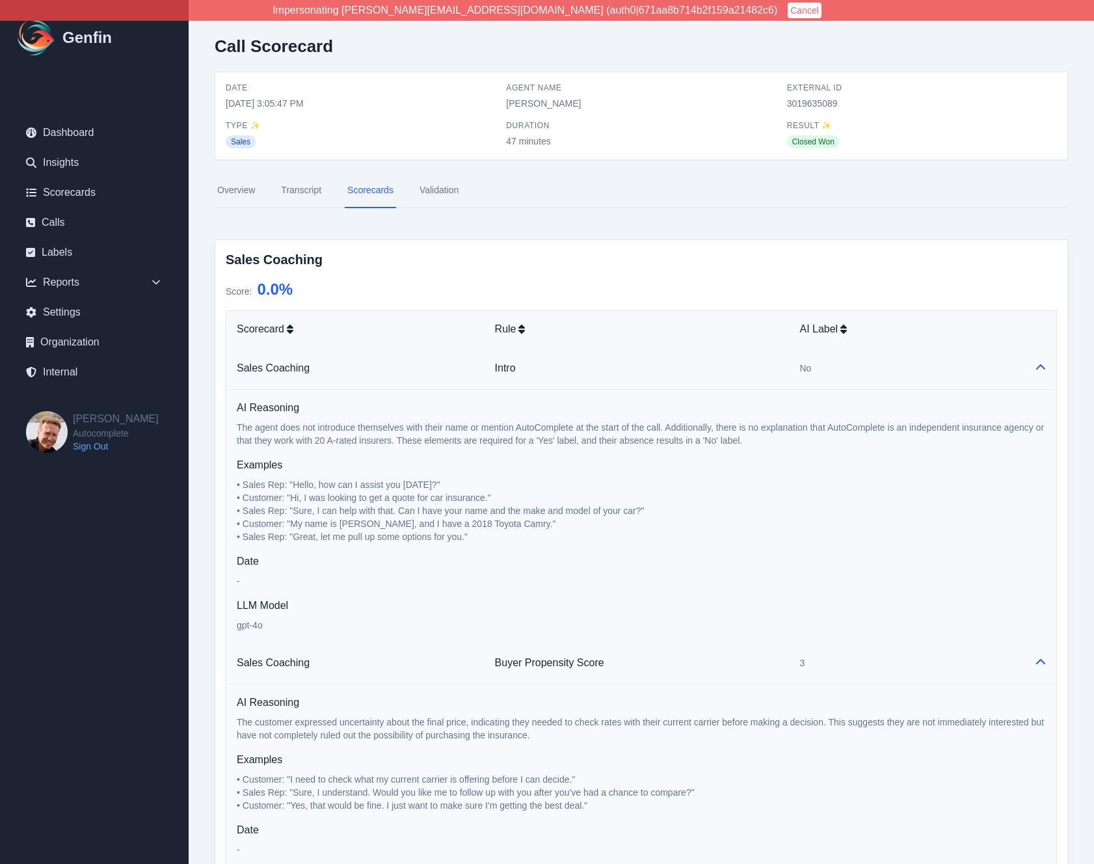
click at [669, 197] on nav "Overview Transcript Scorecards Validation" at bounding box center [641, 190] width 853 height 35
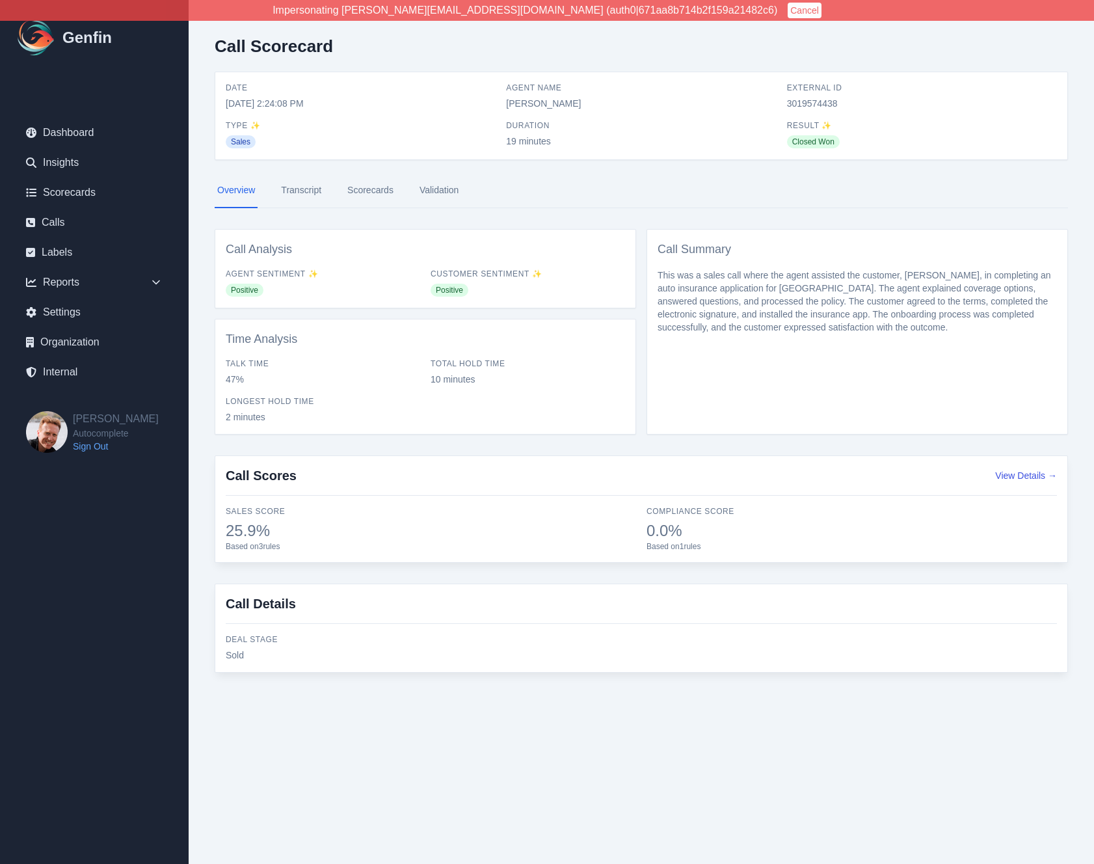
click at [304, 192] on link "Transcript" at bounding box center [301, 190] width 46 height 35
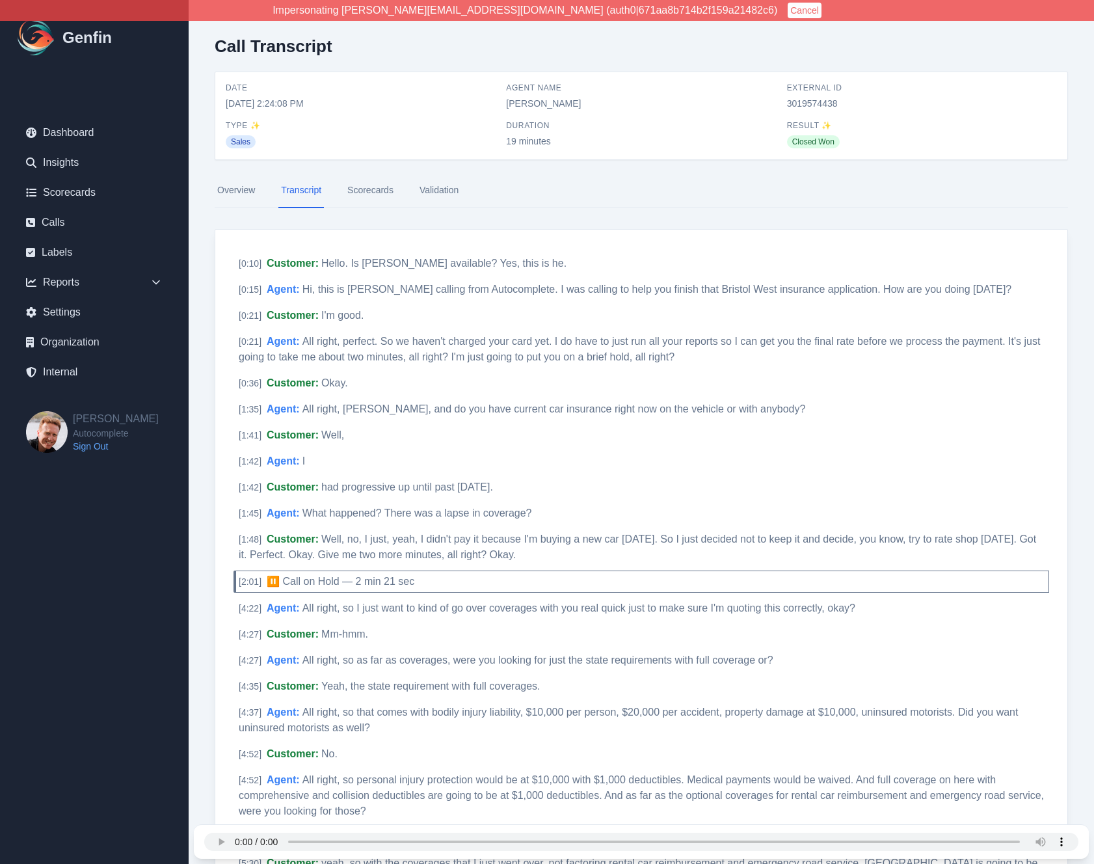
click at [311, 185] on link "Transcript" at bounding box center [301, 190] width 46 height 35
click at [373, 189] on link "Scorecards" at bounding box center [370, 190] width 51 height 35
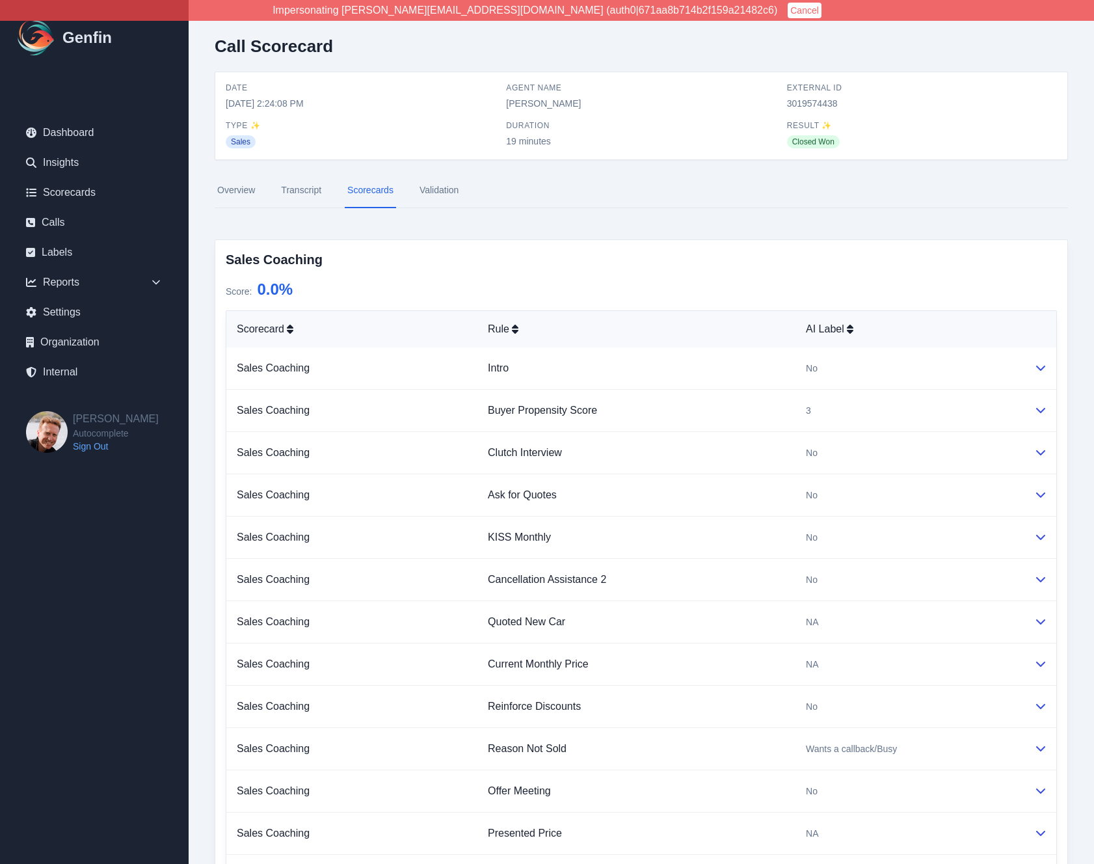
click at [782, 520] on td "KISS Monthly" at bounding box center [636, 537] width 318 height 42
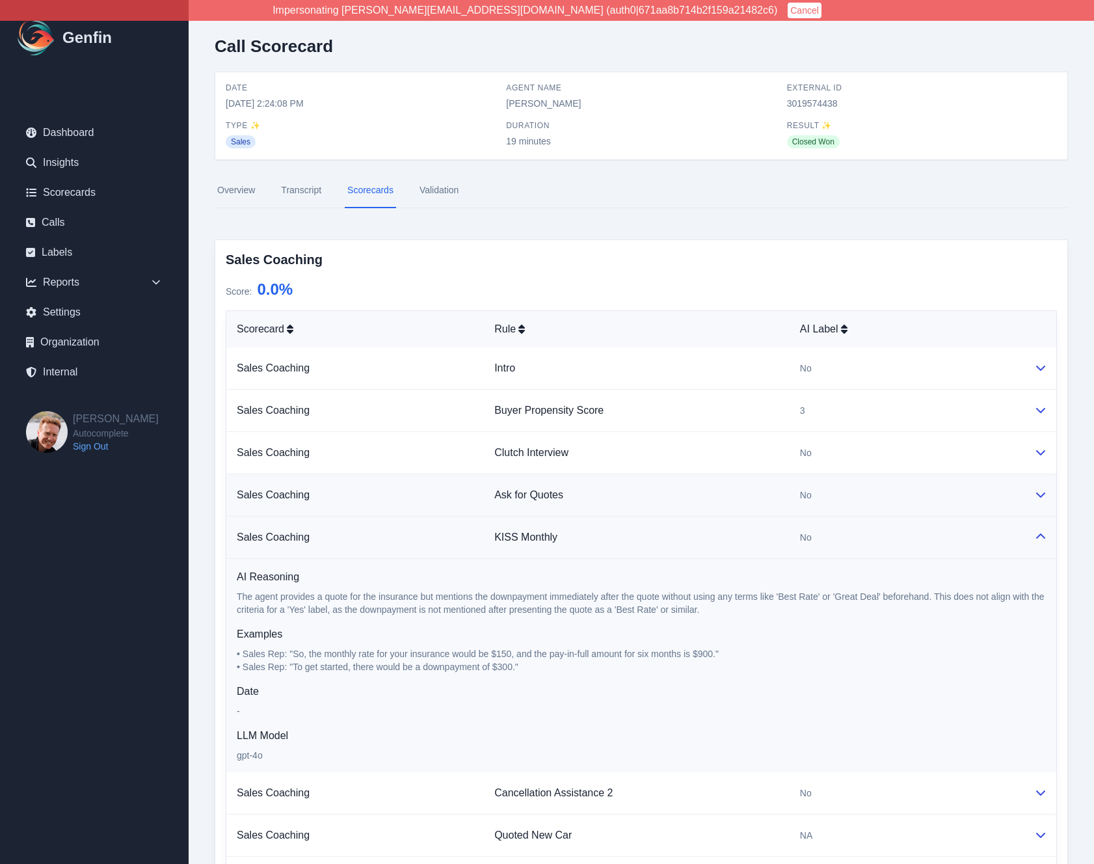
click at [782, 503] on td "Ask for Quotes" at bounding box center [637, 495] width 306 height 42
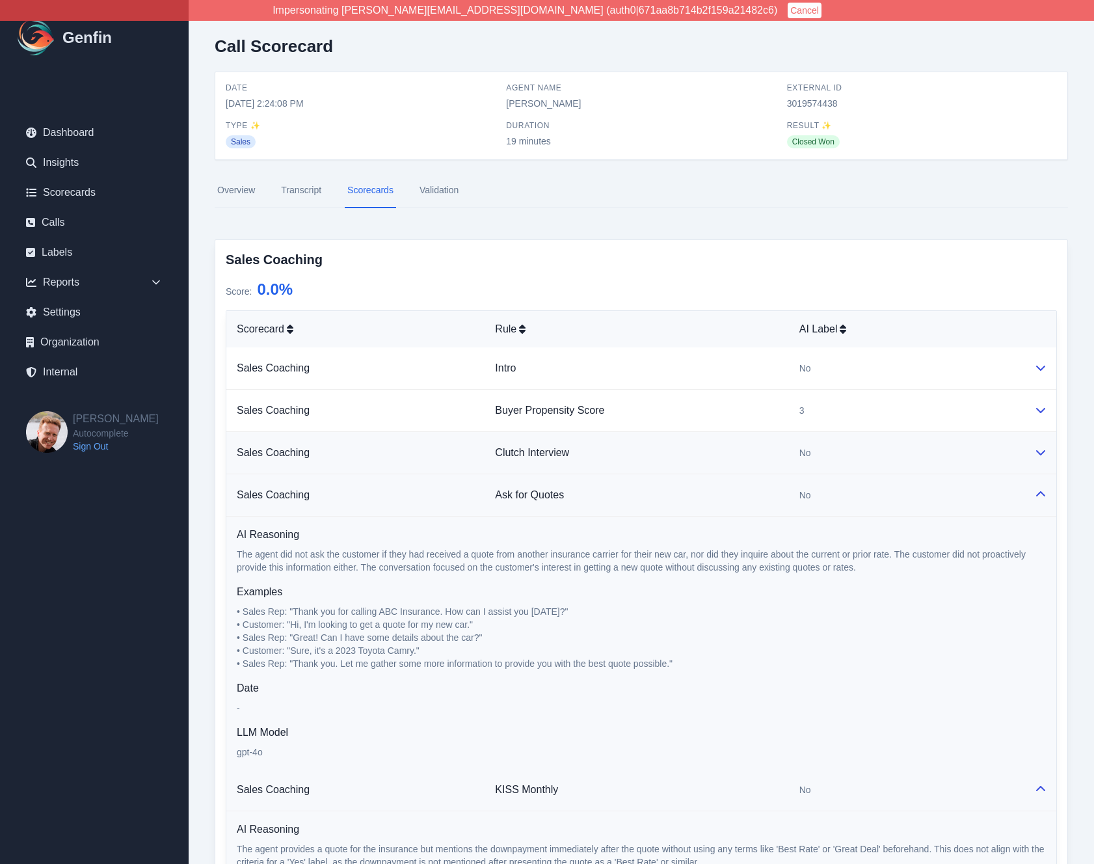
click at [781, 471] on td "Clutch Interview" at bounding box center [636, 453] width 304 height 42
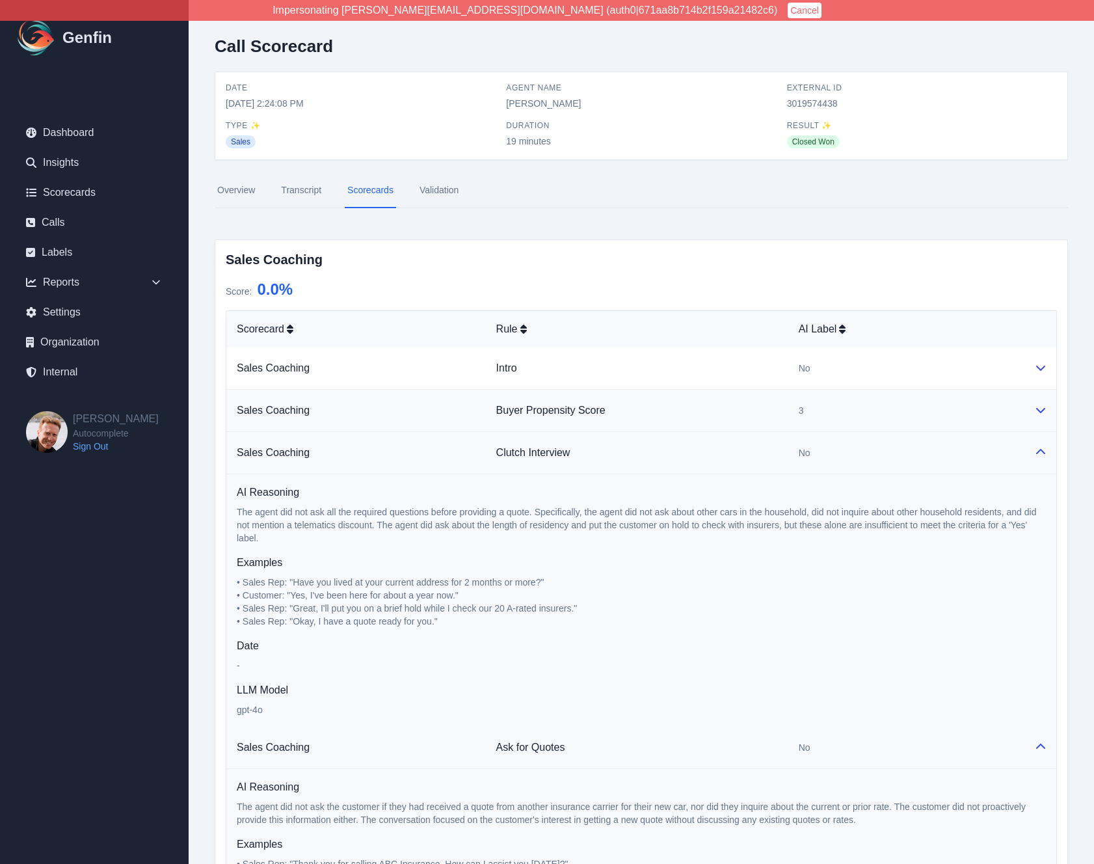
click at [782, 421] on td "Buyer Propensity Score" at bounding box center [637, 411] width 302 height 42
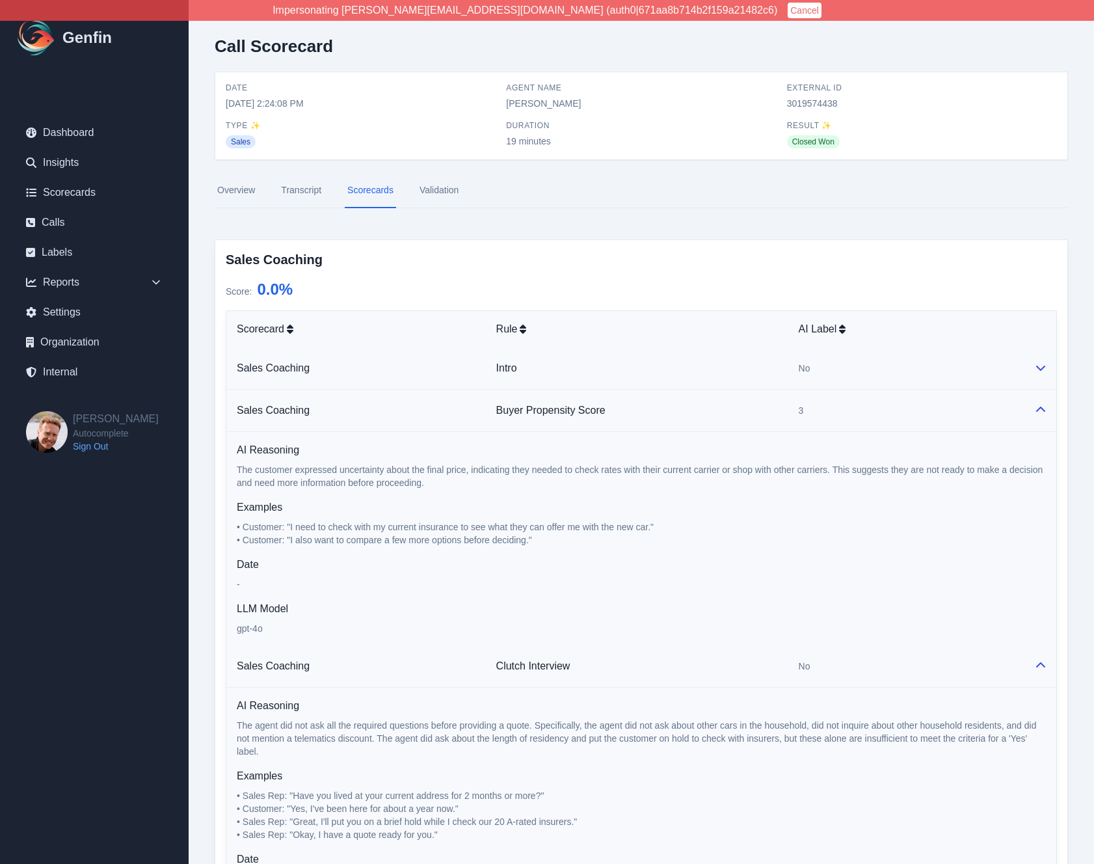
click at [781, 381] on td "Intro" at bounding box center [637, 368] width 302 height 42
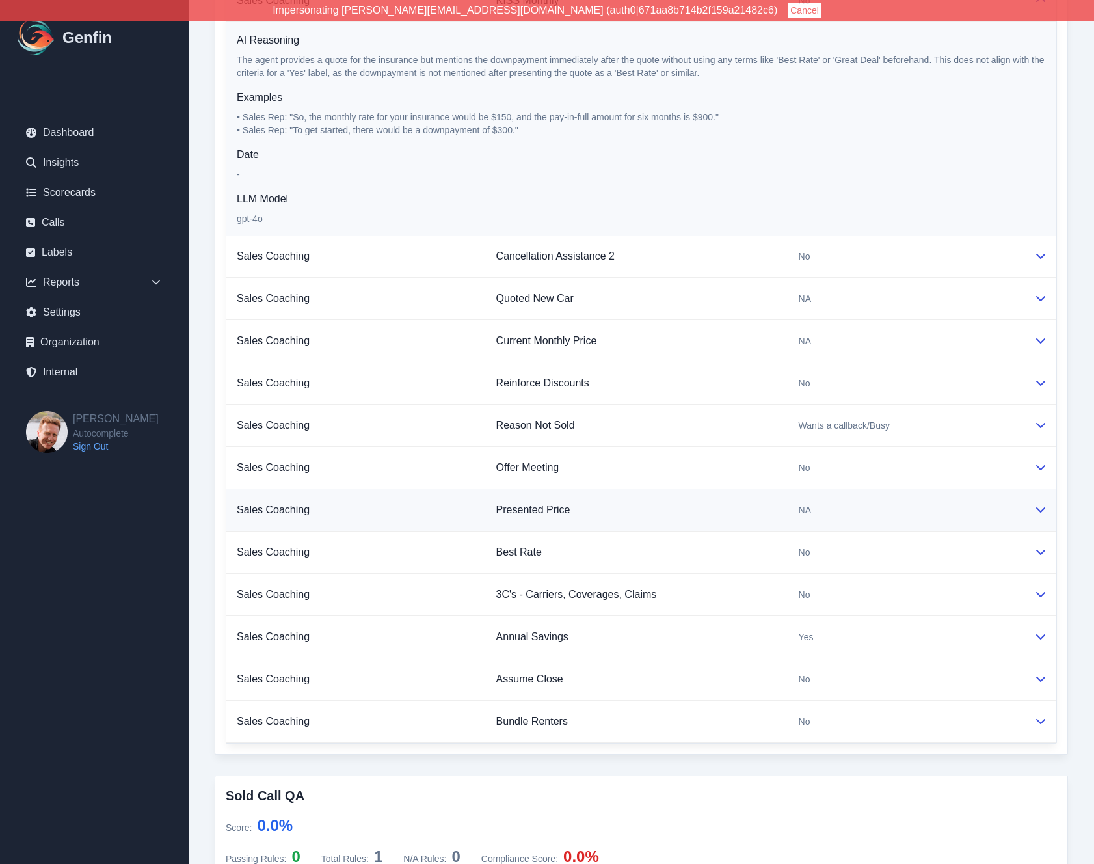
scroll to position [1530, 0]
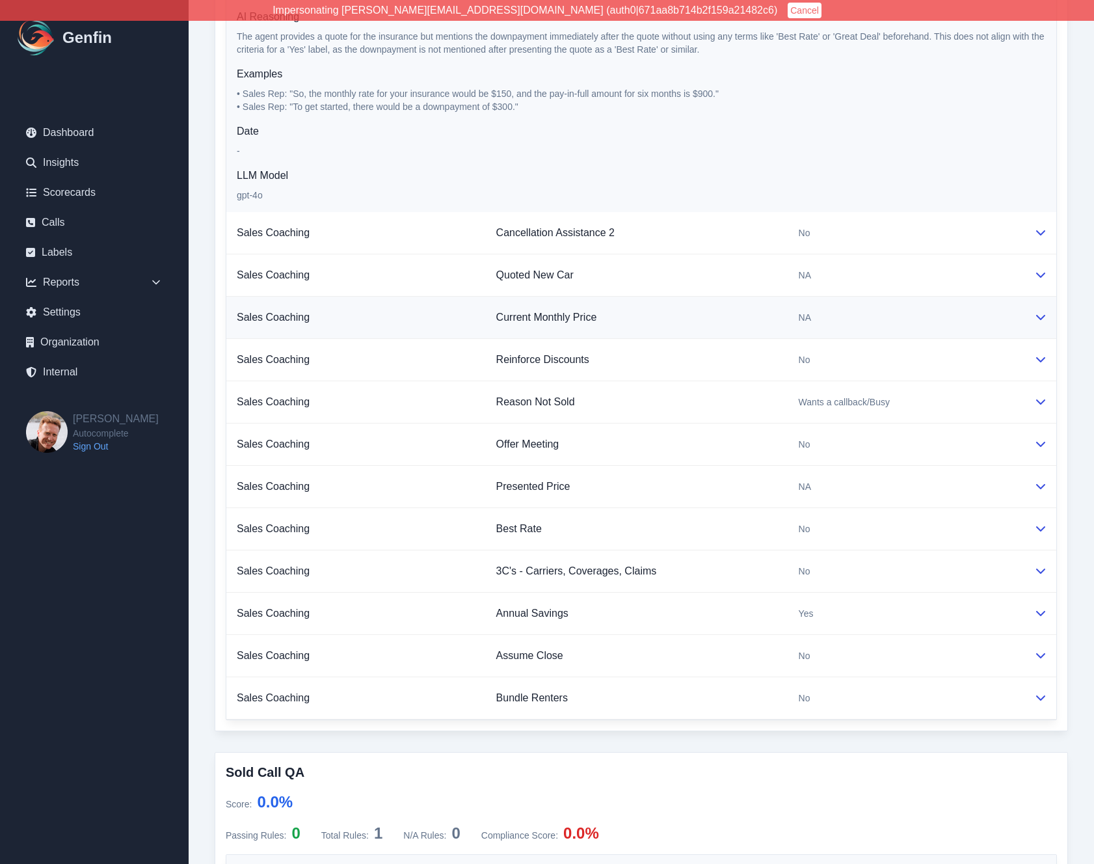
click at [788, 308] on td "NA" at bounding box center [905, 318] width 235 height 42
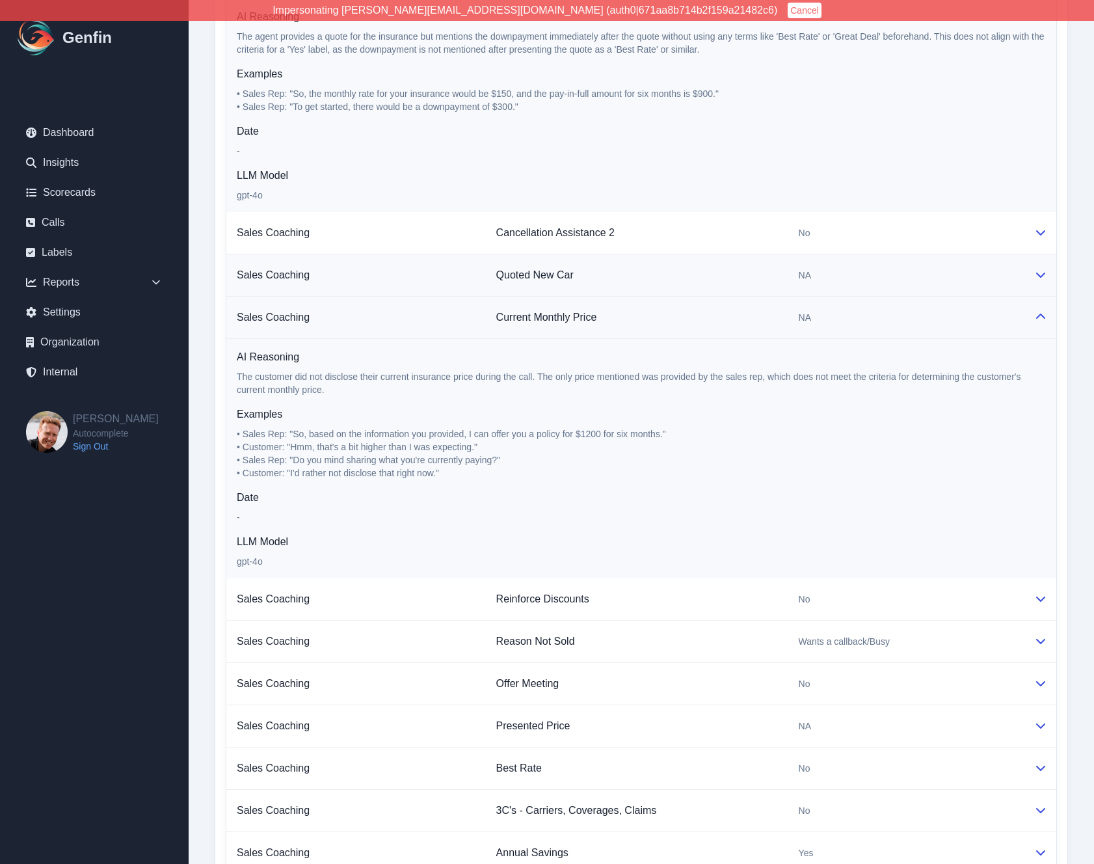
click at [785, 279] on td "Quoted New Car" at bounding box center [637, 275] width 302 height 42
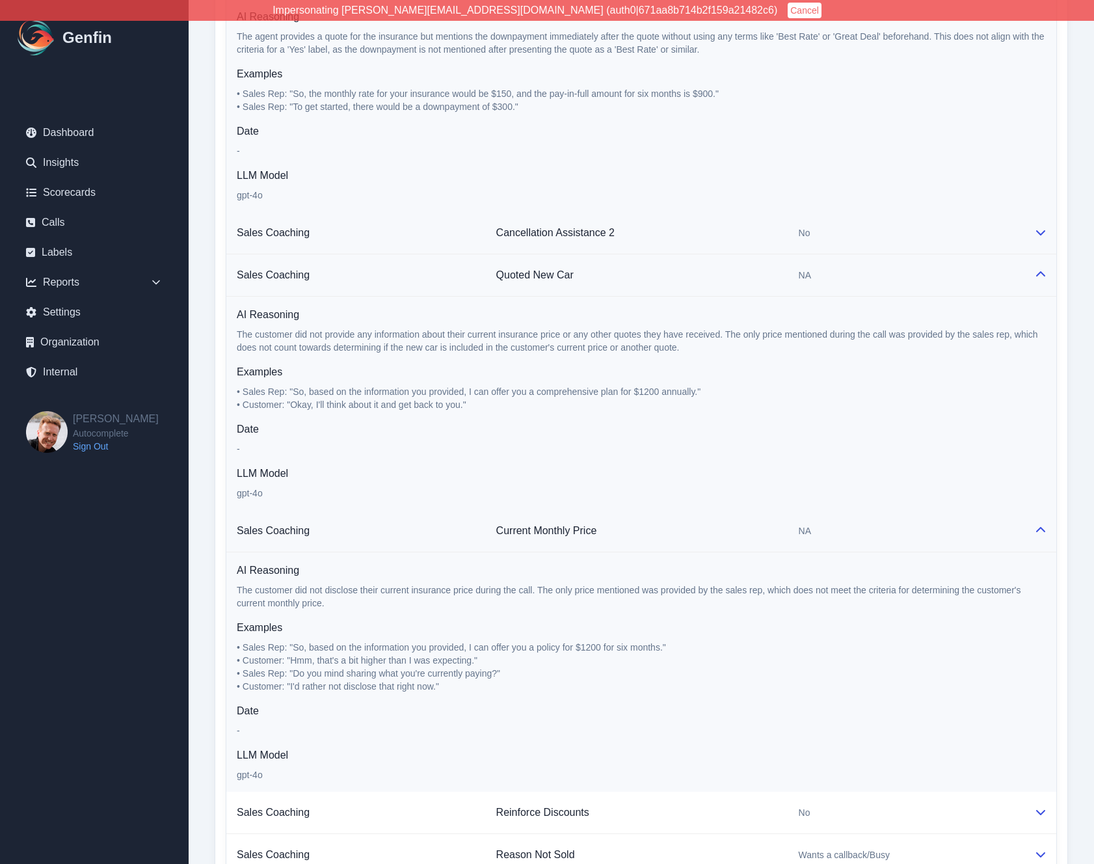
click at [778, 224] on td "Cancellation Assistance 2" at bounding box center [637, 233] width 302 height 42
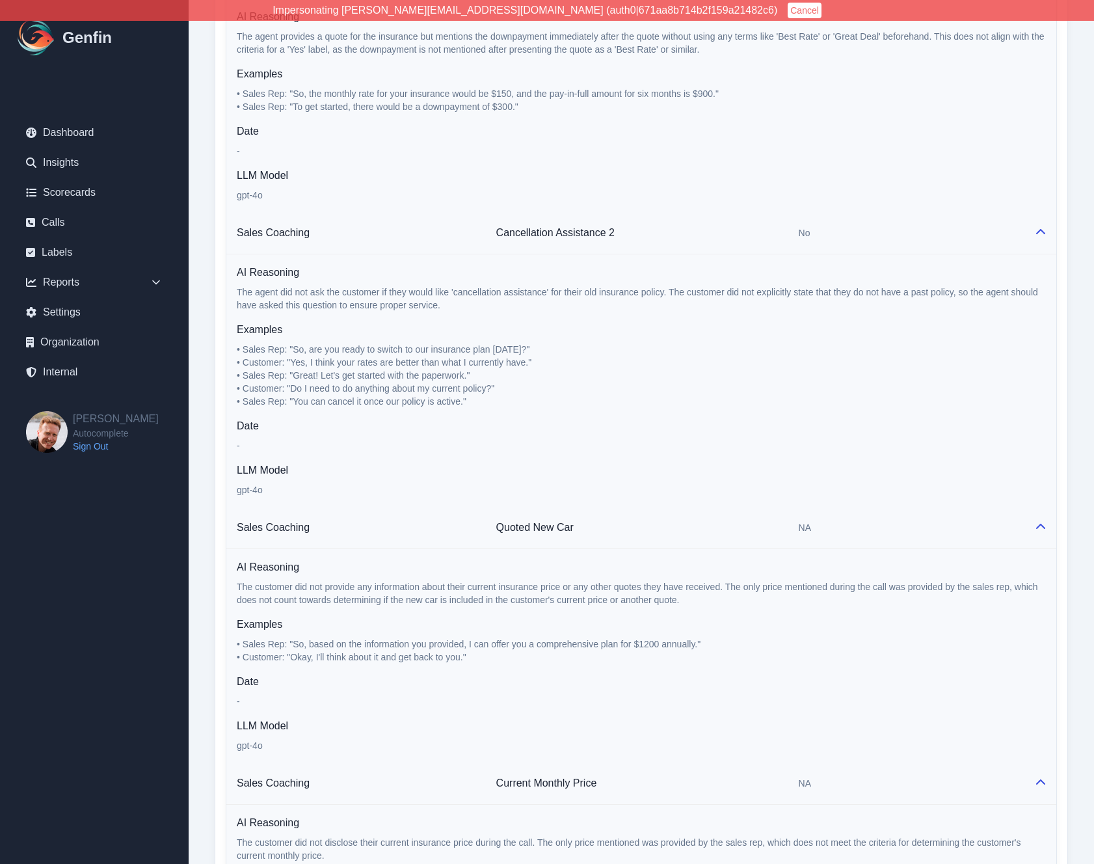
scroll to position [0, 0]
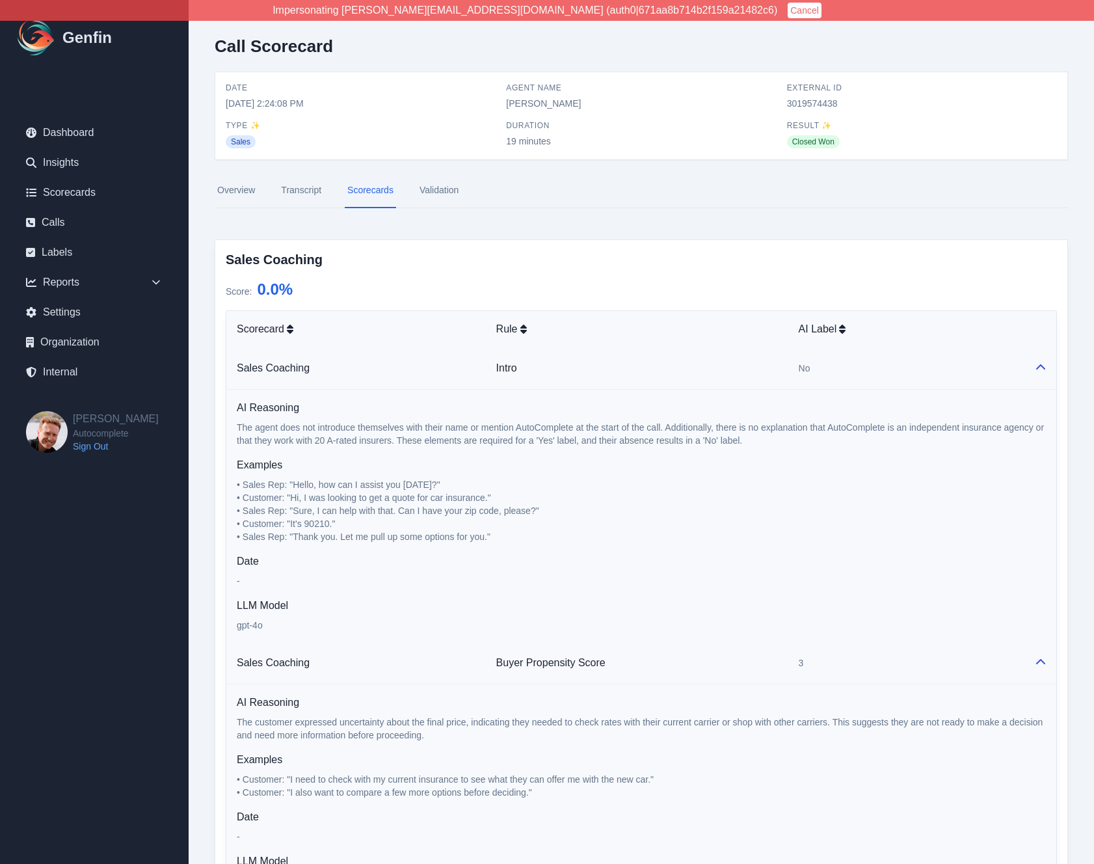
click at [308, 202] on link "Transcript" at bounding box center [301, 190] width 46 height 35
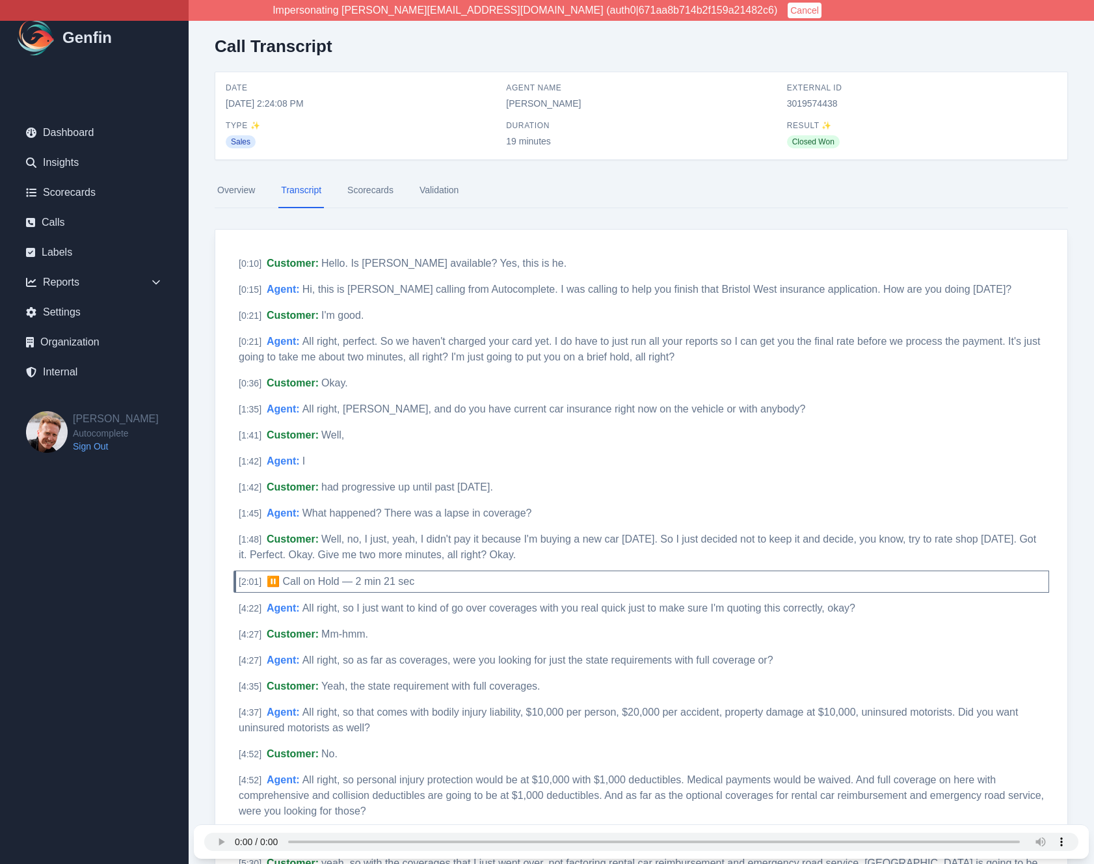
click at [360, 197] on link "Scorecards" at bounding box center [370, 190] width 51 height 35
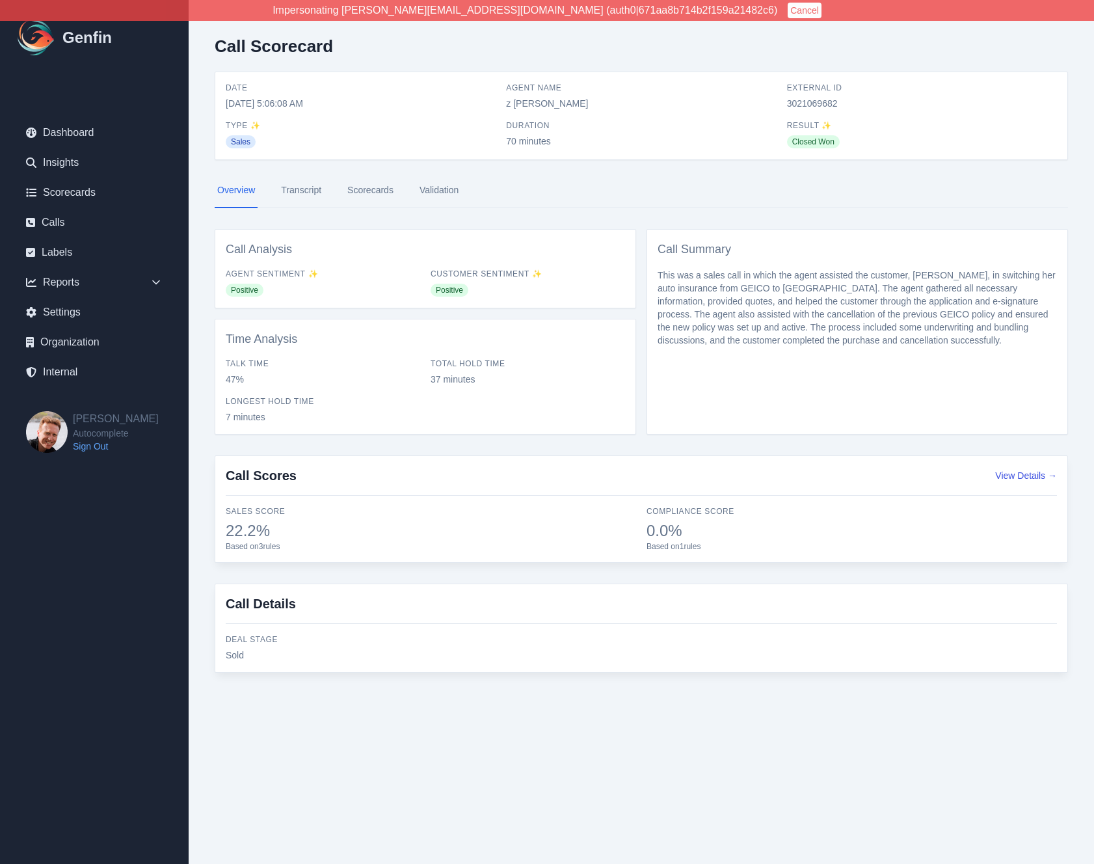
click at [300, 194] on link "Transcript" at bounding box center [301, 190] width 46 height 35
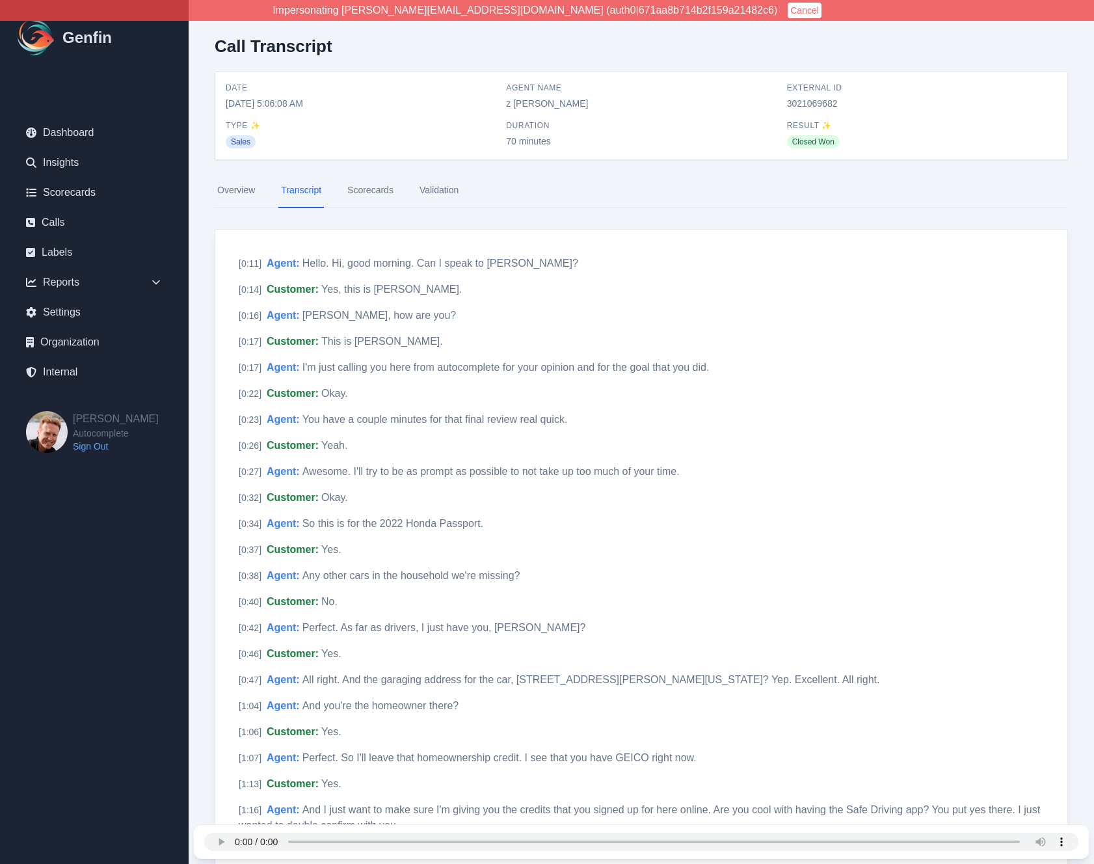
click at [373, 191] on link "Scorecards" at bounding box center [370, 190] width 51 height 35
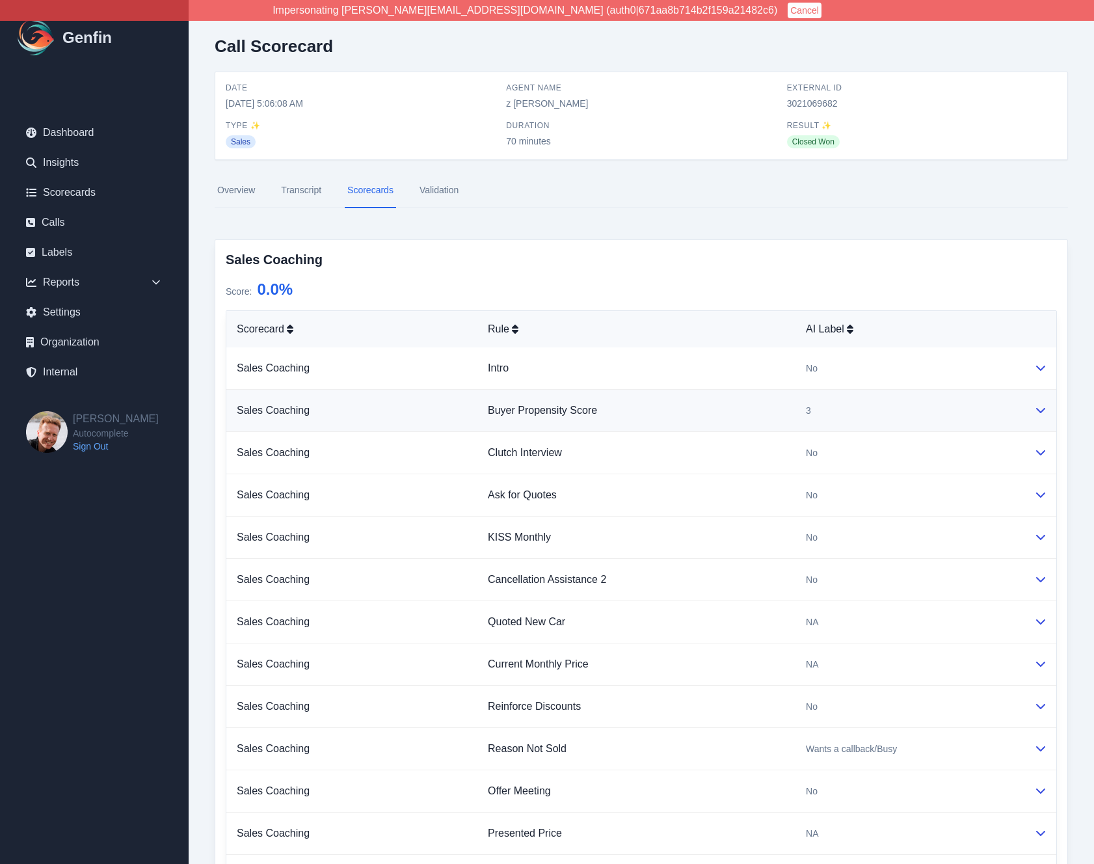
click at [703, 425] on td "Buyer Propensity Score" at bounding box center [636, 411] width 318 height 42
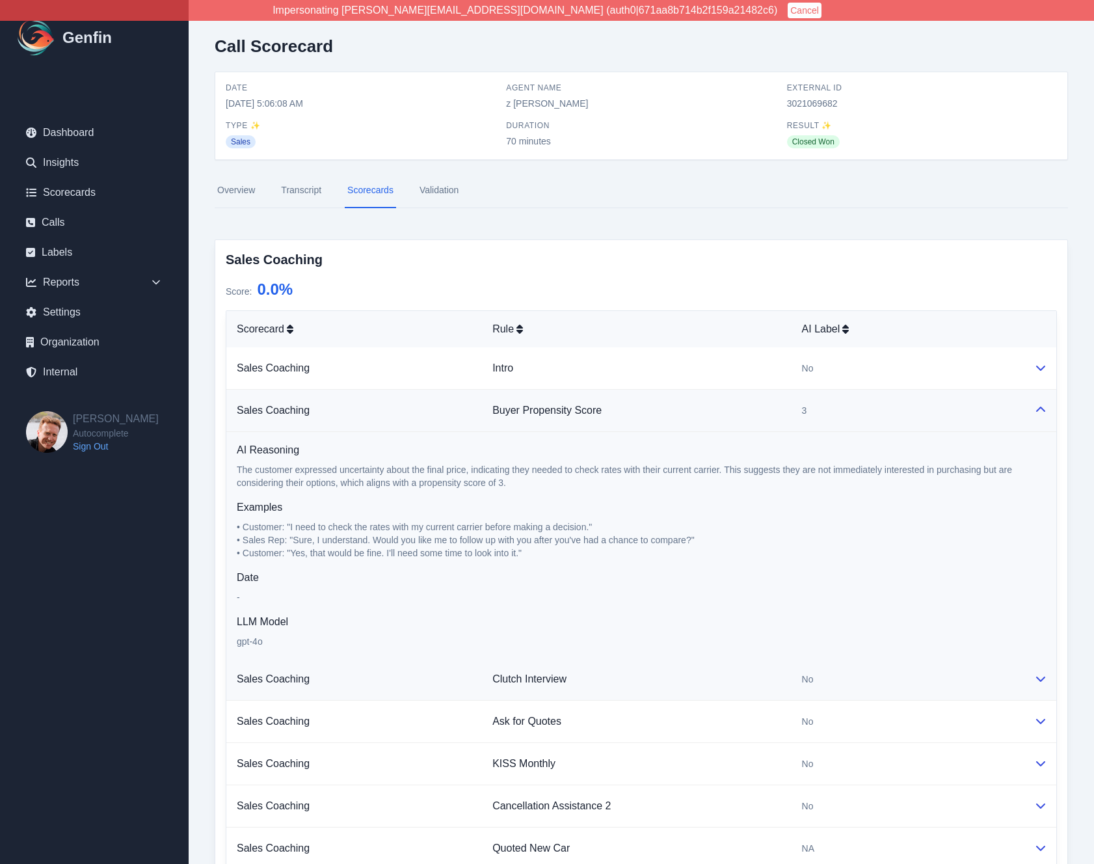
click at [767, 673] on td "Clutch Interview" at bounding box center [636, 679] width 309 height 42
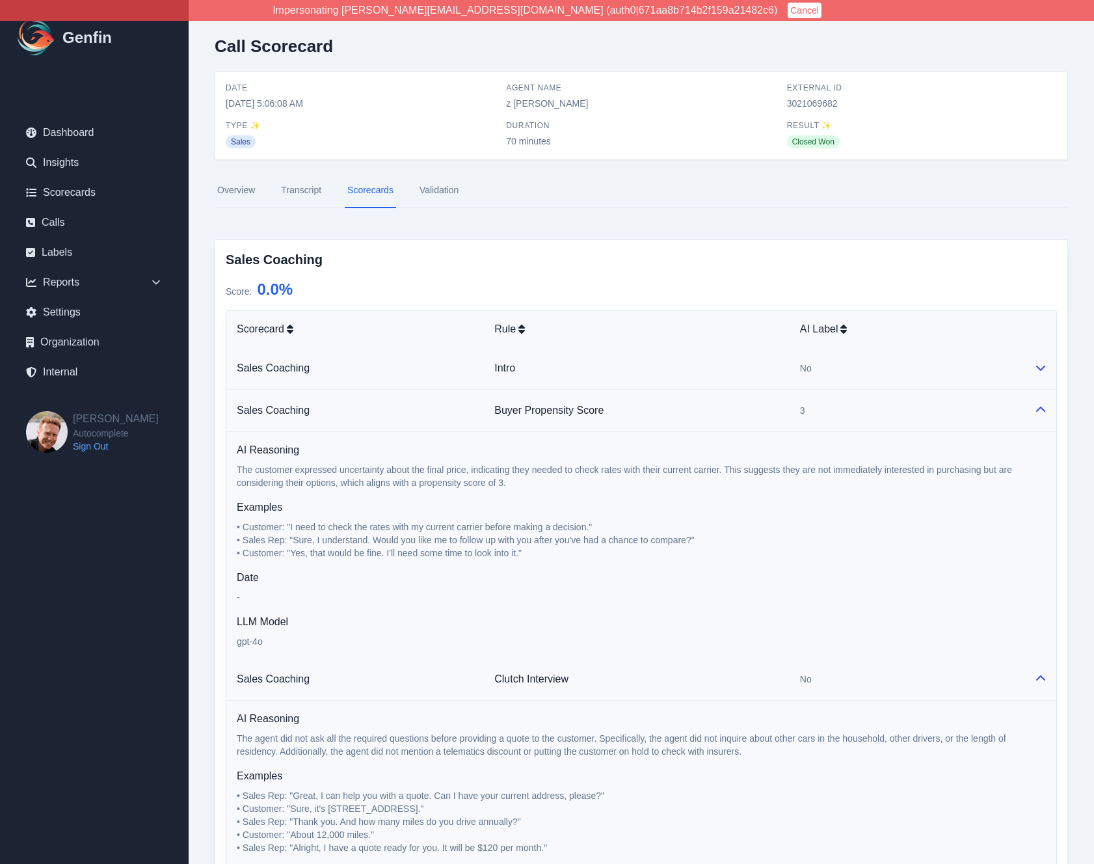
click at [722, 373] on td "Intro" at bounding box center [637, 368] width 306 height 42
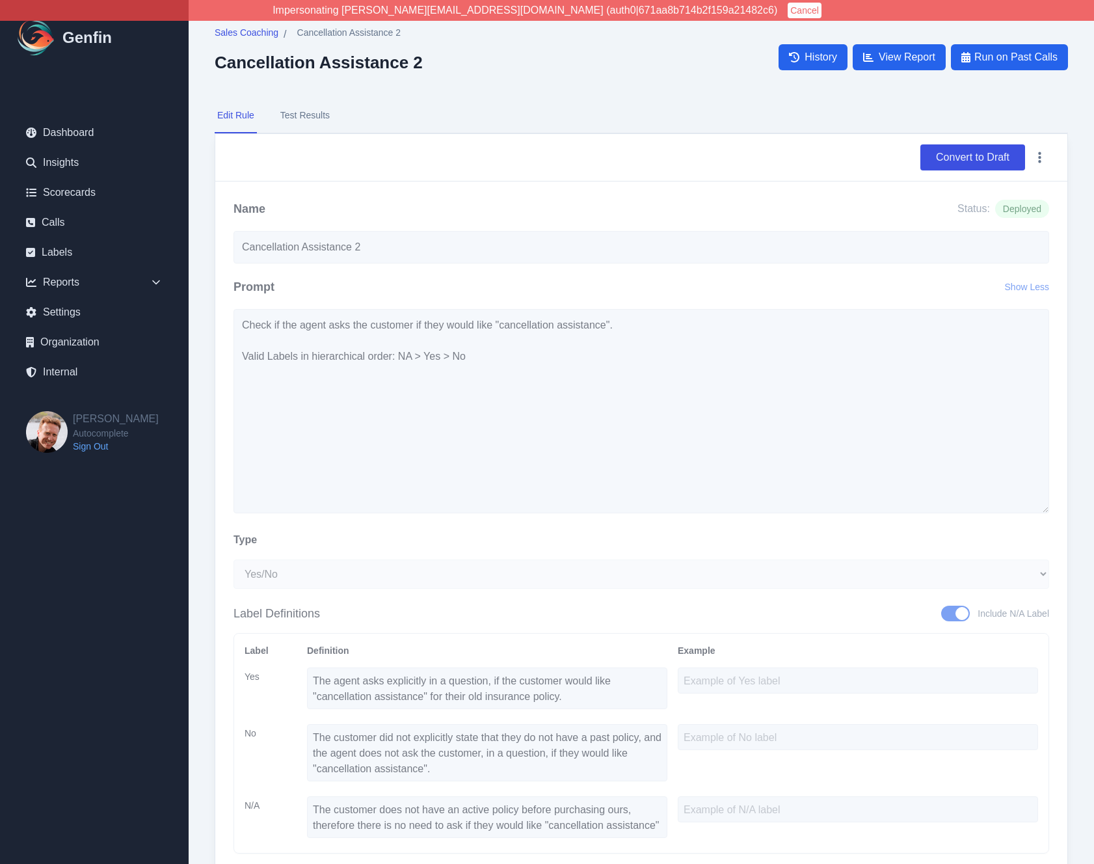
select select "Yes/No"
click at [246, 32] on span "Sales Coaching" at bounding box center [247, 32] width 64 height 13
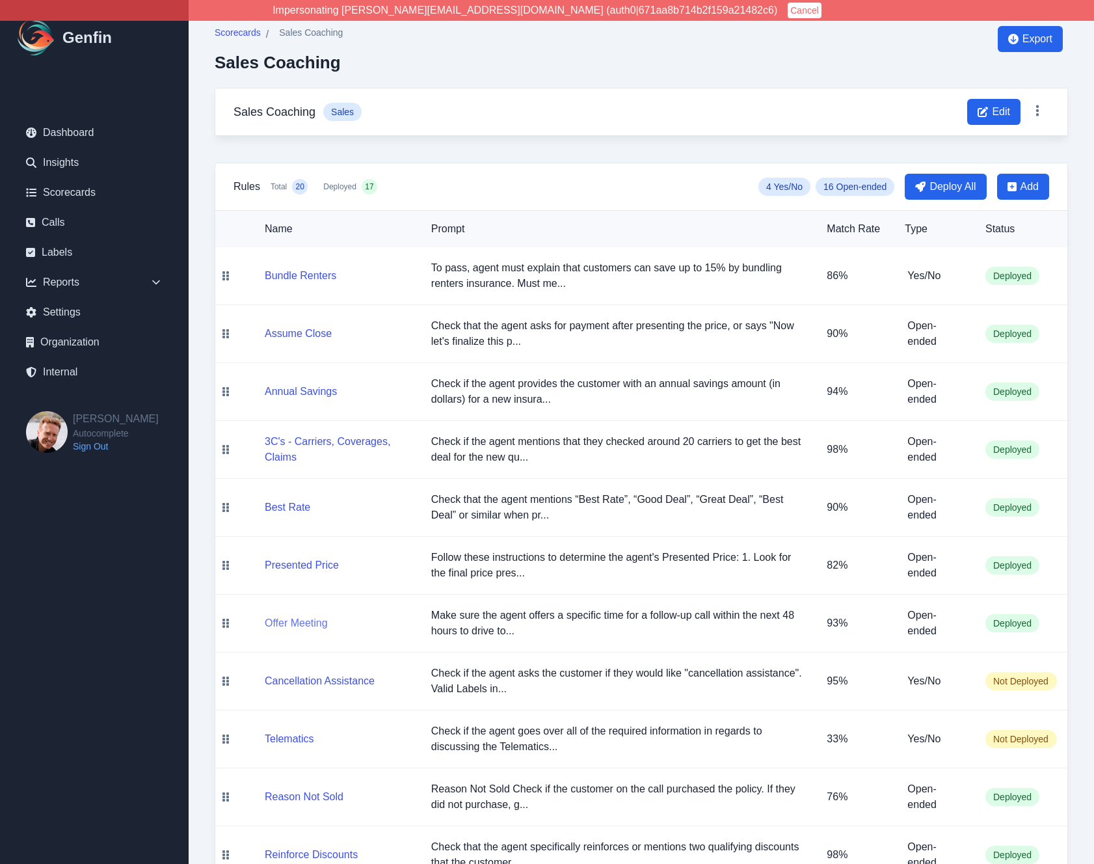
click at [293, 620] on button "Offer Meeting" at bounding box center [296, 623] width 63 height 16
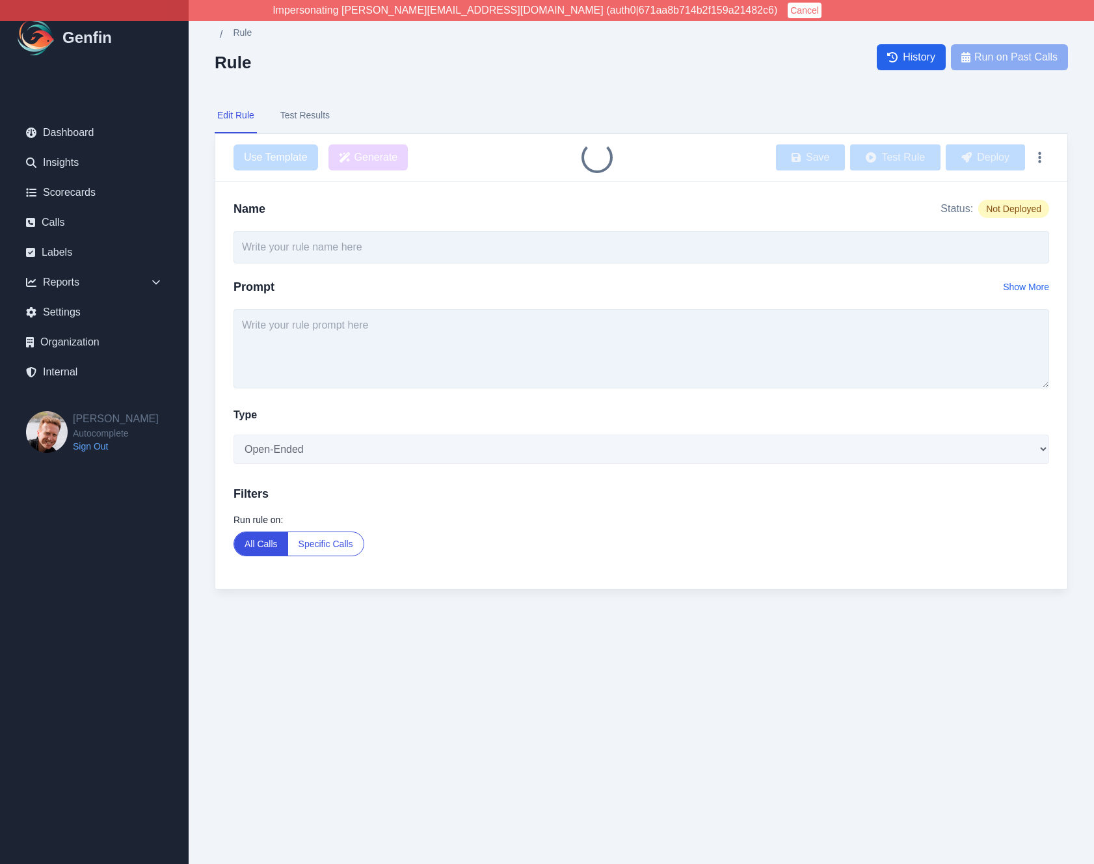
type input "Offer Meeting"
type textarea "Make sure the agent offers a specific time for a follow-up call within the next…"
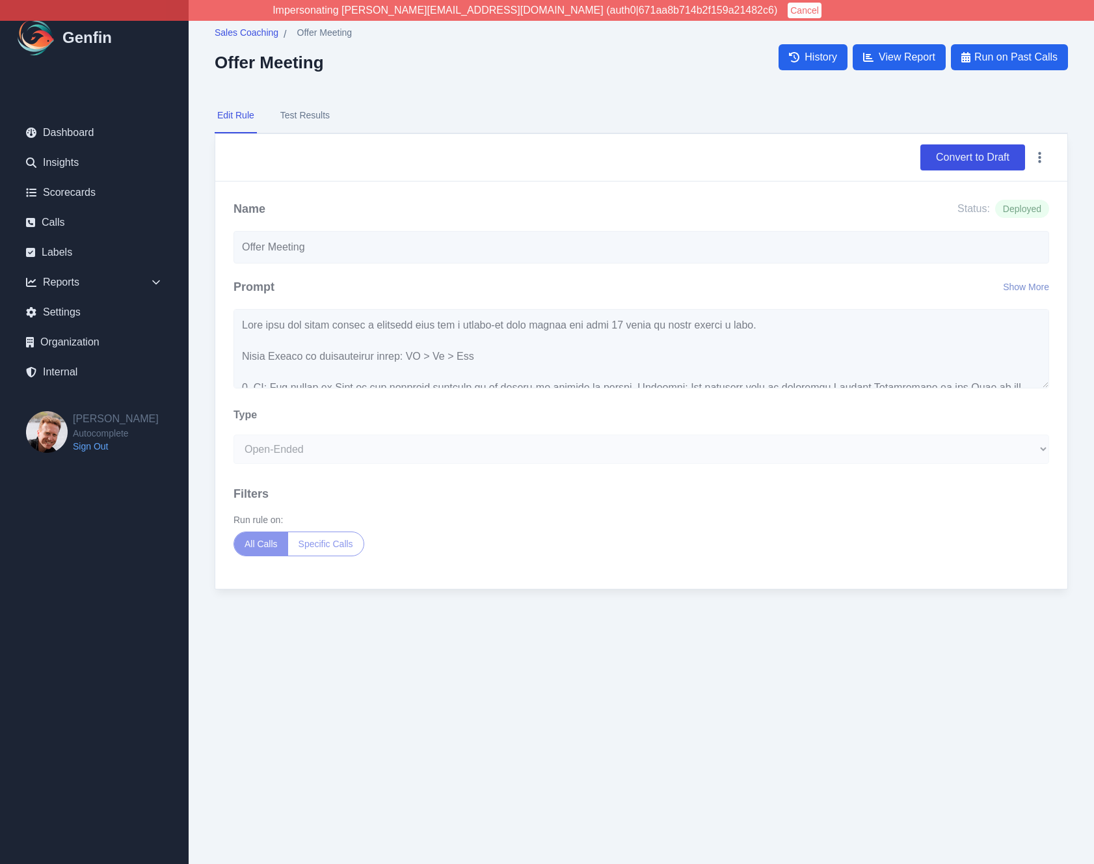
click at [1020, 285] on button "Show More" at bounding box center [1026, 286] width 46 height 13
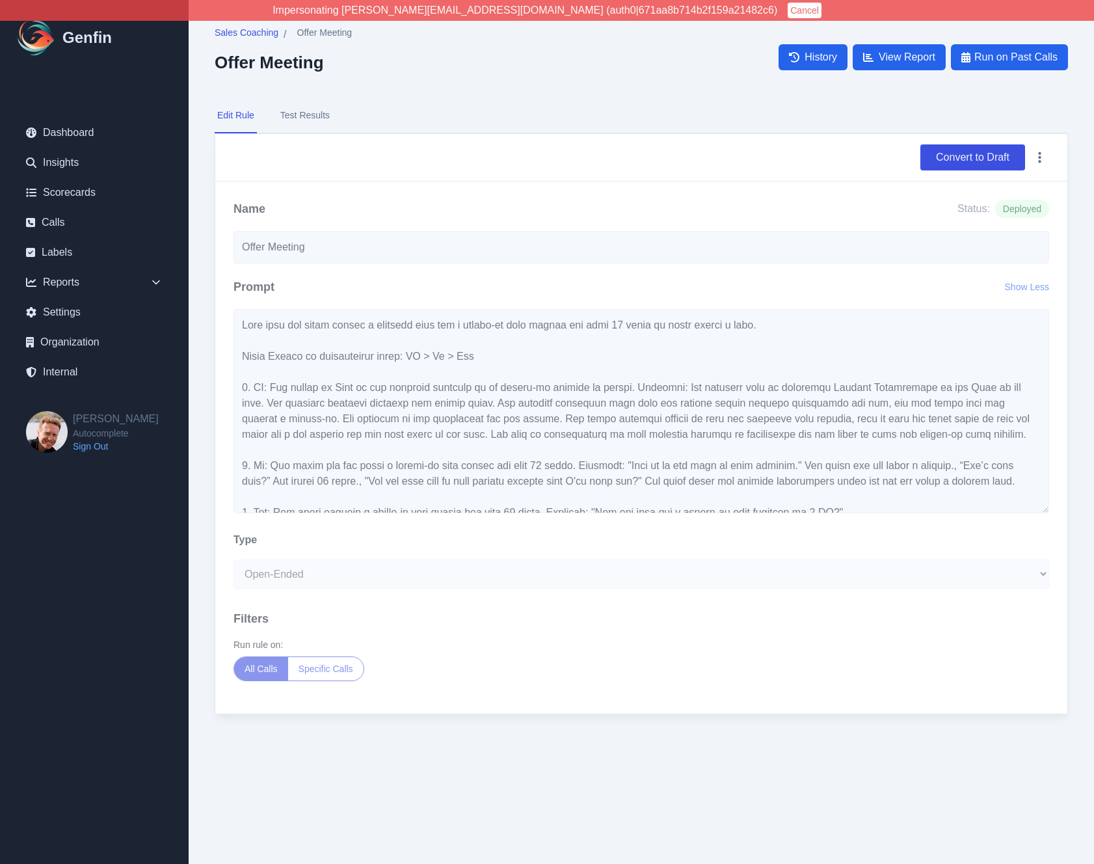
scroll to position [16, 0]
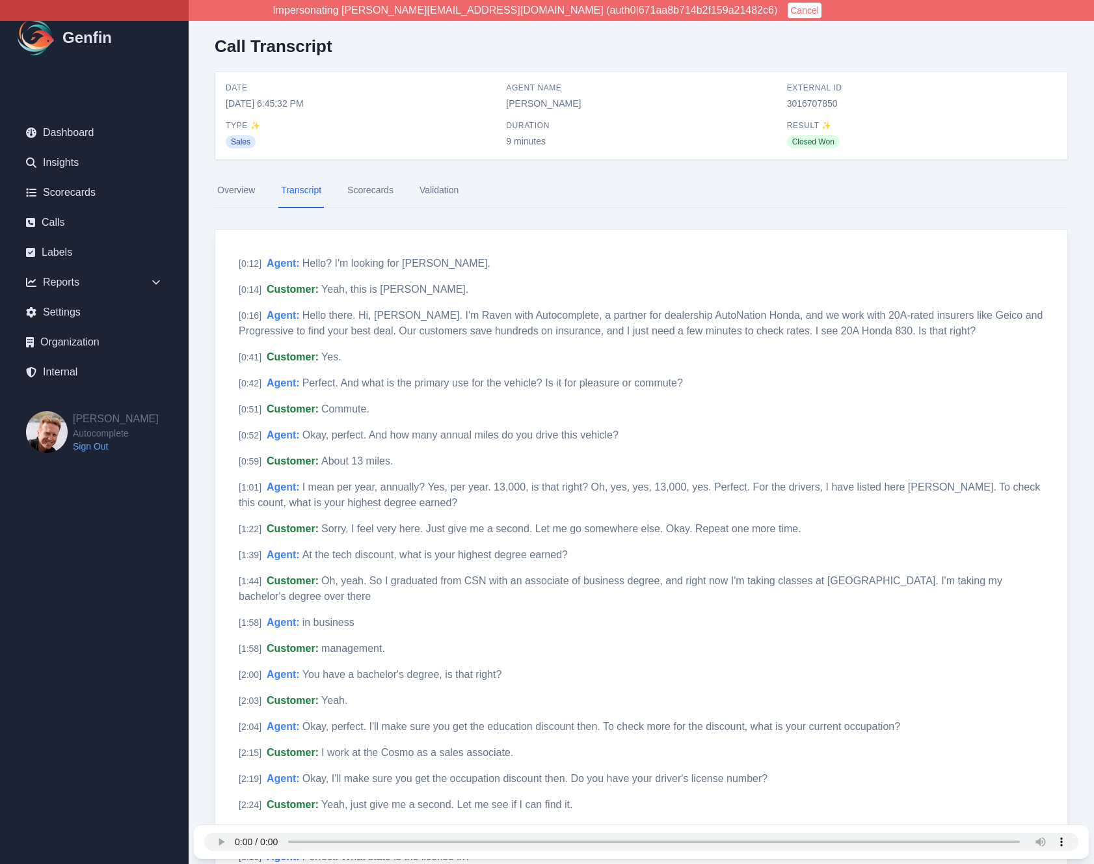
click at [386, 179] on link "Scorecards" at bounding box center [370, 190] width 51 height 35
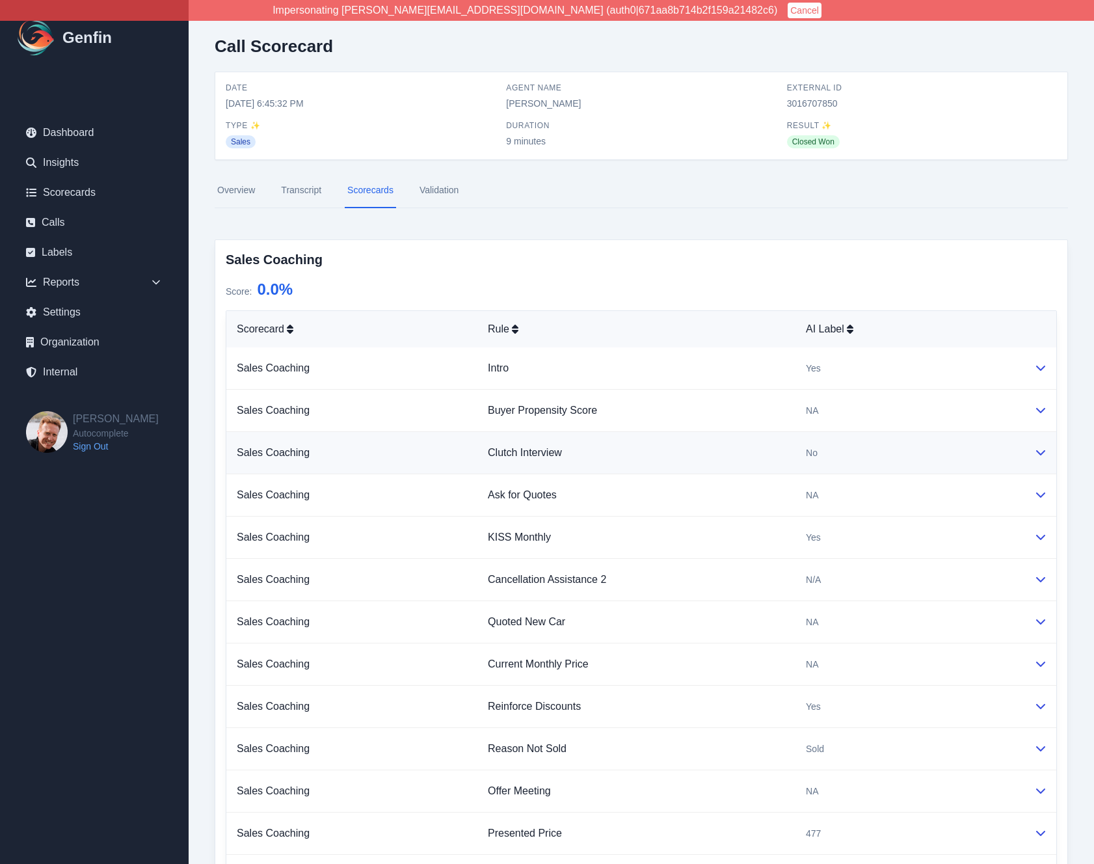
click at [764, 466] on td "Clutch Interview" at bounding box center [636, 453] width 318 height 42
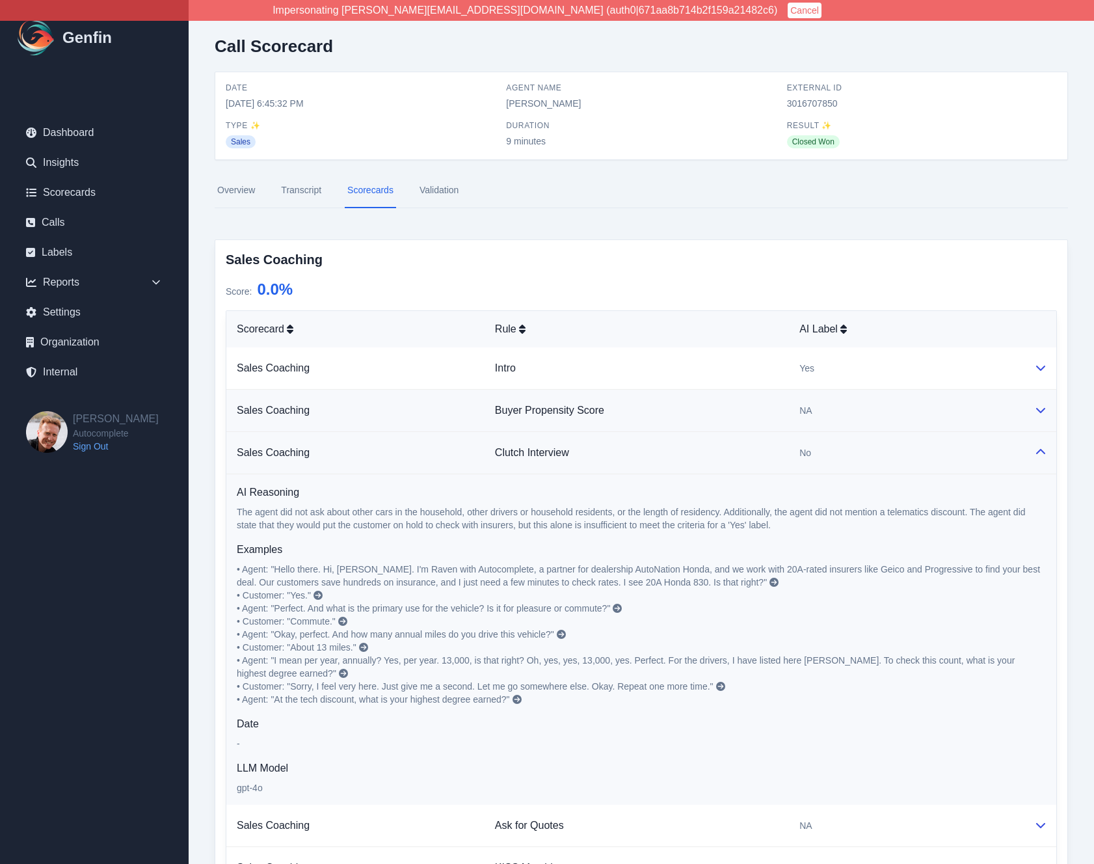
click at [754, 401] on td "Buyer Propensity Score" at bounding box center [636, 411] width 304 height 42
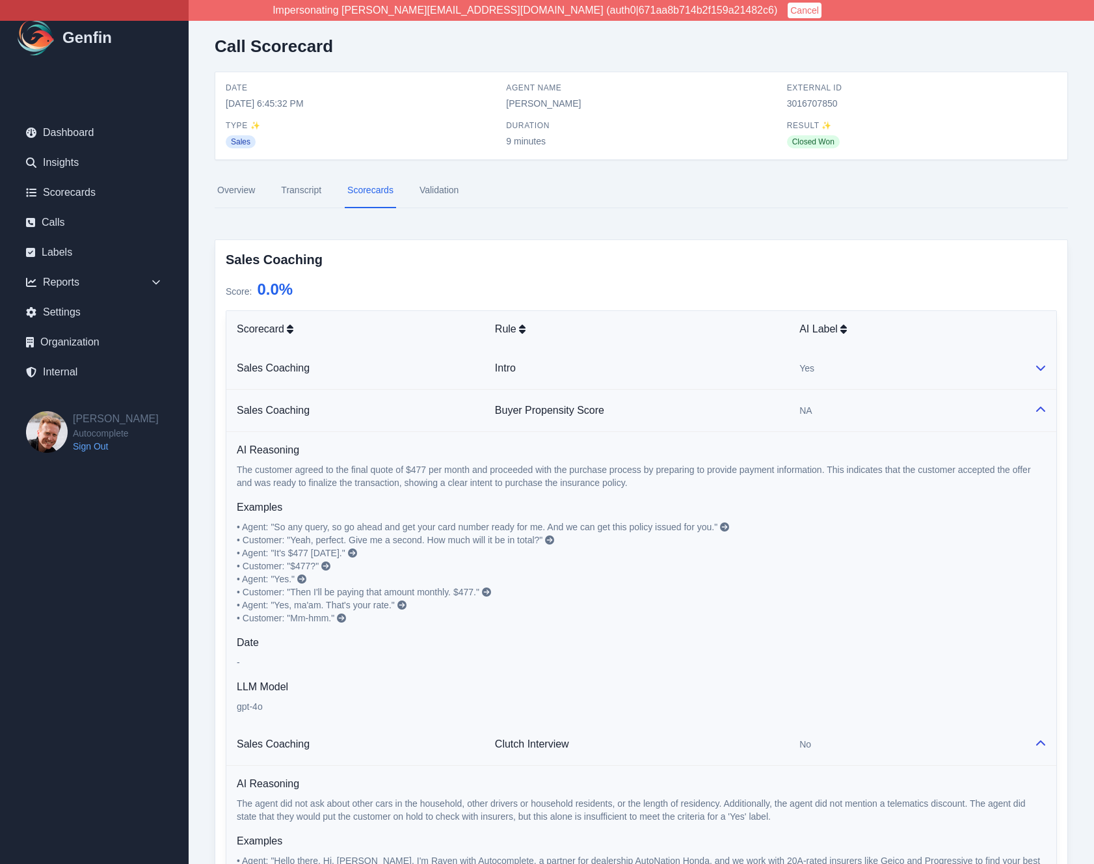
click at [756, 374] on td "Intro" at bounding box center [636, 368] width 304 height 42
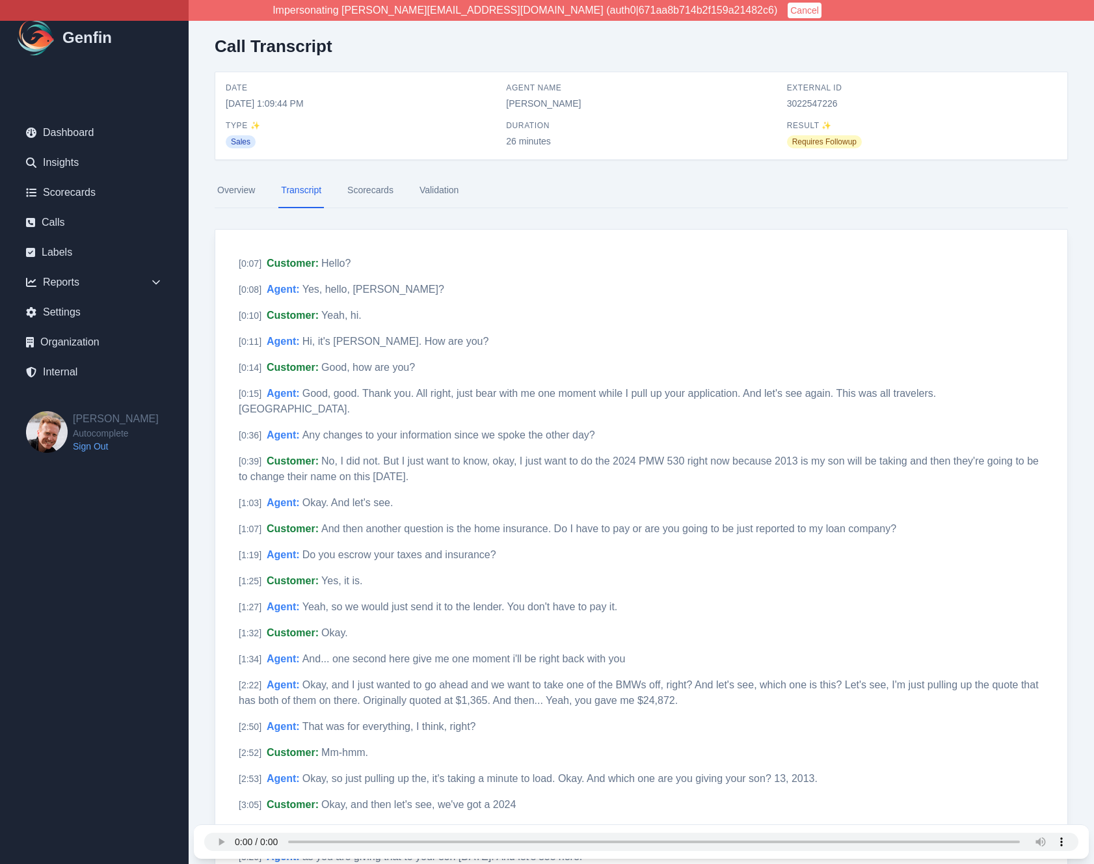
click at [365, 189] on link "Scorecards" at bounding box center [370, 190] width 51 height 35
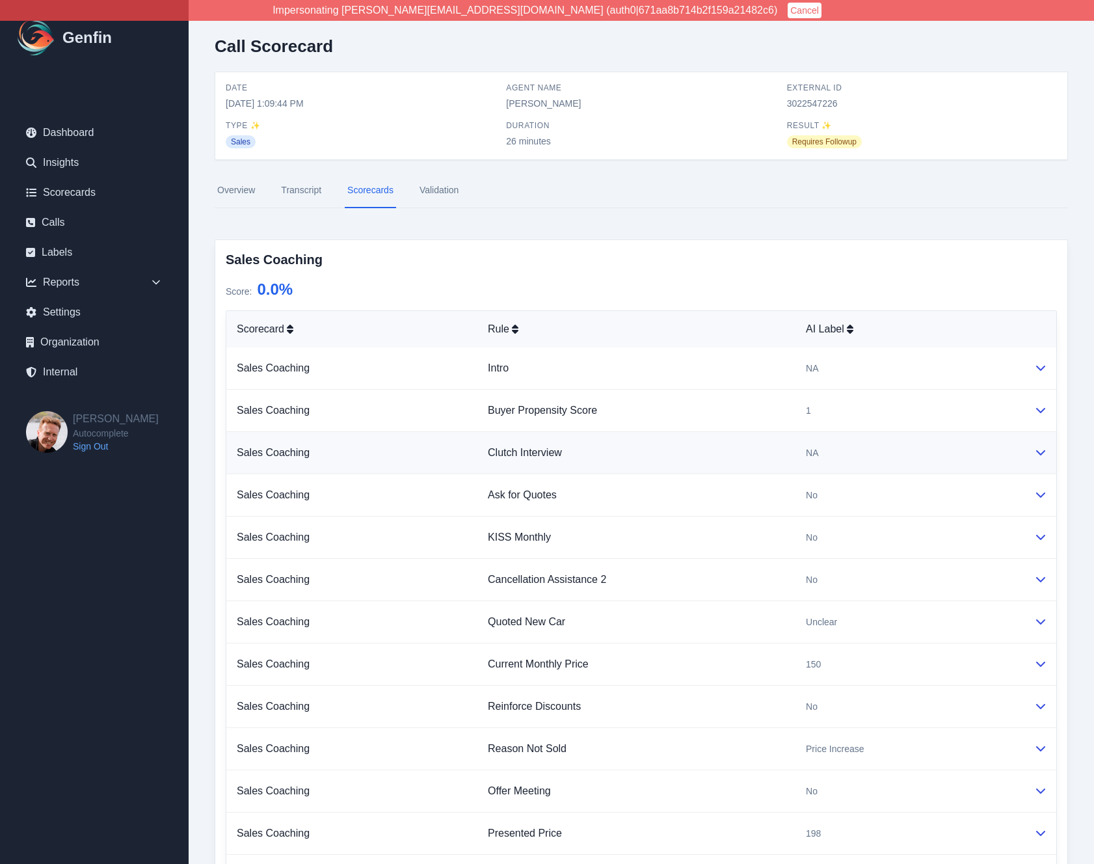
click at [798, 471] on td "NA" at bounding box center [909, 453] width 228 height 42
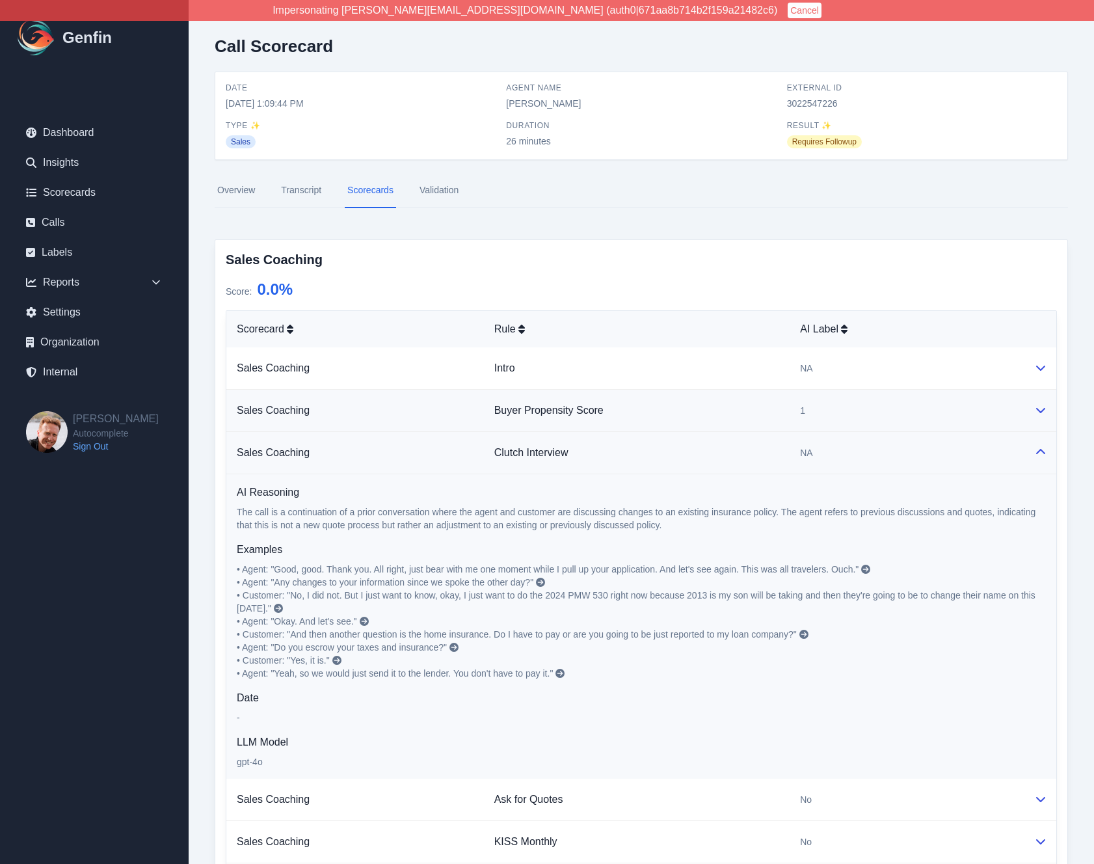
click at [780, 406] on td "Buyer Propensity Score" at bounding box center [637, 411] width 306 height 42
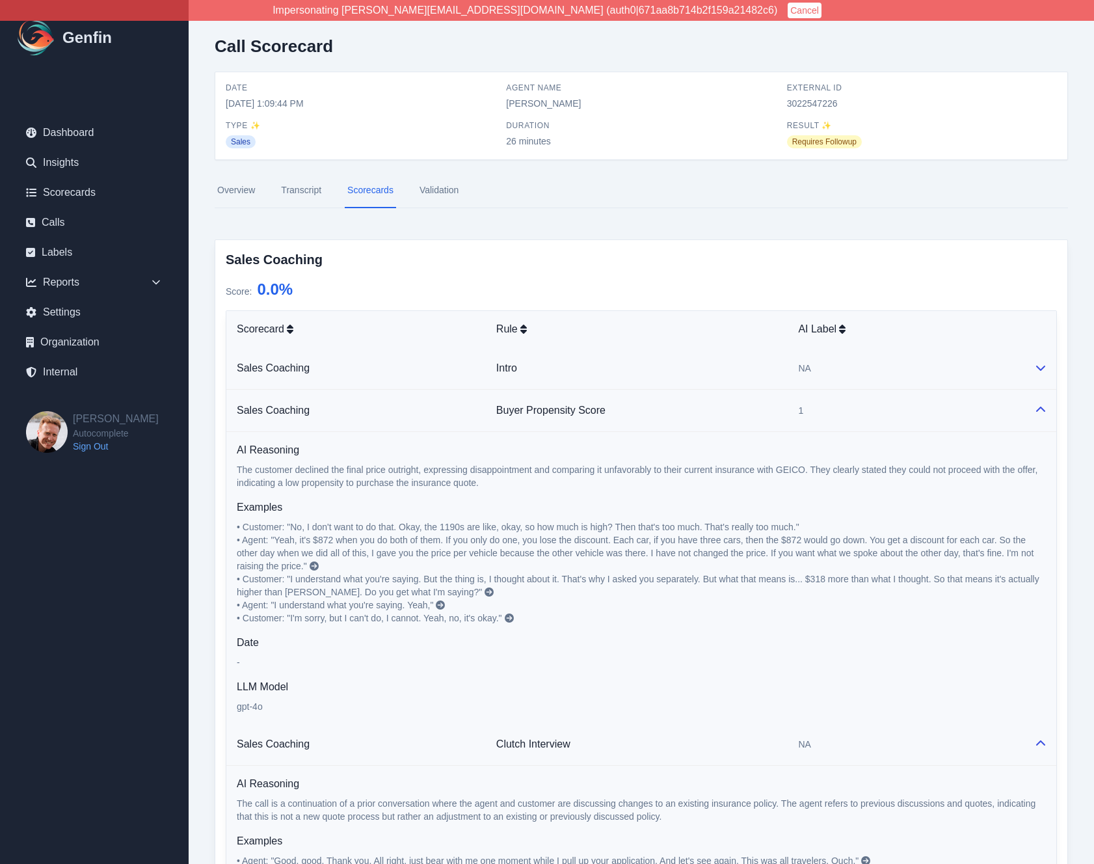
click at [774, 364] on td "Intro" at bounding box center [637, 368] width 302 height 42
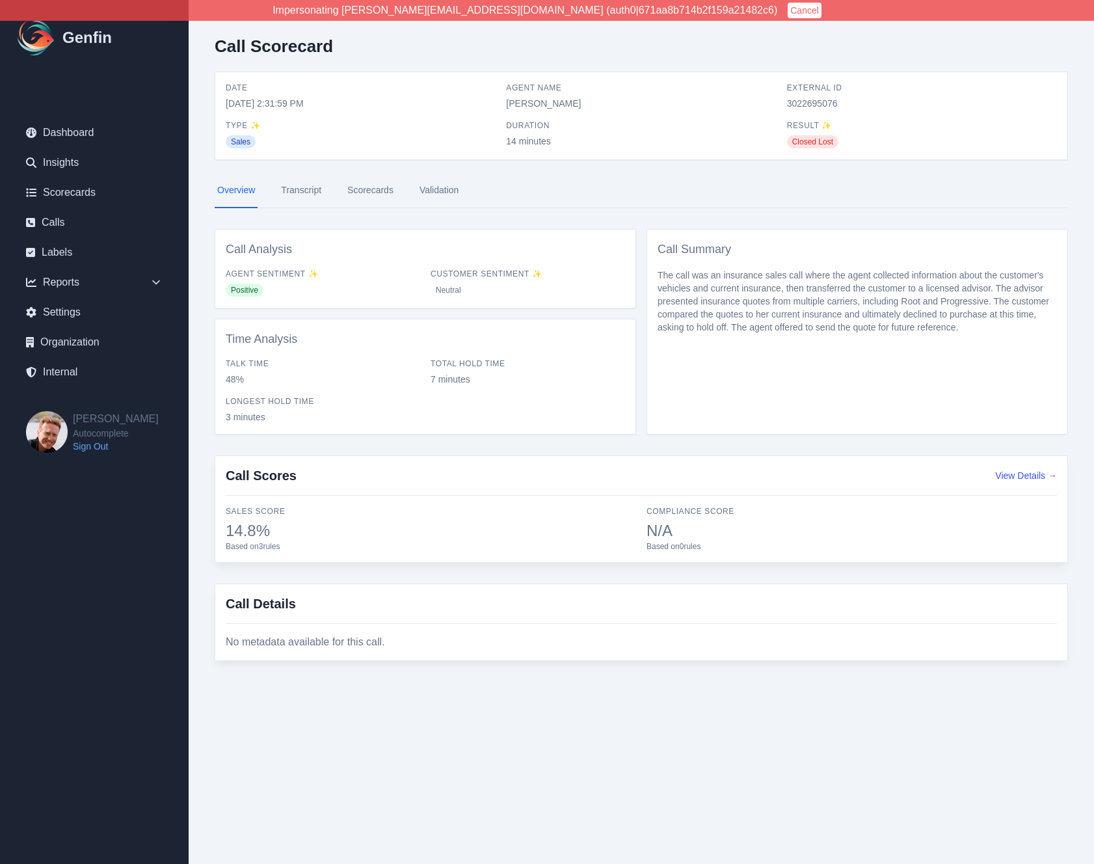
click at [302, 194] on link "Transcript" at bounding box center [301, 190] width 46 height 35
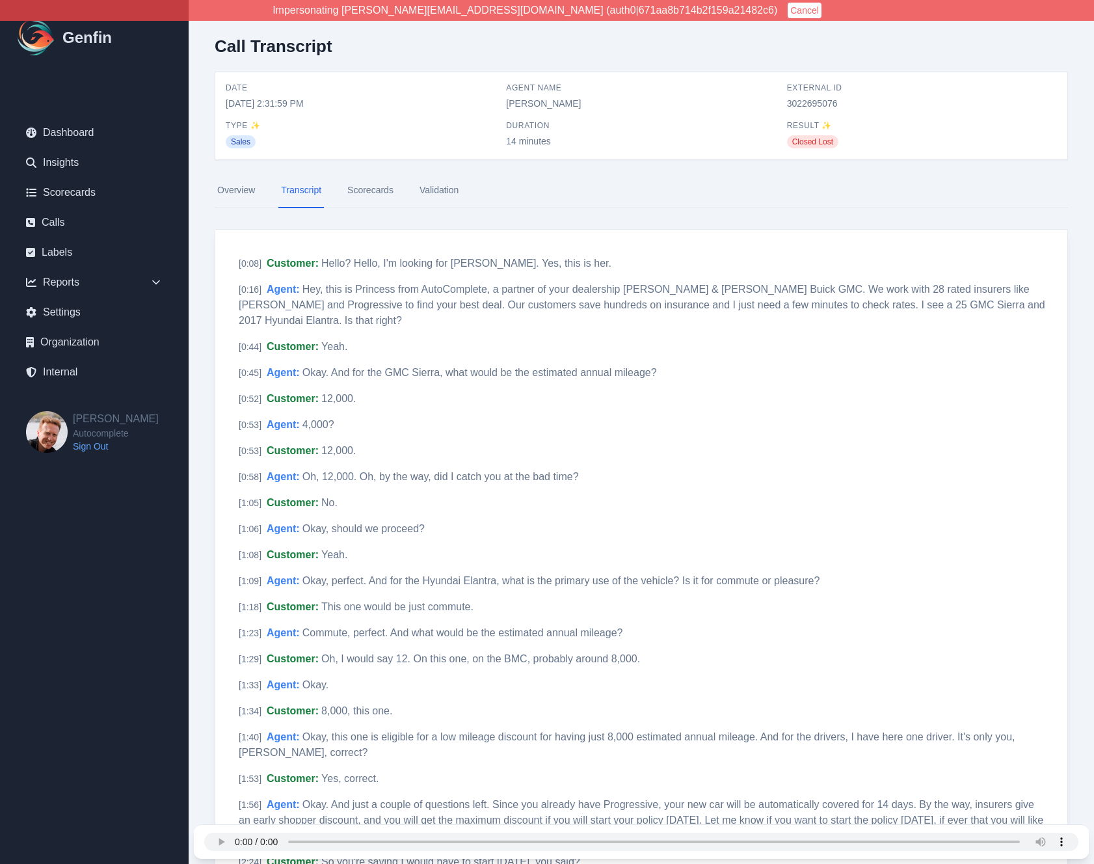
click at [362, 194] on link "Scorecards" at bounding box center [370, 190] width 51 height 35
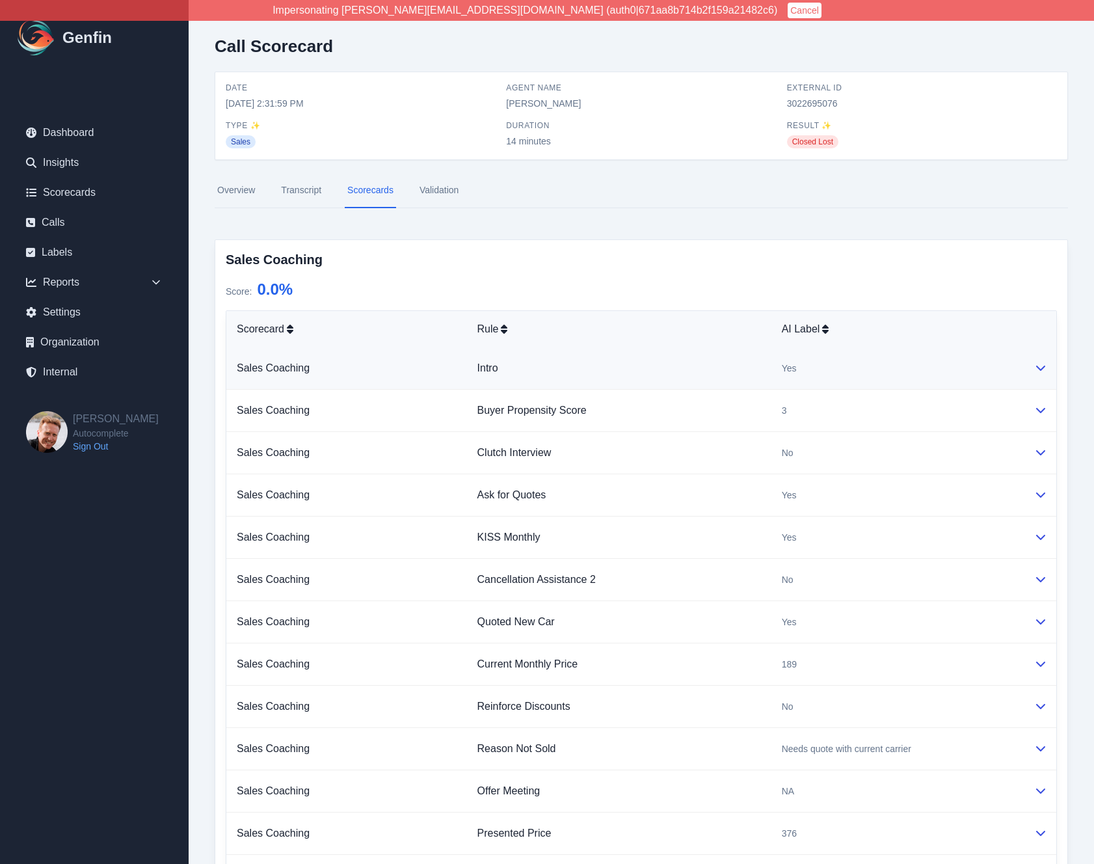
click at [834, 375] on td "Yes" at bounding box center [897, 368] width 252 height 42
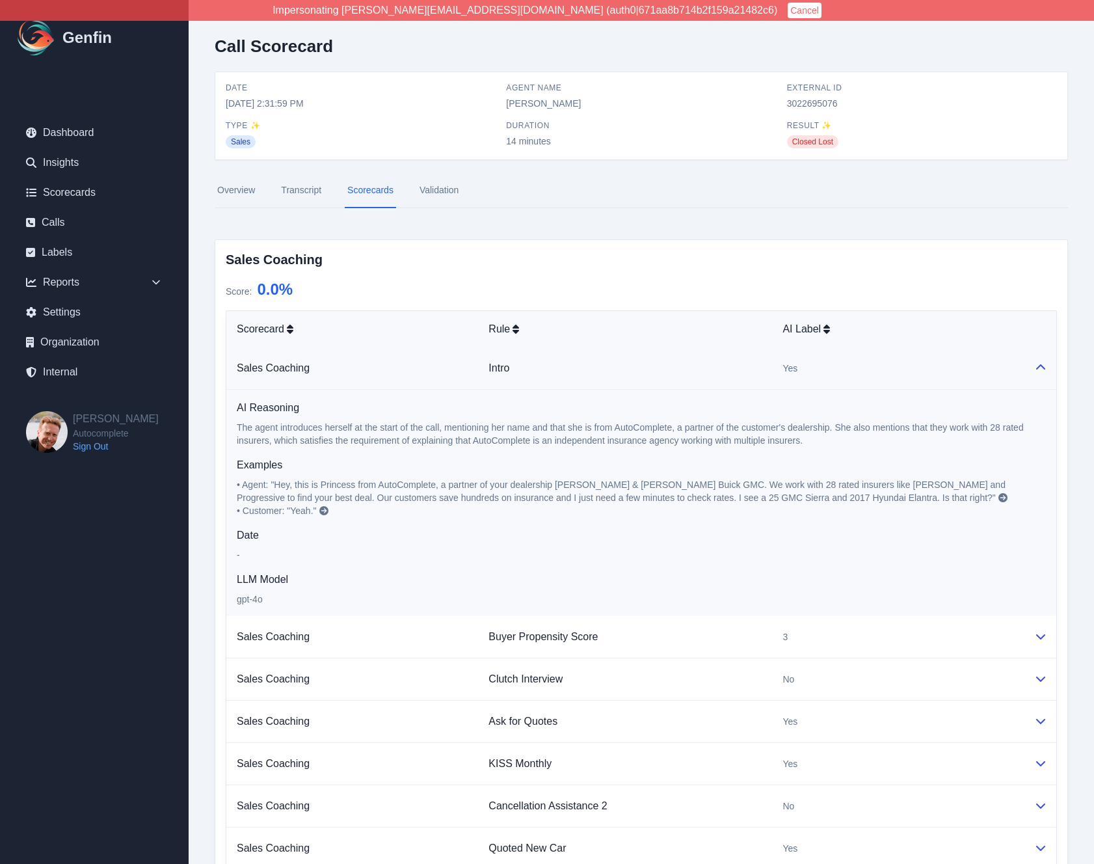
click at [834, 375] on td "Yes" at bounding box center [898, 368] width 252 height 42
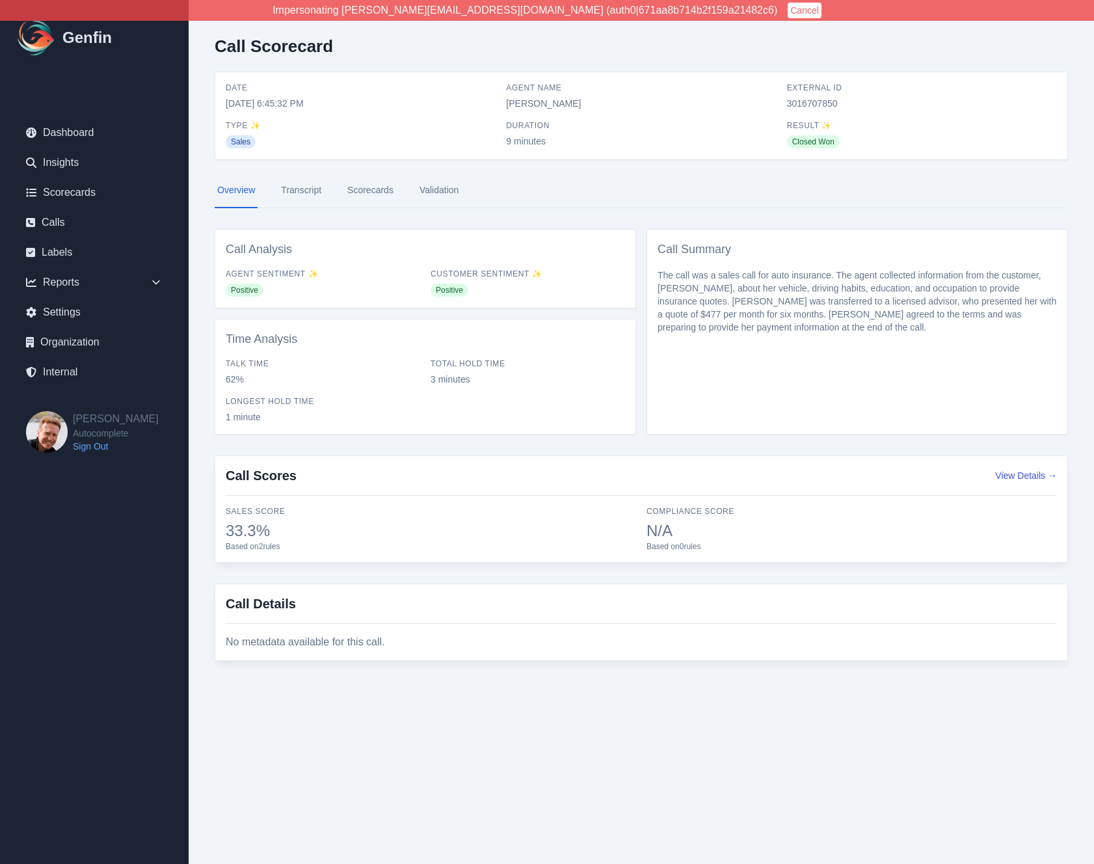
click at [284, 187] on link "Transcript" at bounding box center [301, 190] width 46 height 35
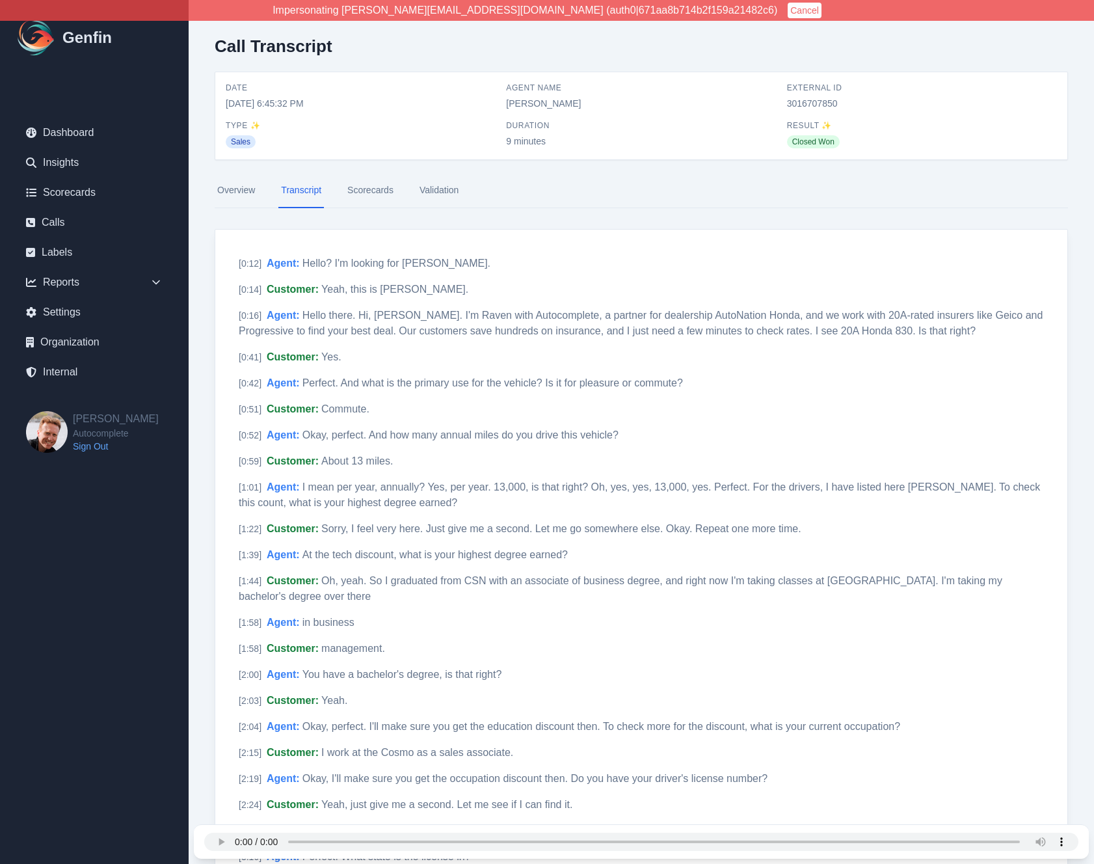
click at [365, 192] on link "Scorecards" at bounding box center [370, 190] width 51 height 35
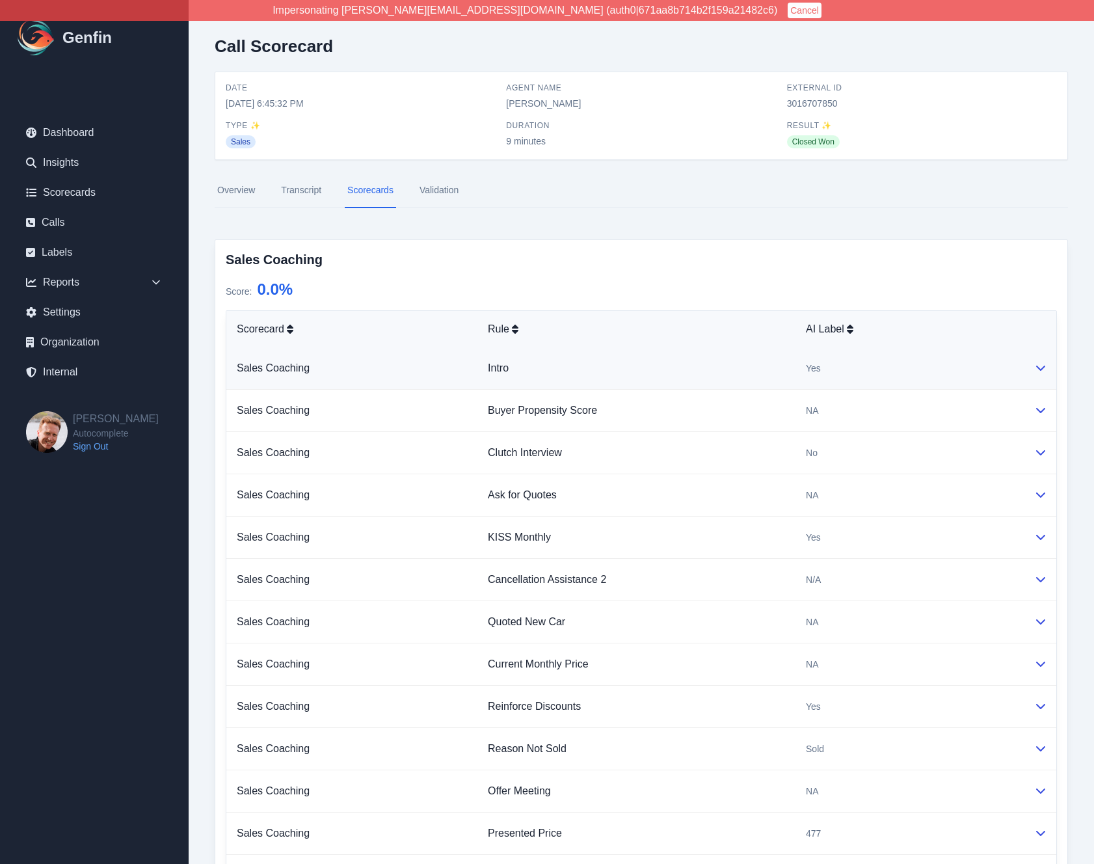
click at [784, 373] on td "Intro" at bounding box center [636, 368] width 318 height 42
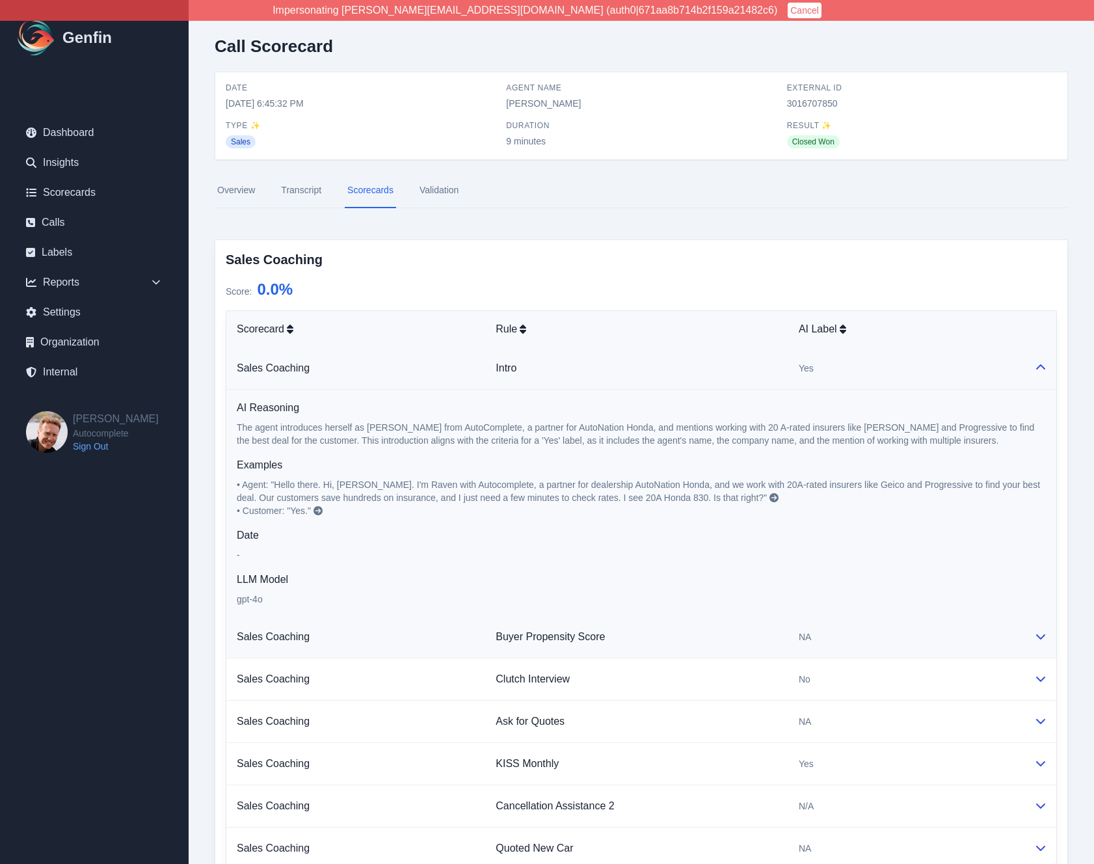
click at [774, 635] on td "Buyer Propensity Score" at bounding box center [636, 637] width 303 height 42
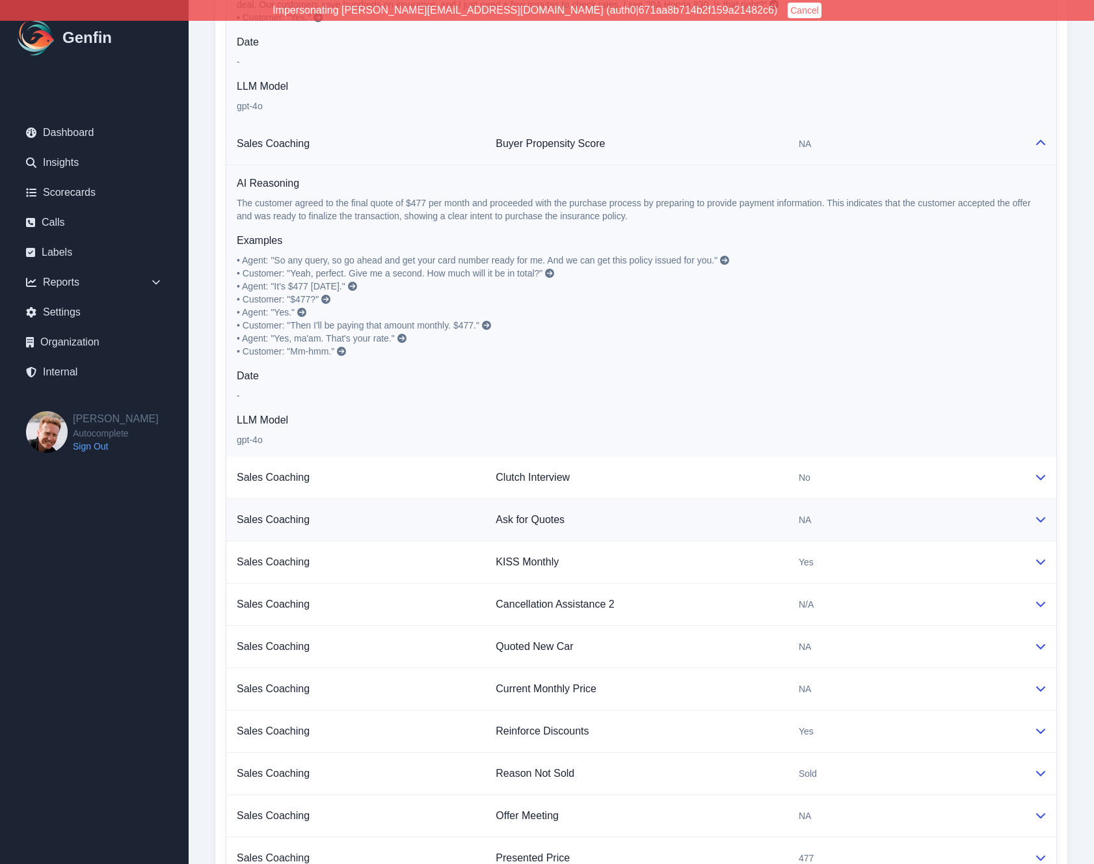
scroll to position [509, 0]
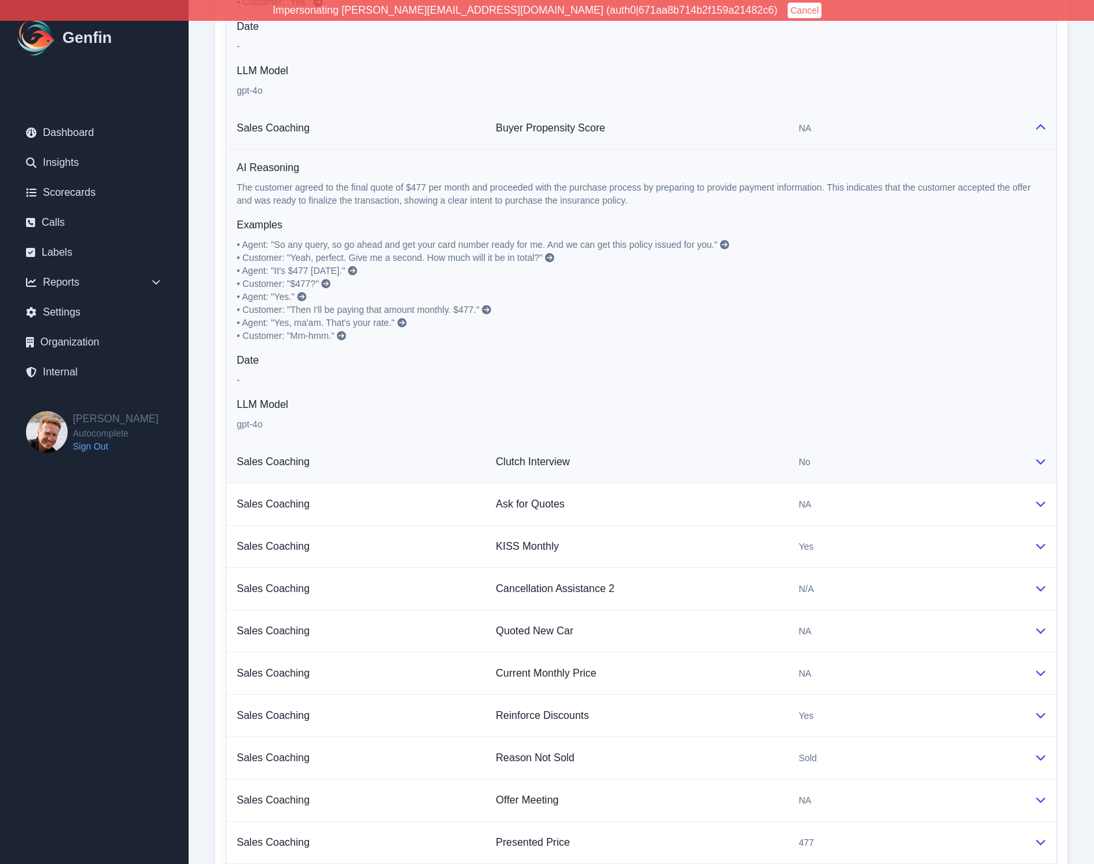
click at [771, 465] on td "Clutch Interview" at bounding box center [636, 462] width 303 height 42
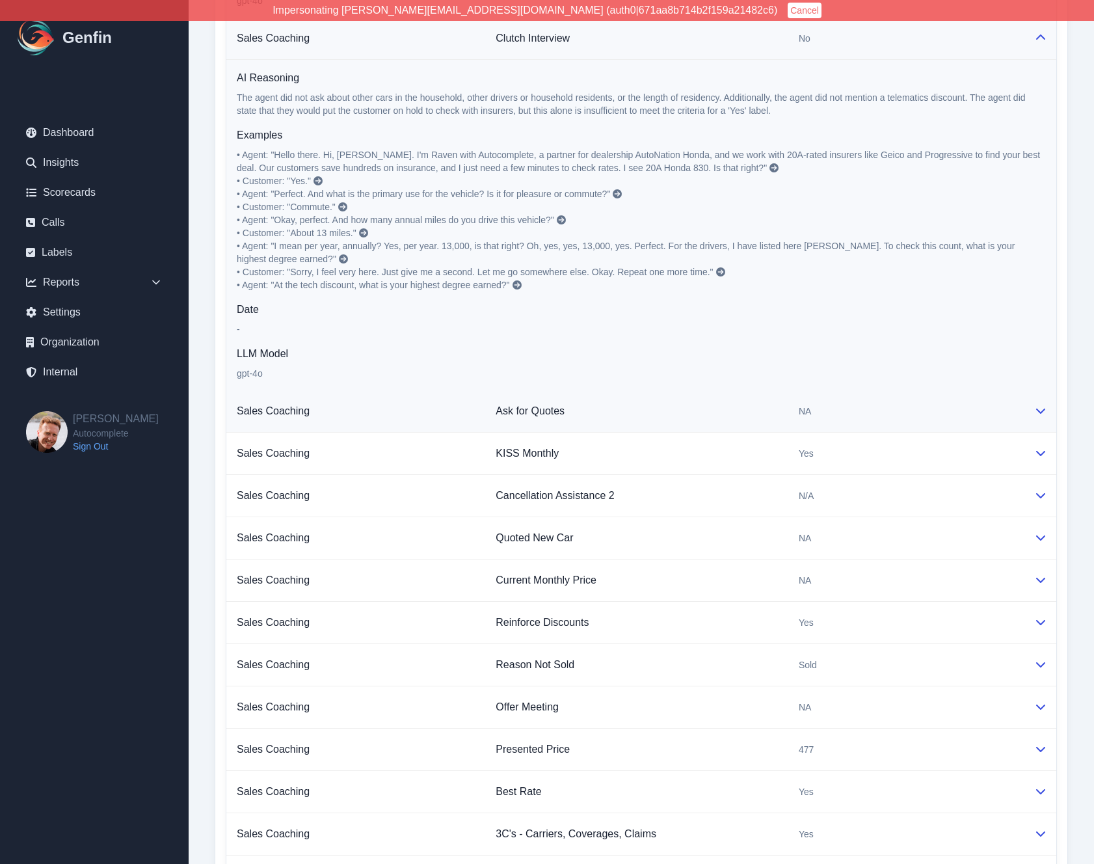
click at [773, 414] on td "Ask for Quotes" at bounding box center [636, 411] width 303 height 42
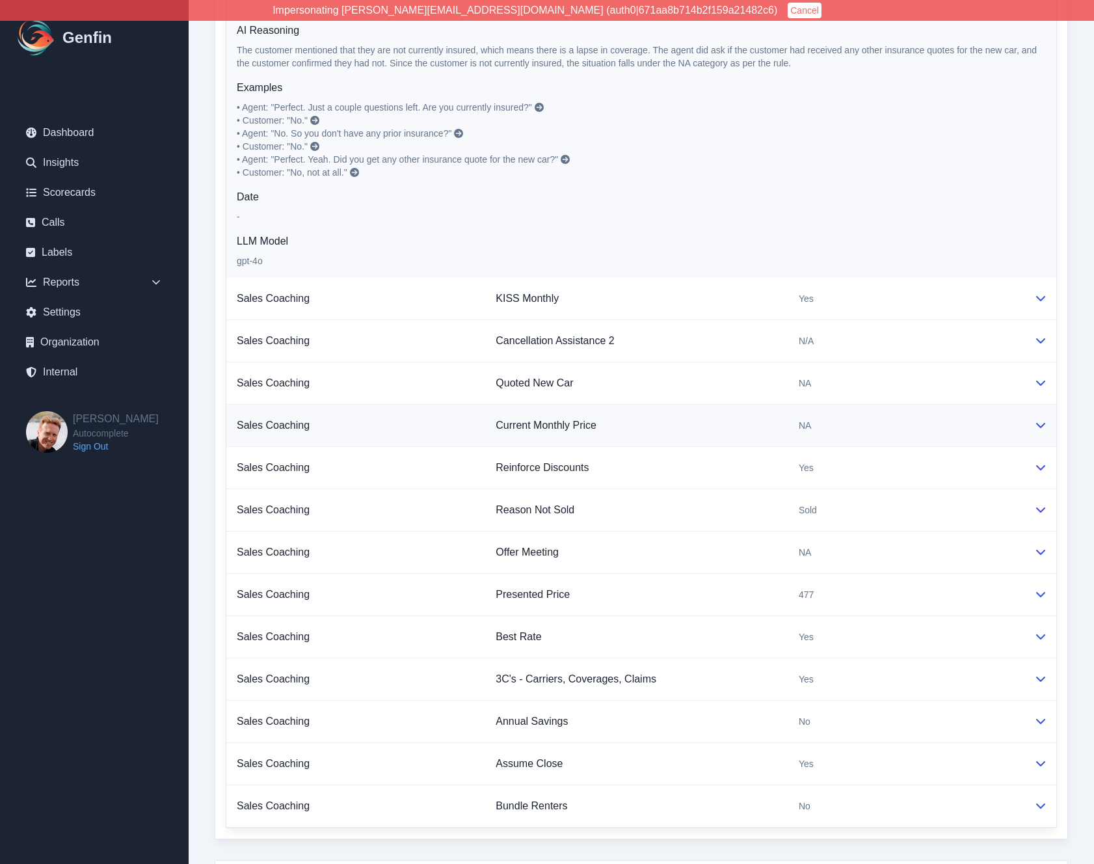
scroll to position [1405, 0]
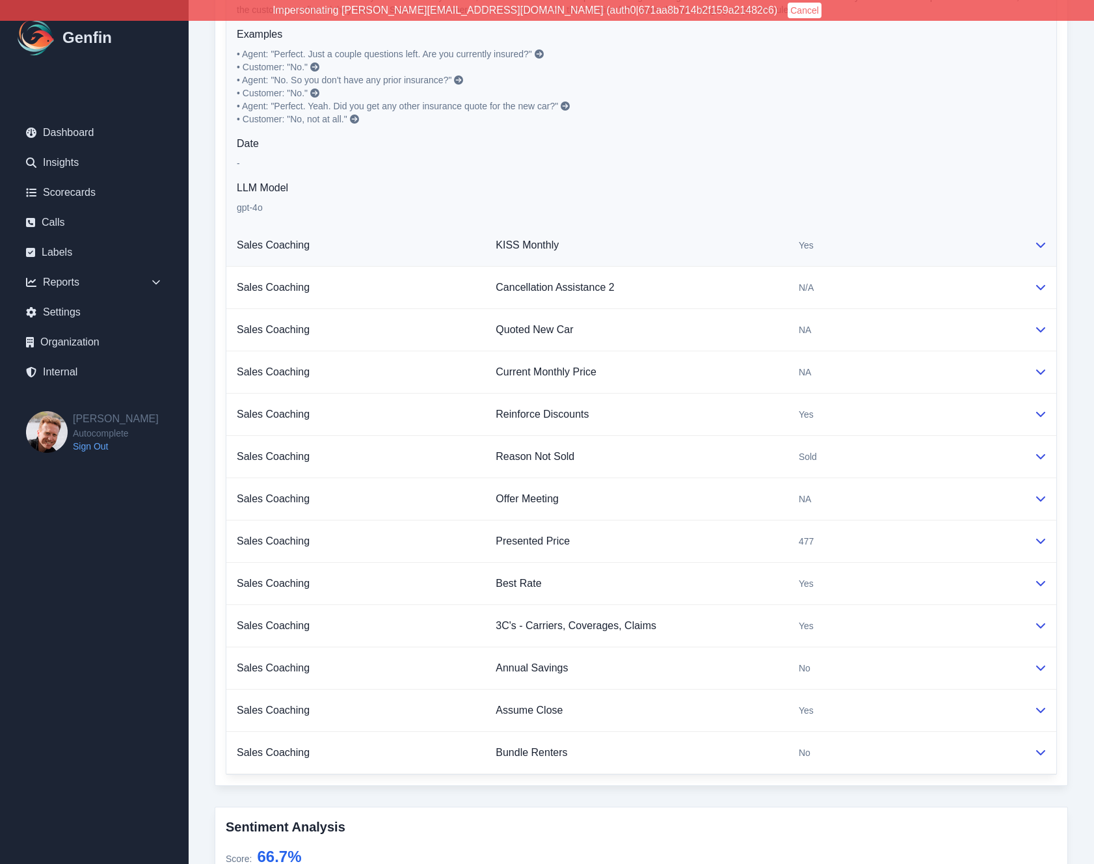
click at [777, 253] on td "KISS Monthly" at bounding box center [636, 245] width 303 height 42
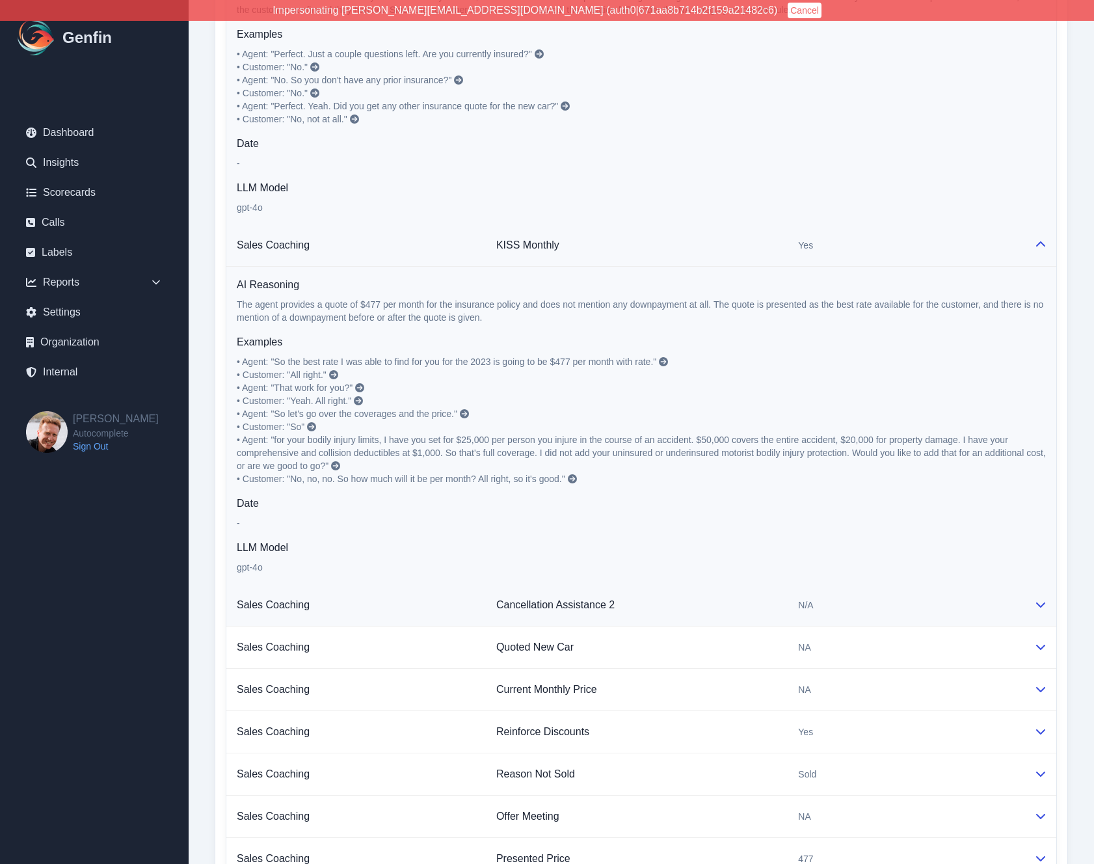
click at [769, 611] on td "Cancellation Assistance 2" at bounding box center [637, 605] width 302 height 42
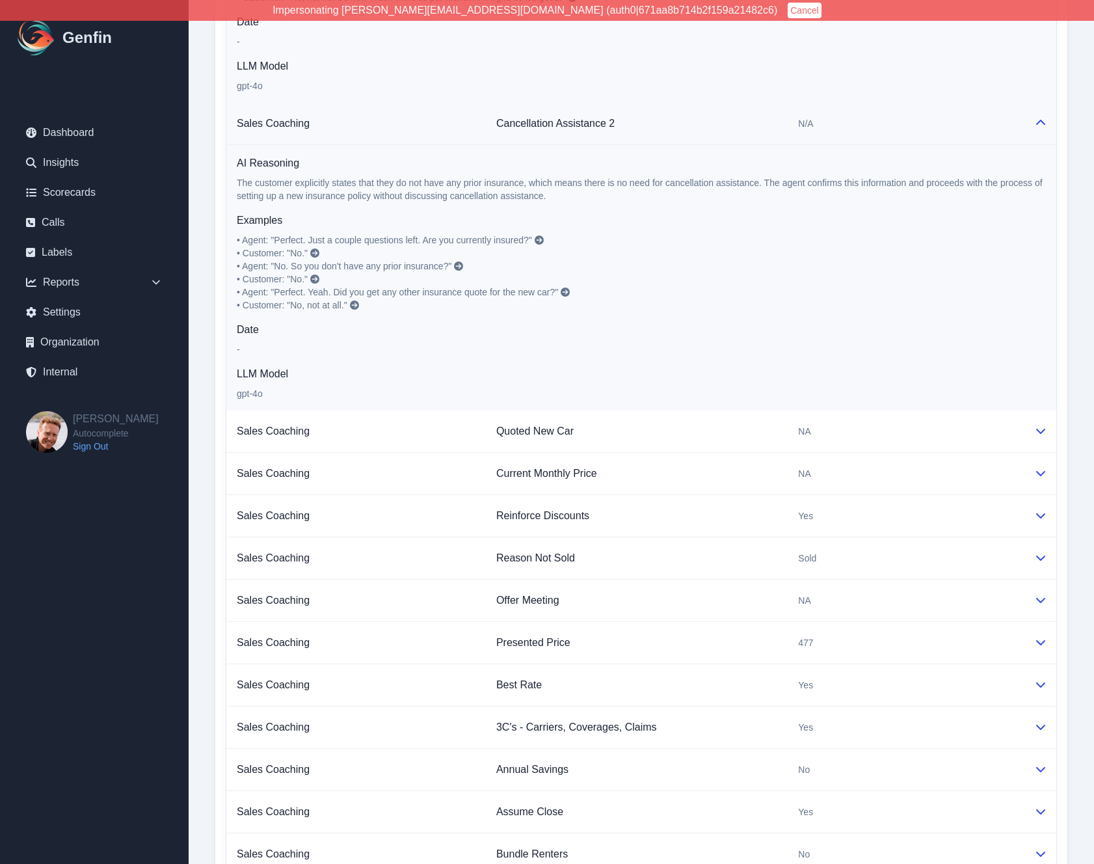
scroll to position [1997, 0]
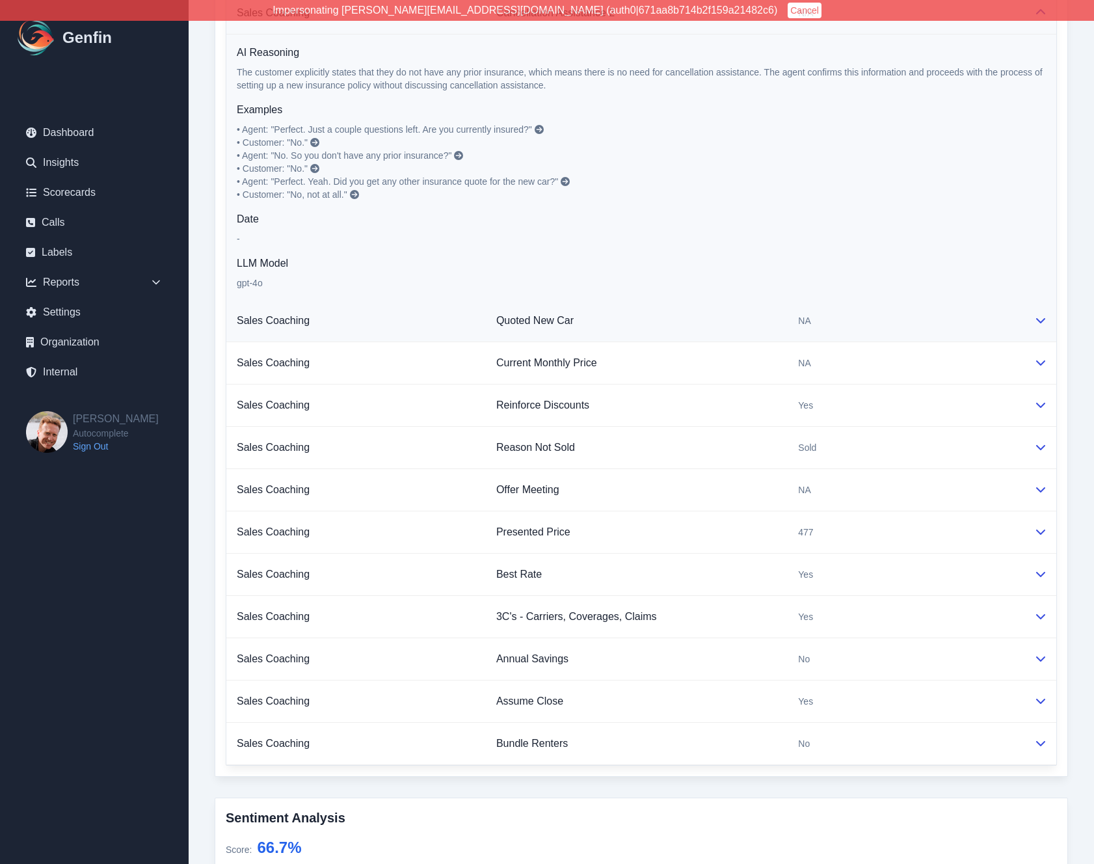
click at [768, 311] on td "Quoted New Car" at bounding box center [637, 321] width 302 height 42
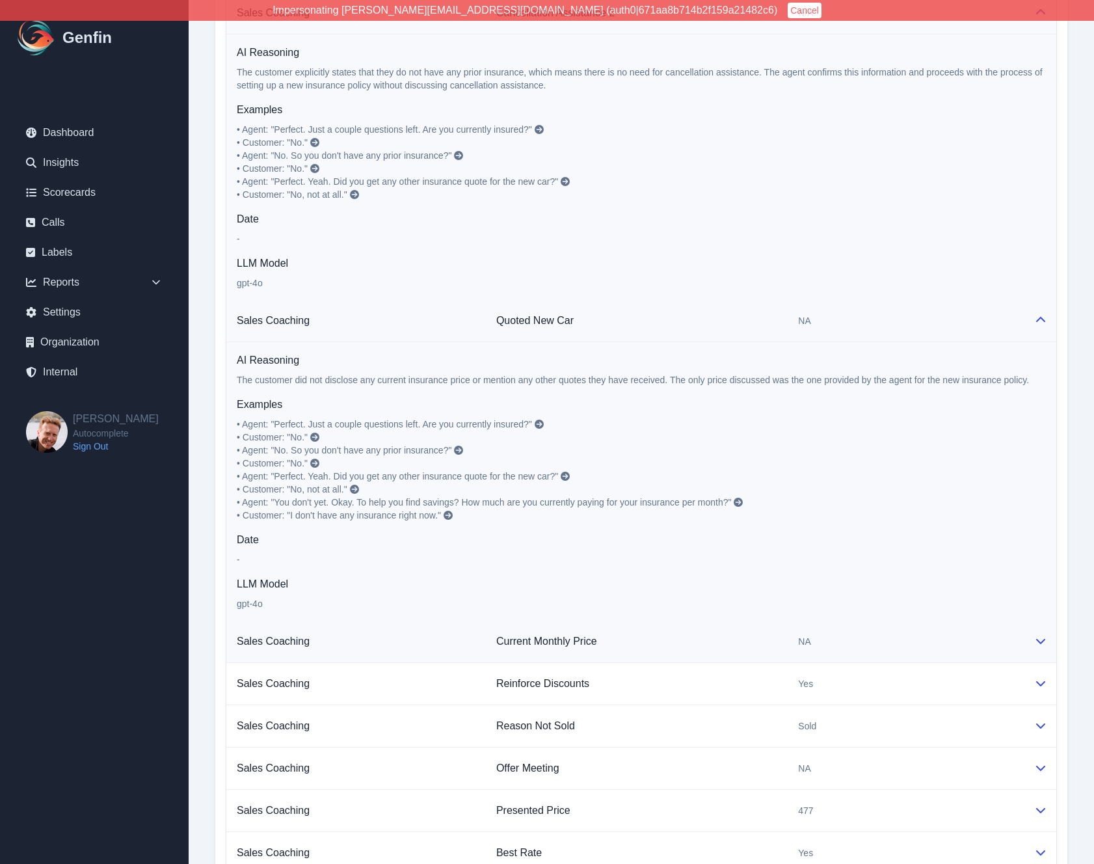
click at [765, 629] on td "Current Monthly Price" at bounding box center [637, 641] width 302 height 42
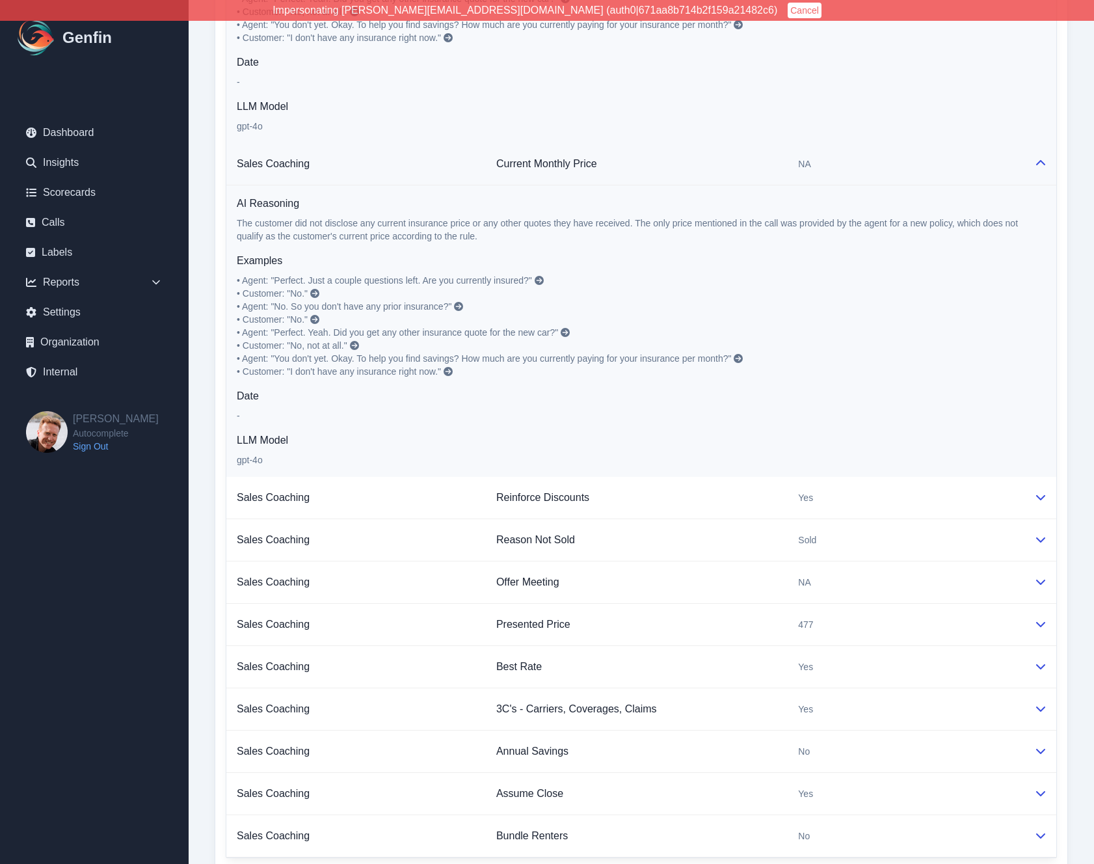
scroll to position [2553, 0]
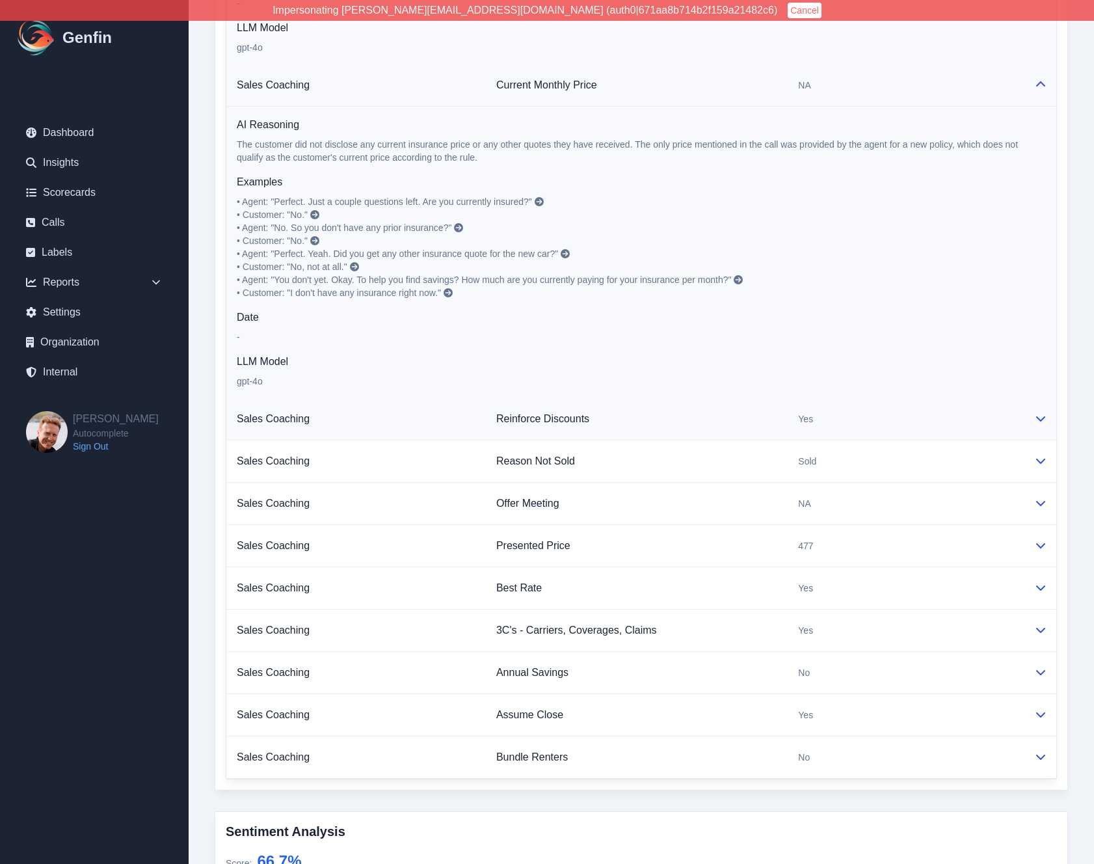
click at [787, 421] on td "Reinforce Discounts" at bounding box center [637, 419] width 302 height 42
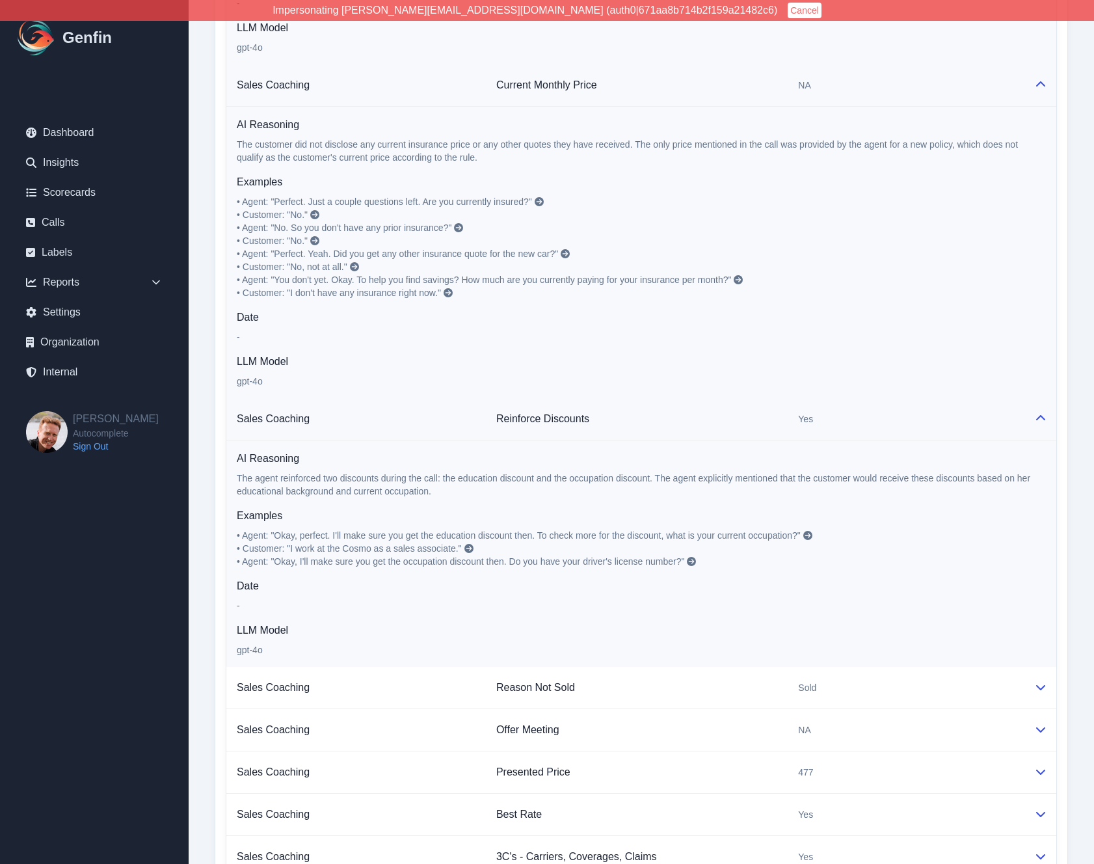
click at [786, 663] on td "AI Reasoning The agent reinforced two discounts during the call: the education …" at bounding box center [641, 553] width 830 height 227
click at [786, 694] on td "Reason Not Sold" at bounding box center [637, 688] width 302 height 42
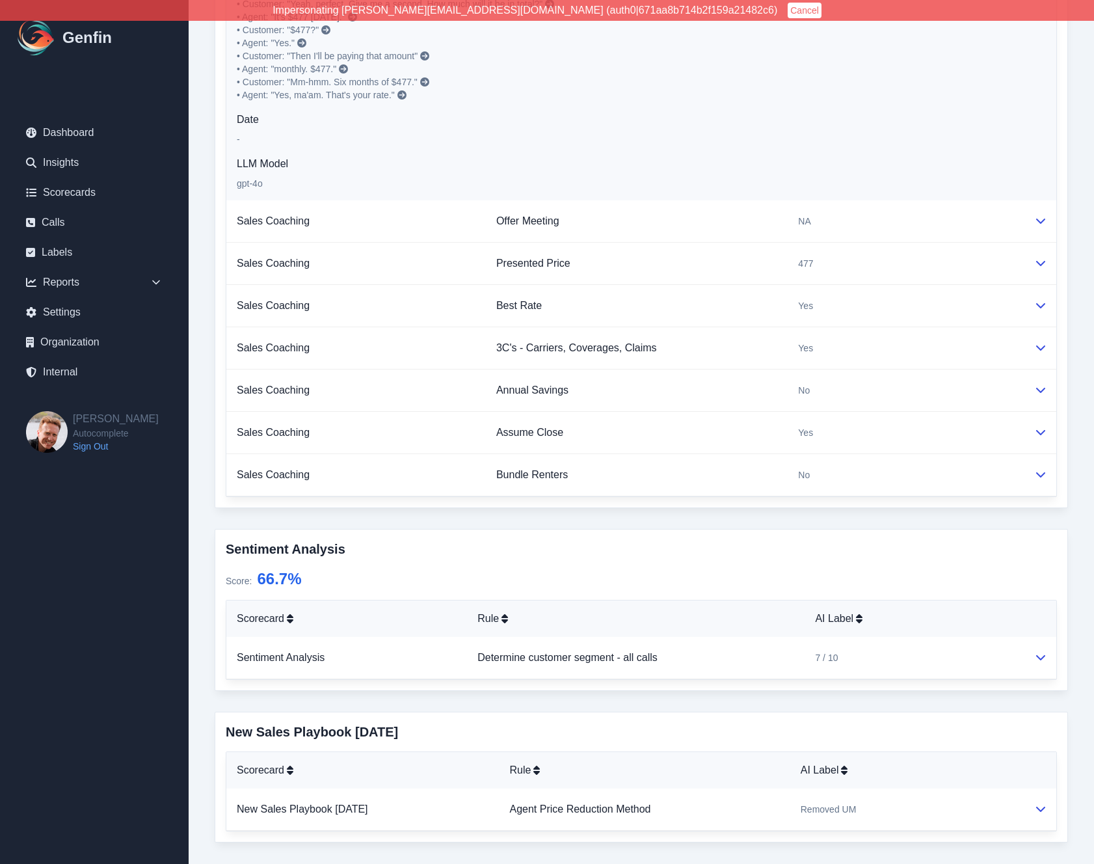
scroll to position [3391, 0]
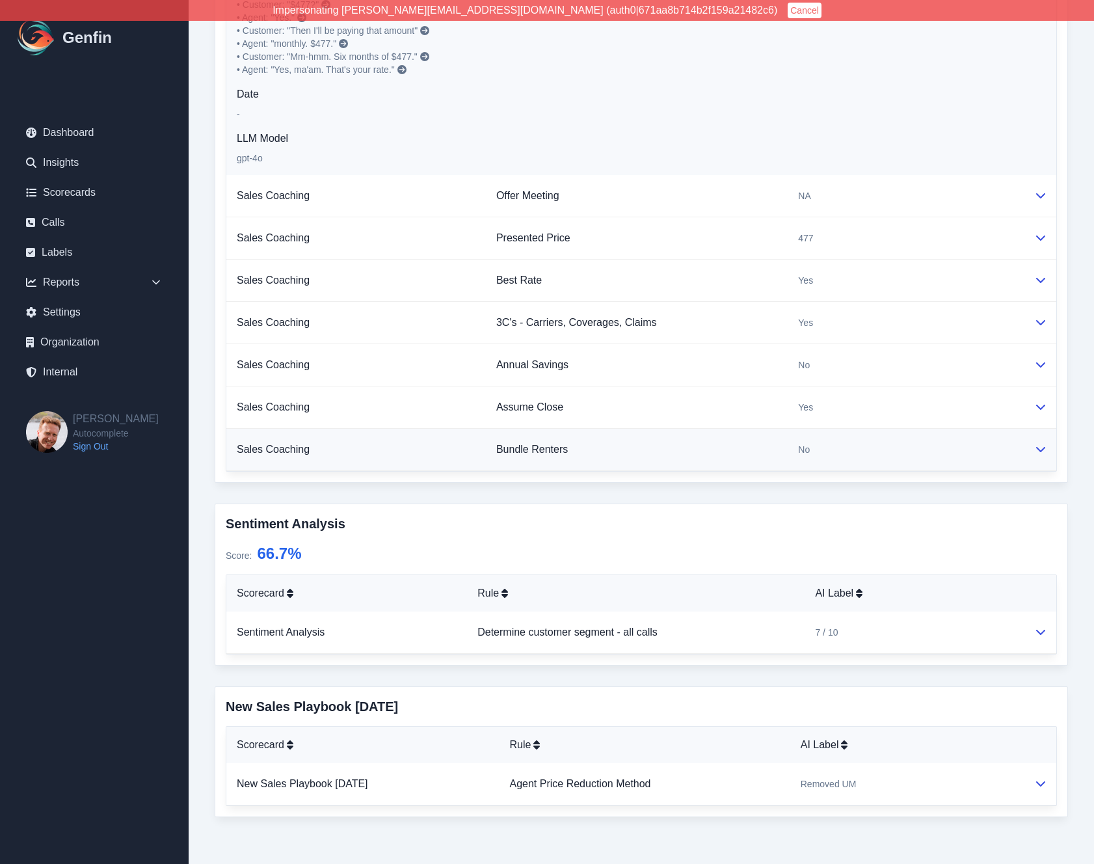
click at [772, 458] on td "Bundle Renters" at bounding box center [637, 450] width 302 height 42
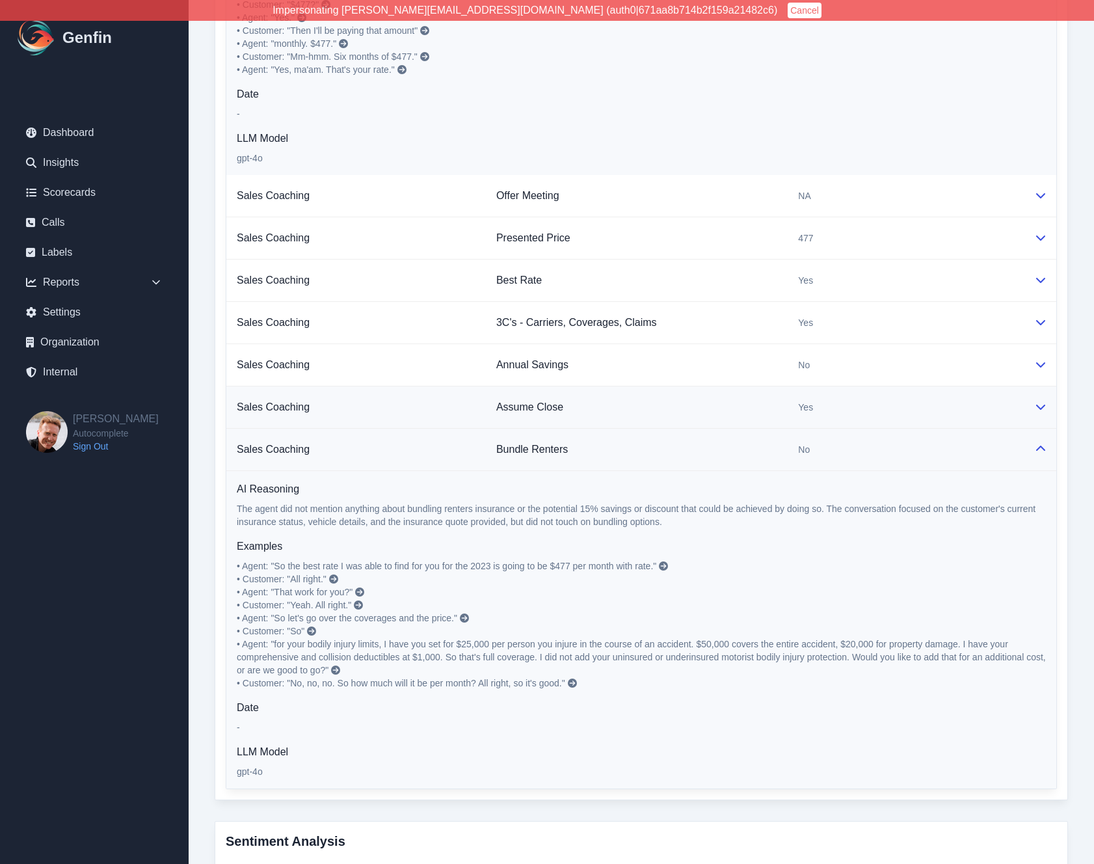
click at [776, 397] on td "Assume Close" at bounding box center [637, 407] width 302 height 42
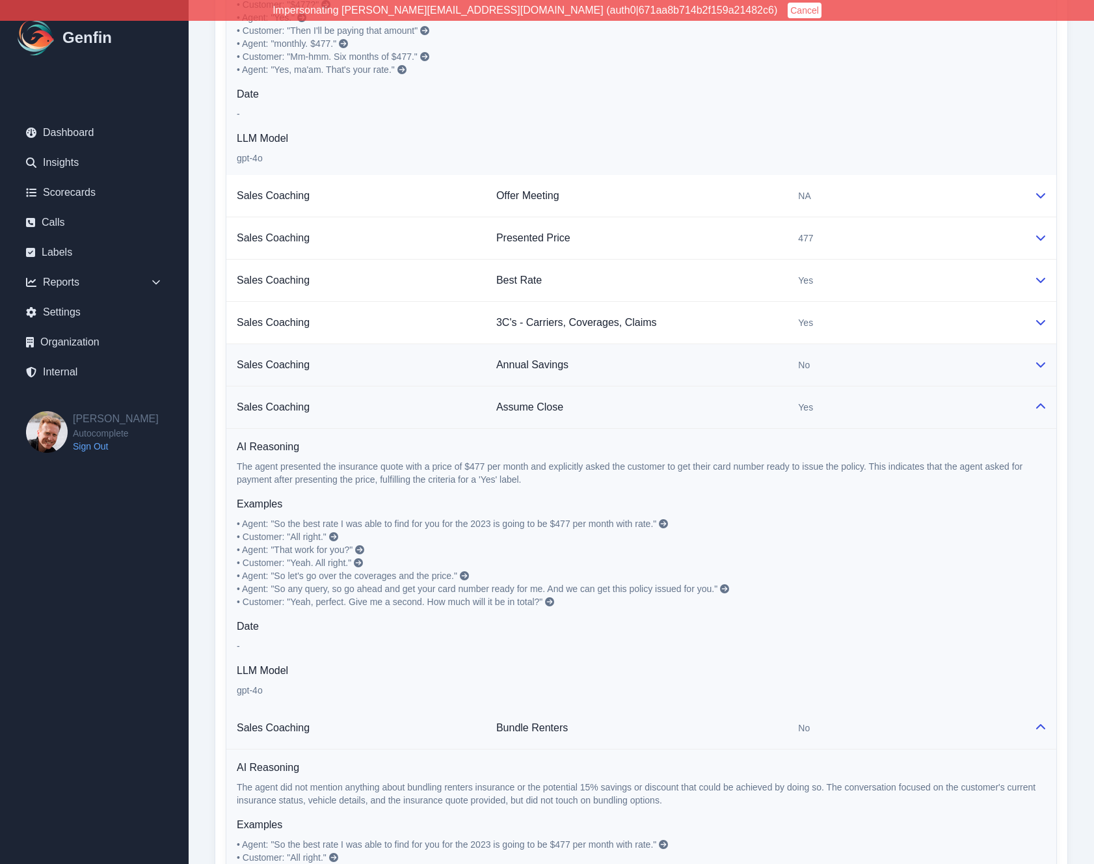
click at [776, 354] on td "Annual Savings" at bounding box center [637, 365] width 302 height 42
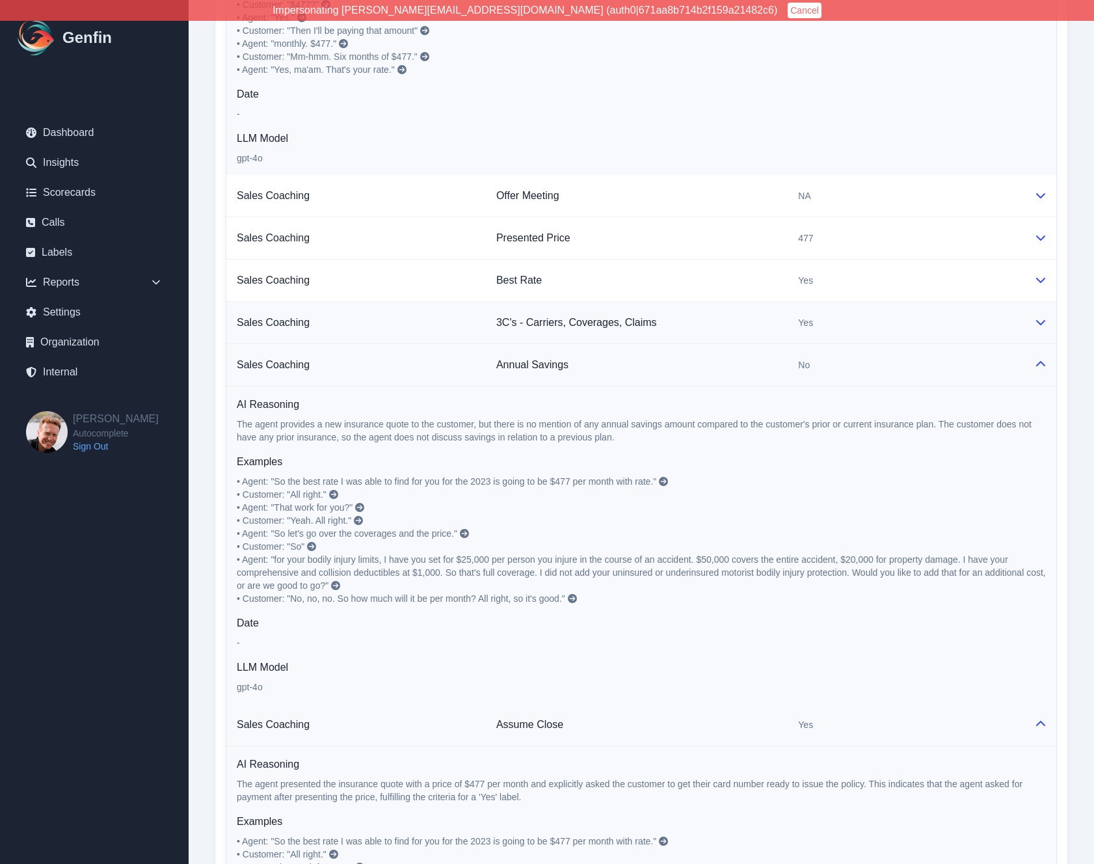
click at [776, 326] on td "3C's - Carriers, Coverages, Claims" at bounding box center [637, 323] width 302 height 42
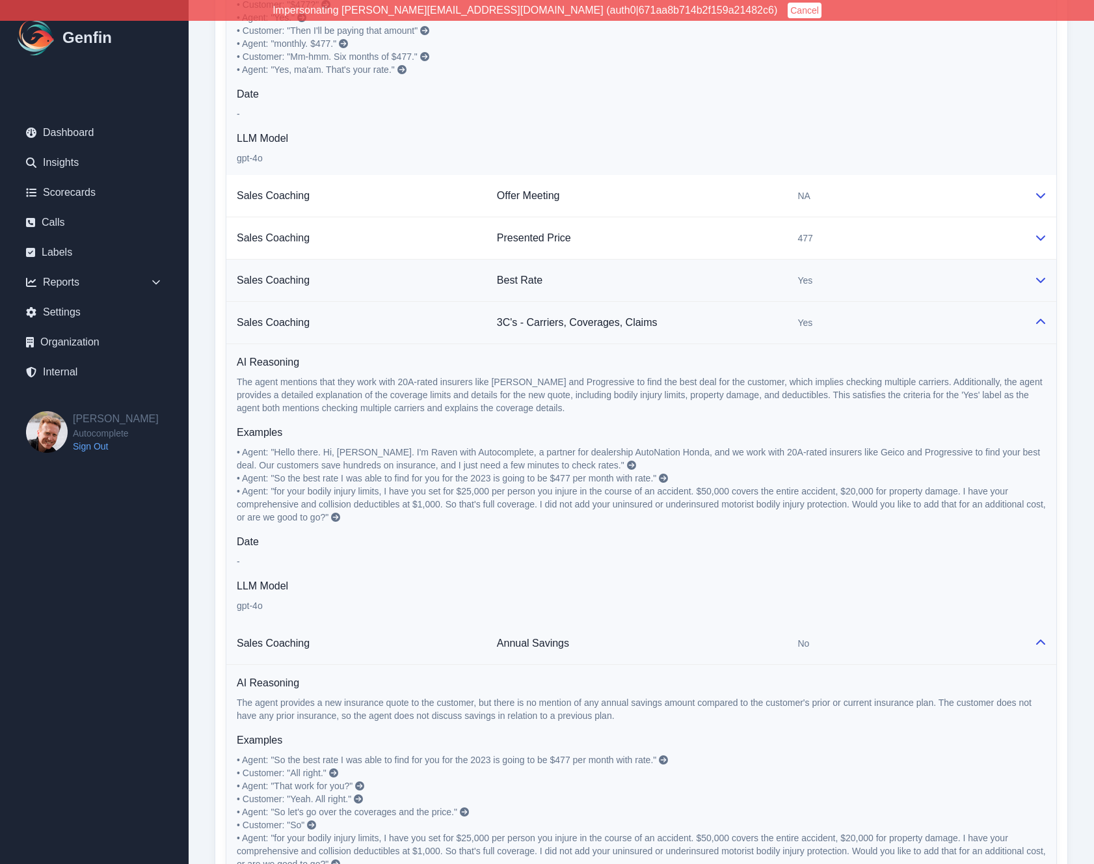
click at [776, 280] on td "Best Rate" at bounding box center [636, 280] width 301 height 42
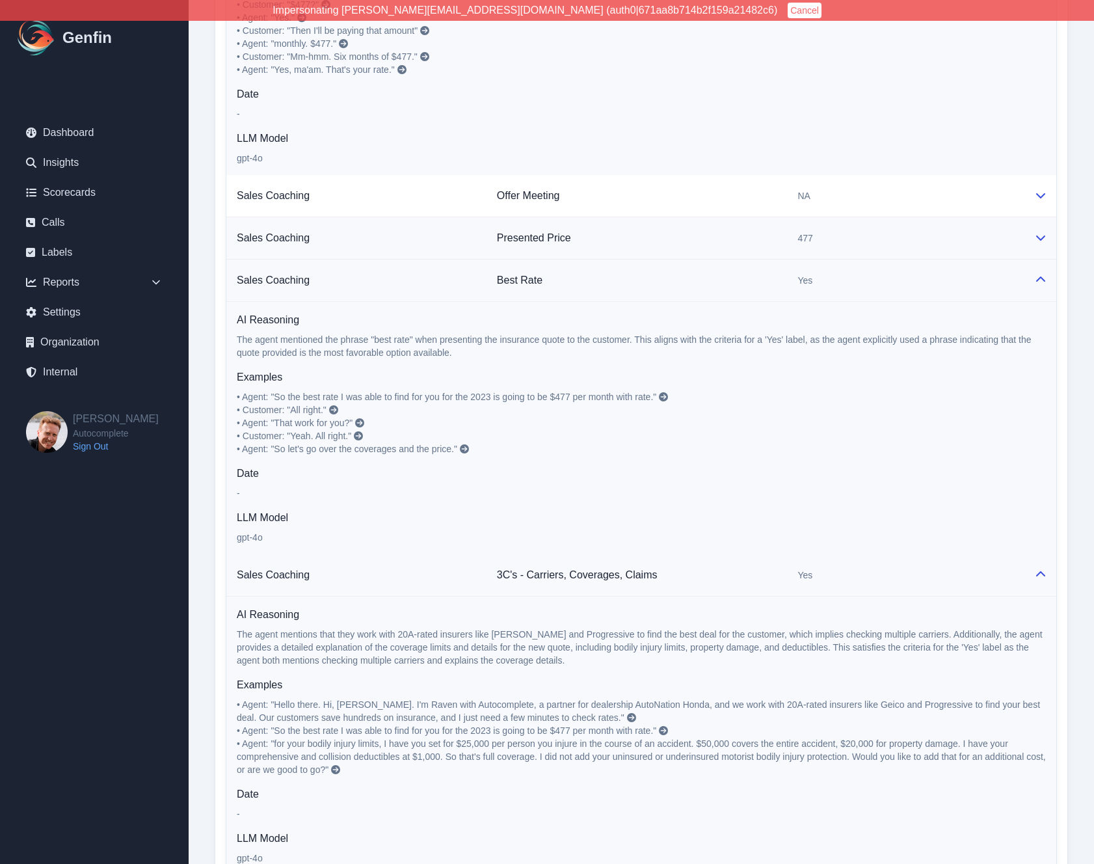
click at [776, 229] on td "Presented Price" at bounding box center [636, 238] width 301 height 42
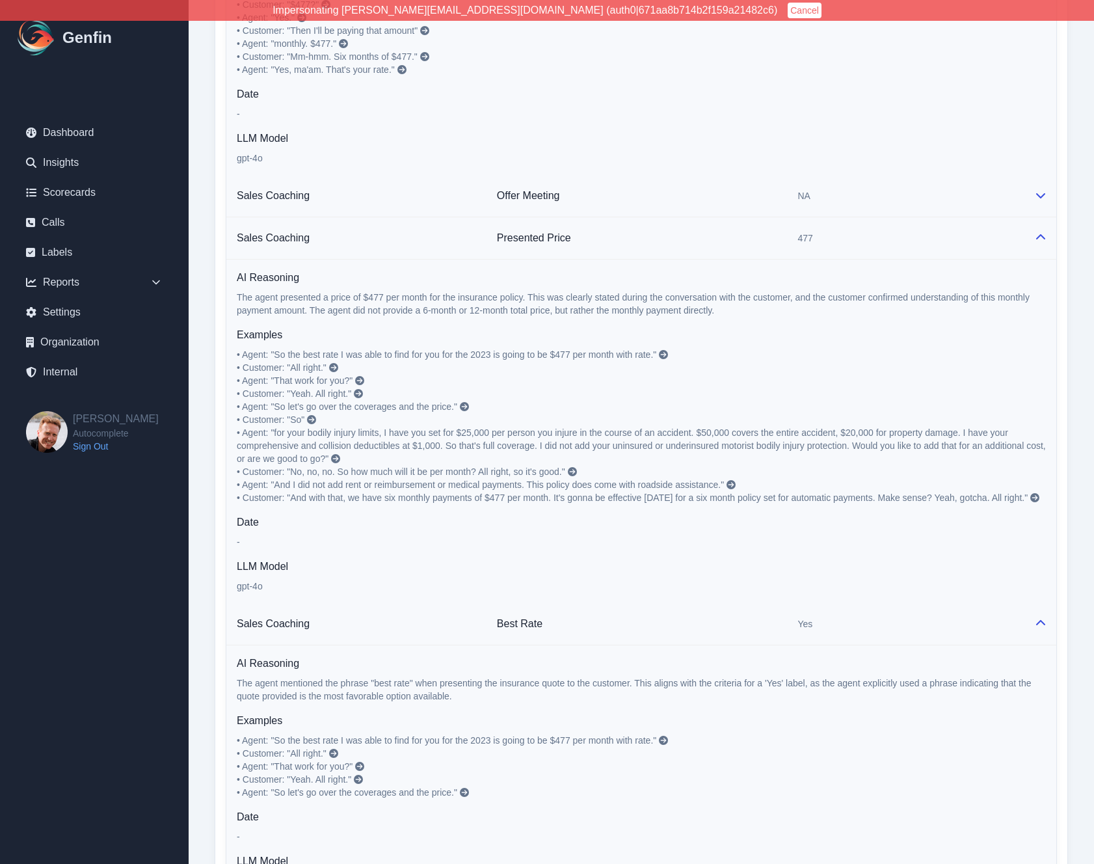
click at [776, 187] on td "Offer Meeting" at bounding box center [636, 196] width 301 height 42
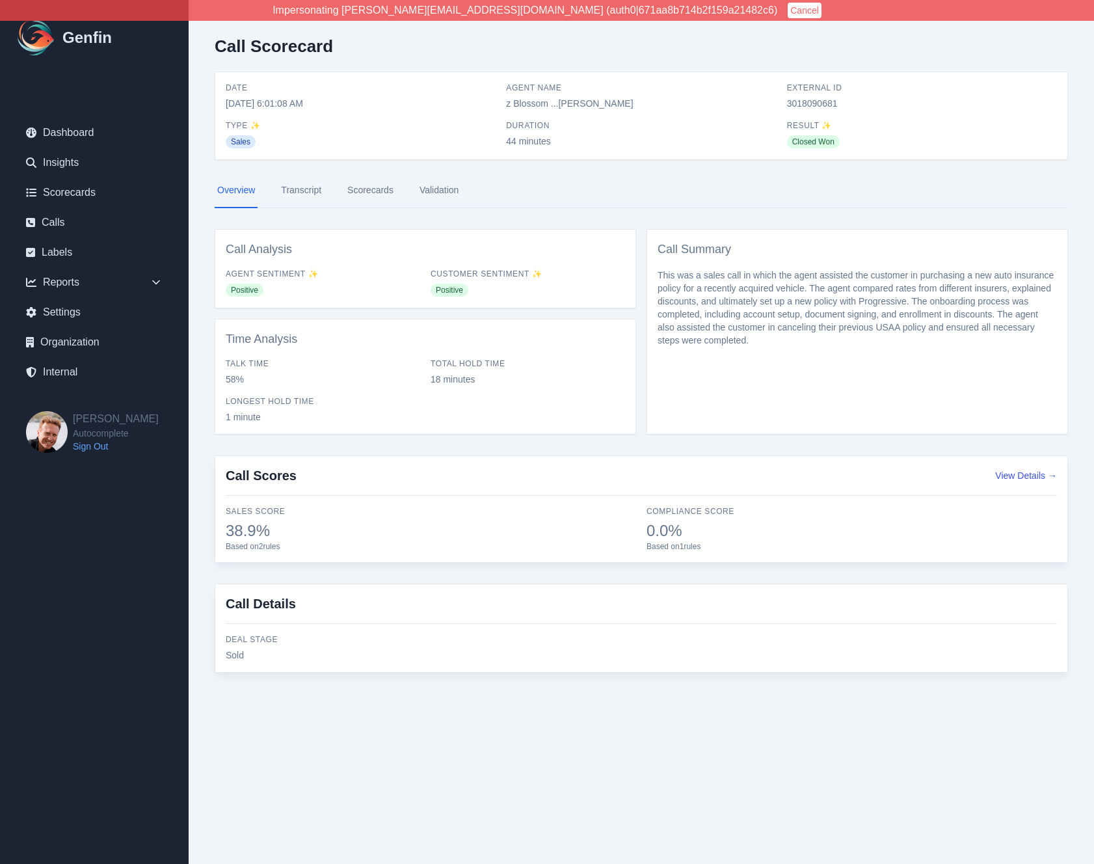
click at [319, 192] on link "Transcript" at bounding box center [301, 190] width 46 height 35
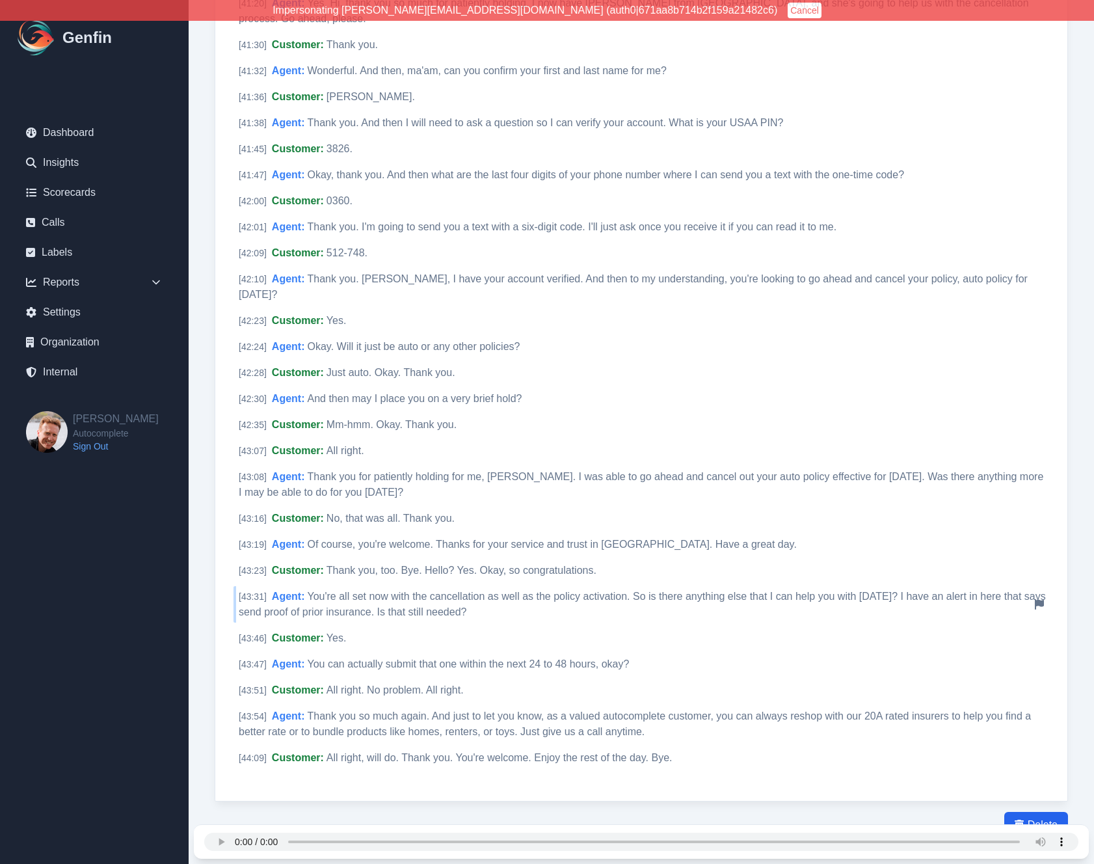
scroll to position [1710, 0]
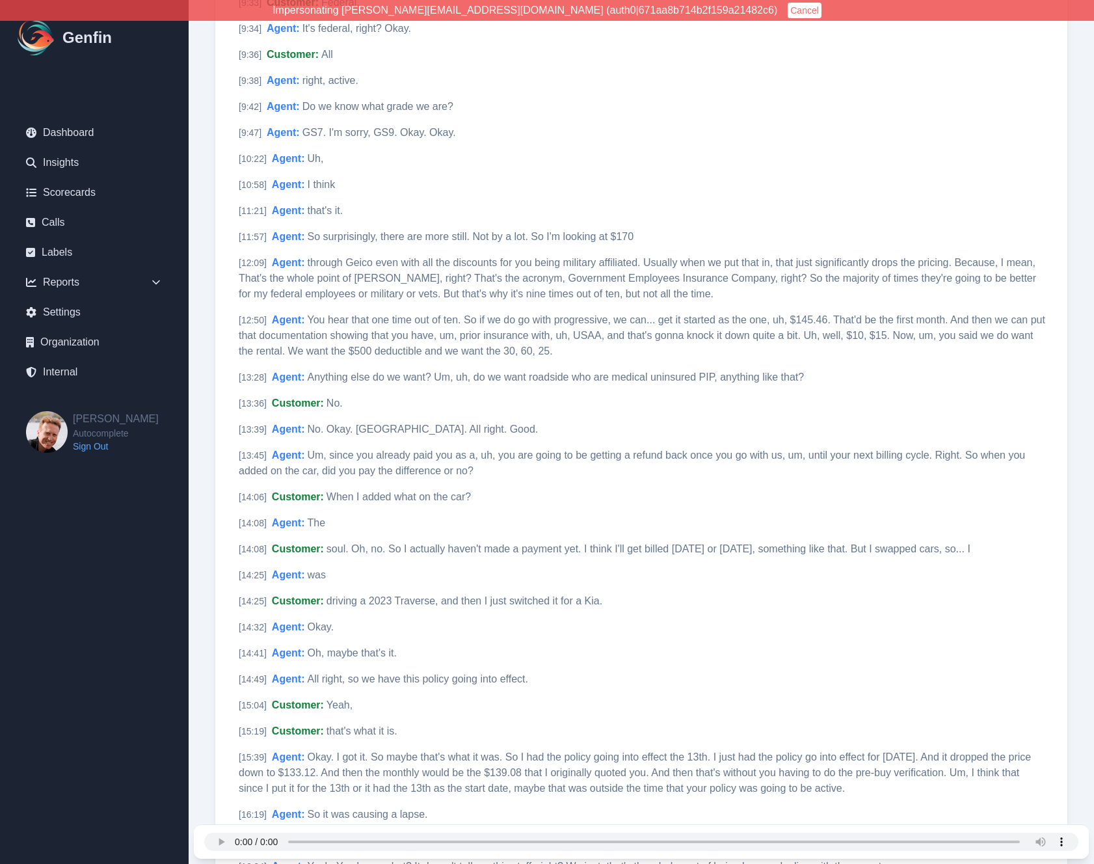
scroll to position [1589, 0]
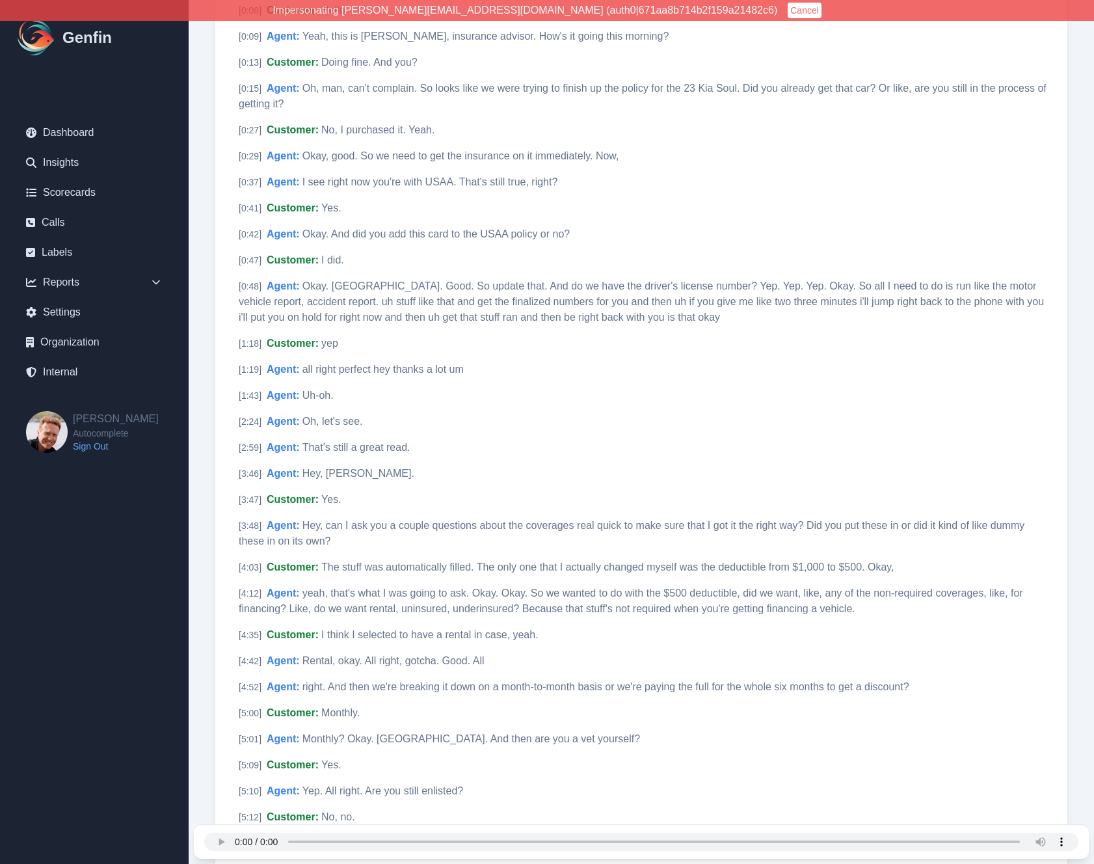
scroll to position [0, 0]
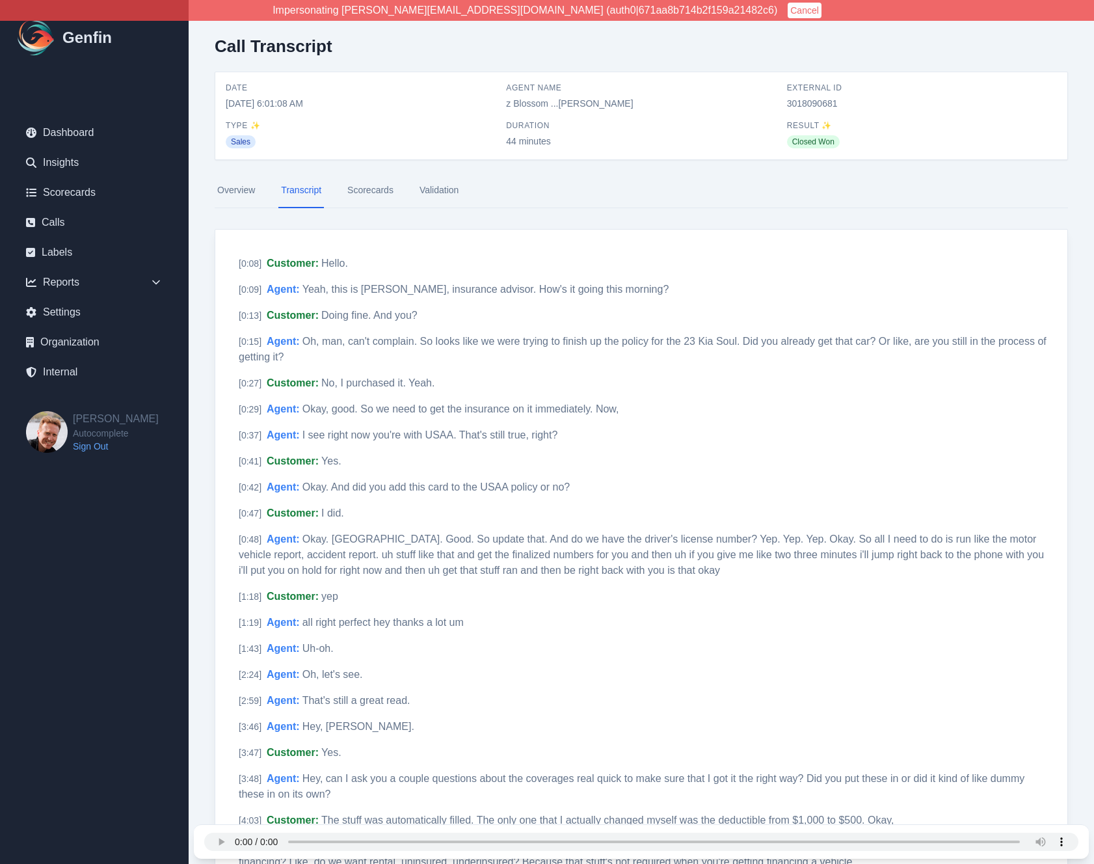
click at [383, 188] on link "Scorecards" at bounding box center [370, 190] width 51 height 35
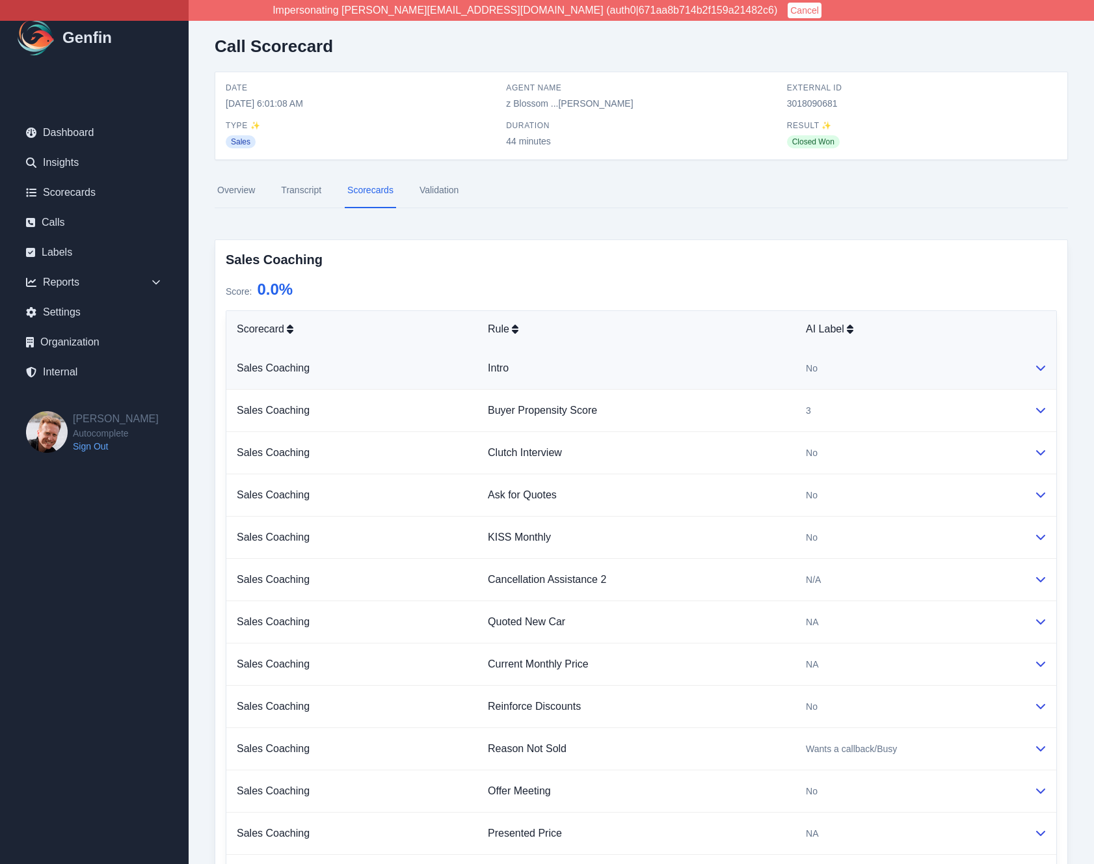
click at [864, 371] on div "No" at bounding box center [909, 368] width 207 height 13
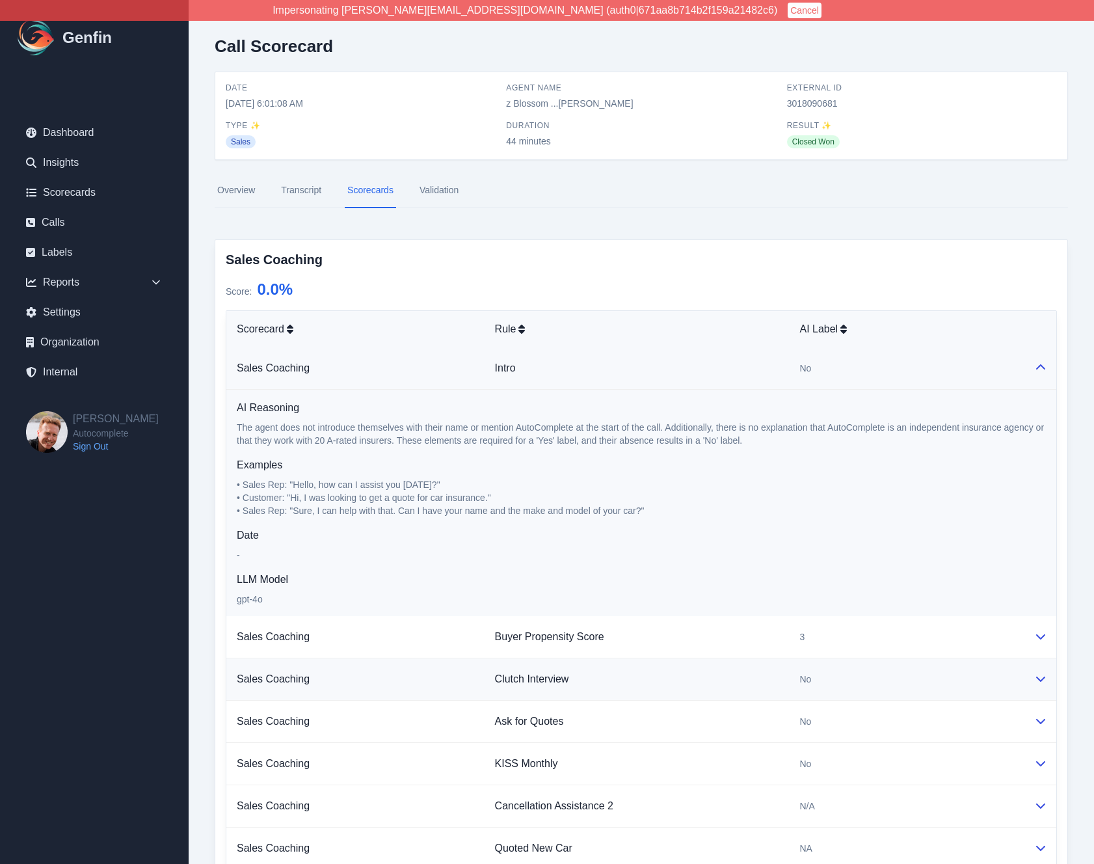
click at [842, 660] on td "No" at bounding box center [906, 679] width 235 height 42
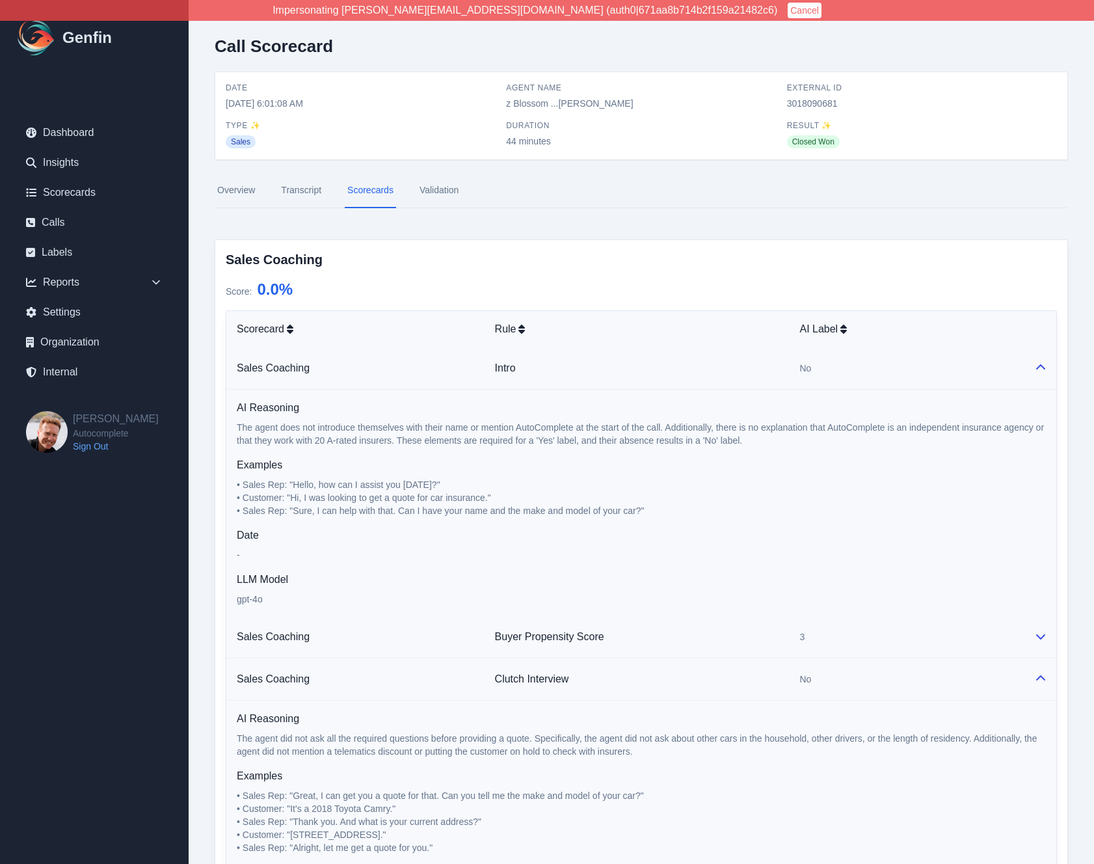
click at [851, 641] on div "3" at bounding box center [906, 636] width 214 height 13
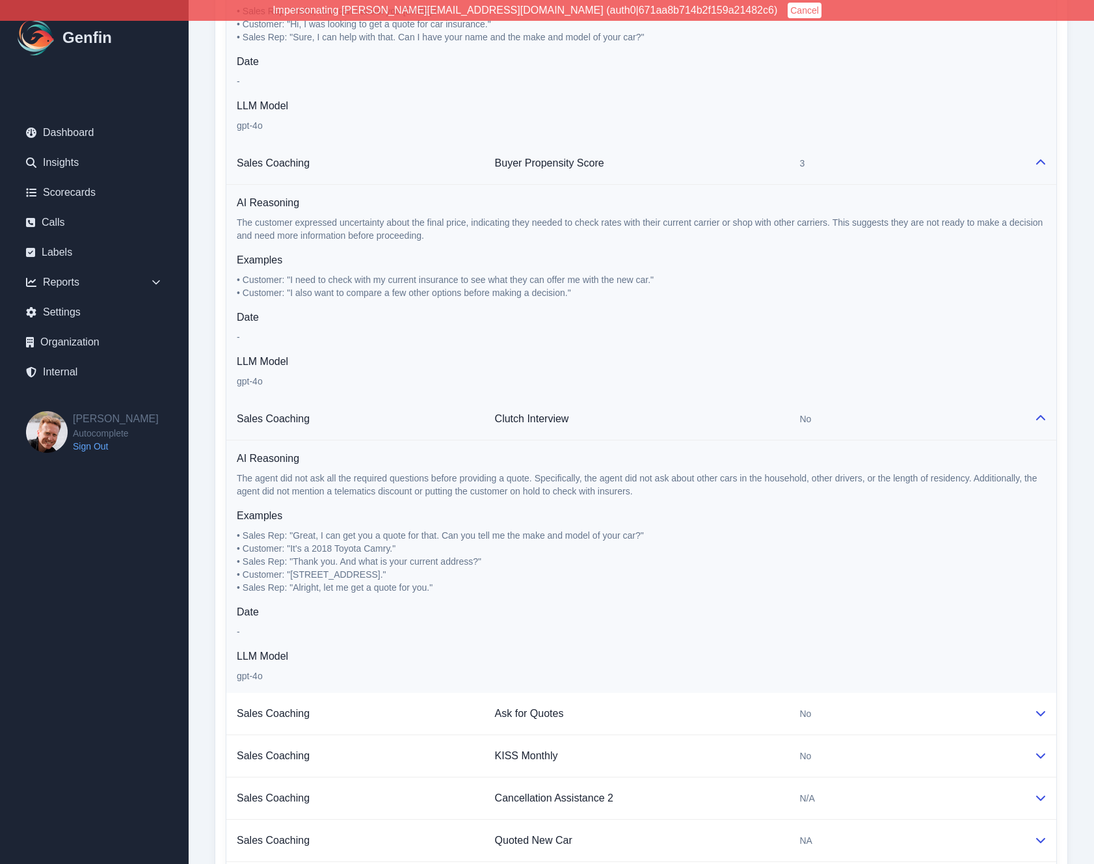
scroll to position [477, 0]
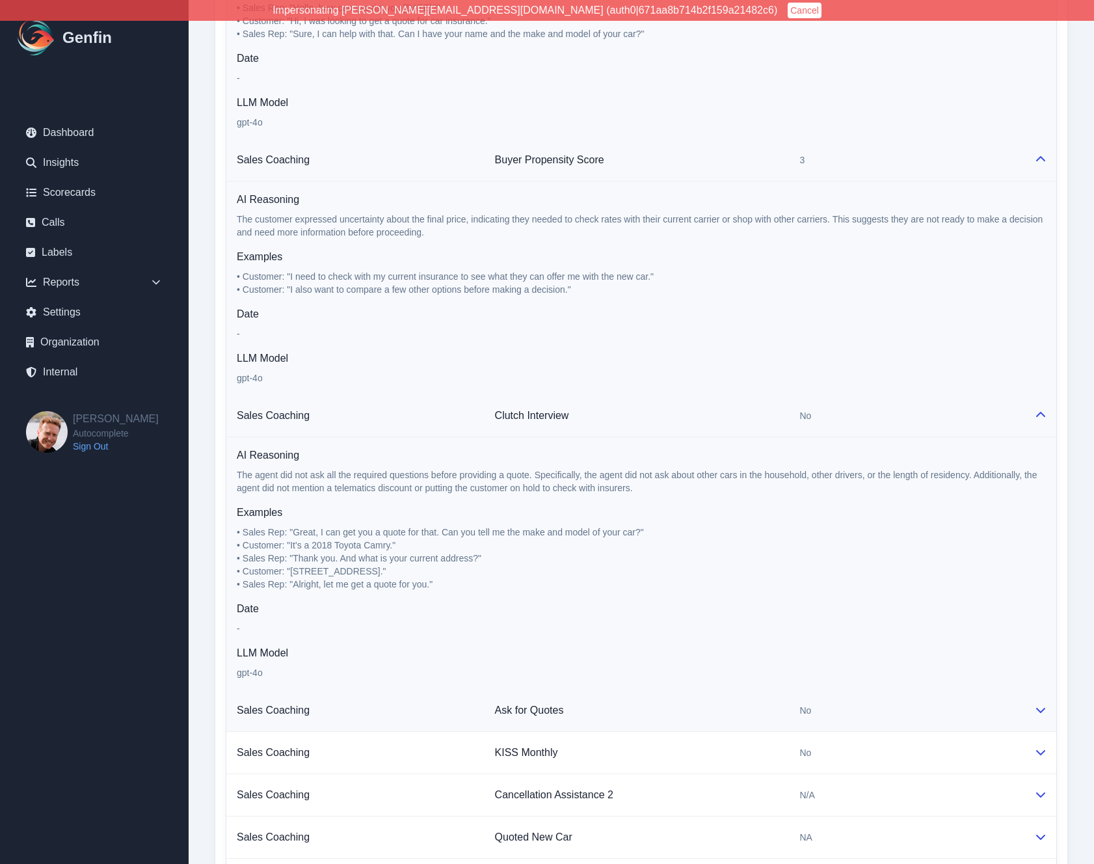
click at [855, 700] on td "No" at bounding box center [906, 710] width 235 height 42
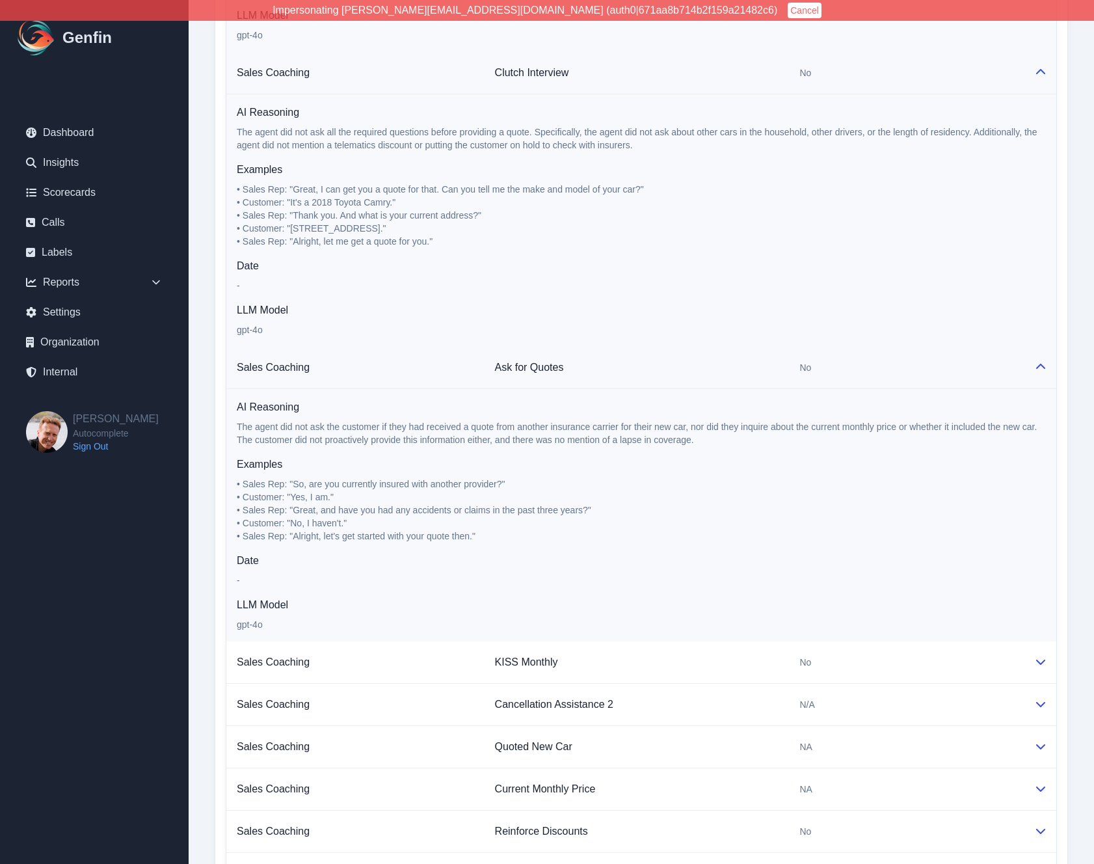
scroll to position [823, 0]
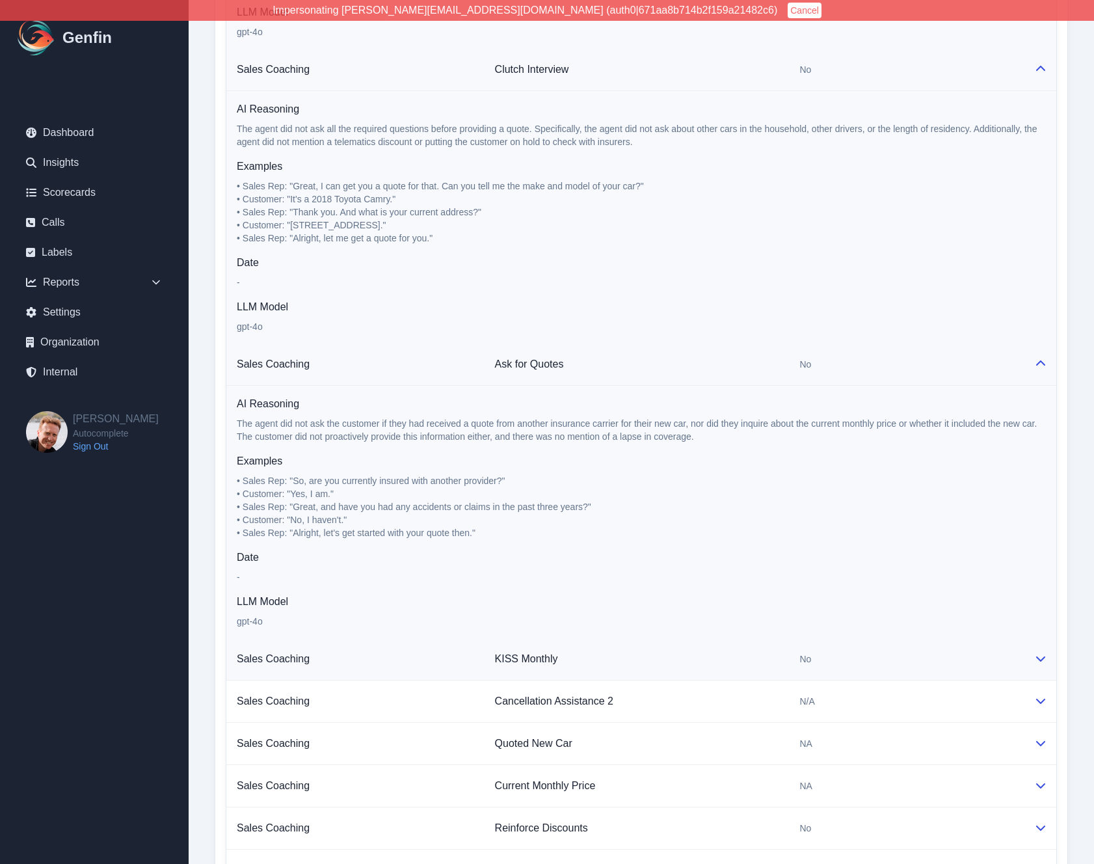
click at [860, 659] on div "No" at bounding box center [906, 658] width 214 height 13
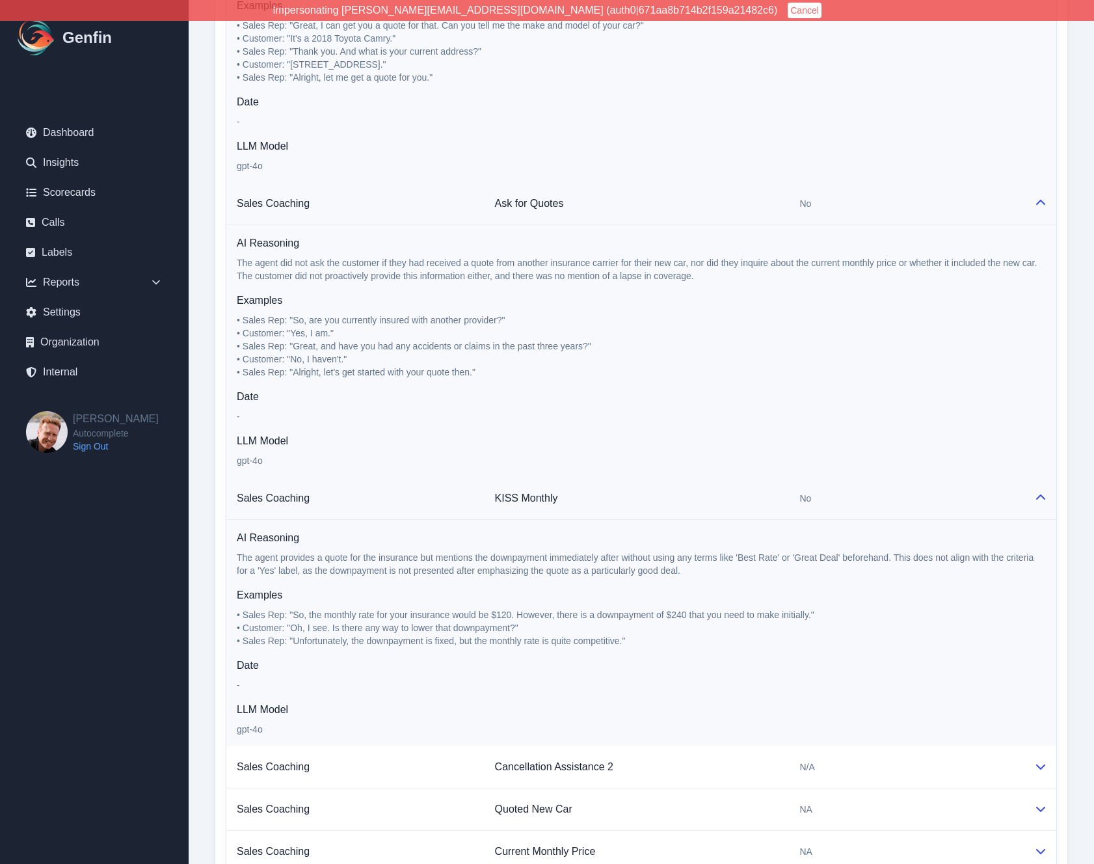
scroll to position [1979, 0]
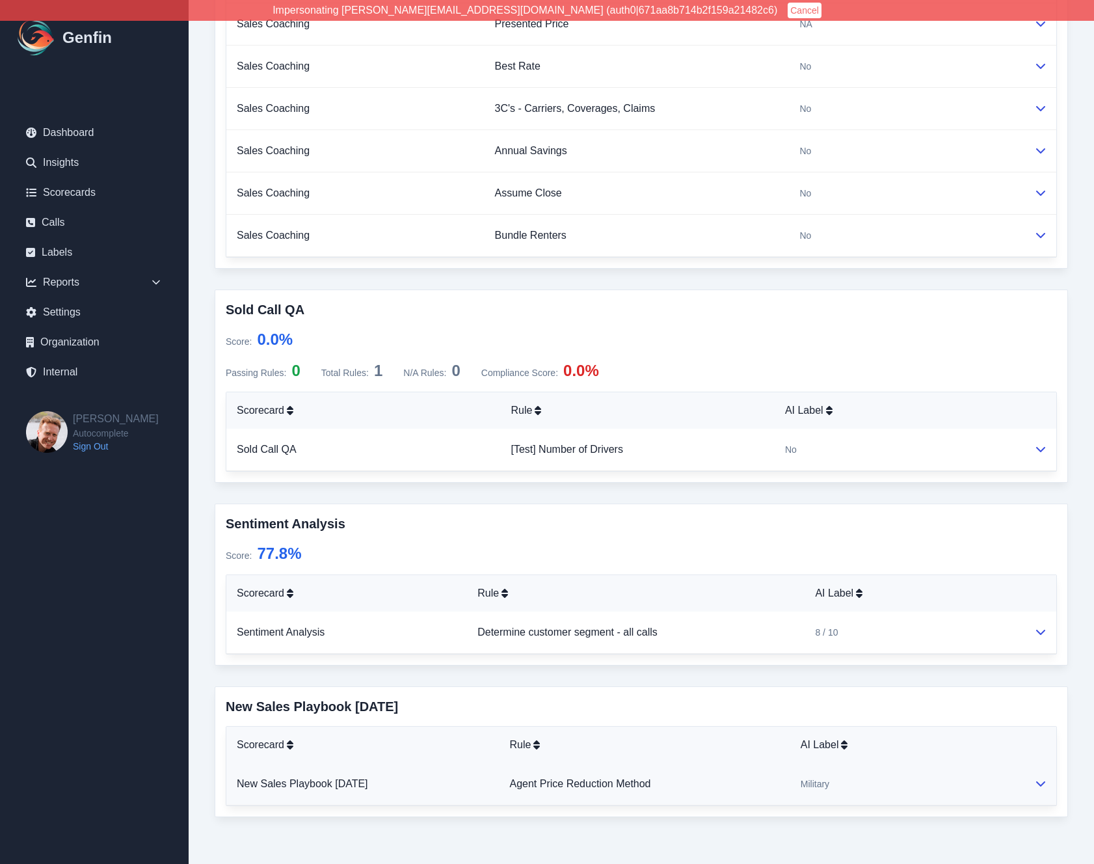
click at [877, 784] on div "Military" at bounding box center [906, 783] width 213 height 13
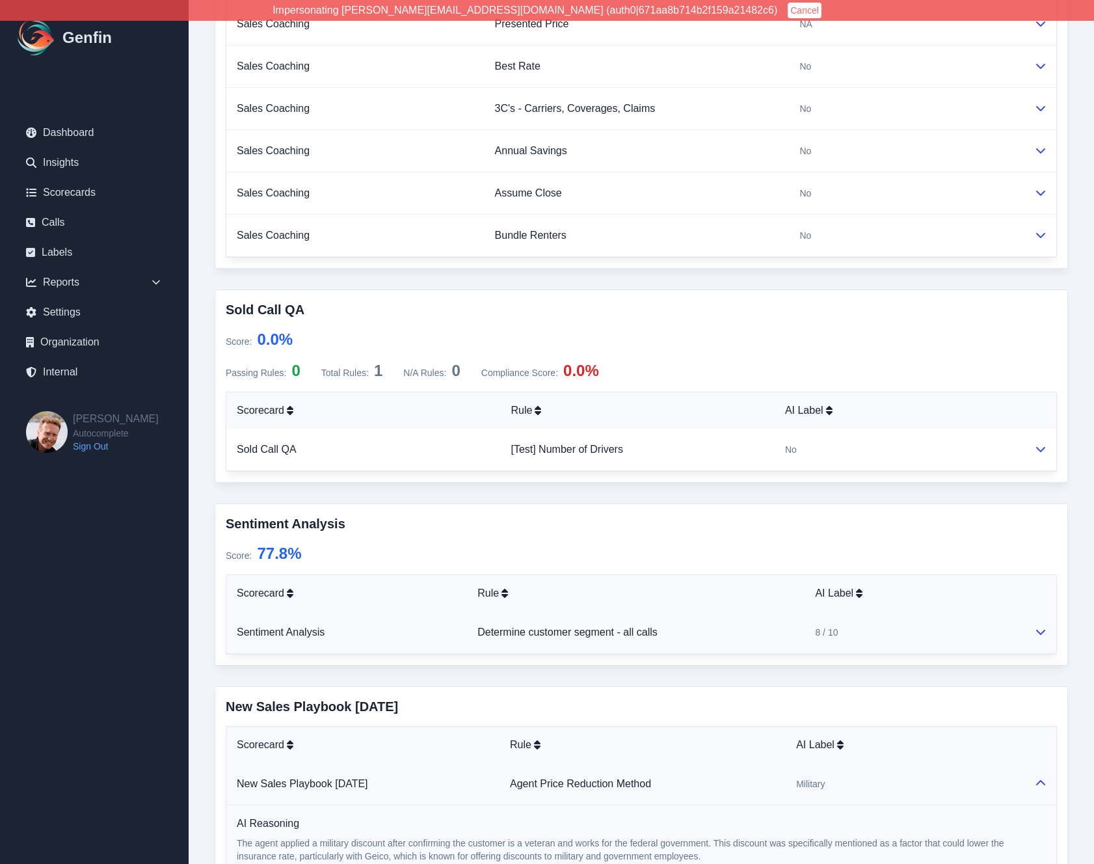
click at [878, 644] on td "8 / 10" at bounding box center [913, 632] width 219 height 42
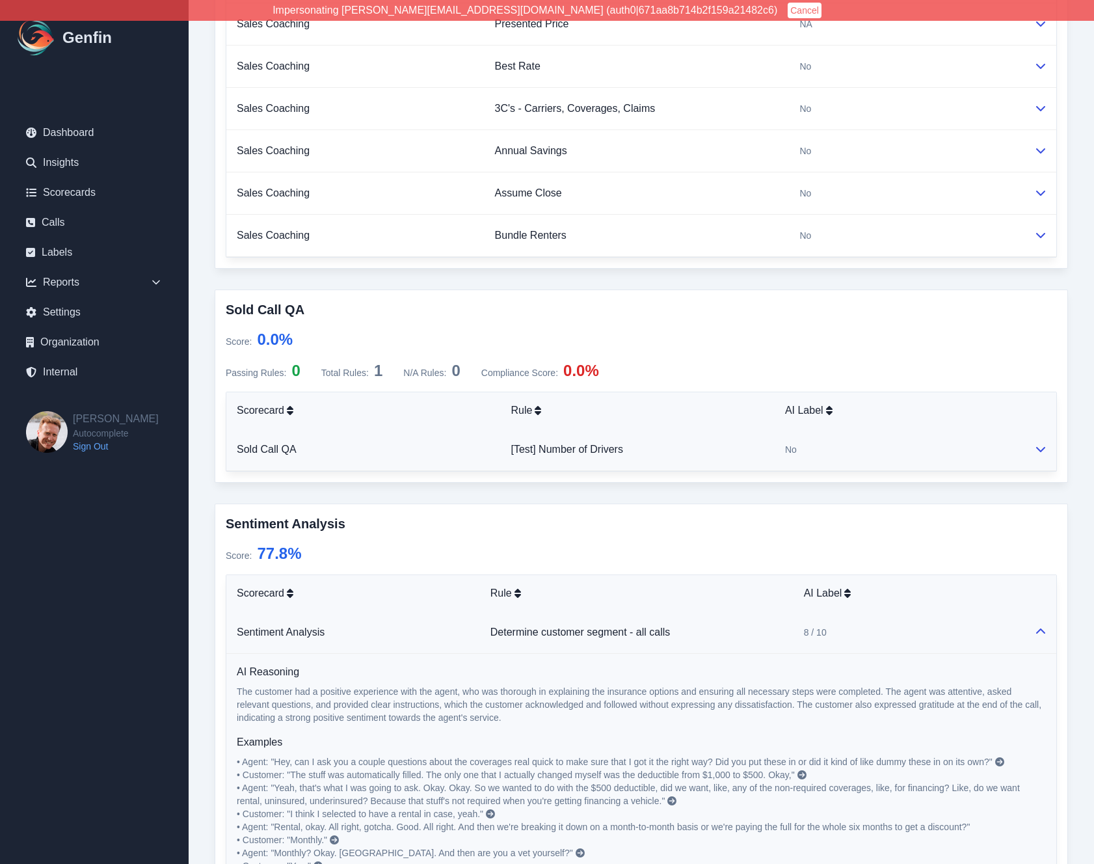
click at [871, 447] on div "No" at bounding box center [899, 449] width 228 height 13
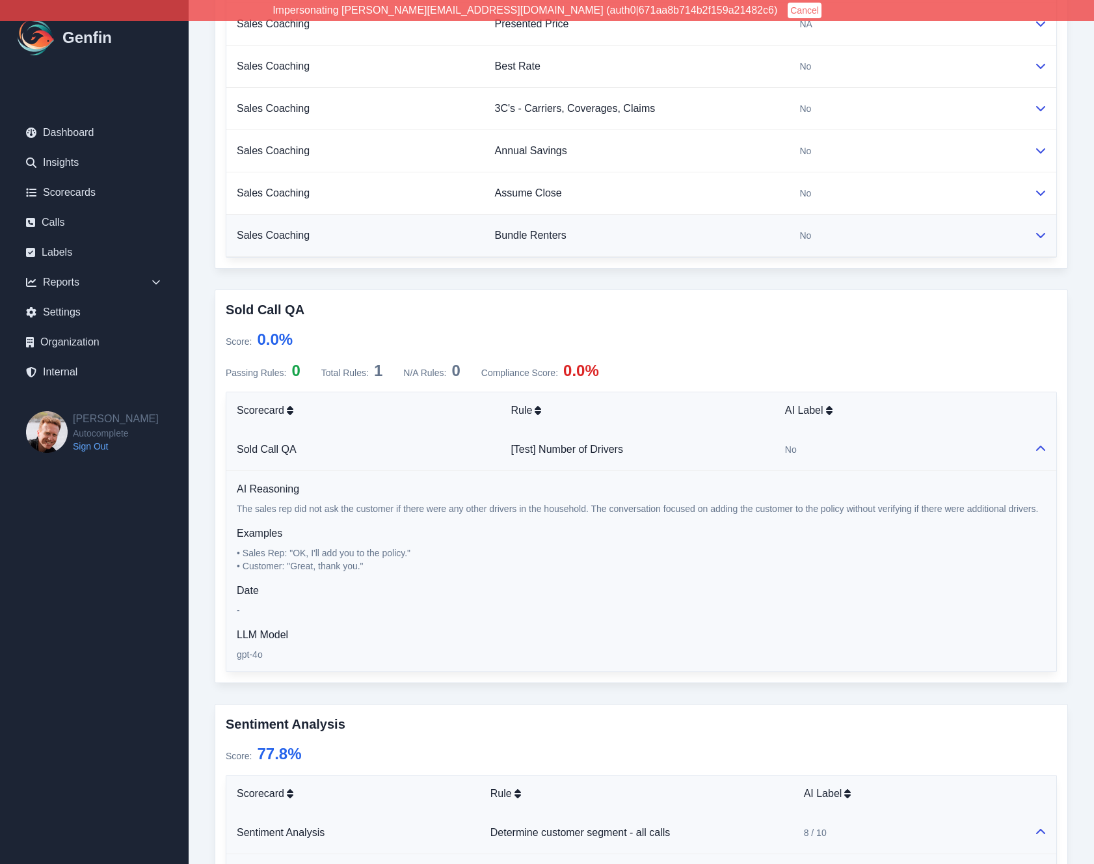
click at [840, 232] on div "No" at bounding box center [906, 235] width 214 height 13
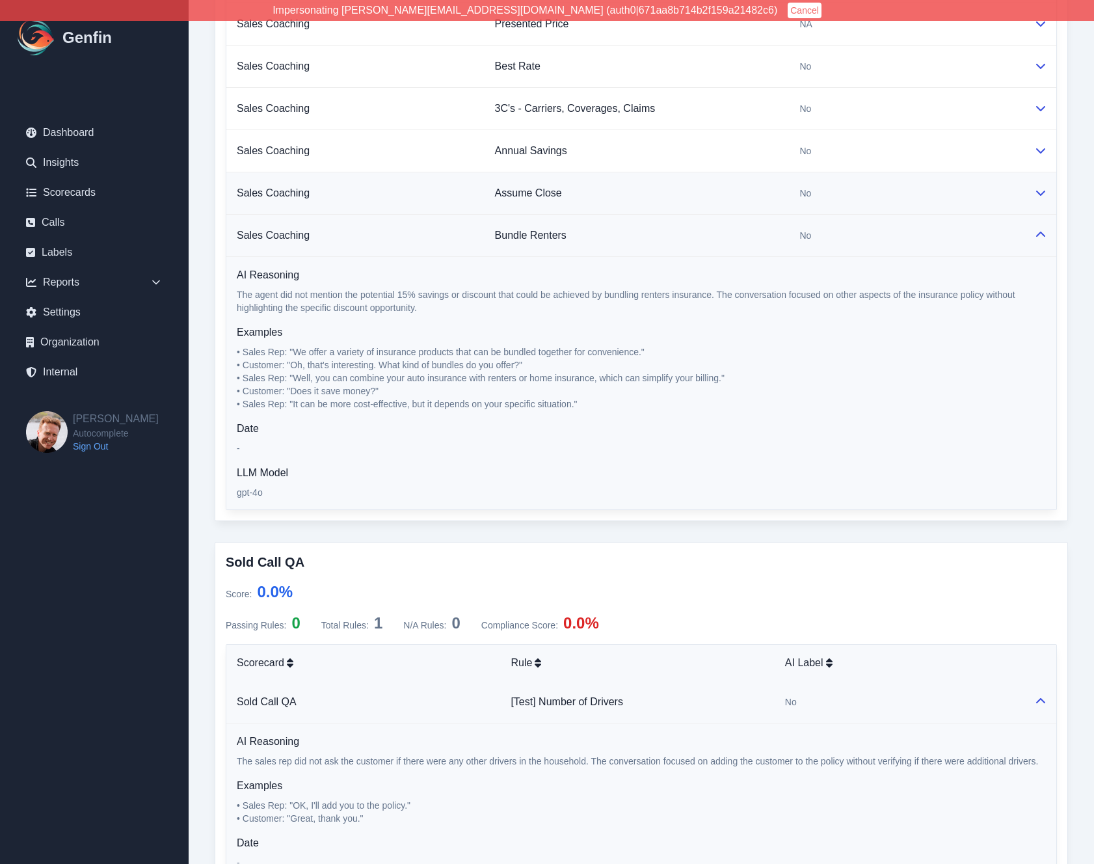
click at [842, 185] on td "No" at bounding box center [906, 193] width 235 height 42
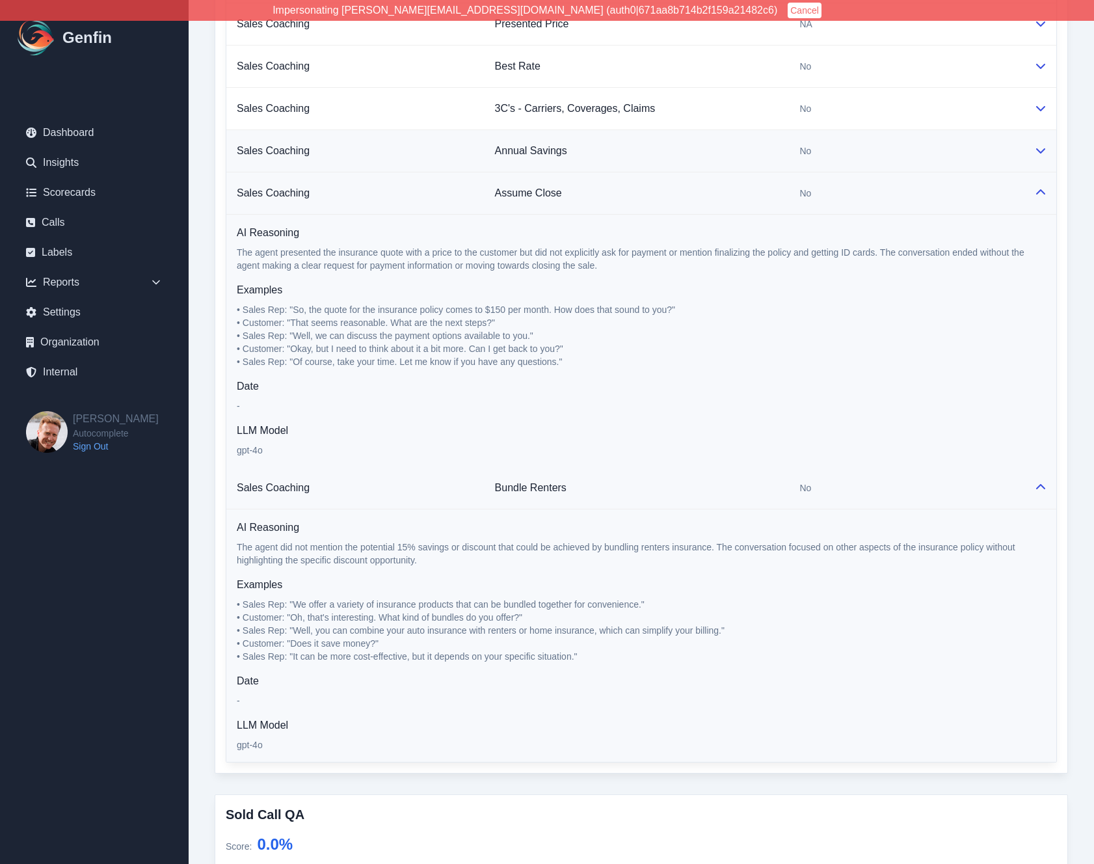
click at [842, 146] on div "No" at bounding box center [906, 150] width 214 height 13
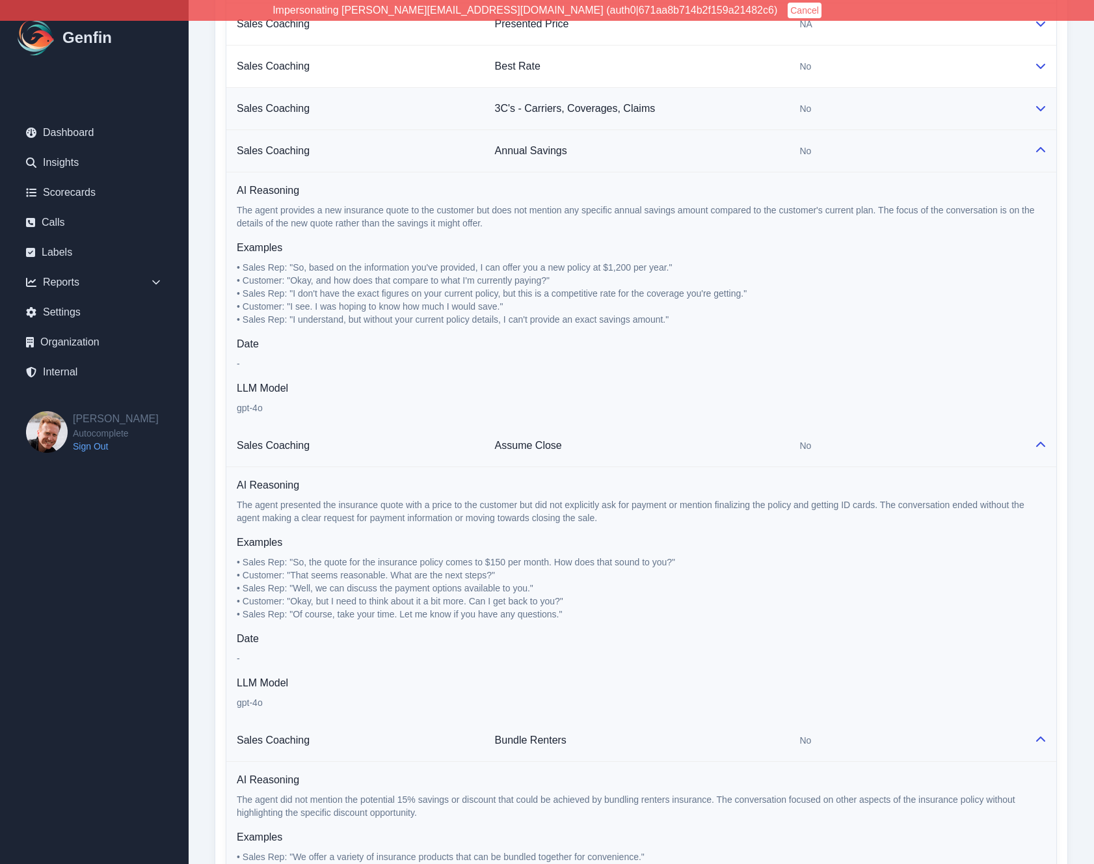
click at [843, 105] on div "No" at bounding box center [906, 108] width 214 height 13
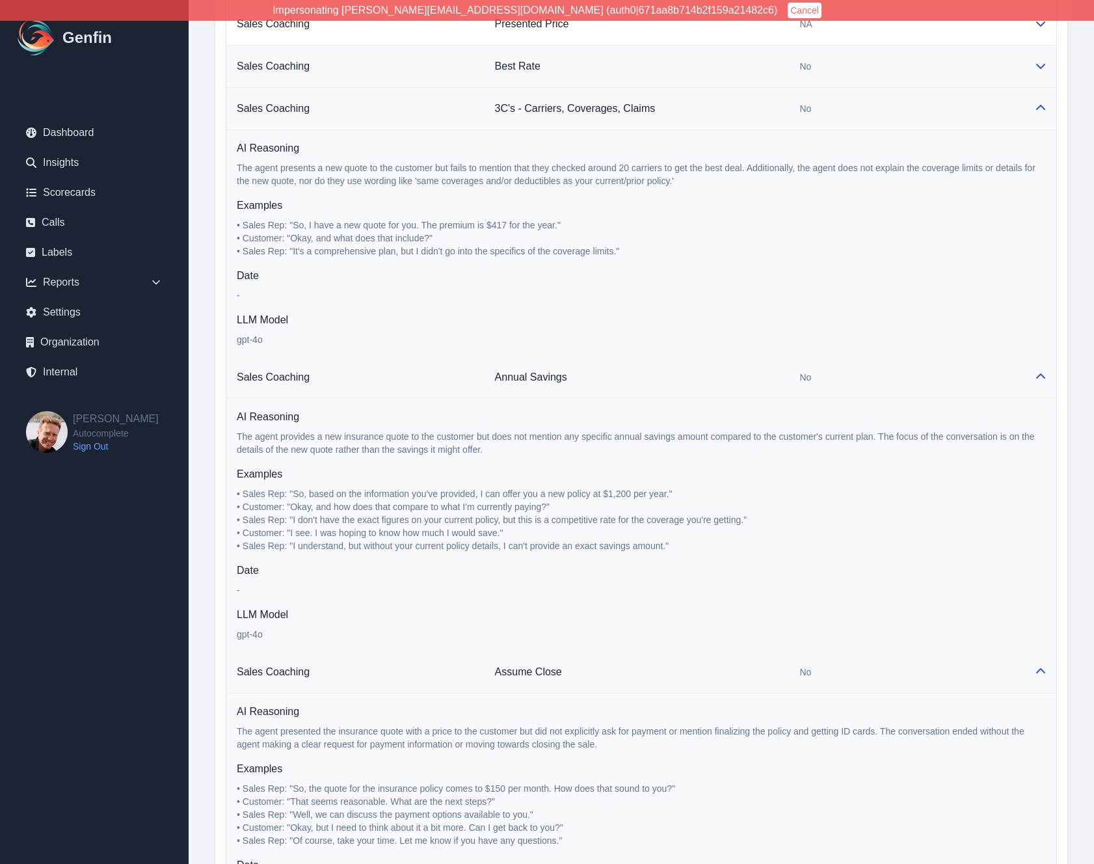
click at [846, 71] on div "No" at bounding box center [906, 66] width 214 height 13
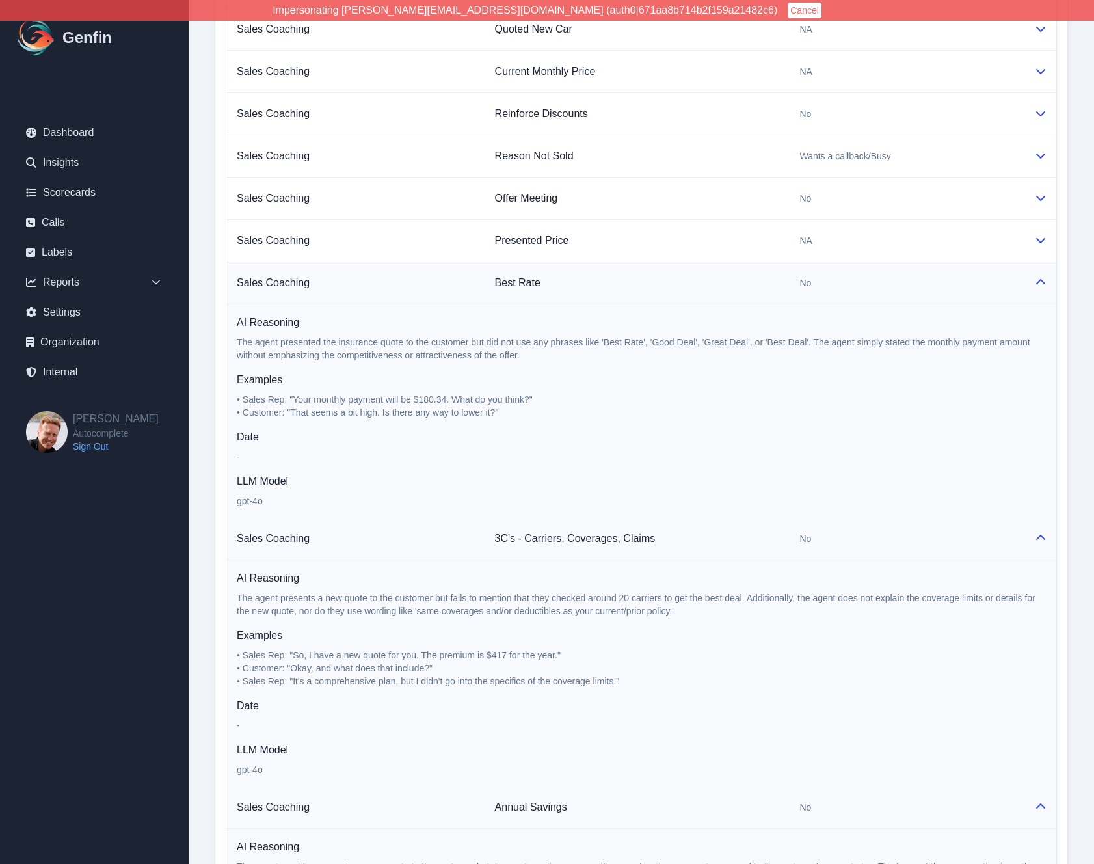
scroll to position [1594, 0]
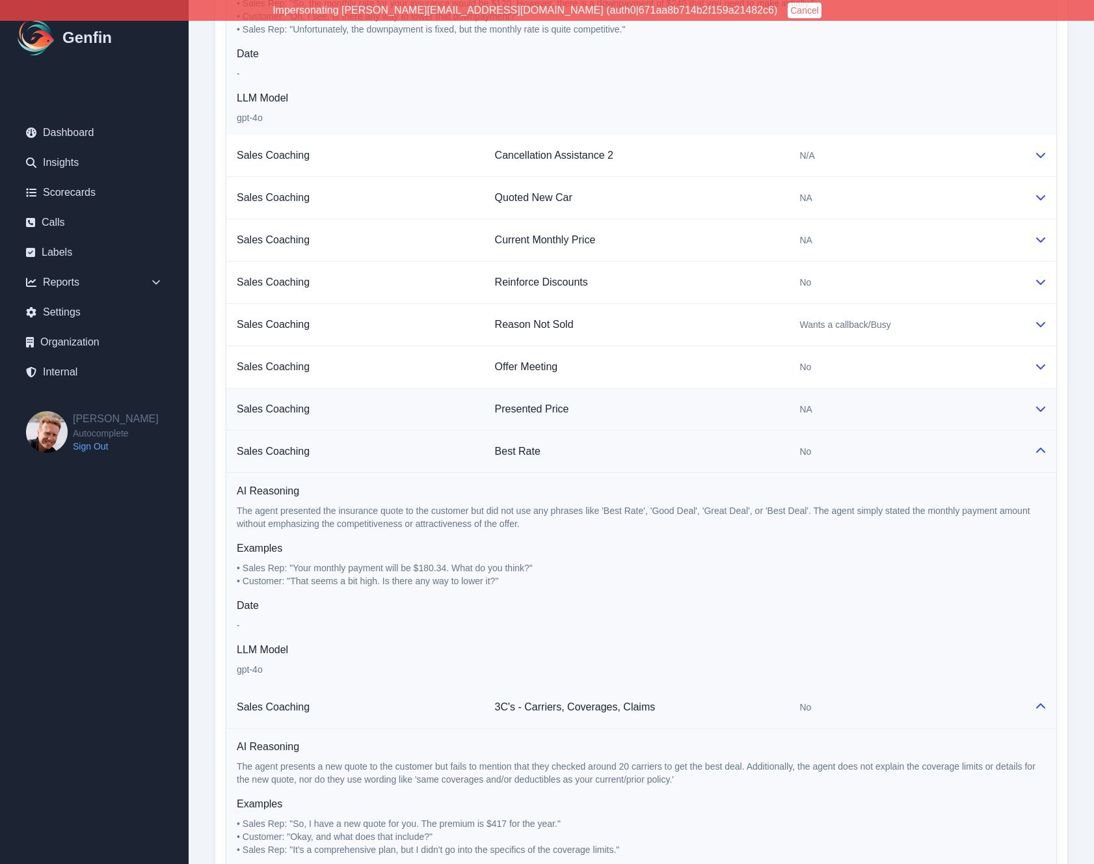
click at [845, 415] on div "NA" at bounding box center [906, 409] width 214 height 13
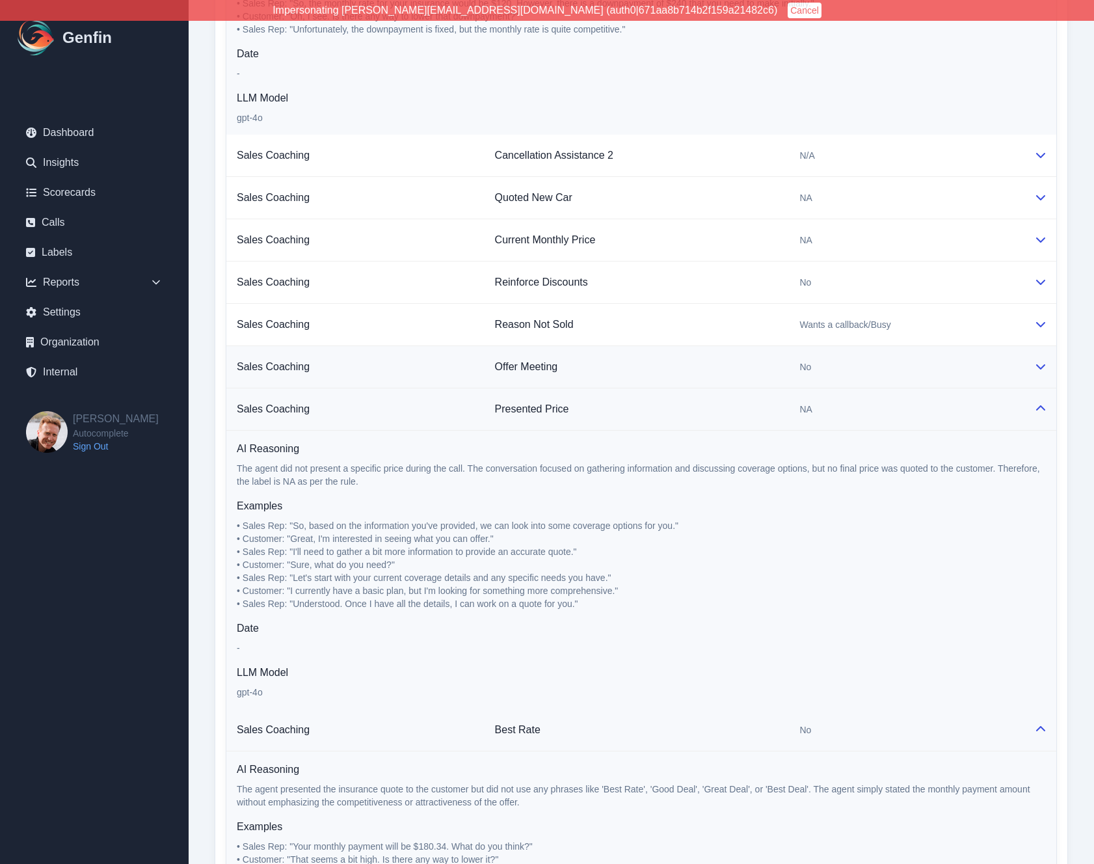
click at [854, 356] on td "No" at bounding box center [906, 367] width 235 height 42
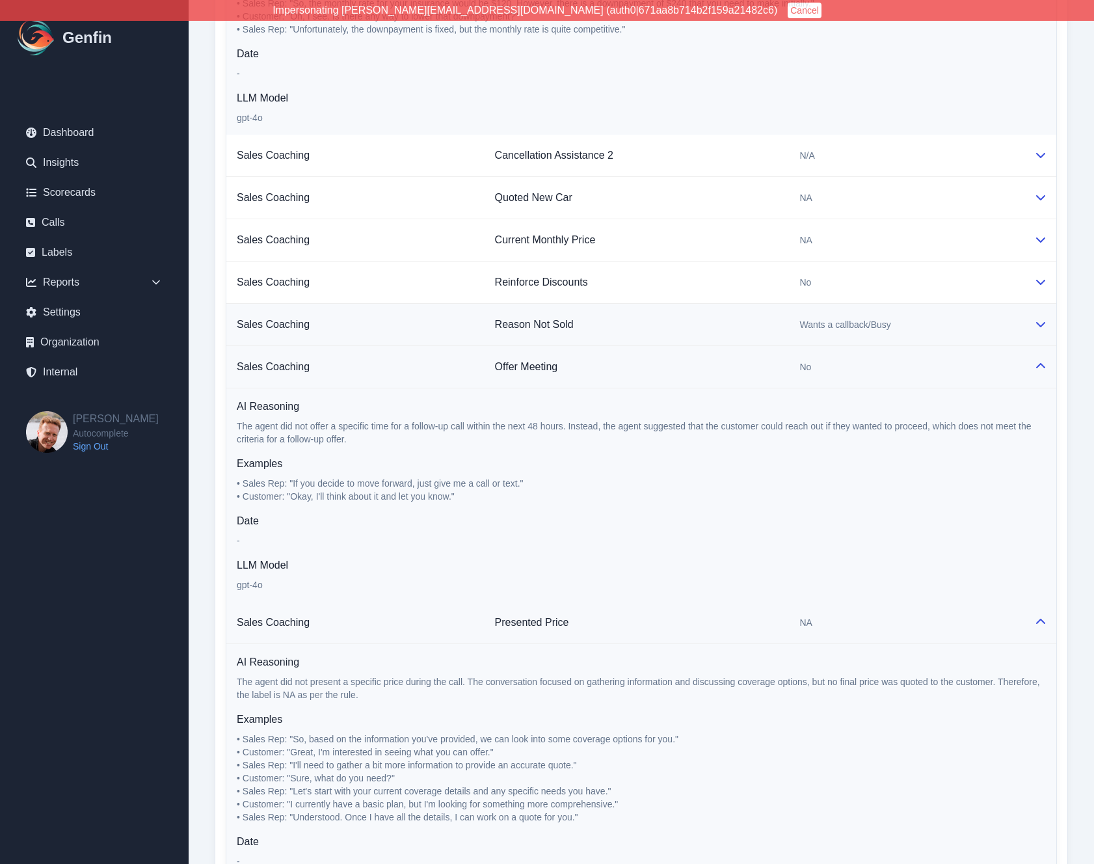
click at [868, 321] on span "Wants a callback/Busy" at bounding box center [844, 324] width 91 height 13
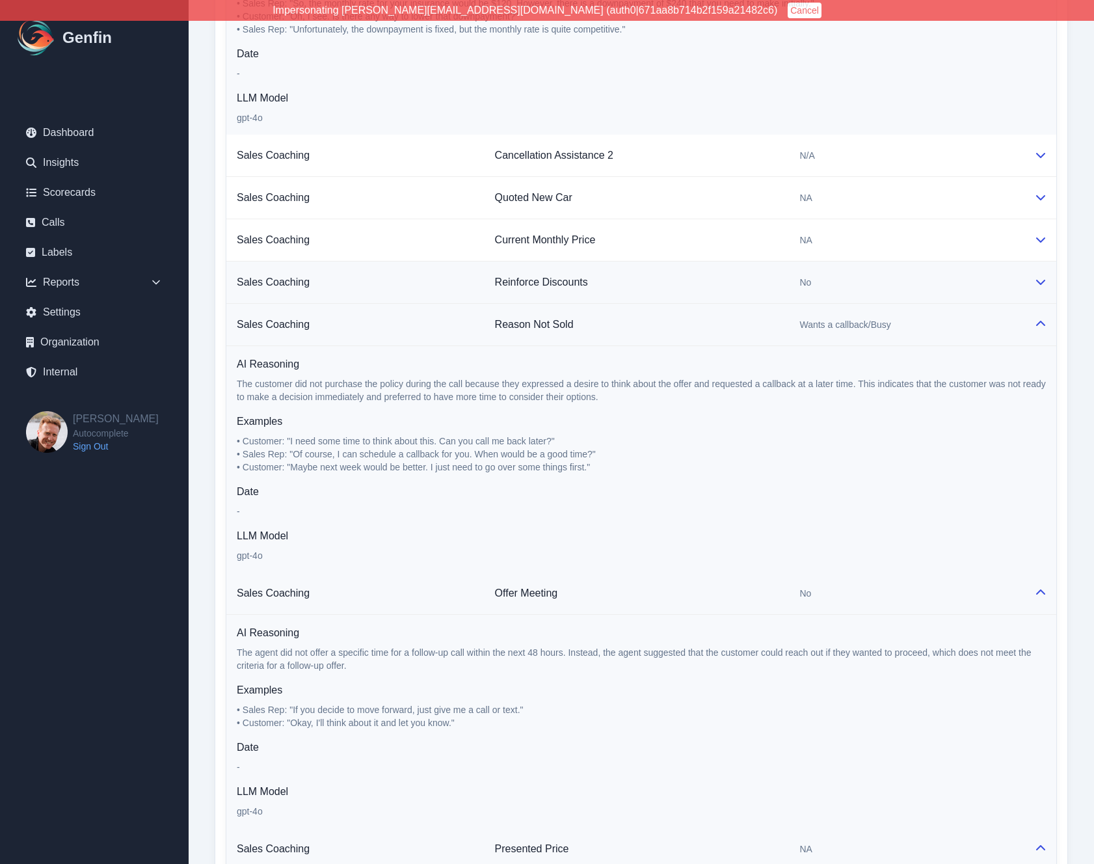
click at [877, 272] on td "No" at bounding box center [906, 282] width 235 height 42
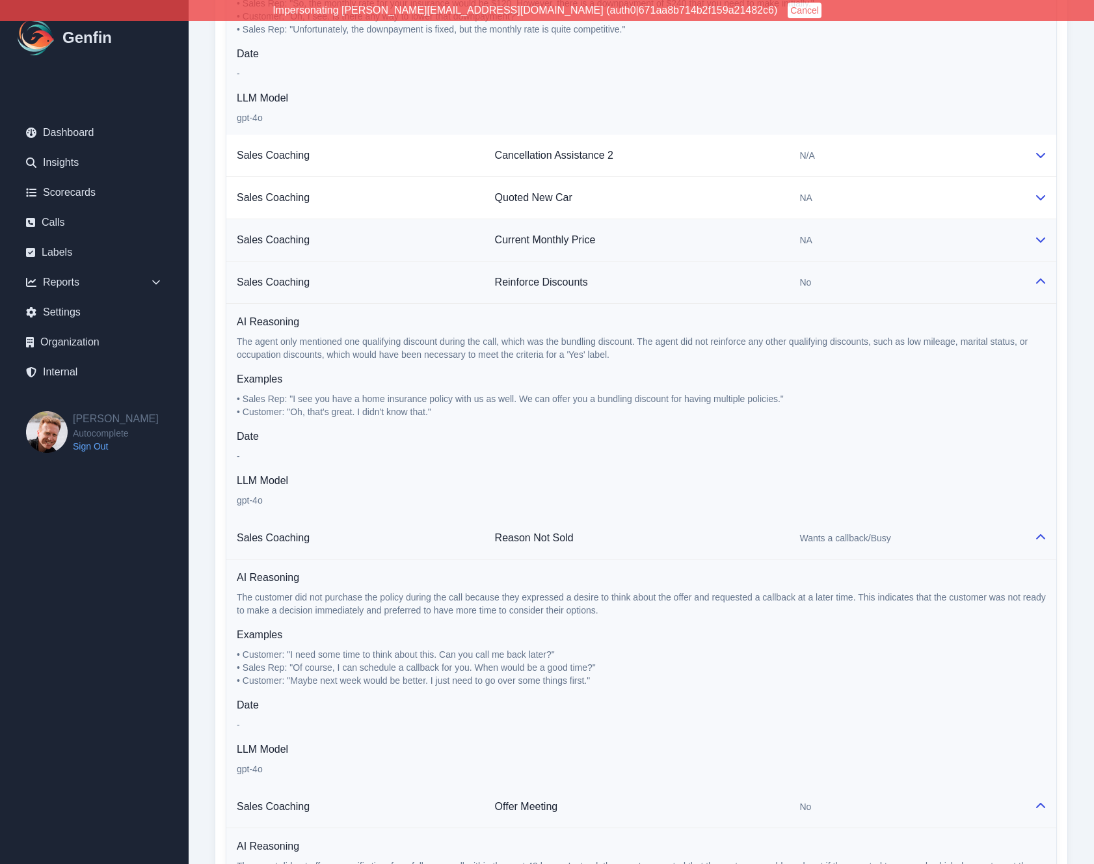
click at [878, 227] on td "NA" at bounding box center [906, 240] width 235 height 42
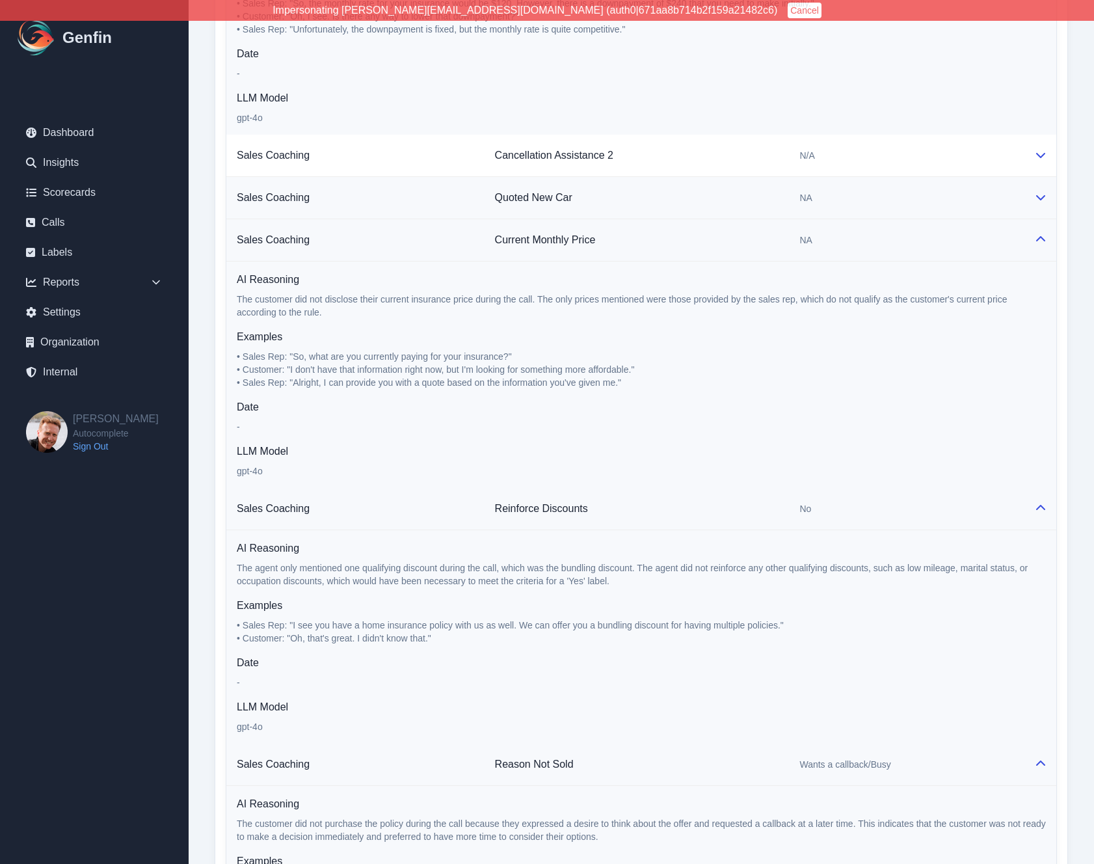
click at [877, 178] on td "NA" at bounding box center [906, 198] width 235 height 42
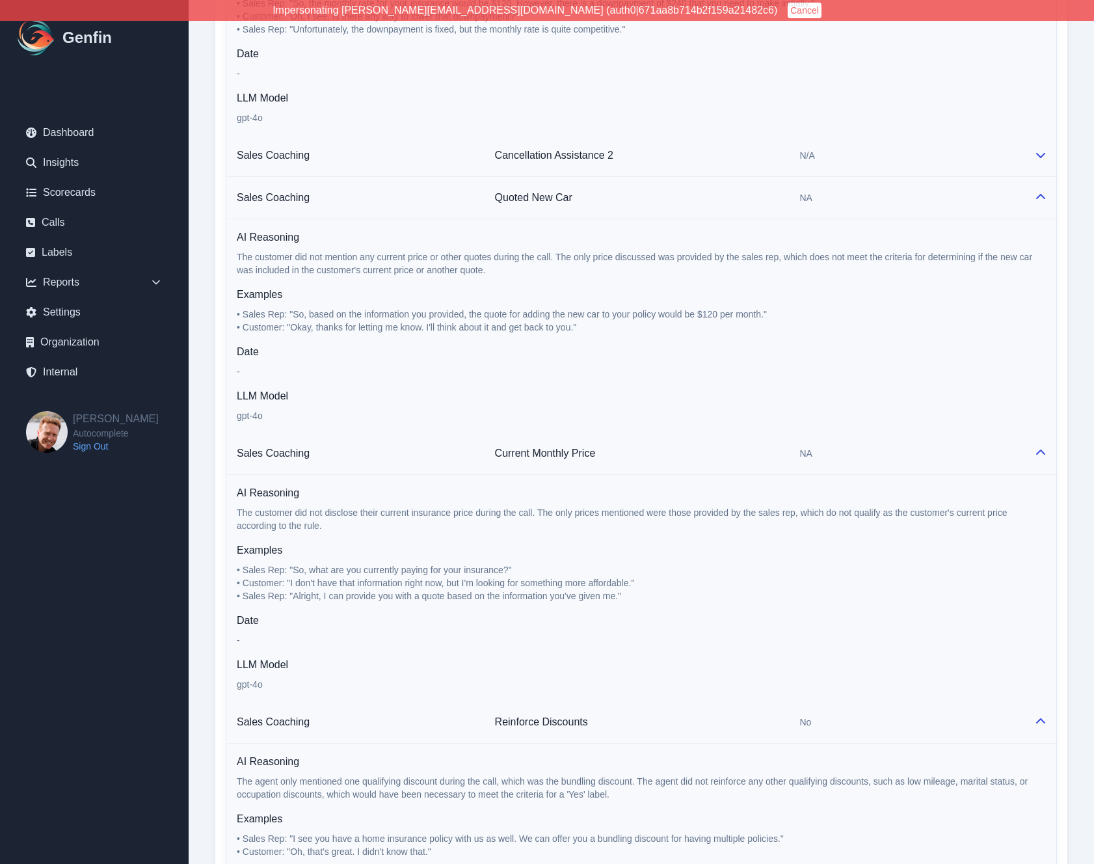
click at [877, 155] on div "N/A" at bounding box center [906, 155] width 214 height 13
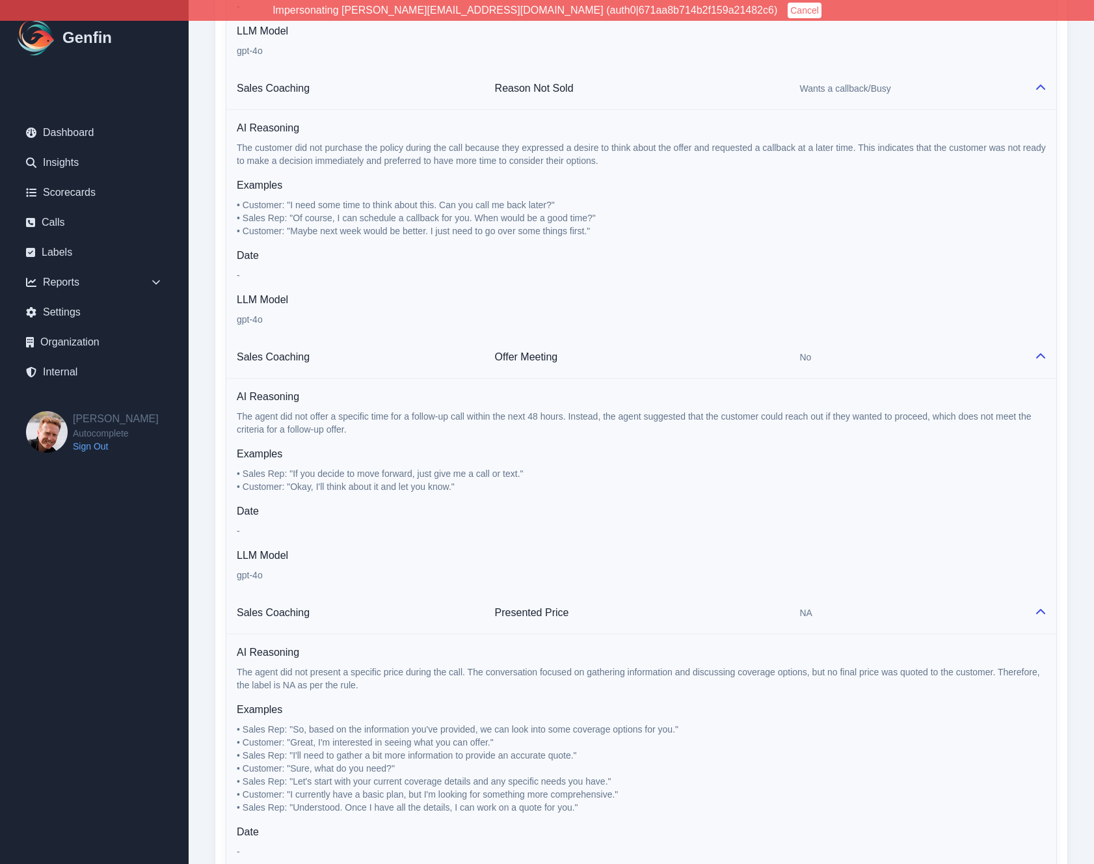
scroll to position [2704, 0]
